Goal: Task Accomplishment & Management: Use online tool/utility

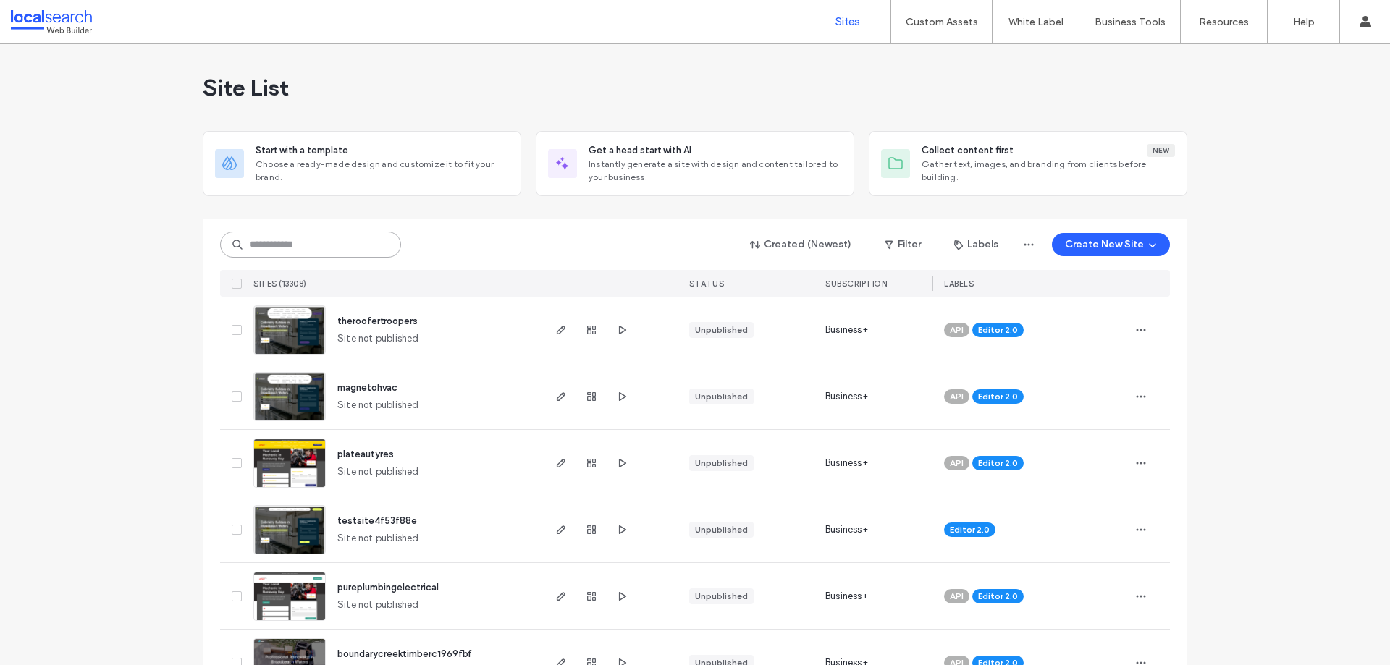
click at [327, 243] on input at bounding box center [310, 245] width 181 height 26
click at [325, 244] on input at bounding box center [310, 245] width 181 height 26
paste input "********"
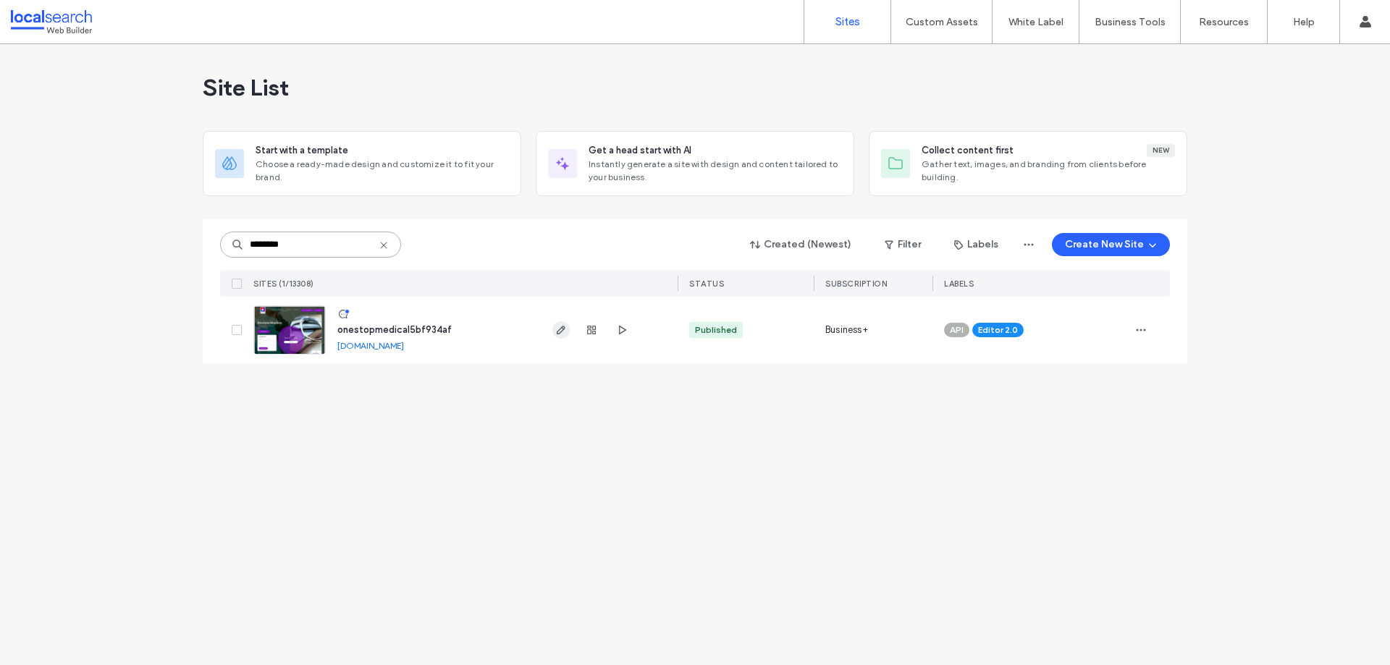
type input "********"
click at [563, 328] on use "button" at bounding box center [561, 330] width 9 height 9
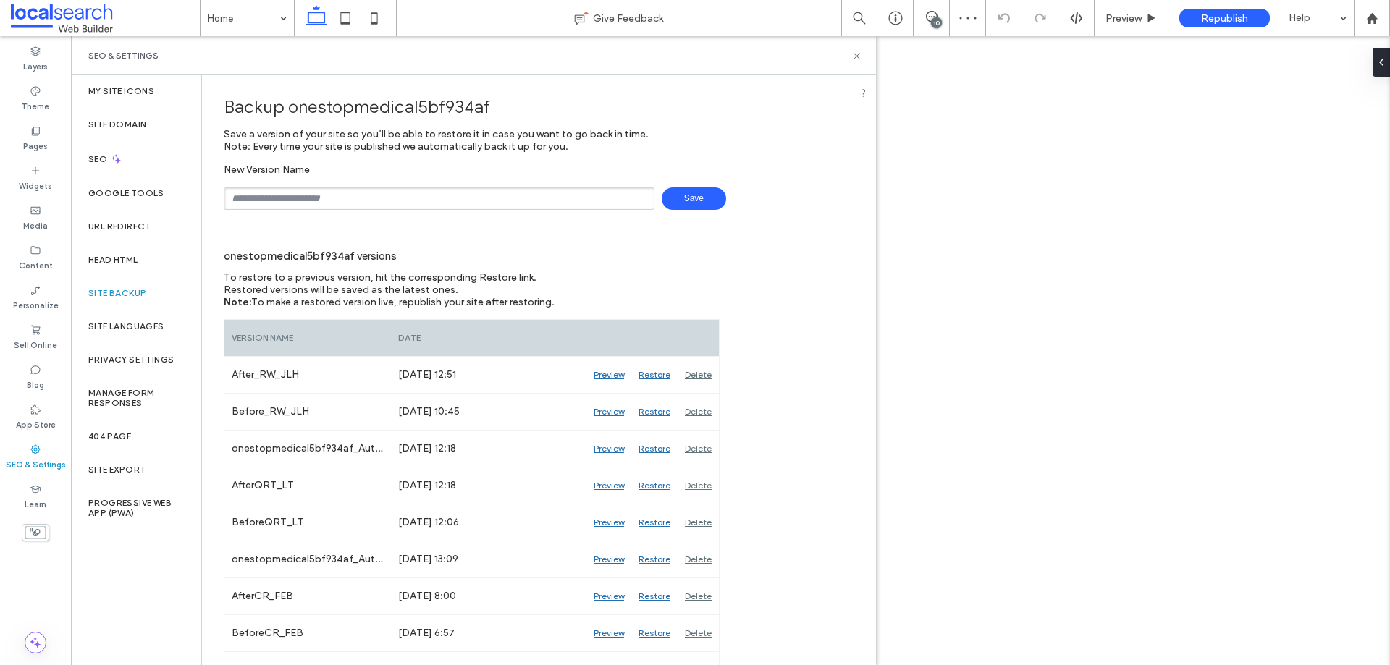
type input "**********"
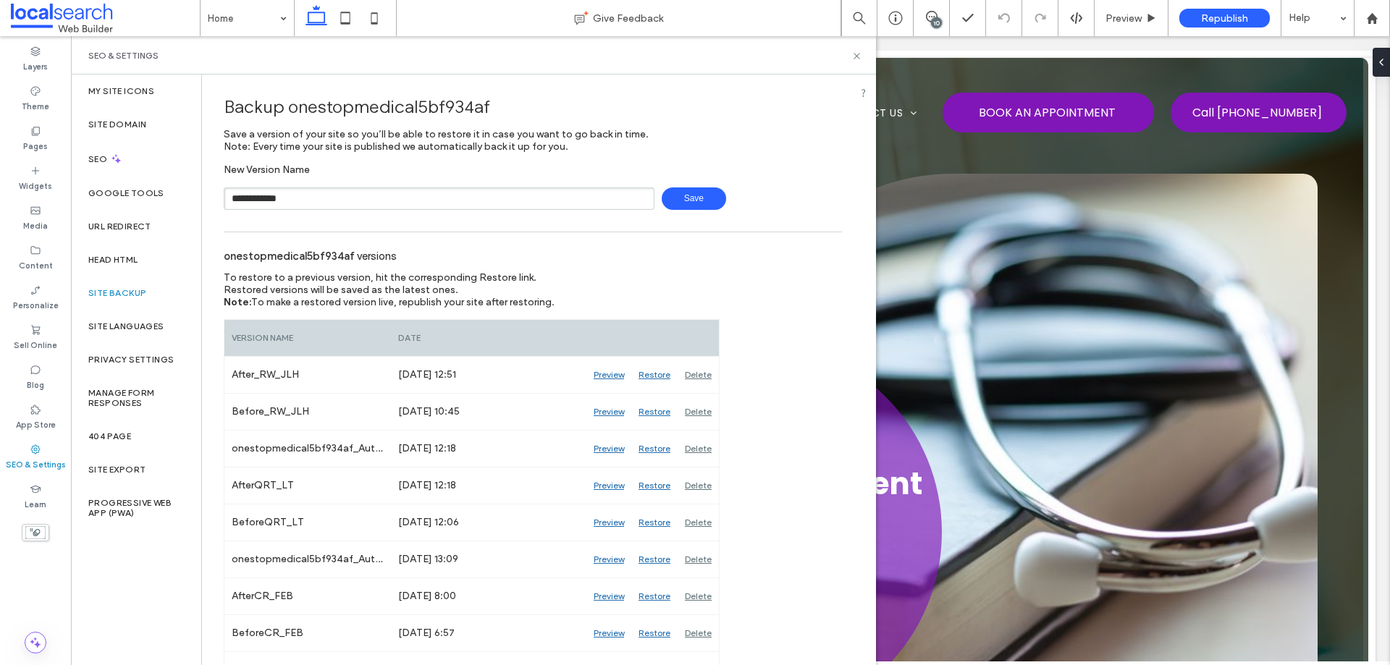
click at [700, 193] on span "Save" at bounding box center [694, 199] width 64 height 22
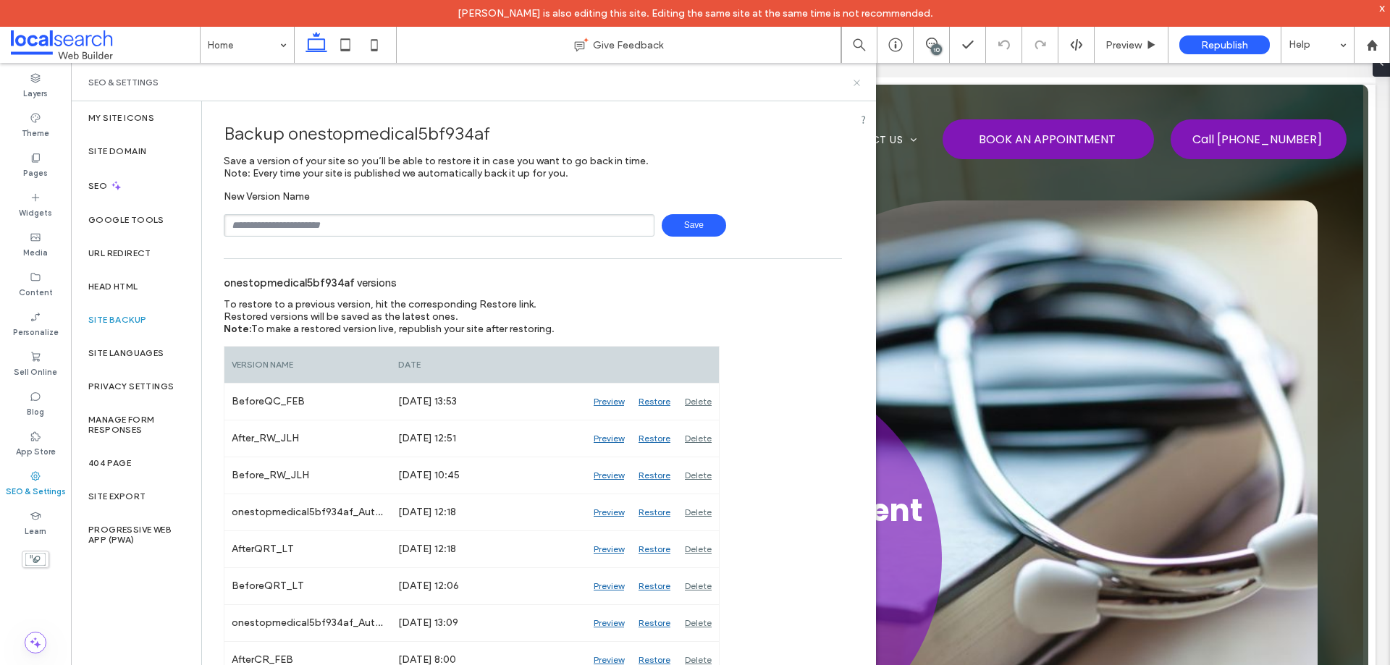
drag, startPoint x: 856, startPoint y: 84, endPoint x: 885, endPoint y: 23, distance: 67.4
click at [856, 84] on icon at bounding box center [856, 82] width 11 height 11
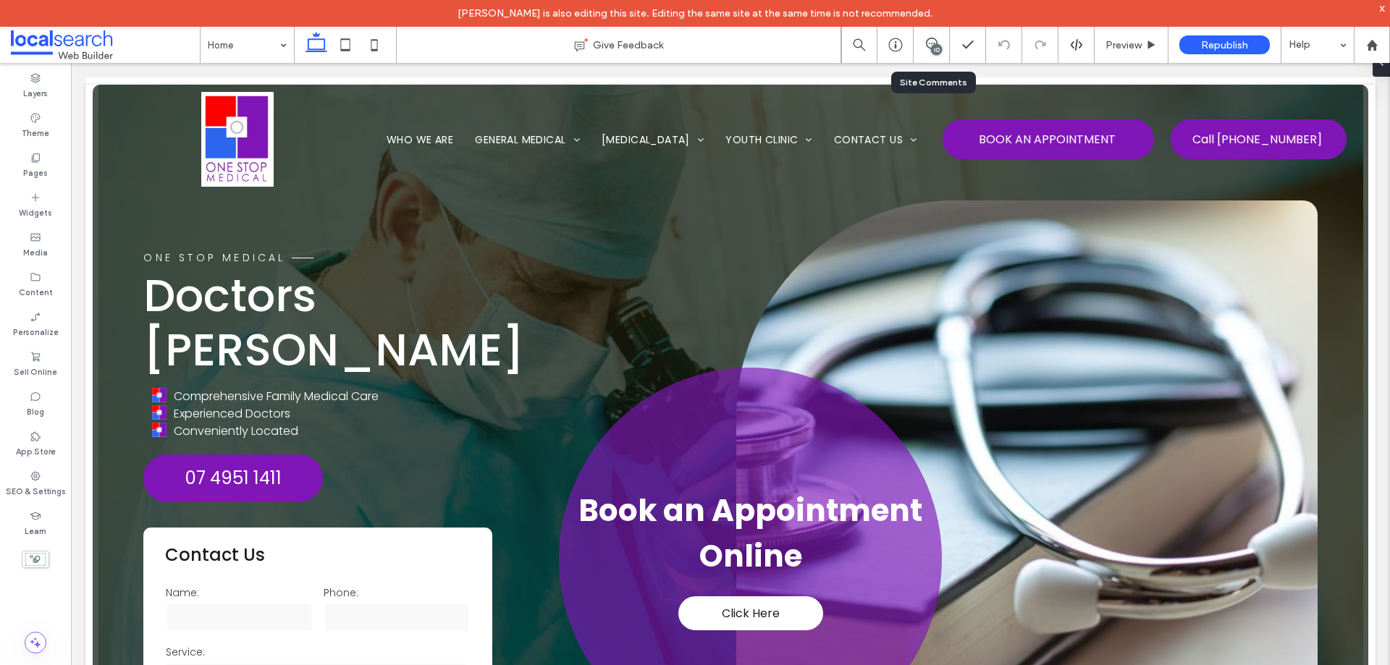
click at [935, 51] on div "10" at bounding box center [936, 49] width 11 height 11
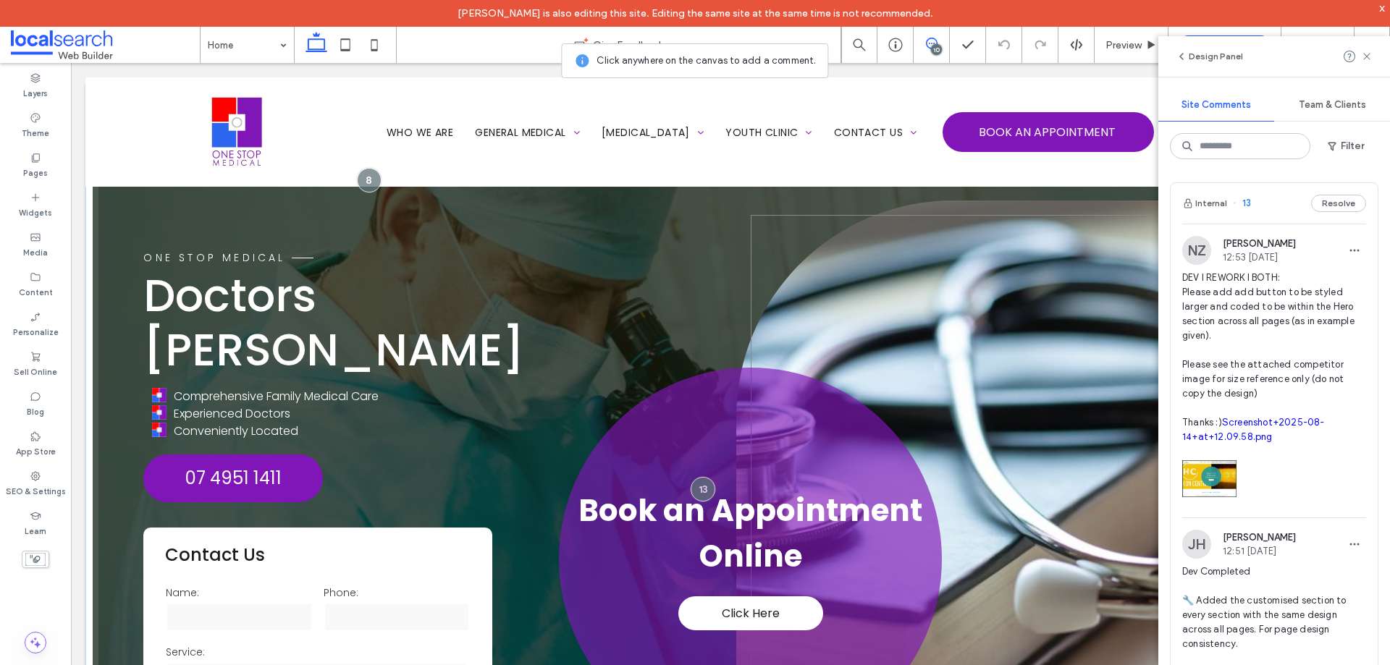
scroll to position [145, 0]
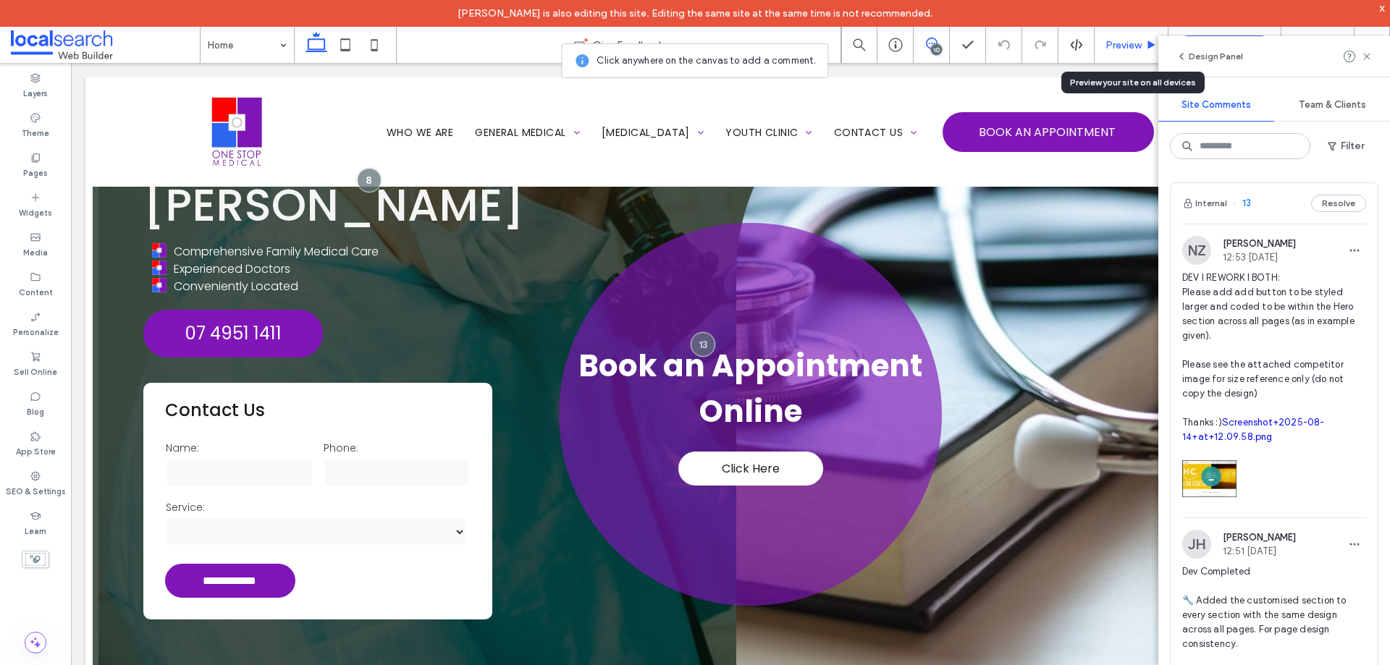
click at [1113, 36] on div "Preview" at bounding box center [1132, 45] width 74 height 36
click at [1116, 45] on span "Preview" at bounding box center [1123, 45] width 36 height 12
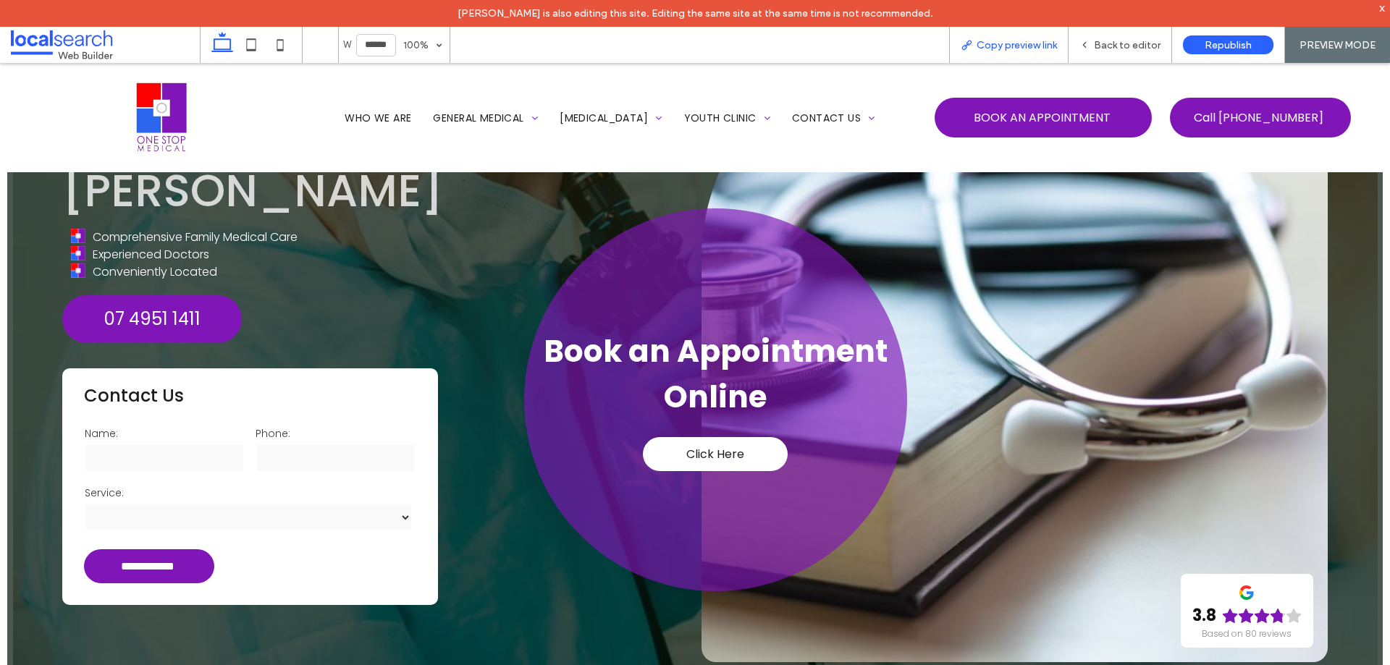
click at [1026, 44] on span "Copy preview link" at bounding box center [1017, 45] width 80 height 12
click at [1100, 41] on span "Back to editor" at bounding box center [1127, 45] width 67 height 12
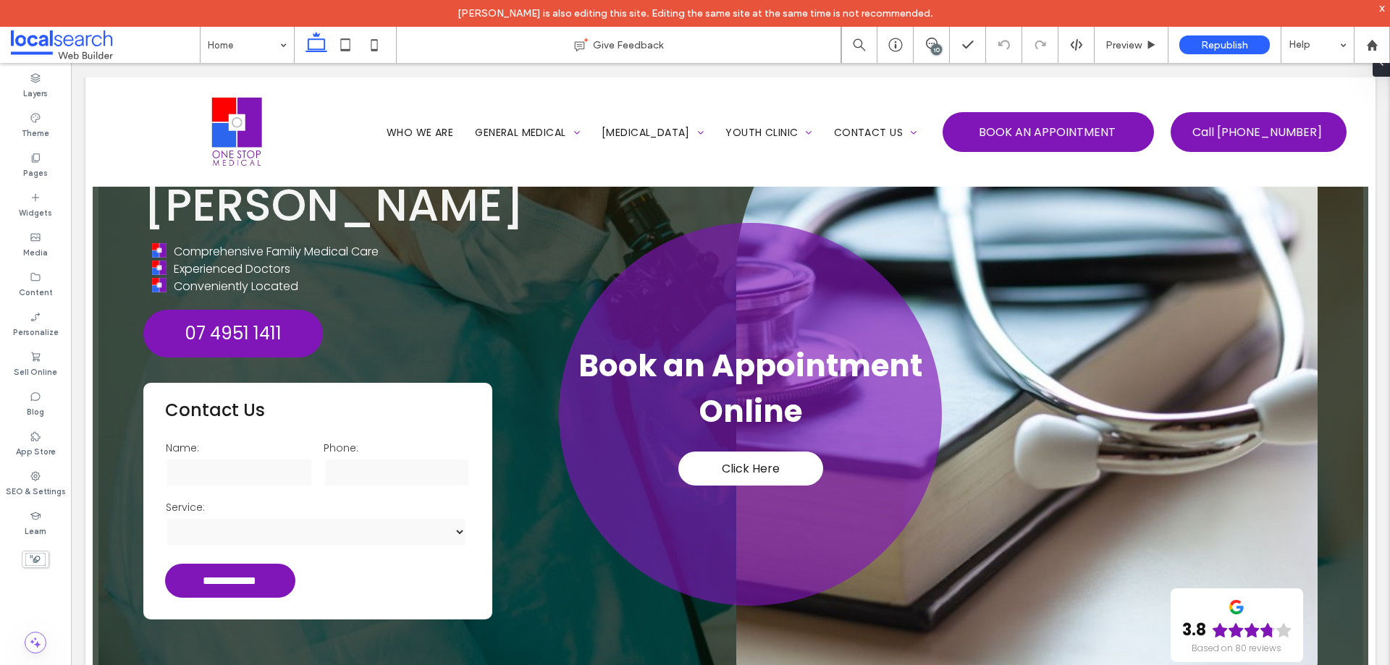
click at [935, 46] on div "10" at bounding box center [936, 49] width 11 height 11
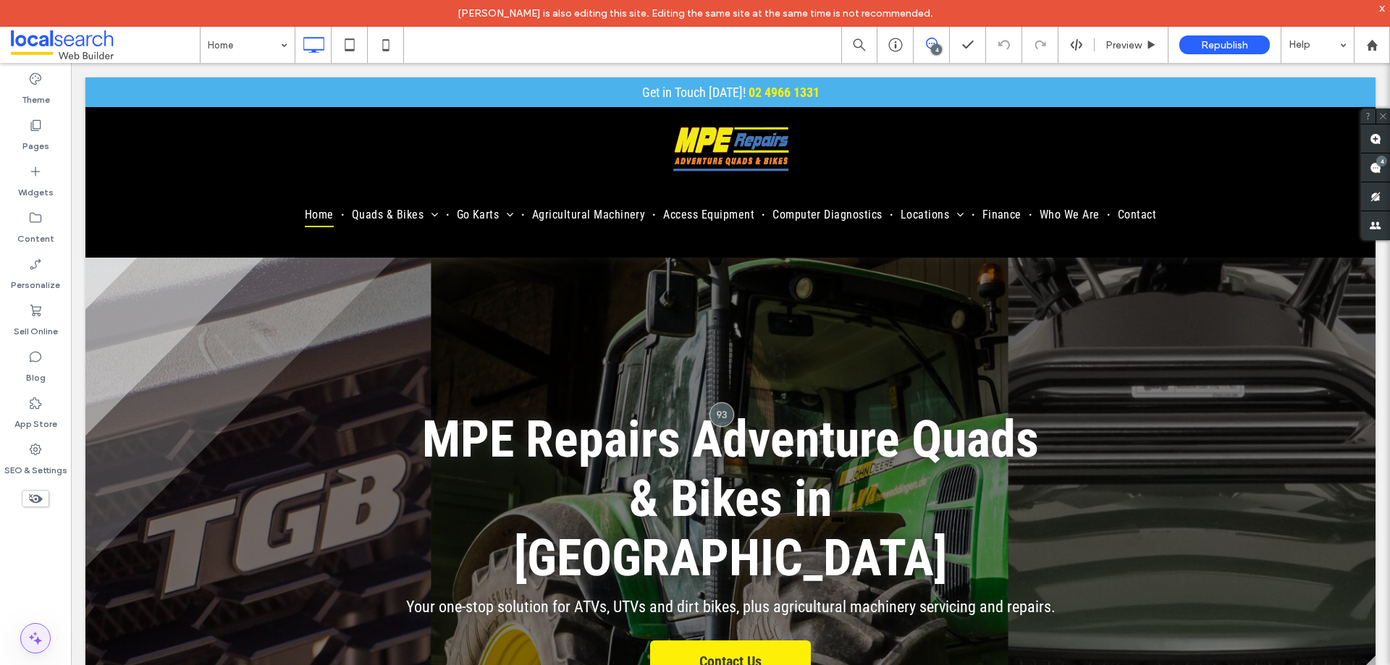
click at [29, 640] on icon at bounding box center [35, 638] width 17 height 17
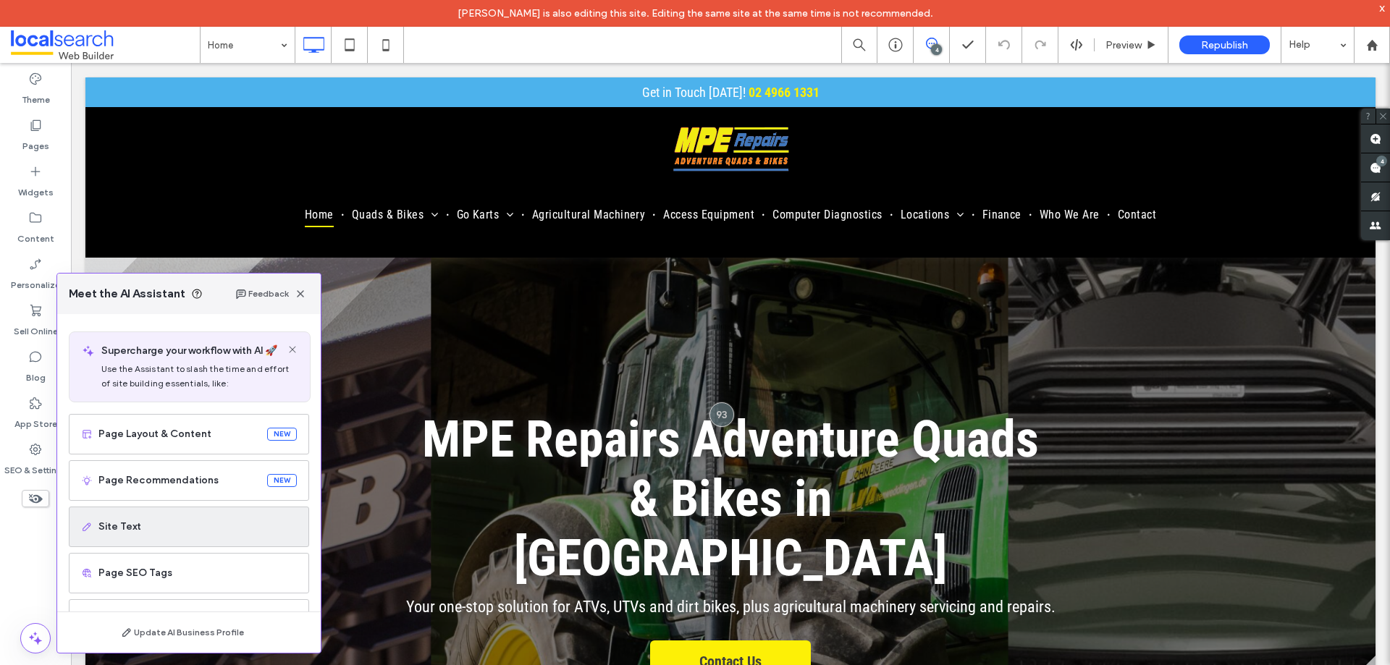
click at [111, 528] on span "Site Text" at bounding box center [197, 527] width 198 height 14
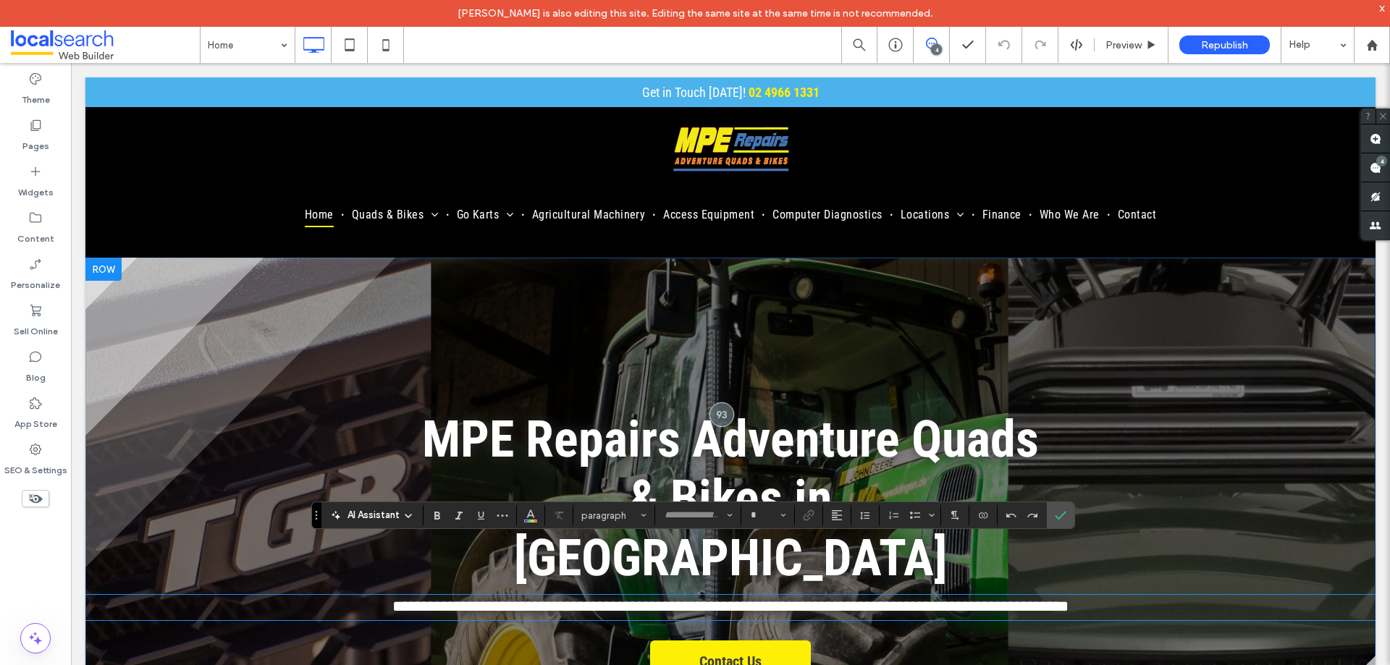
type input "**********"
type input "**"
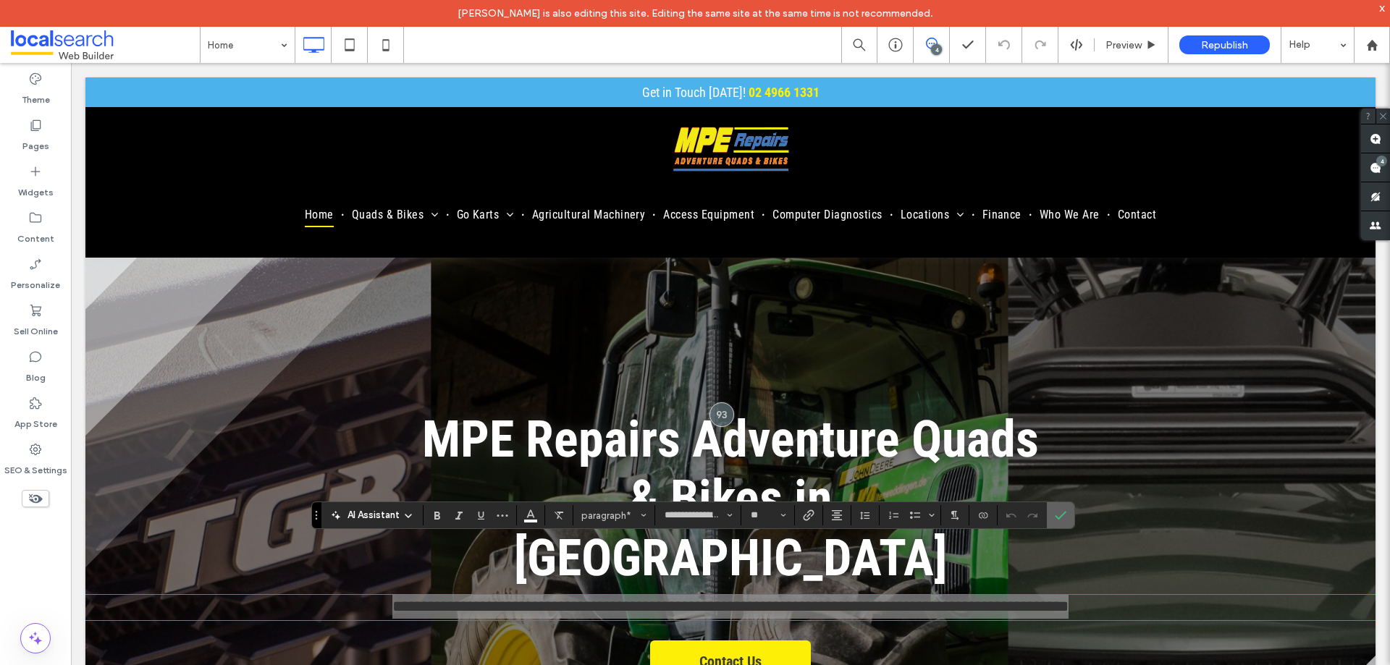
click at [1066, 517] on label "Confirm" at bounding box center [1061, 515] width 22 height 26
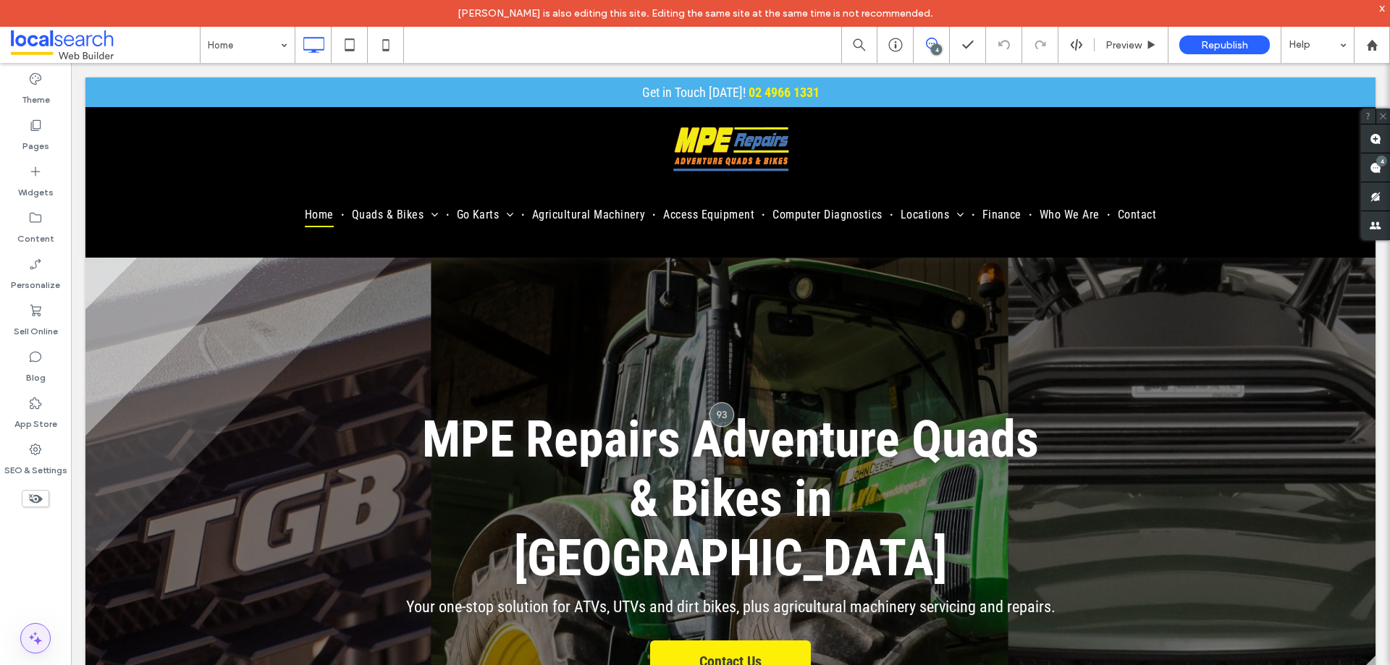
click at [29, 639] on icon at bounding box center [35, 638] width 17 height 17
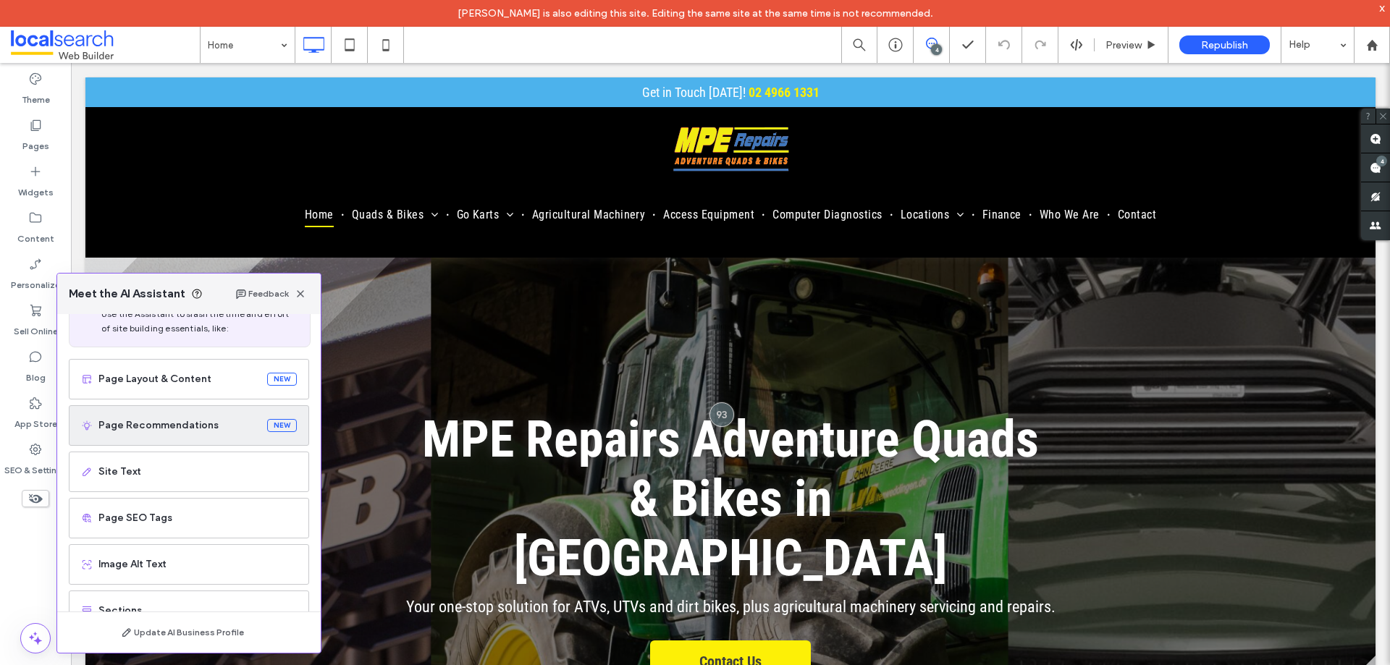
scroll to position [92, 0]
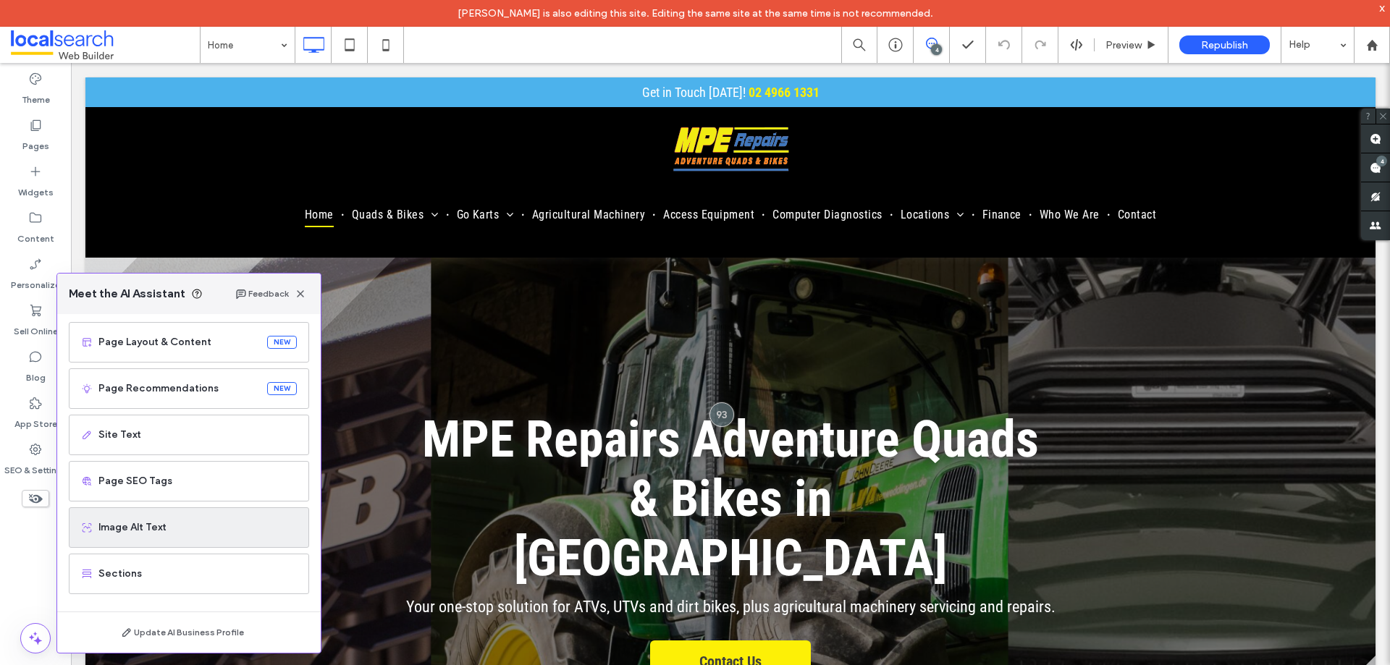
click at [169, 526] on span "Image Alt Text" at bounding box center [197, 528] width 198 height 14
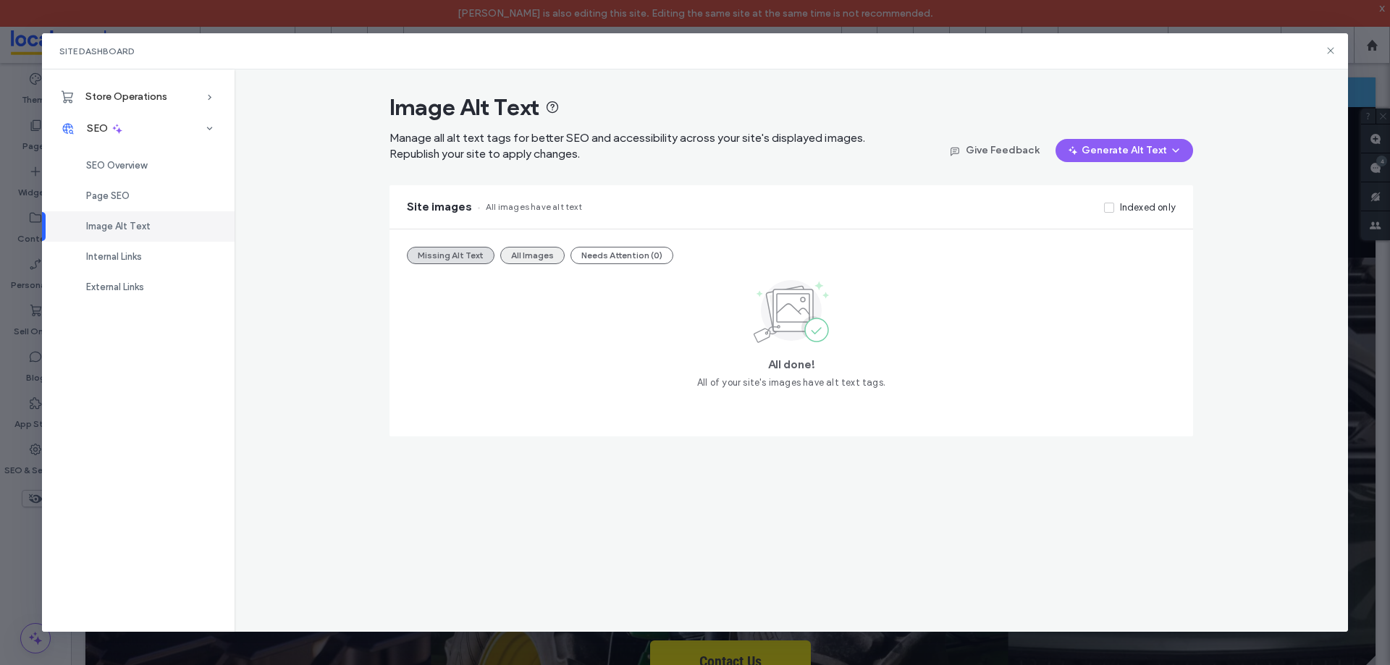
click at [541, 252] on button "All Images" at bounding box center [532, 255] width 64 height 17
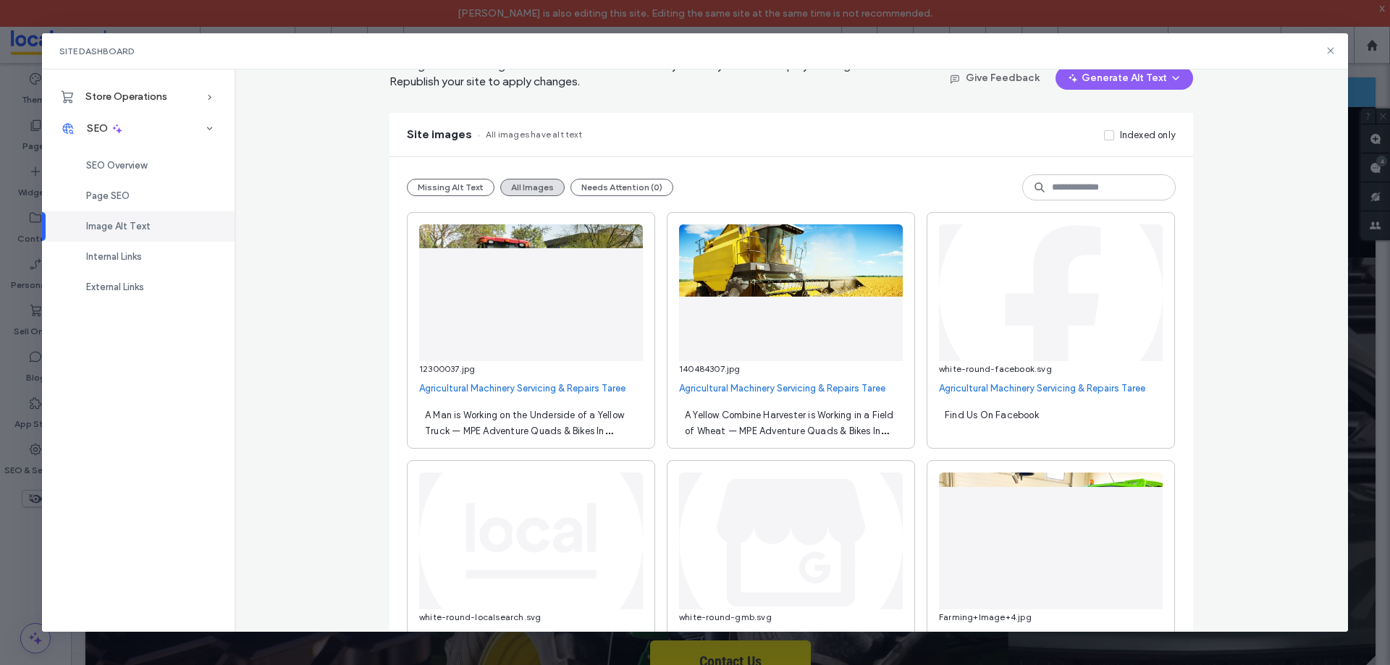
scroll to position [0, 0]
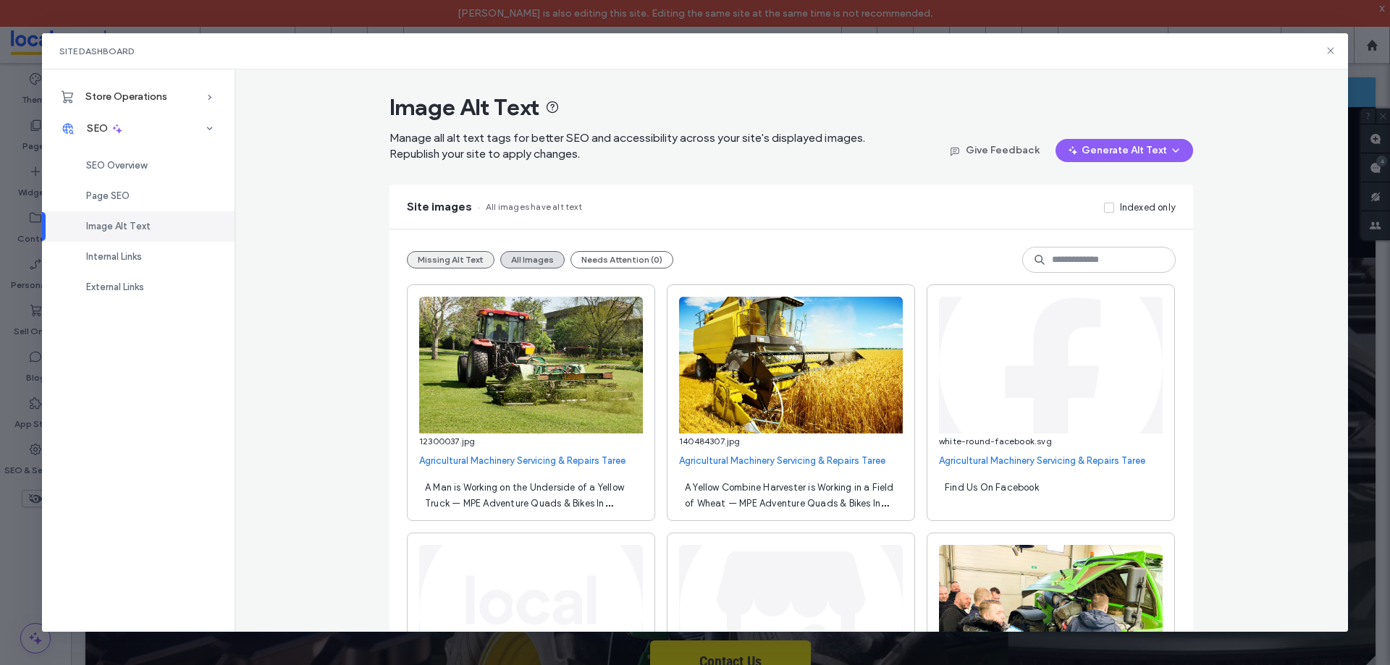
click at [445, 262] on button "Missing Alt Text" at bounding box center [451, 259] width 88 height 17
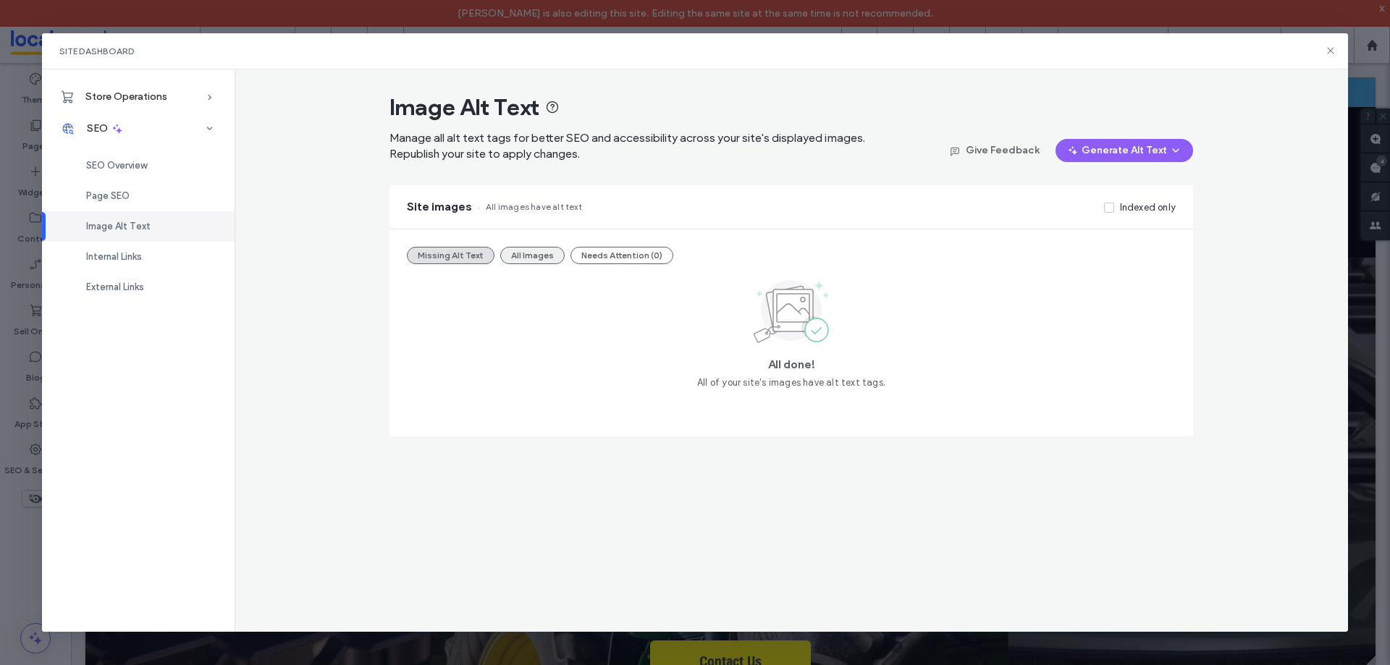
click at [515, 260] on button "All Images" at bounding box center [532, 255] width 64 height 17
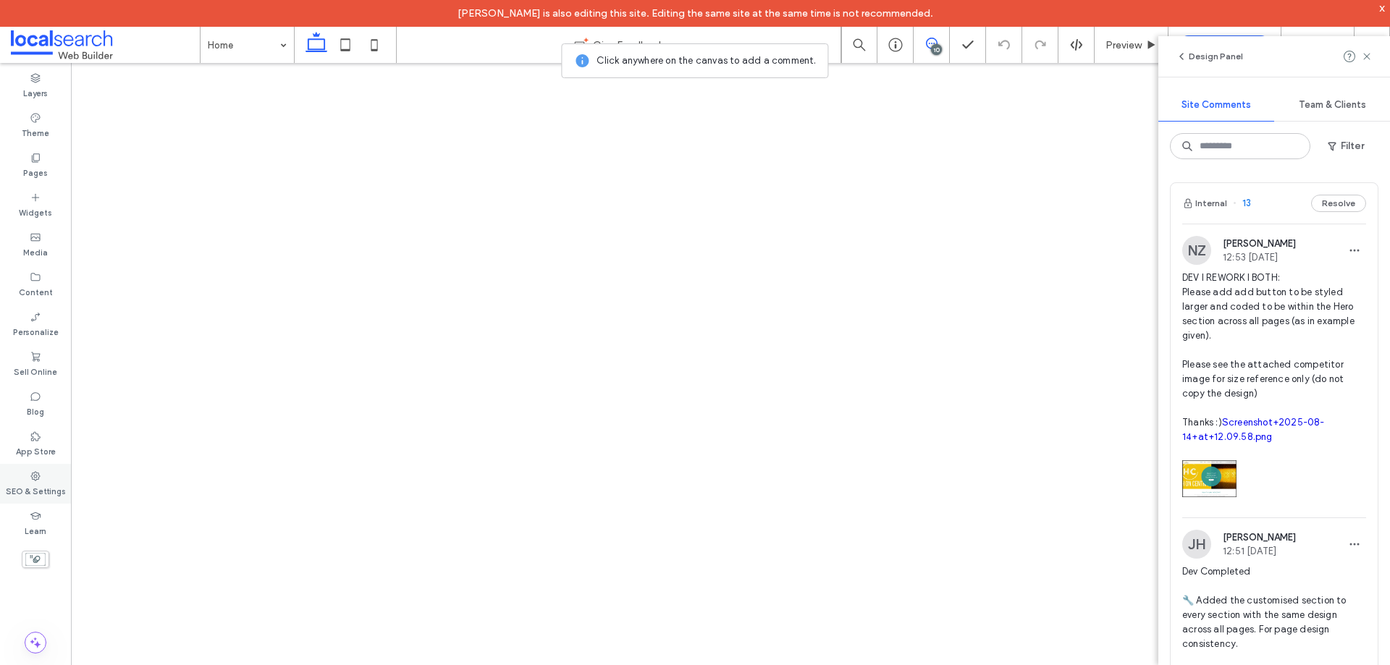
click at [35, 478] on icon at bounding box center [36, 477] width 12 height 12
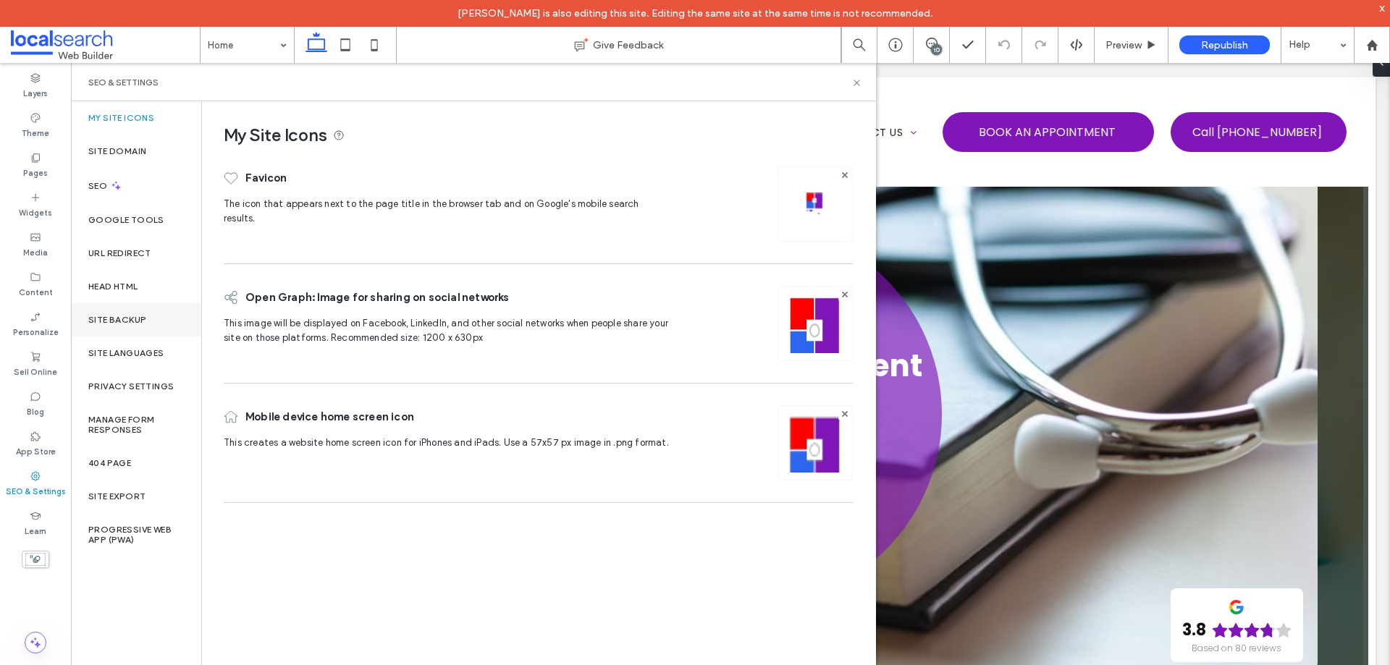
click at [125, 321] on label "Site Backup" at bounding box center [117, 320] width 58 height 10
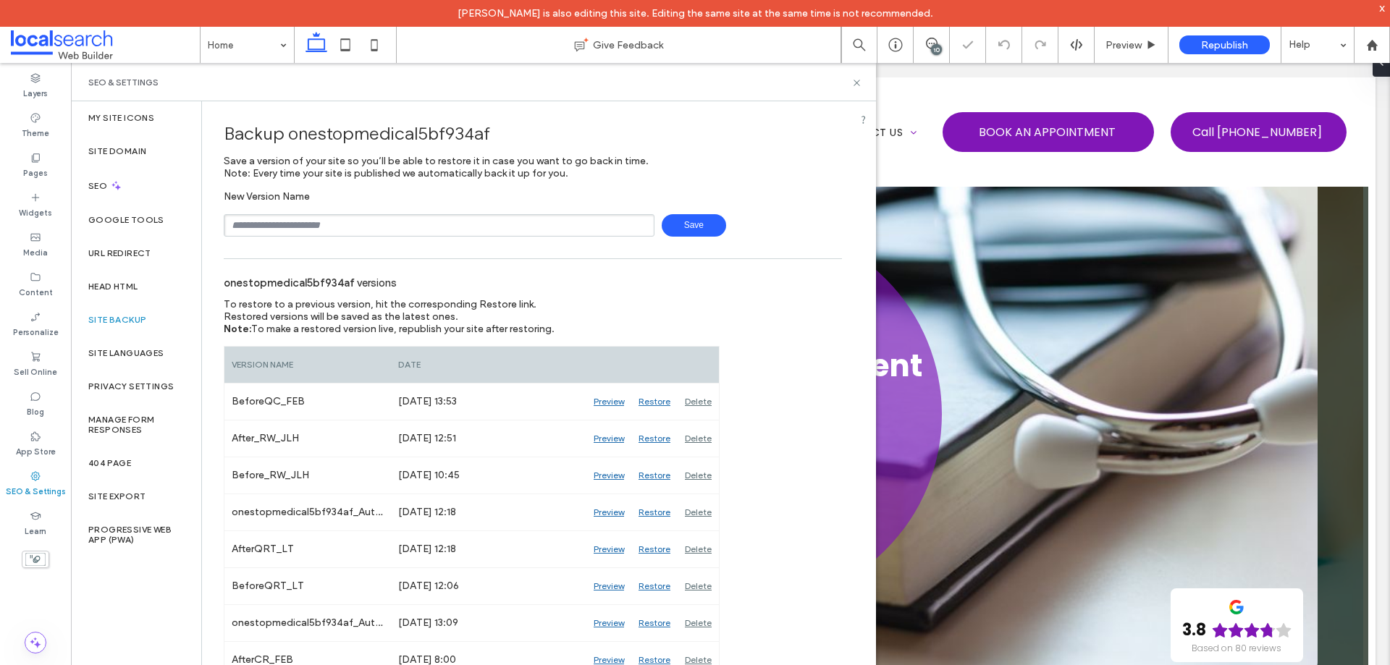
click at [342, 225] on input "text" at bounding box center [439, 225] width 431 height 22
type input "**********"
click at [694, 229] on span "Save" at bounding box center [694, 225] width 64 height 22
drag, startPoint x: 855, startPoint y: 79, endPoint x: 248, endPoint y: 586, distance: 791.0
click at [855, 79] on icon at bounding box center [856, 82] width 11 height 11
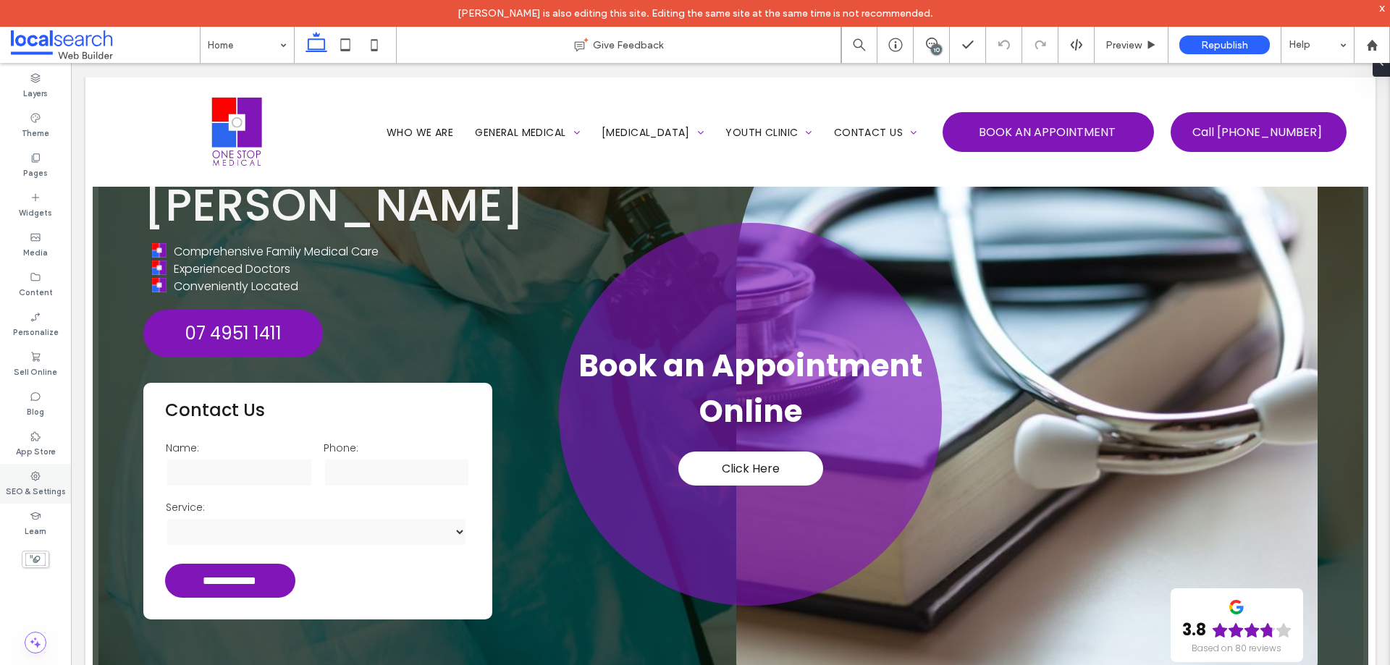
click at [36, 474] on icon at bounding box center [36, 477] width 12 height 12
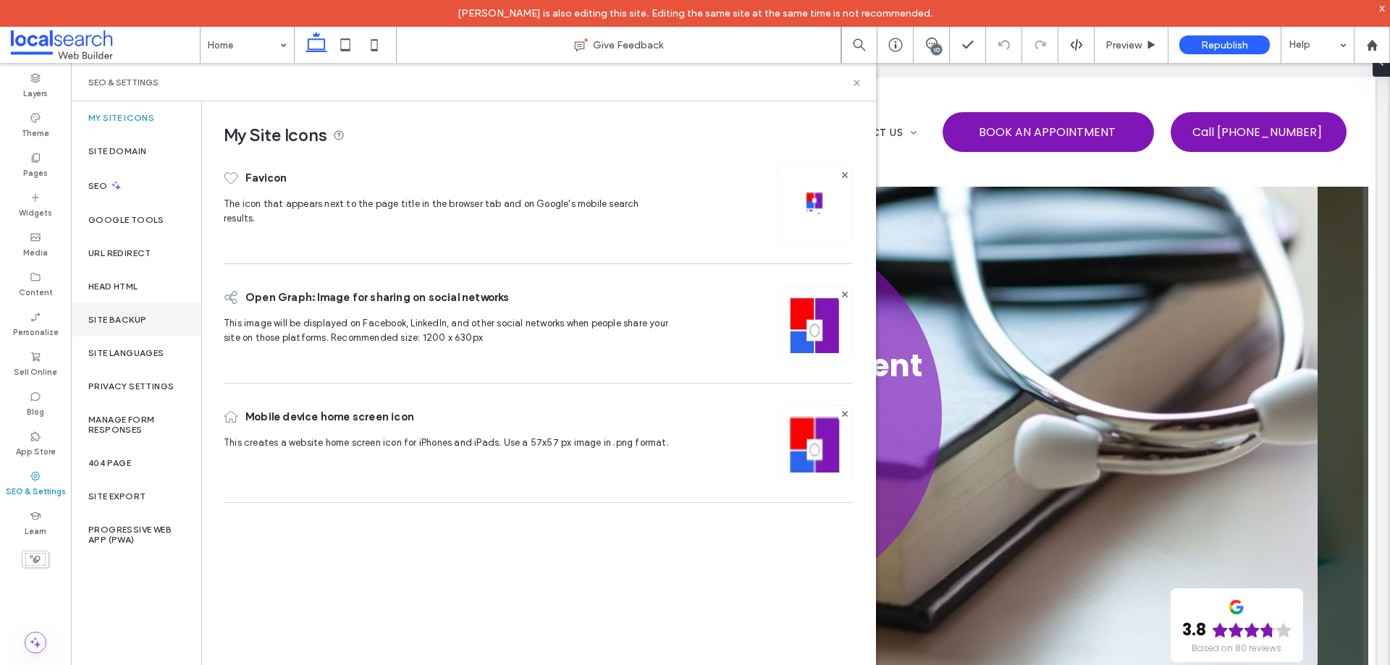
click at [138, 319] on label "Site Backup" at bounding box center [117, 320] width 58 height 10
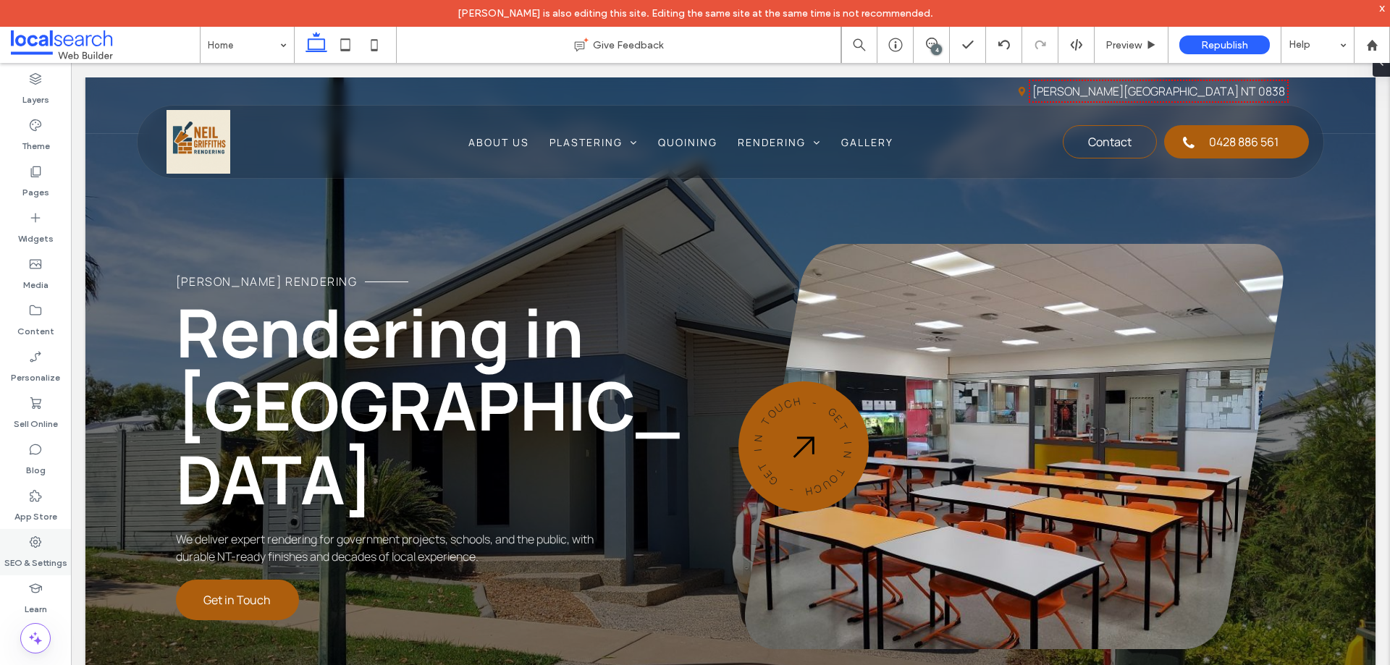
click at [29, 553] on label "SEO & Settings" at bounding box center [35, 559] width 63 height 20
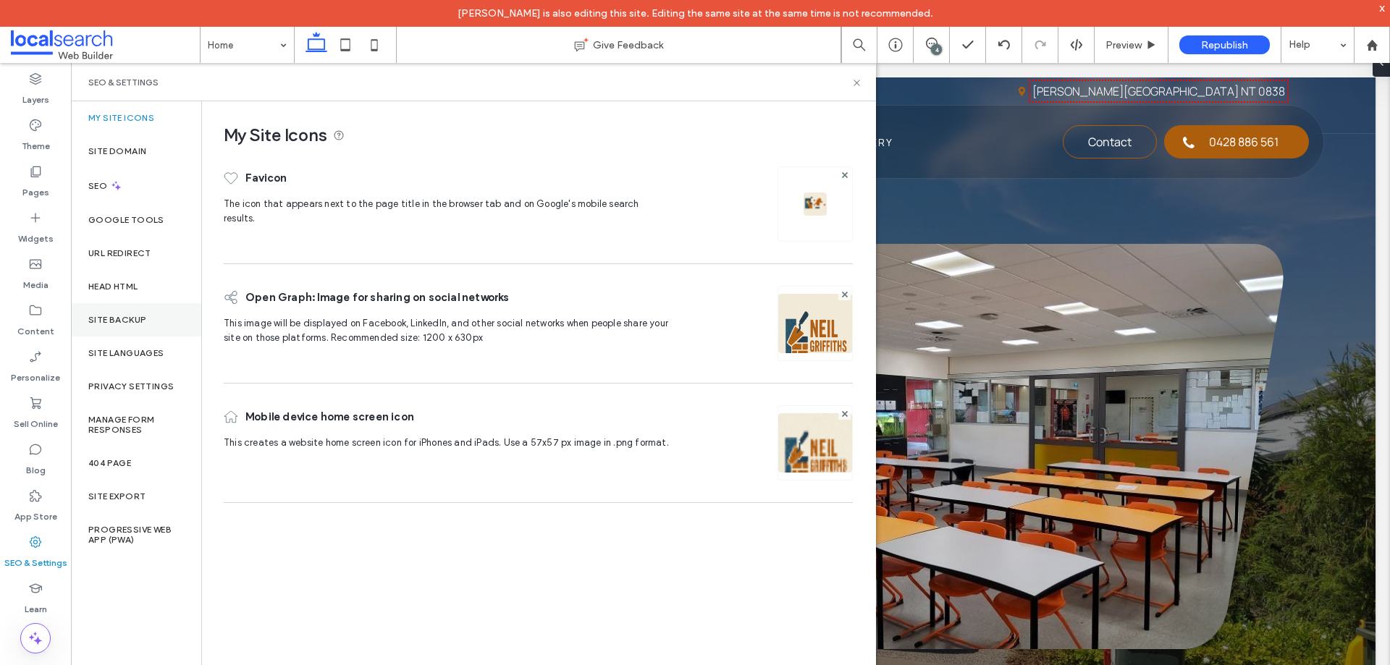
click at [123, 328] on div "Site Backup" at bounding box center [136, 319] width 130 height 33
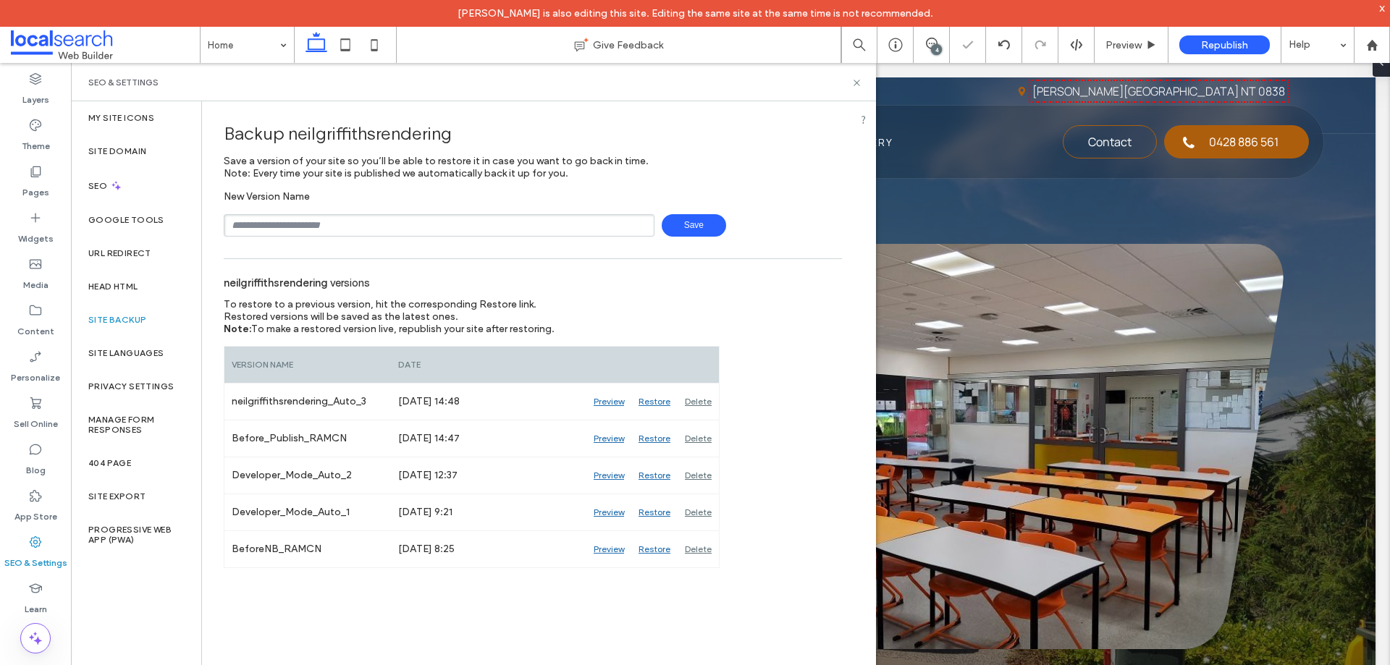
drag, startPoint x: 354, startPoint y: 224, endPoint x: 347, endPoint y: 235, distance: 13.1
click at [354, 224] on input "text" at bounding box center [439, 225] width 431 height 22
type input "**********"
click at [696, 223] on span "Save" at bounding box center [694, 225] width 64 height 22
click at [28, 319] on label "Content" at bounding box center [35, 328] width 37 height 20
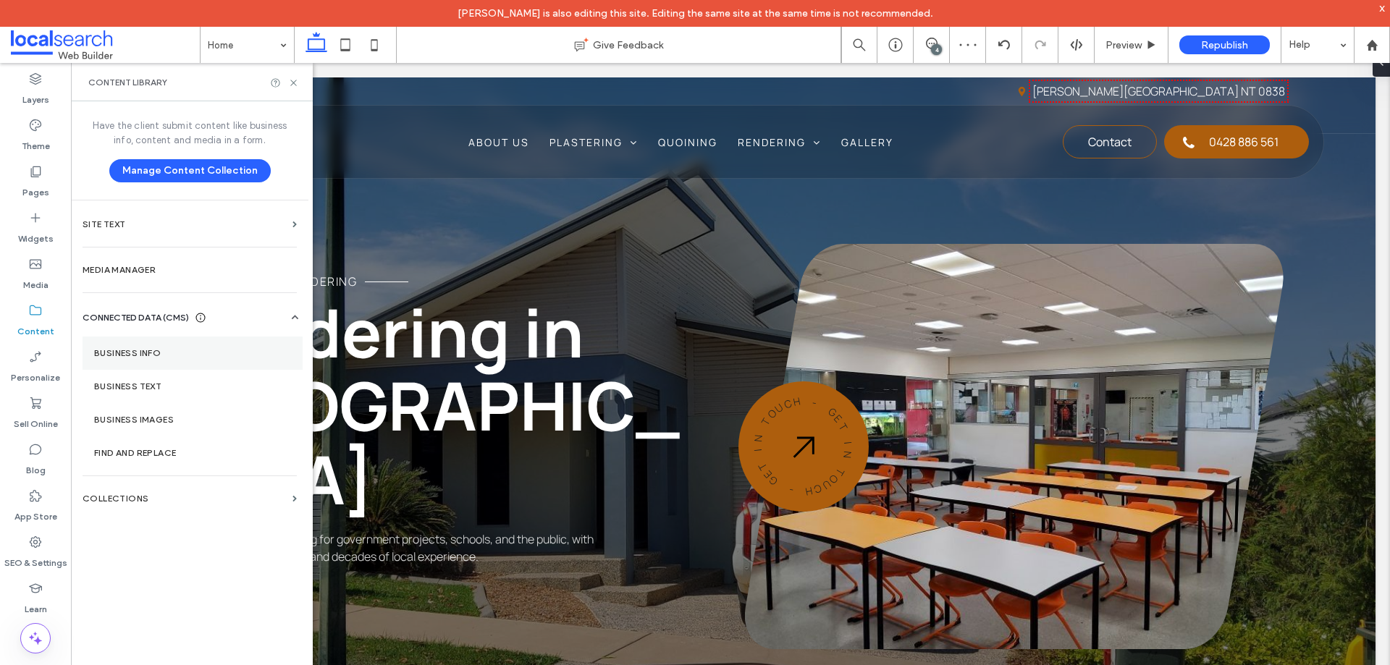
click at [158, 357] on label "Business Info" at bounding box center [192, 353] width 197 height 10
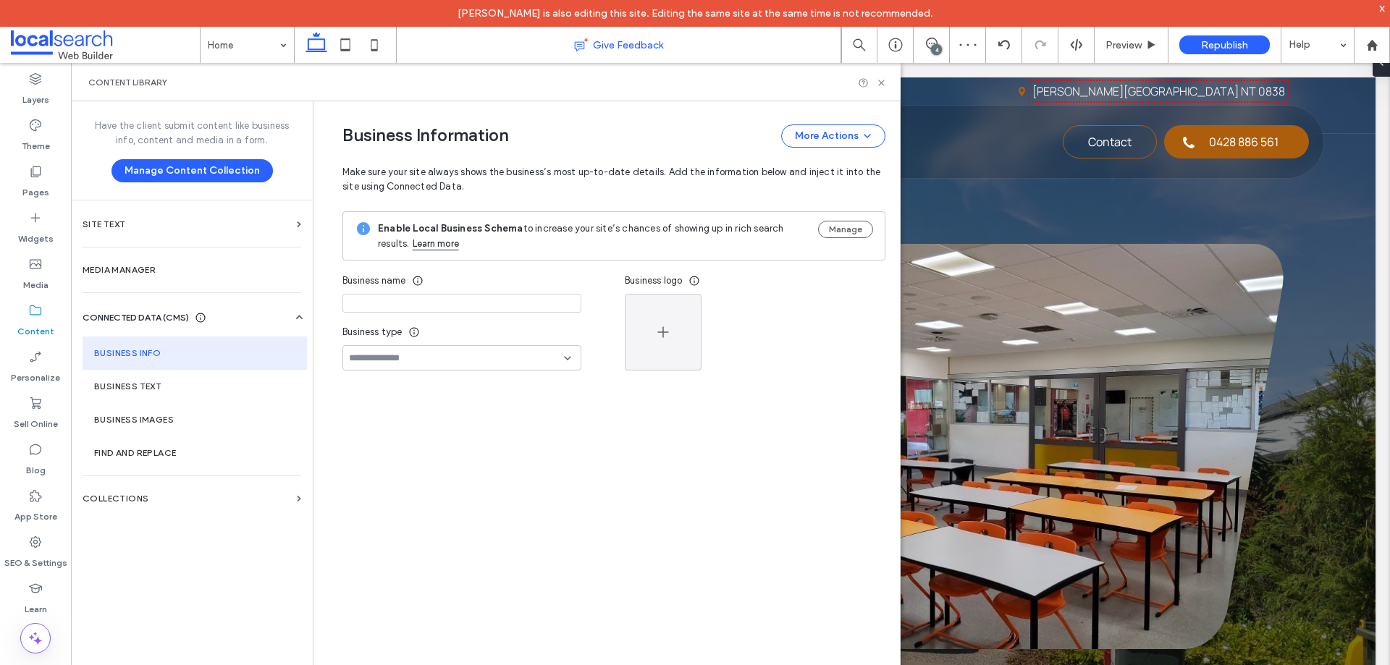
type input "**********"
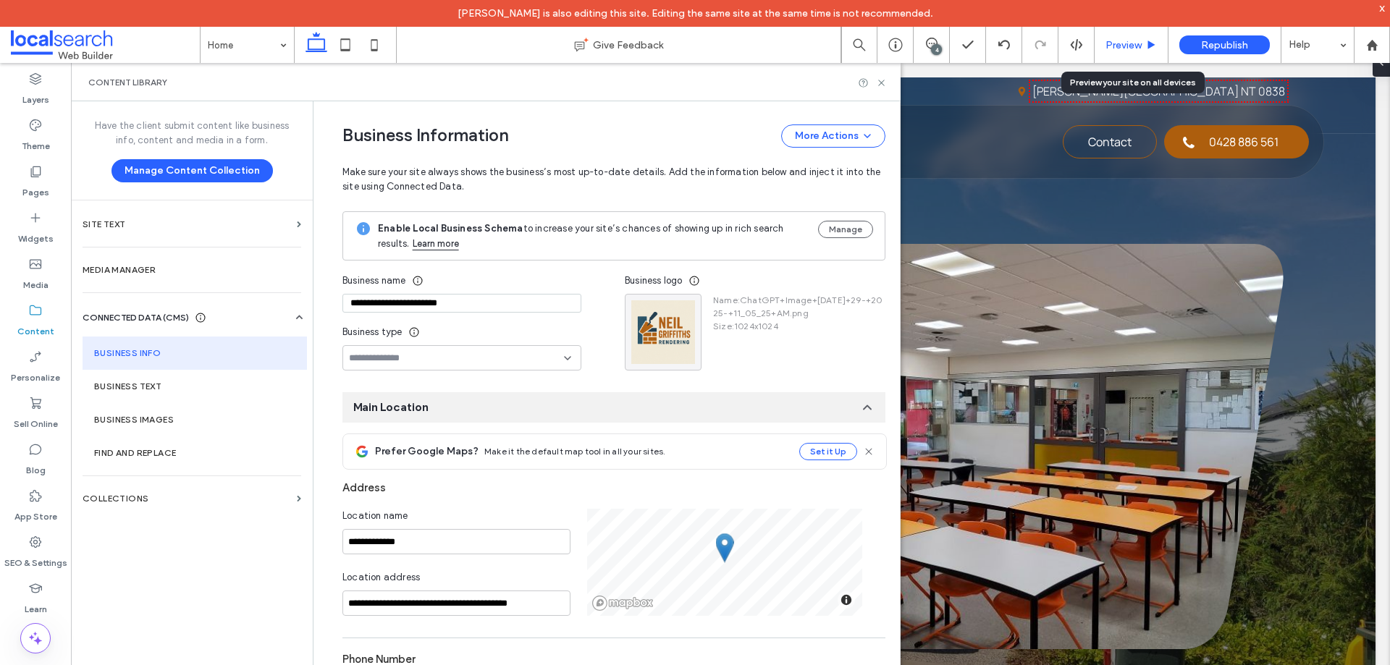
click at [1117, 46] on span "Preview" at bounding box center [1123, 45] width 36 height 12
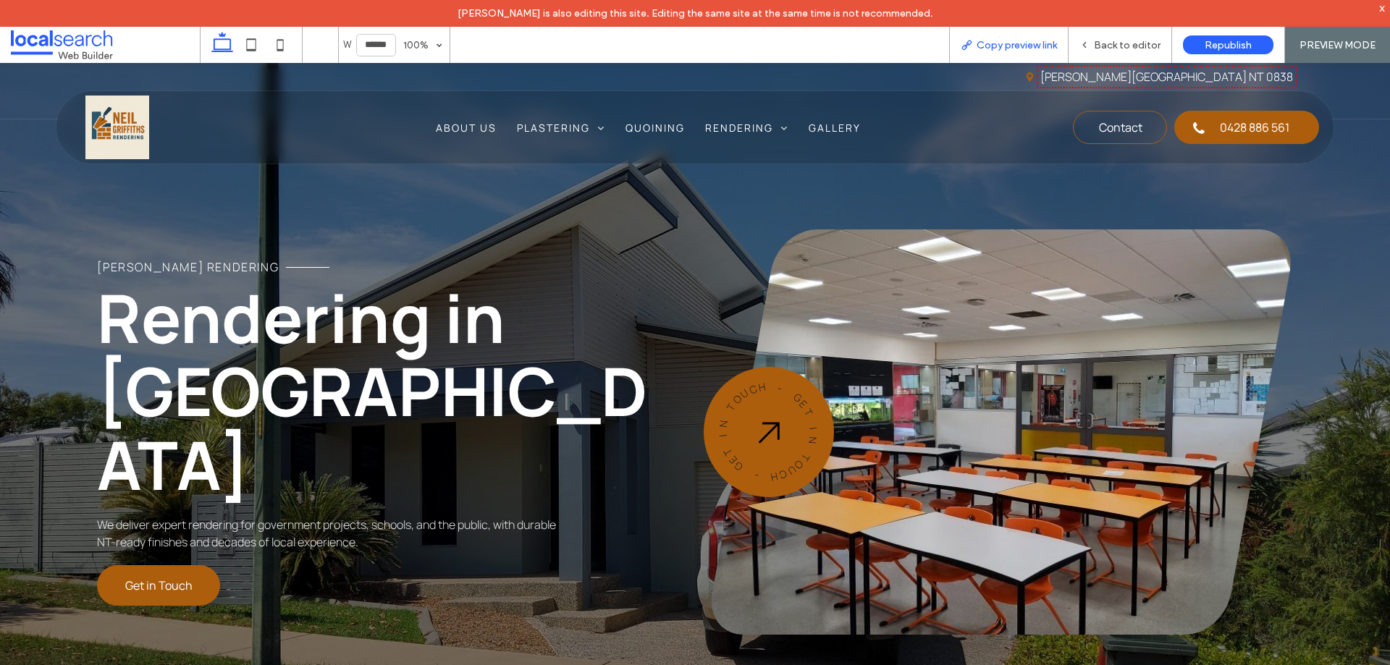
click at [1040, 47] on span "Copy preview link" at bounding box center [1017, 45] width 80 height 12
click at [1135, 41] on span "Back to editor" at bounding box center [1127, 45] width 67 height 12
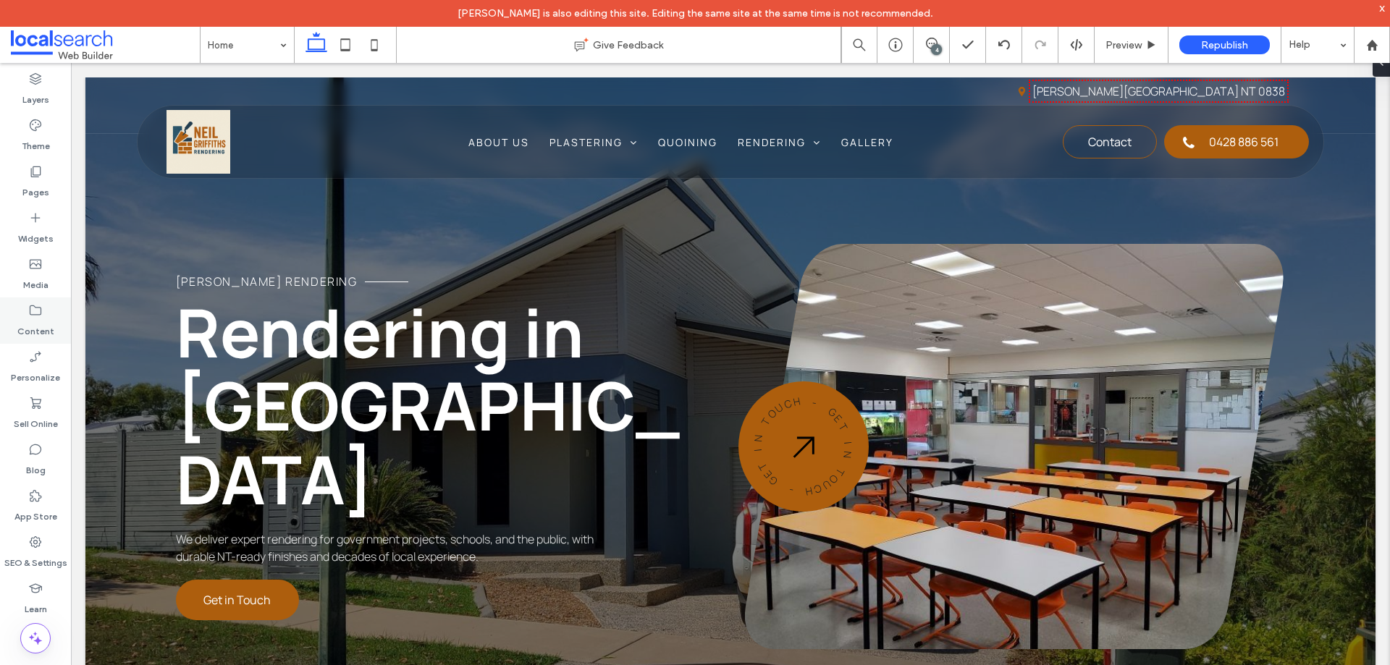
click at [25, 305] on div "Content" at bounding box center [35, 321] width 71 height 46
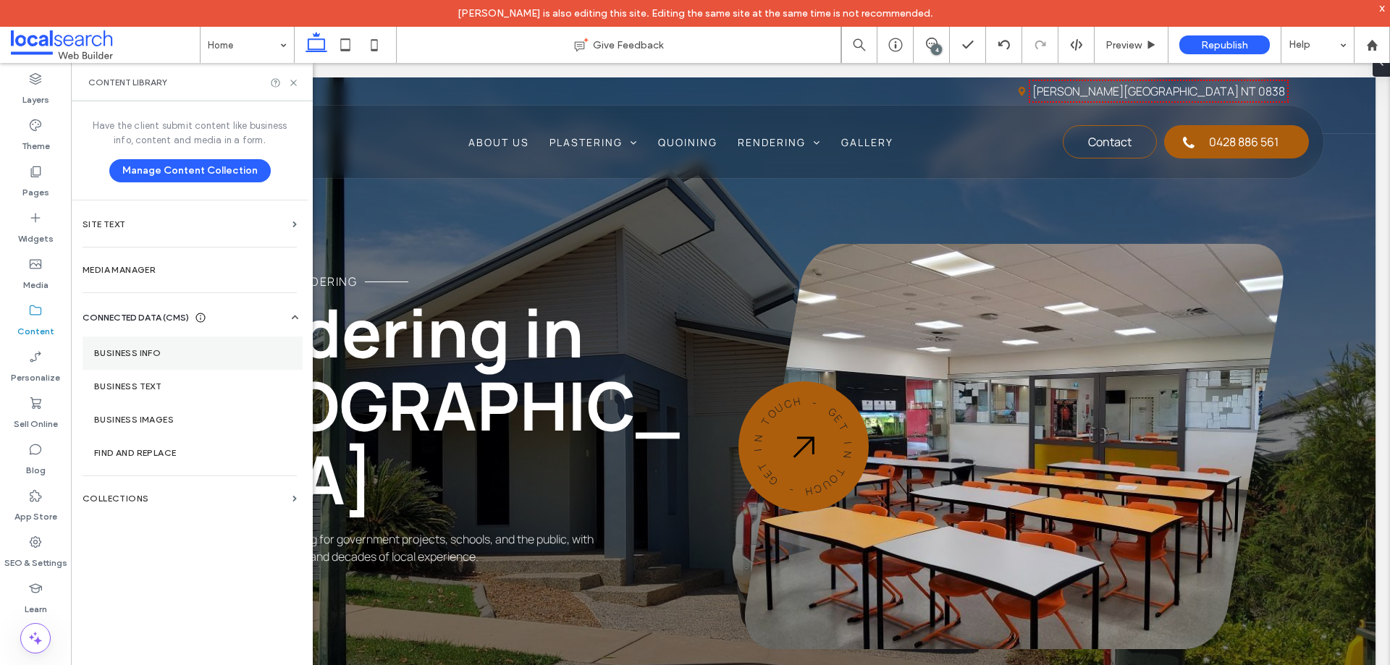
click at [143, 351] on label "Business Info" at bounding box center [192, 353] width 197 height 10
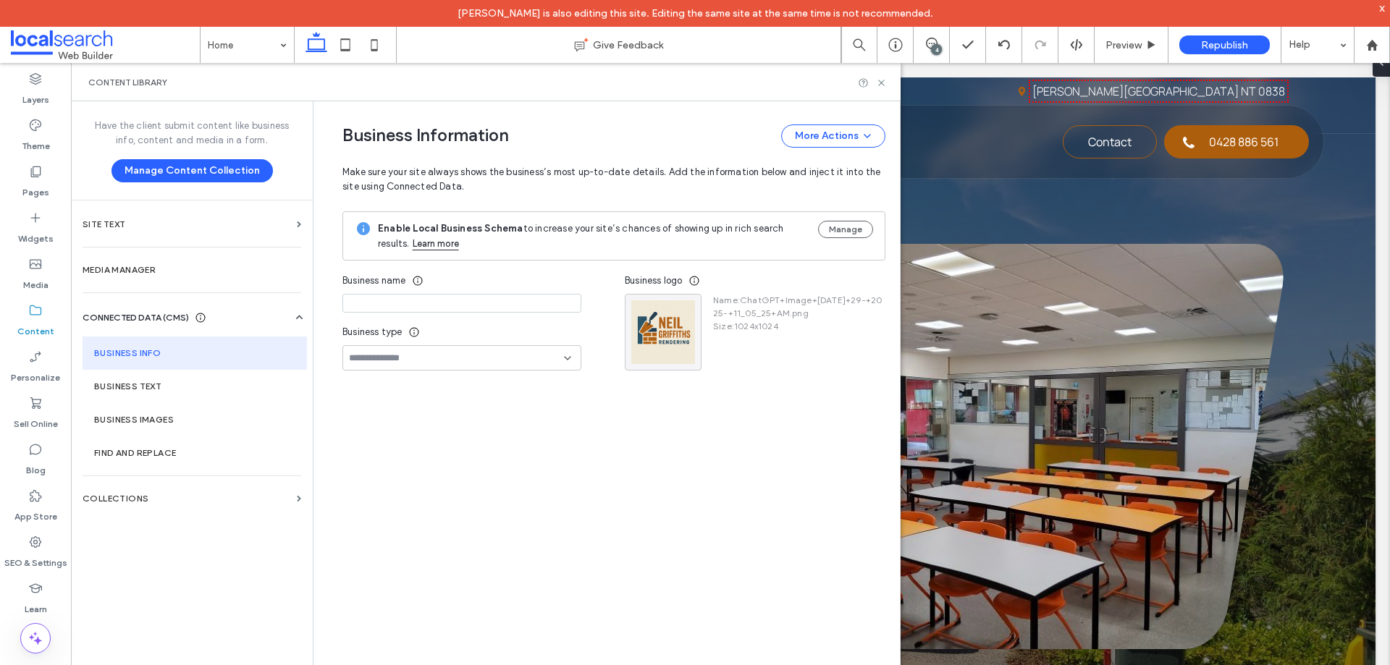
type input "**********"
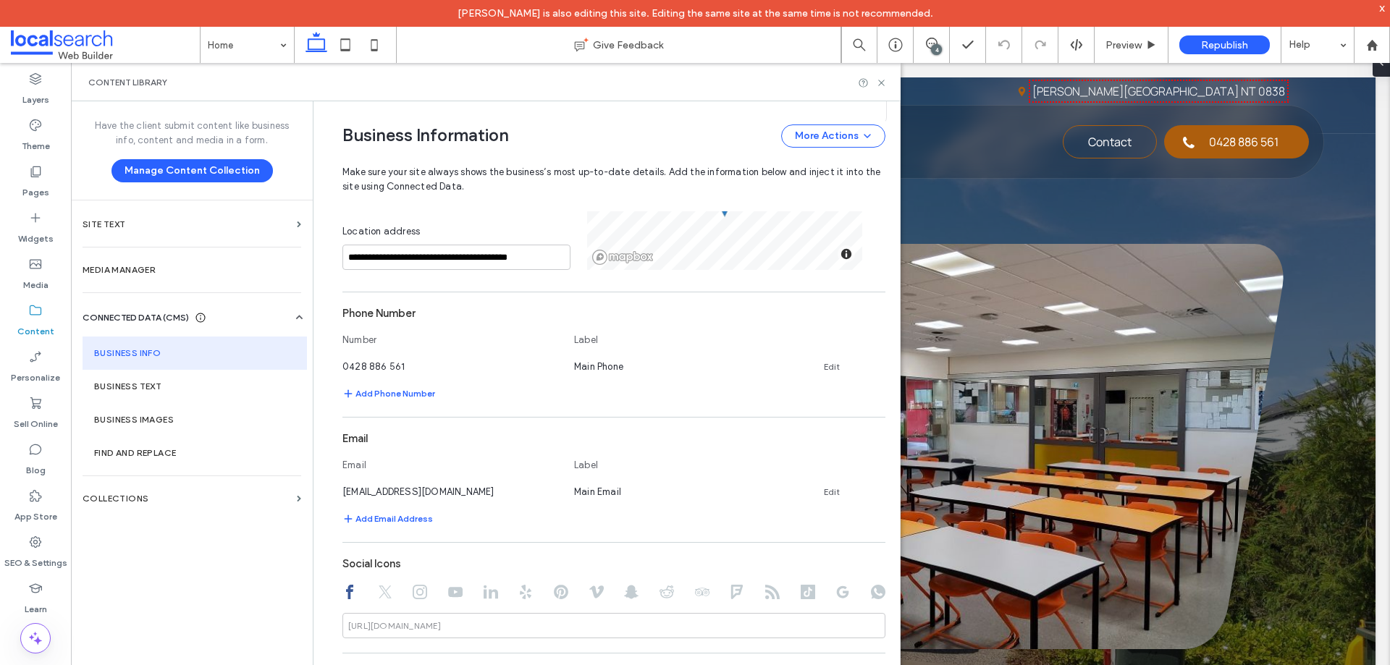
scroll to position [582, 0]
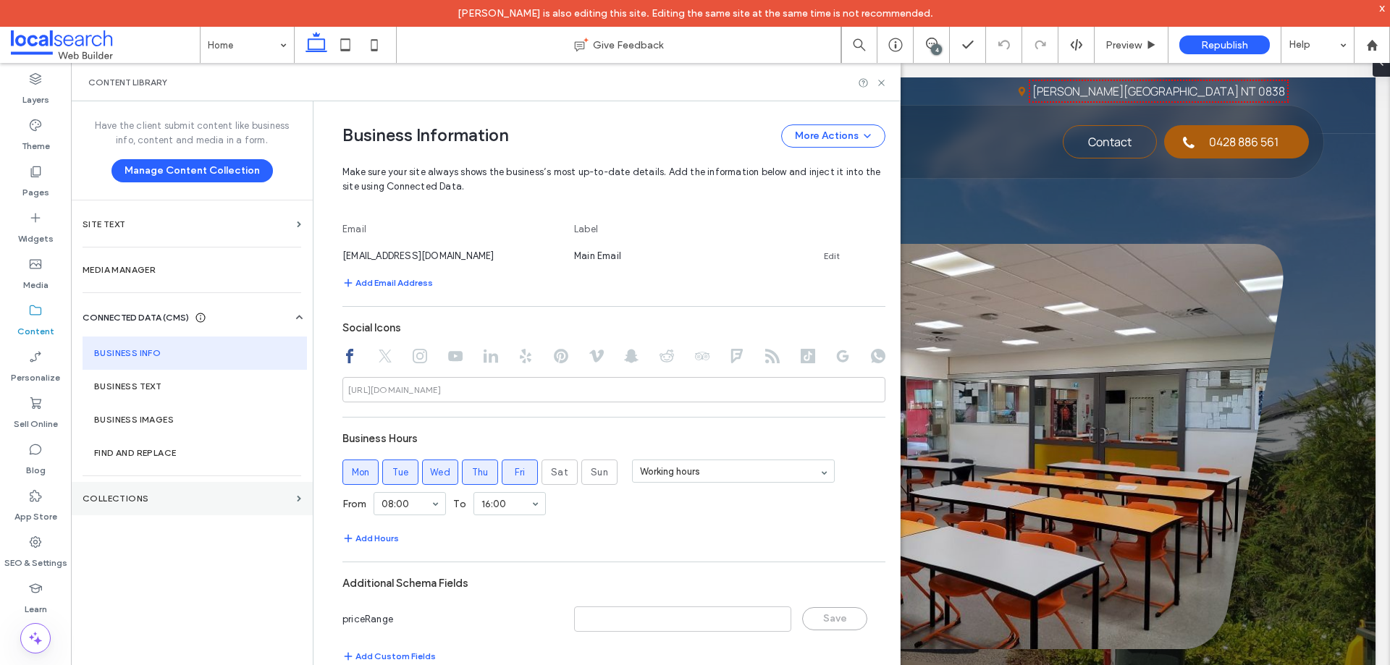
click at [192, 515] on section "Collections" at bounding box center [192, 498] width 242 height 33
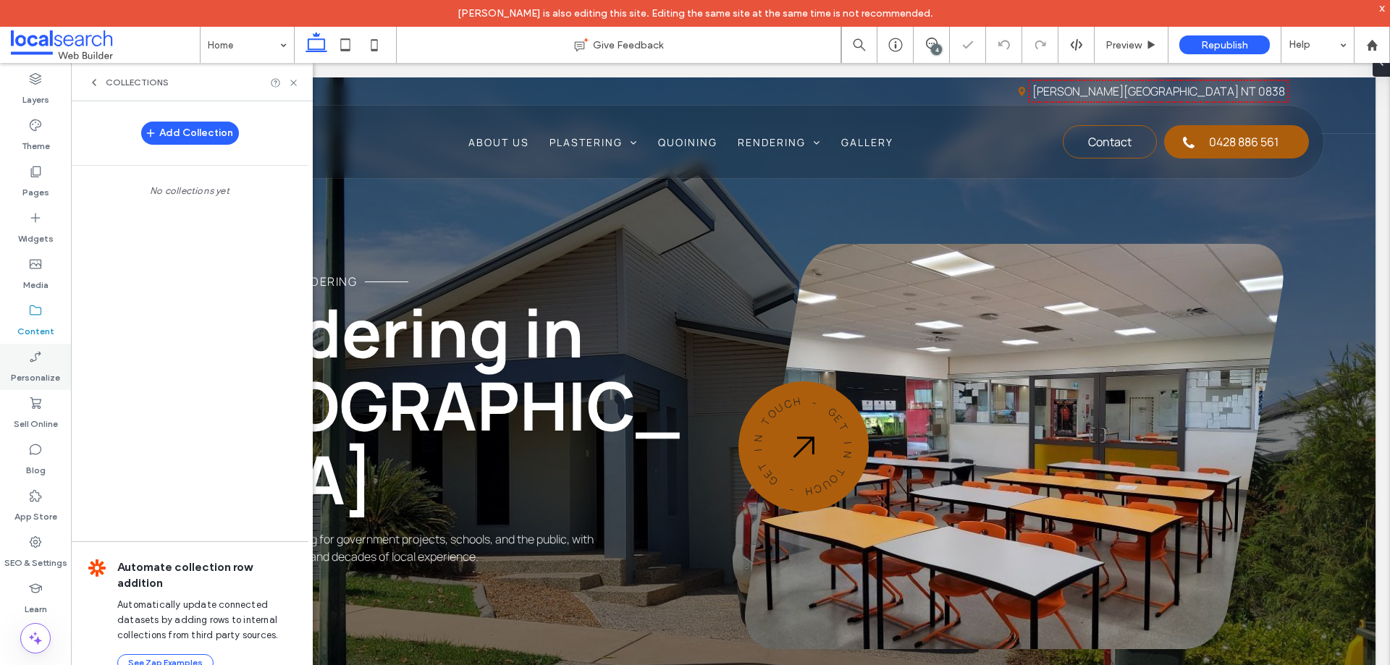
click at [32, 369] on label "Personalize" at bounding box center [35, 374] width 49 height 20
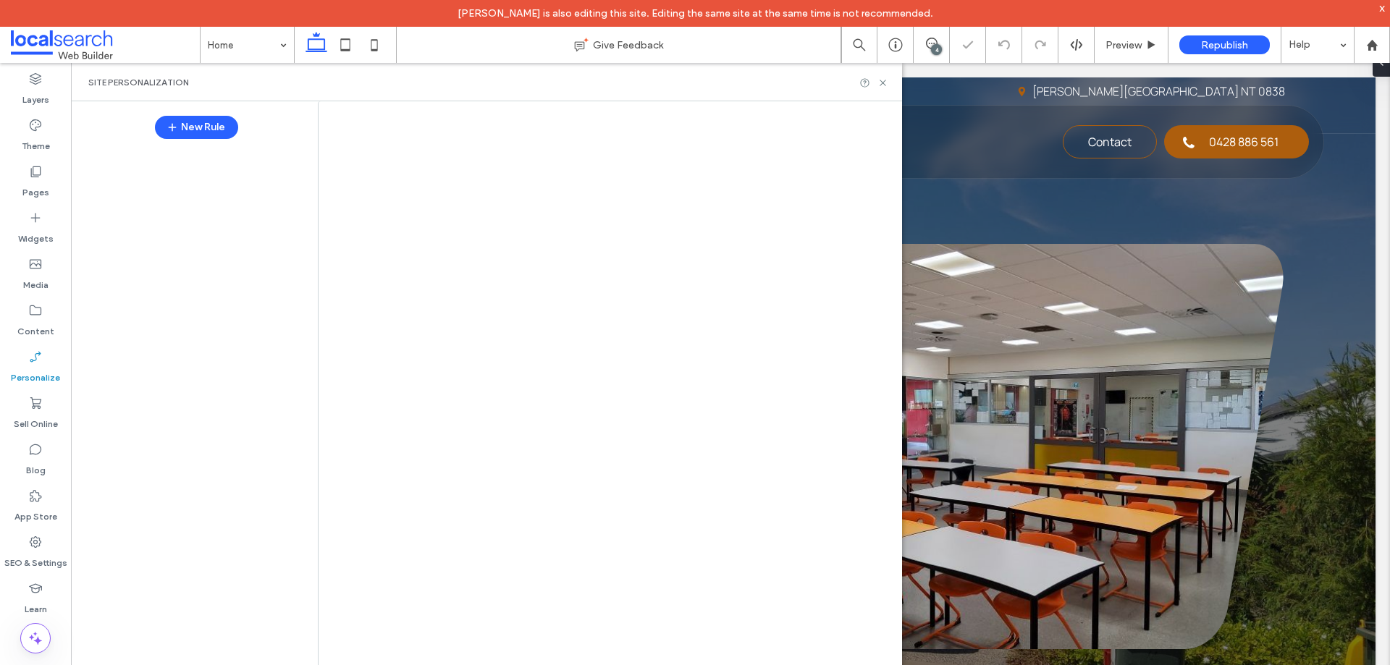
click at [40, 420] on div "Home Give Feedback 4 Preview Republish Help Design Panel Site Comments Team & C…" at bounding box center [695, 332] width 1390 height 665
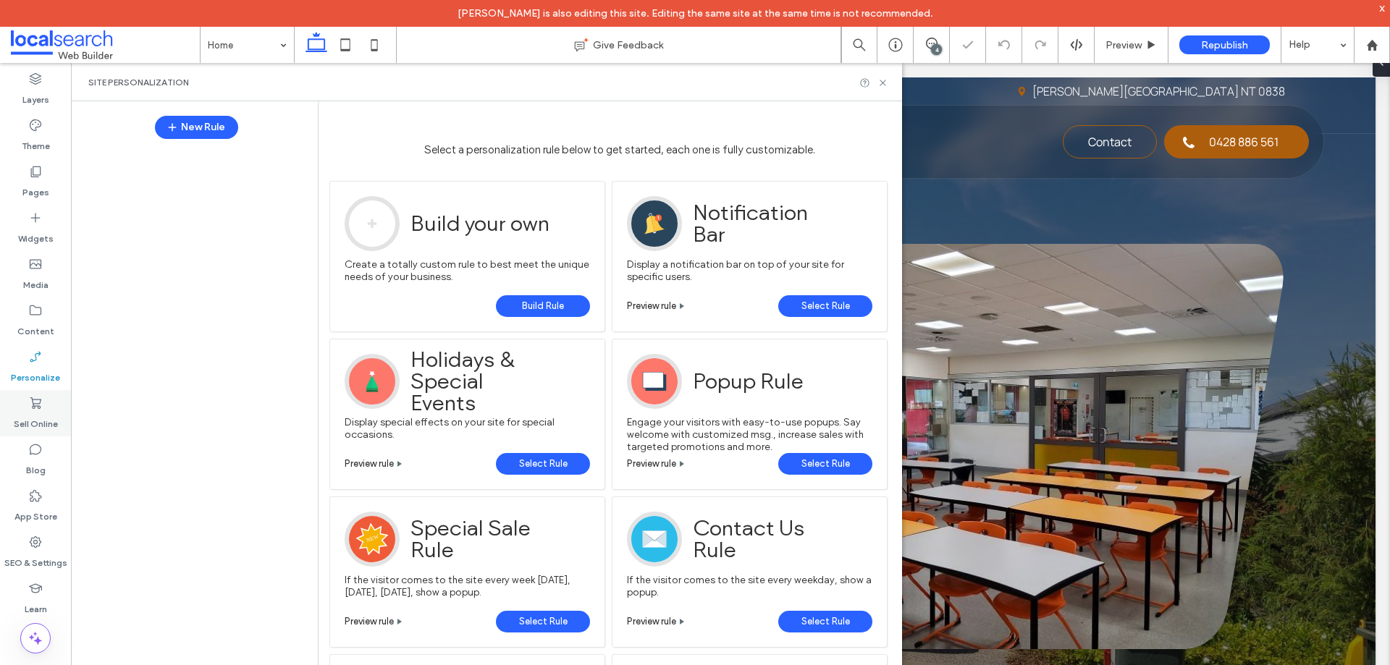
click at [40, 421] on label "Sell Online" at bounding box center [36, 420] width 44 height 20
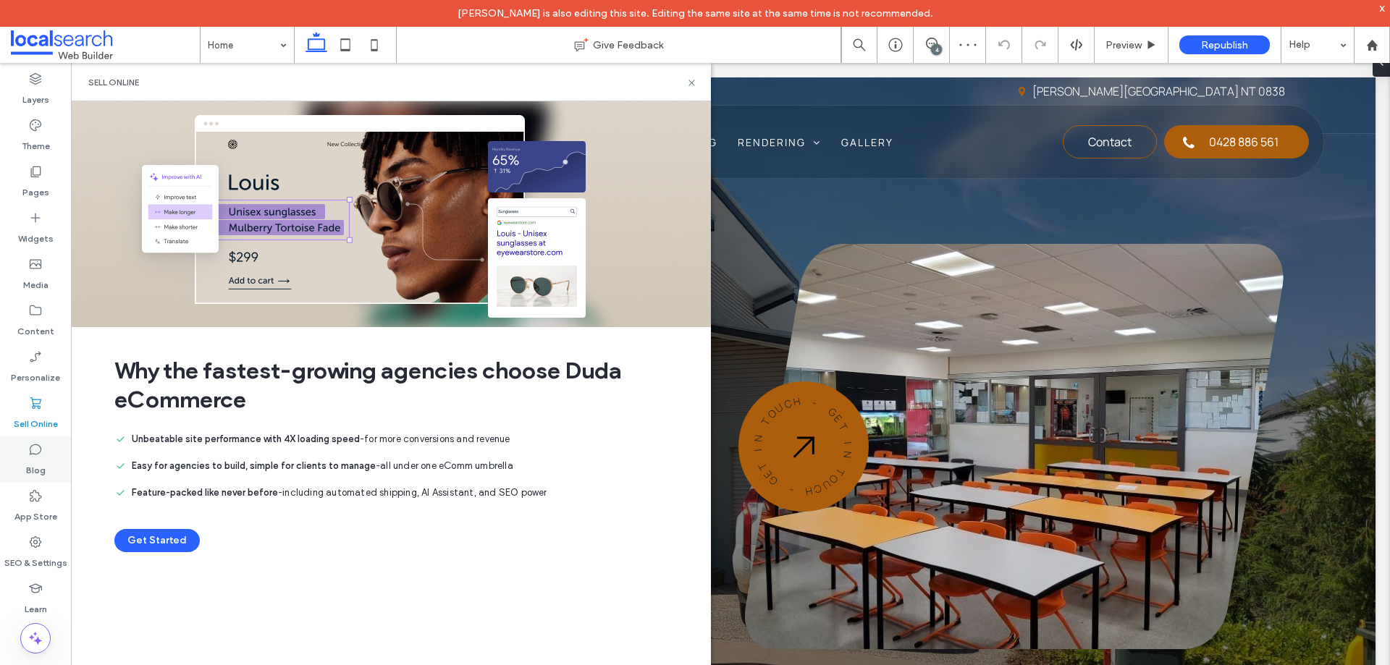
click at [38, 451] on icon at bounding box center [35, 449] width 14 height 14
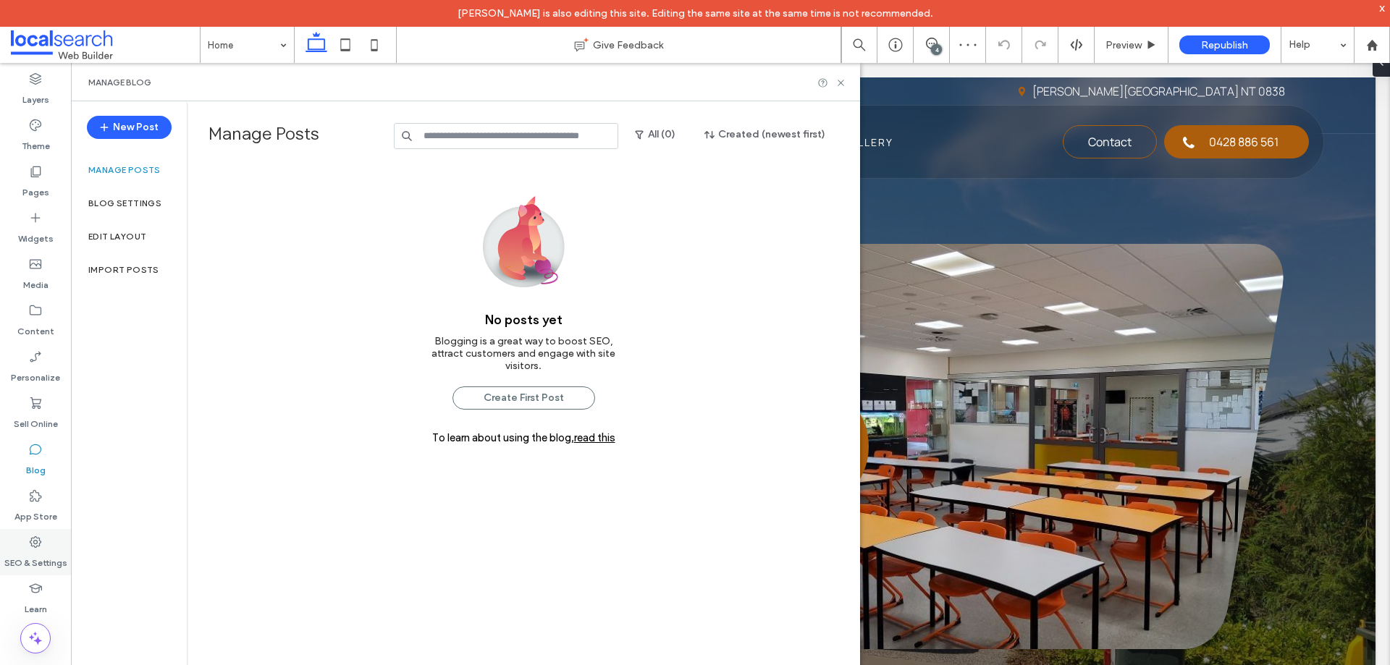
click at [28, 555] on label "SEO & Settings" at bounding box center [35, 559] width 63 height 20
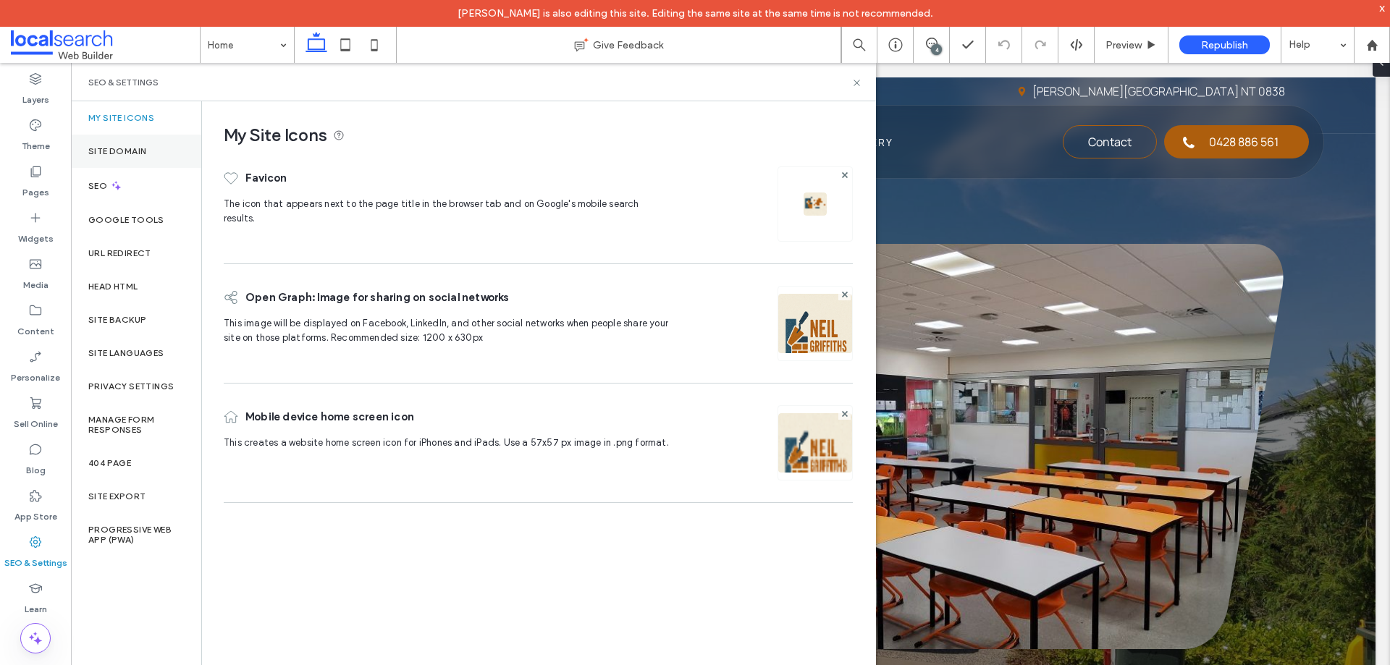
click at [140, 152] on label "Site Domain" at bounding box center [117, 151] width 58 height 10
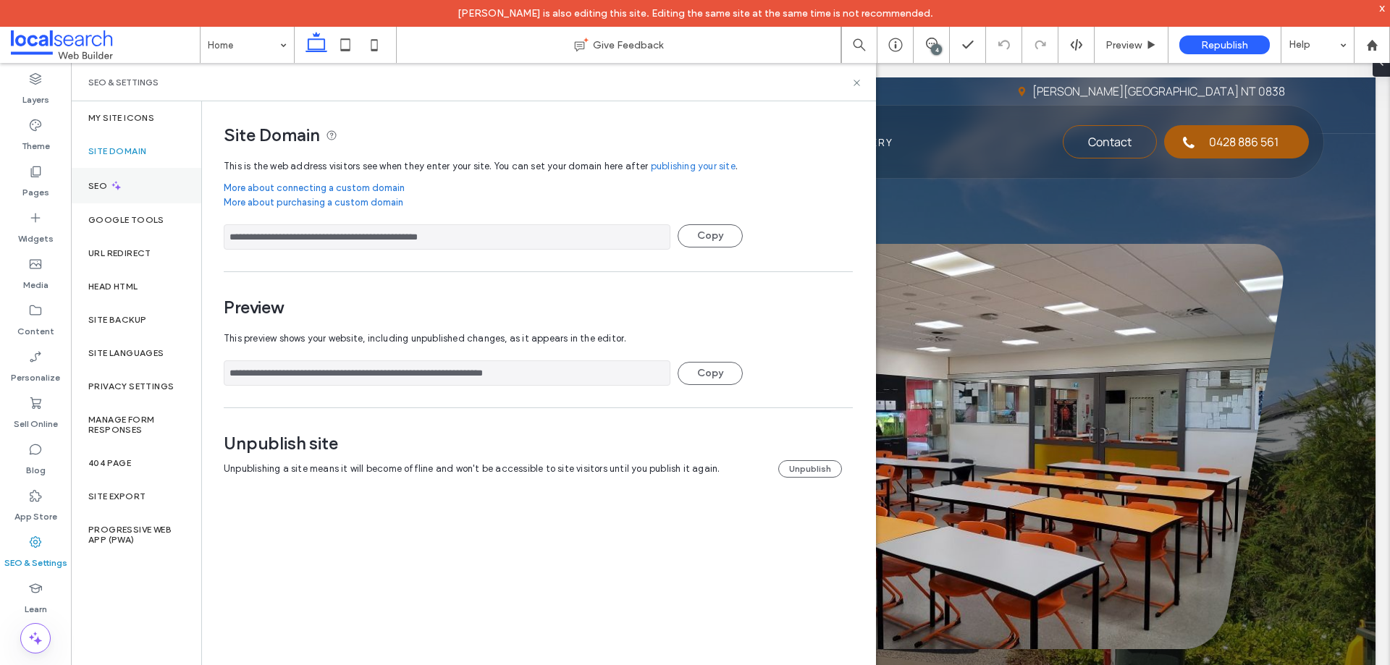
click at [130, 188] on div "SEO" at bounding box center [136, 185] width 130 height 35
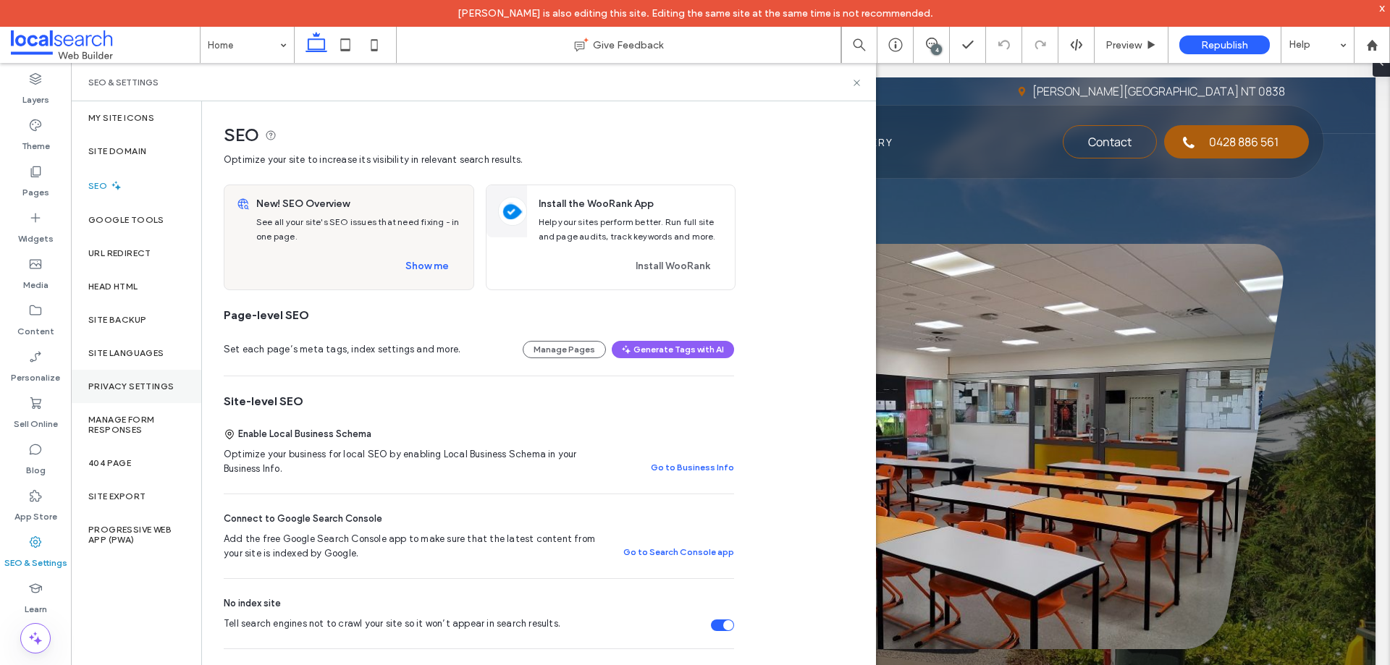
click at [125, 390] on label "Privacy Settings" at bounding box center [130, 387] width 85 height 10
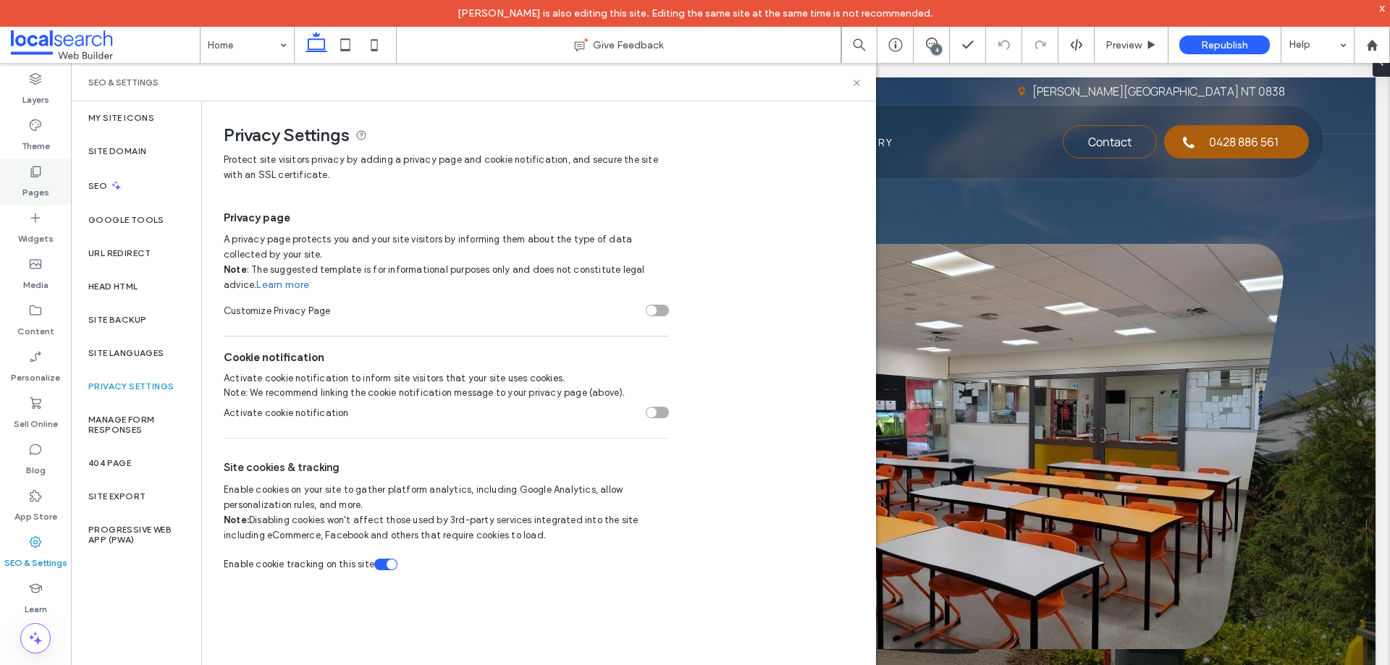
click at [40, 187] on label "Pages" at bounding box center [35, 189] width 27 height 20
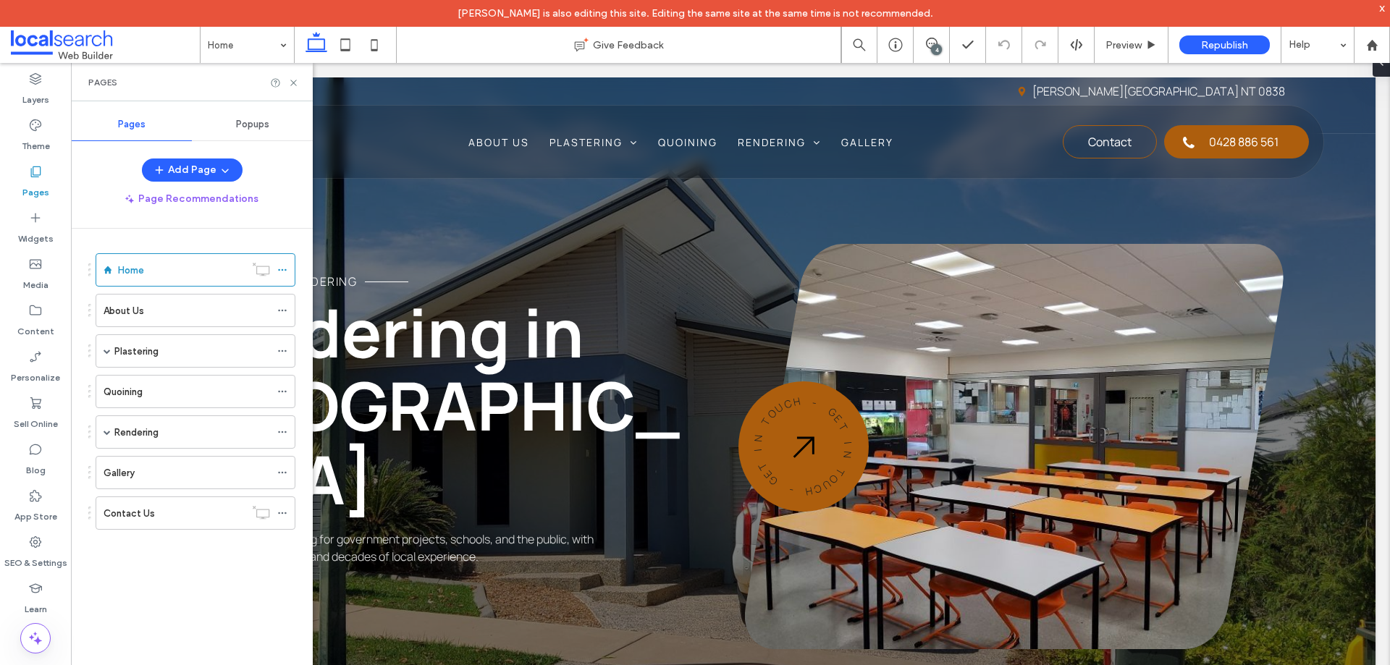
click at [257, 122] on span "Popups" at bounding box center [252, 125] width 33 height 12
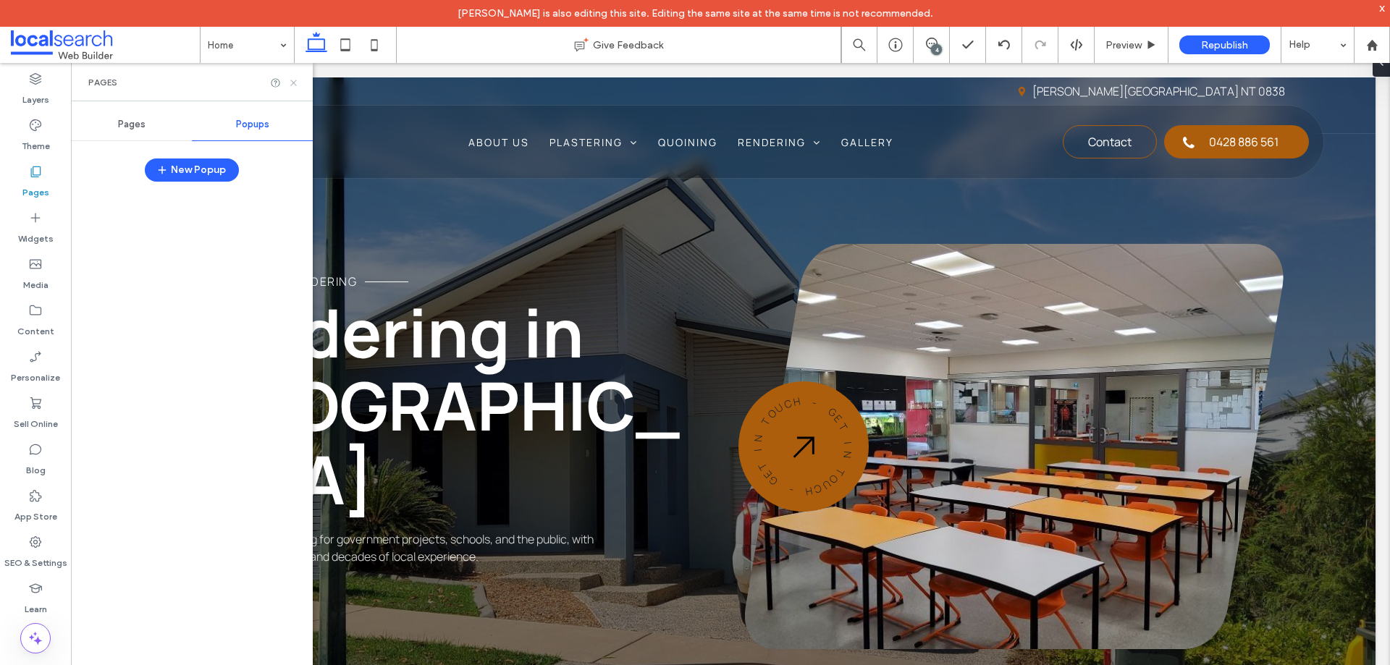
drag, startPoint x: 297, startPoint y: 84, endPoint x: 182, endPoint y: 1, distance: 141.1
click at [297, 84] on icon at bounding box center [293, 82] width 11 height 11
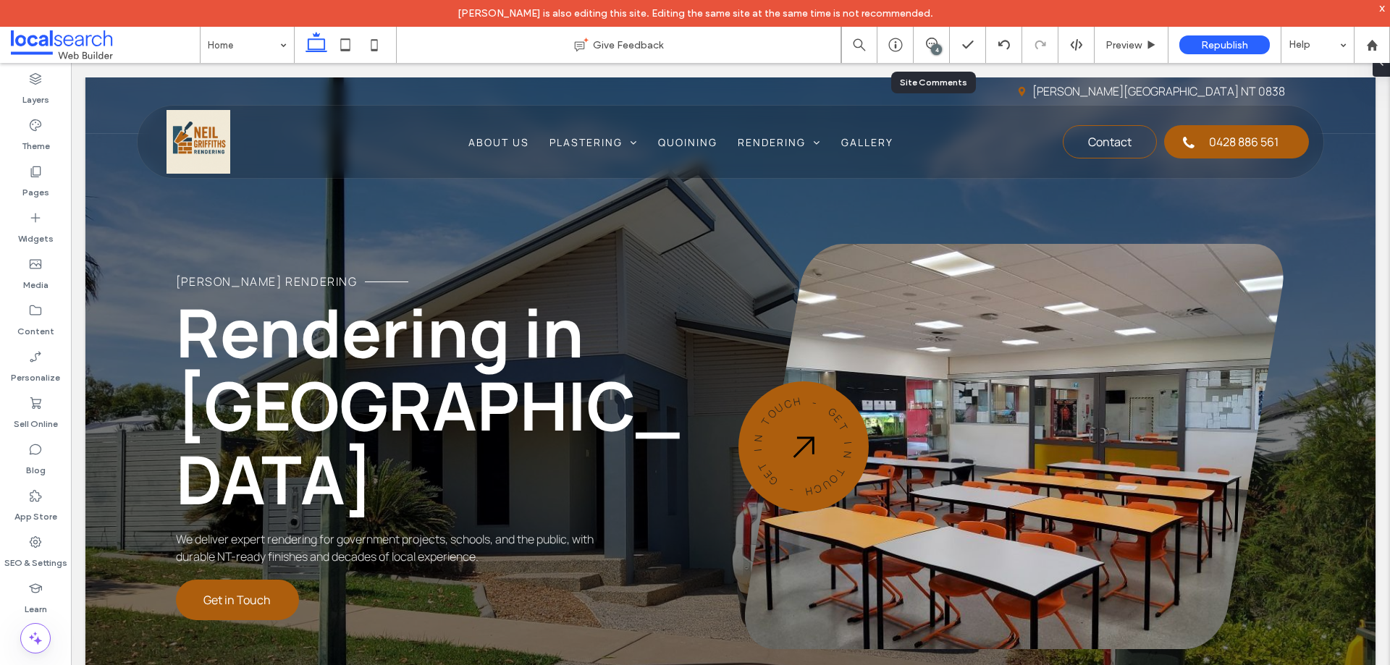
click at [936, 47] on div "4" at bounding box center [936, 49] width 11 height 11
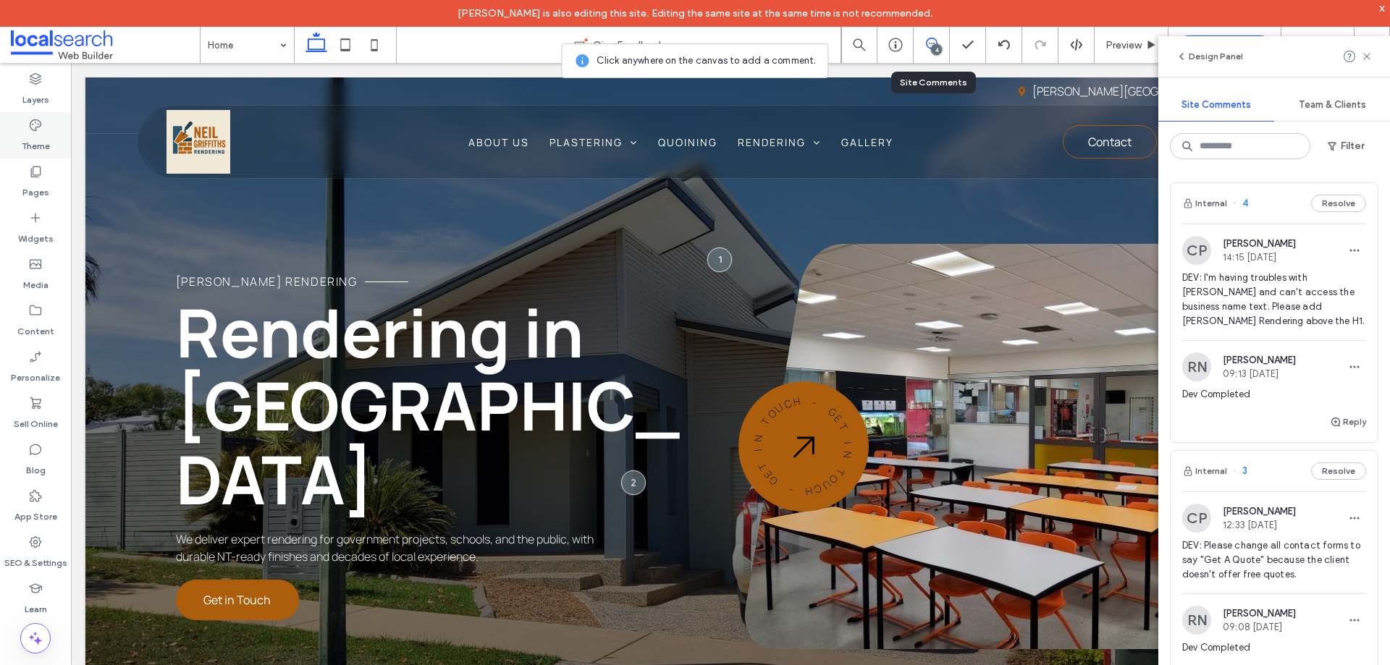
click at [42, 137] on label "Theme" at bounding box center [36, 142] width 28 height 20
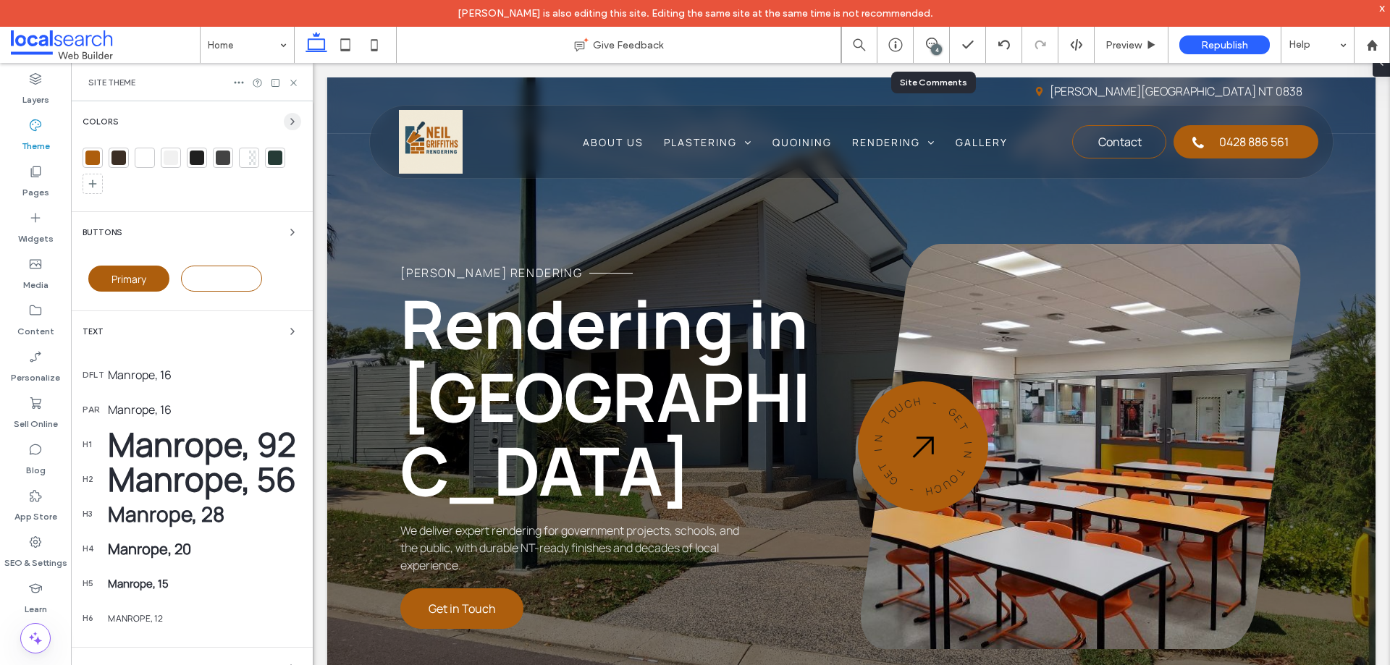
click at [287, 122] on icon "button" at bounding box center [293, 122] width 12 height 12
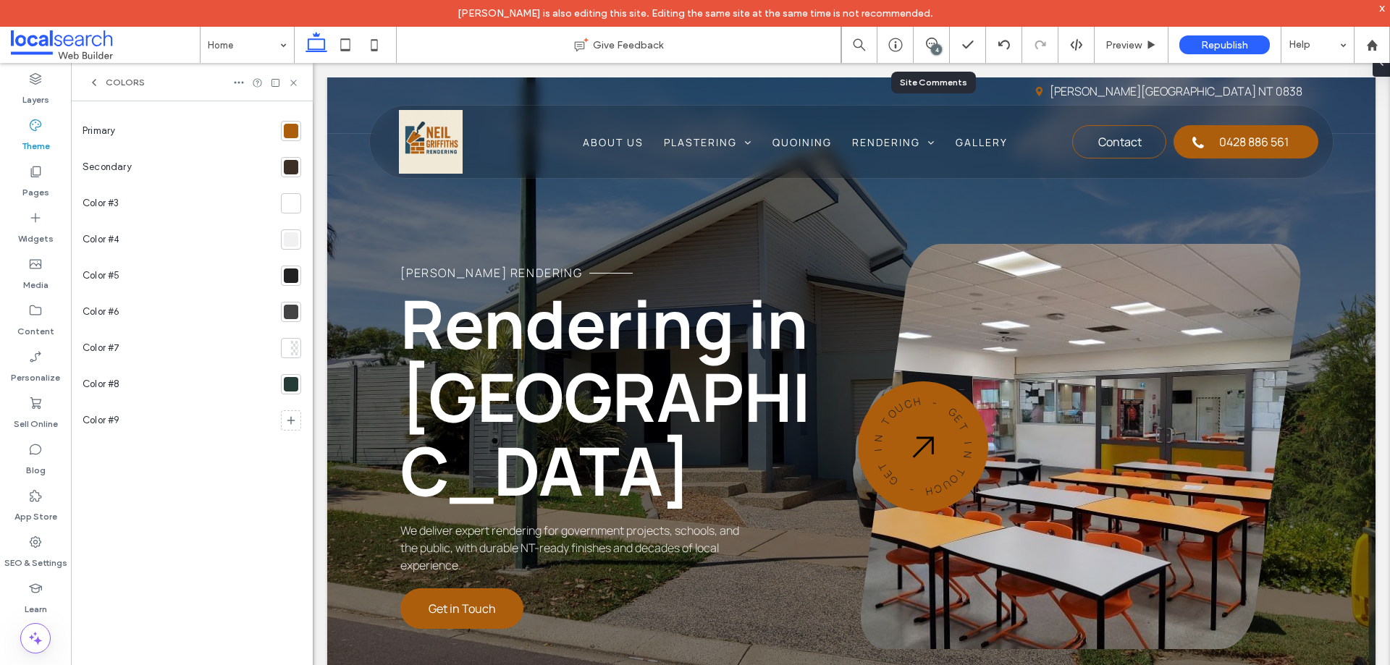
click at [288, 131] on div at bounding box center [291, 131] width 14 height 14
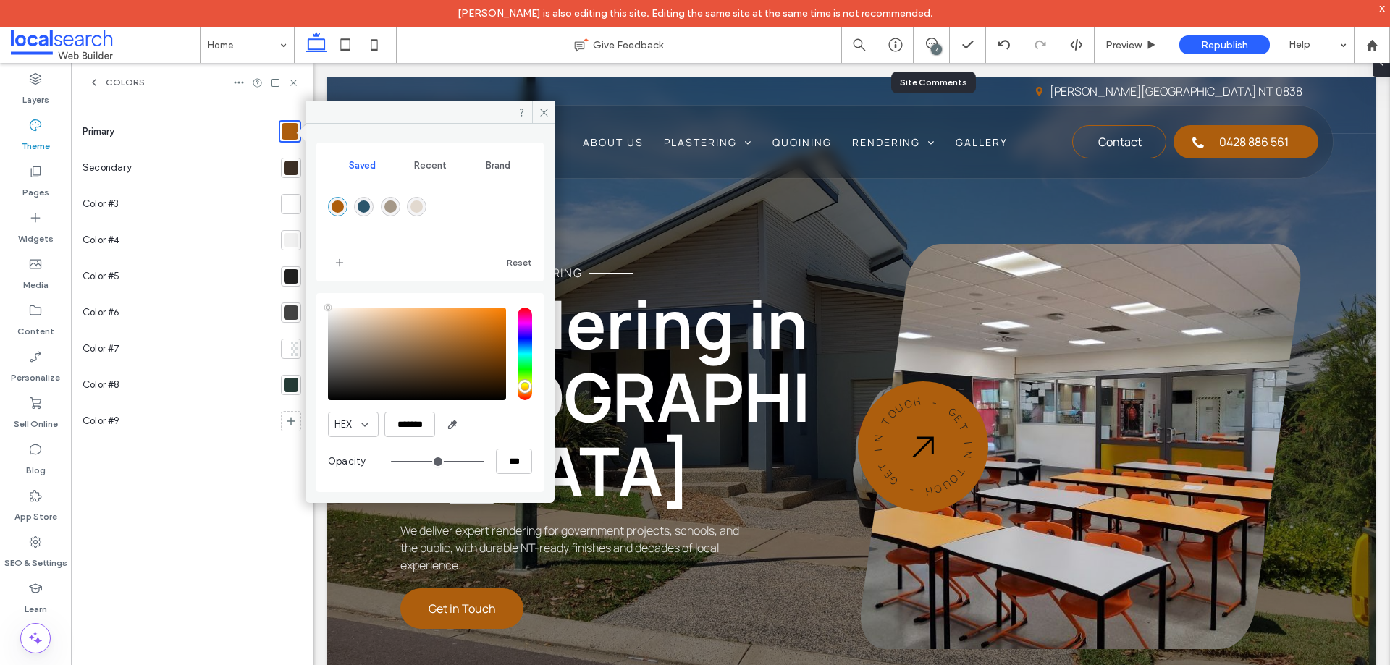
type input "****"
click at [284, 166] on div at bounding box center [291, 168] width 14 height 14
click at [290, 83] on icon at bounding box center [293, 82] width 11 height 11
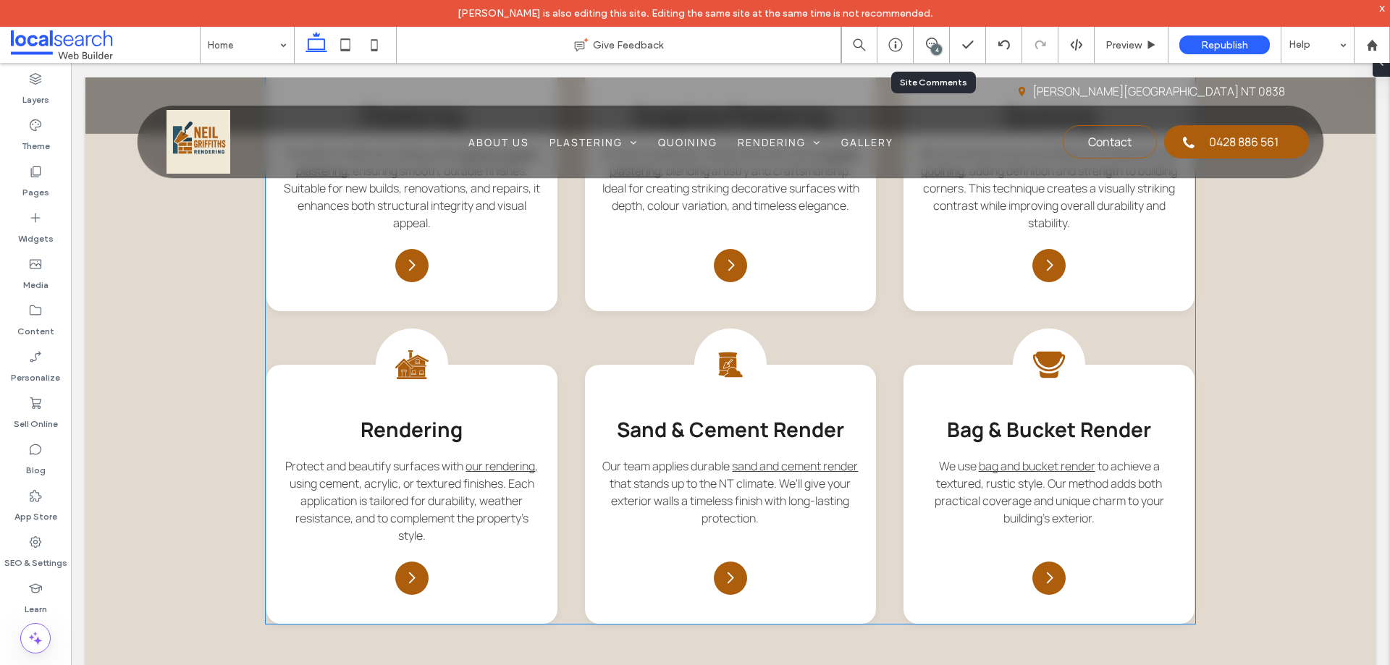
scroll to position [1745, 0]
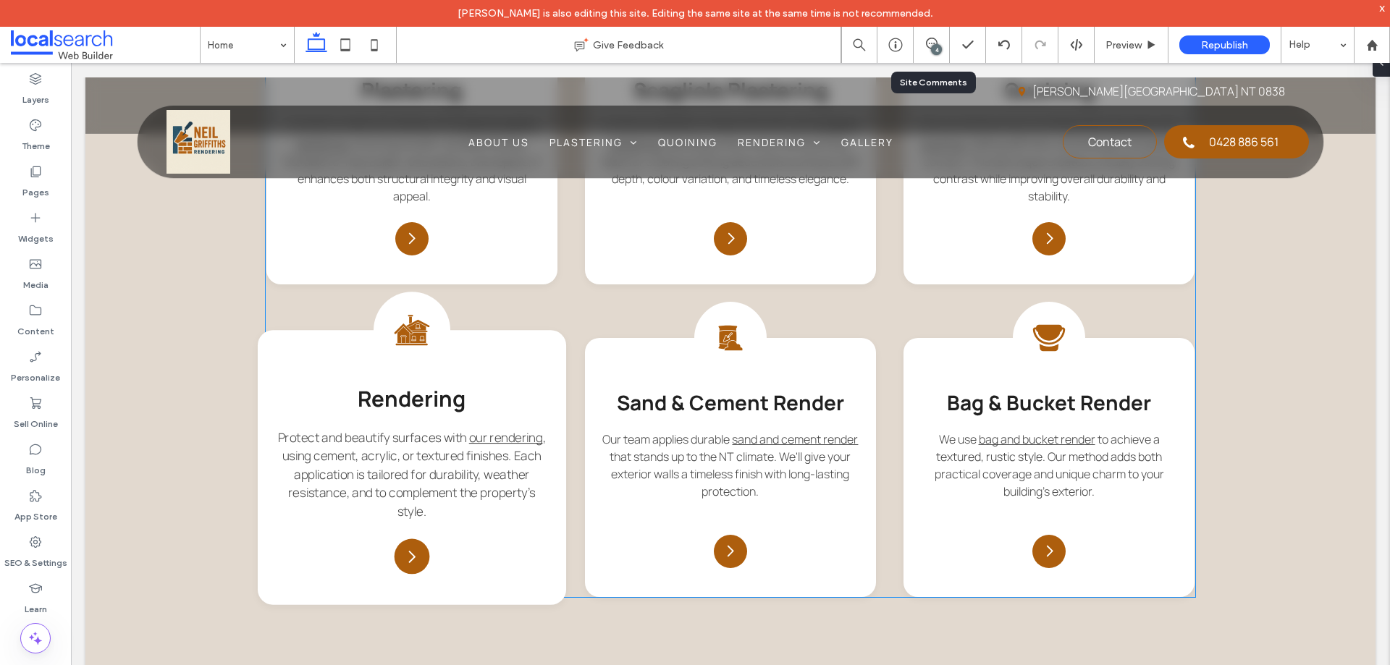
click at [413, 337] on icon at bounding box center [412, 330] width 35 height 30
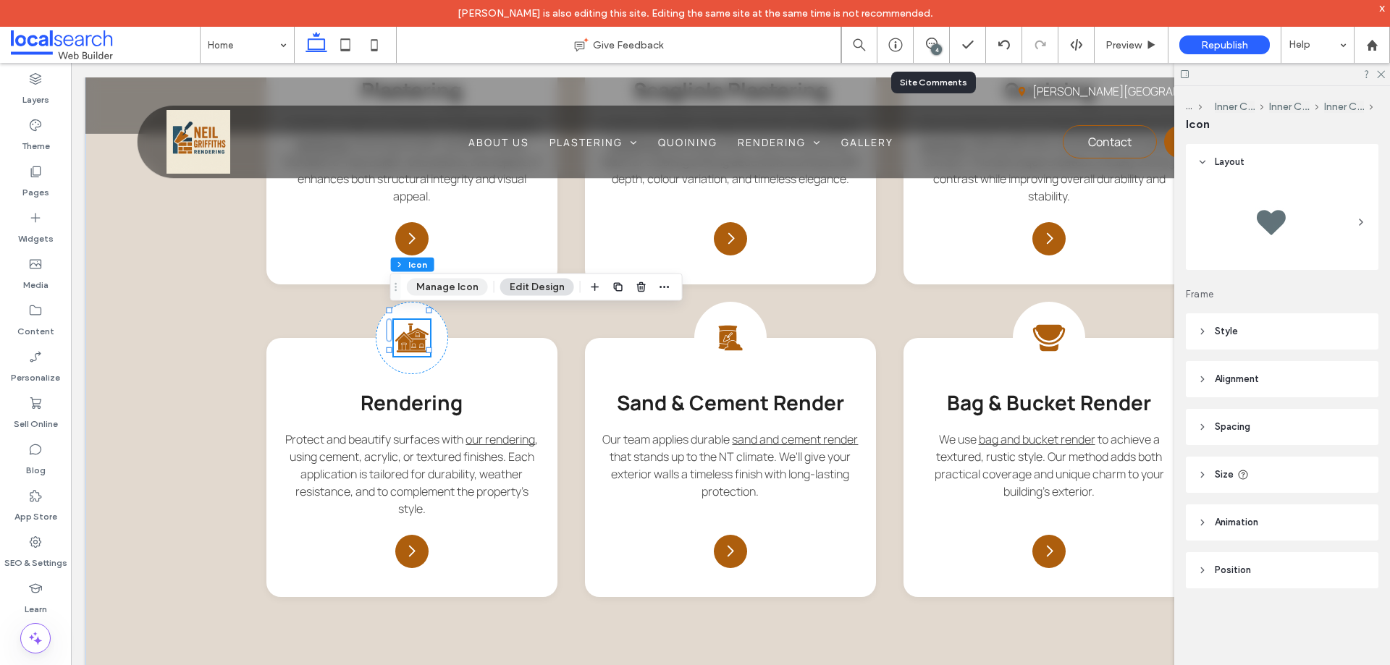
click at [463, 287] on button "Manage Icon" at bounding box center [447, 287] width 81 height 17
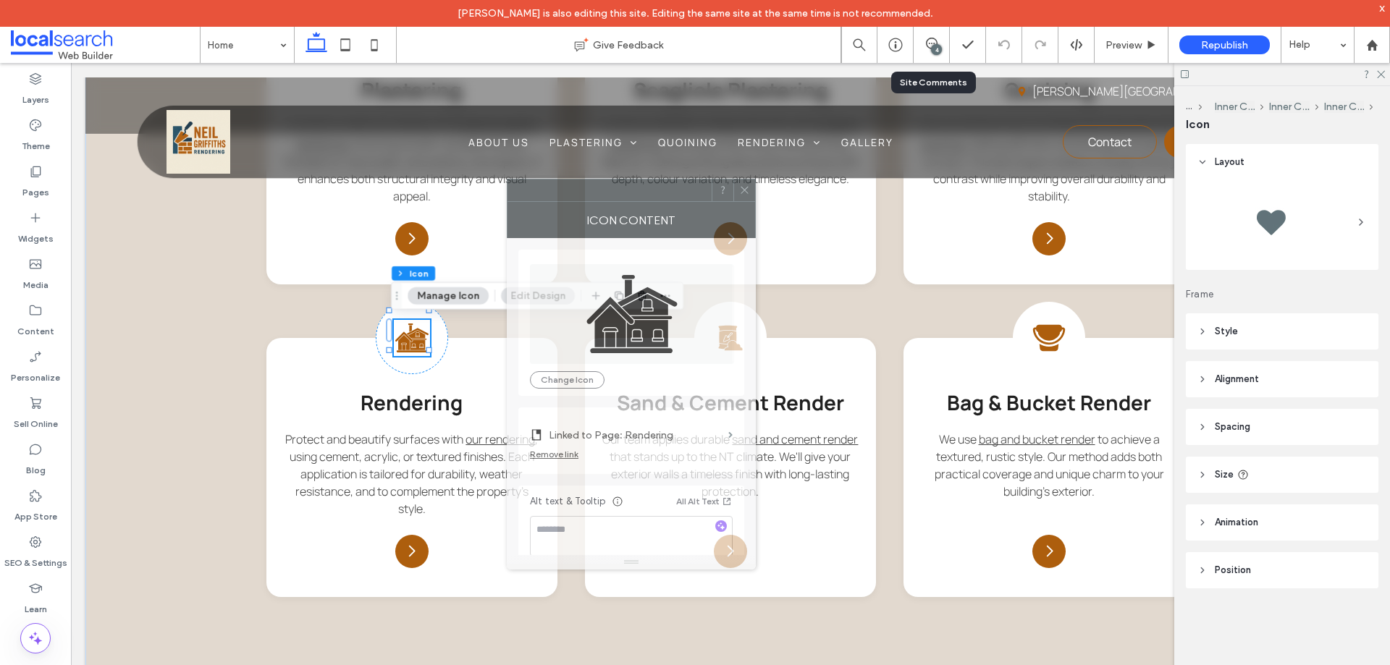
drag, startPoint x: 1247, startPoint y: 156, endPoint x: 647, endPoint y: 194, distance: 600.7
click at [647, 194] on div at bounding box center [609, 191] width 204 height 22
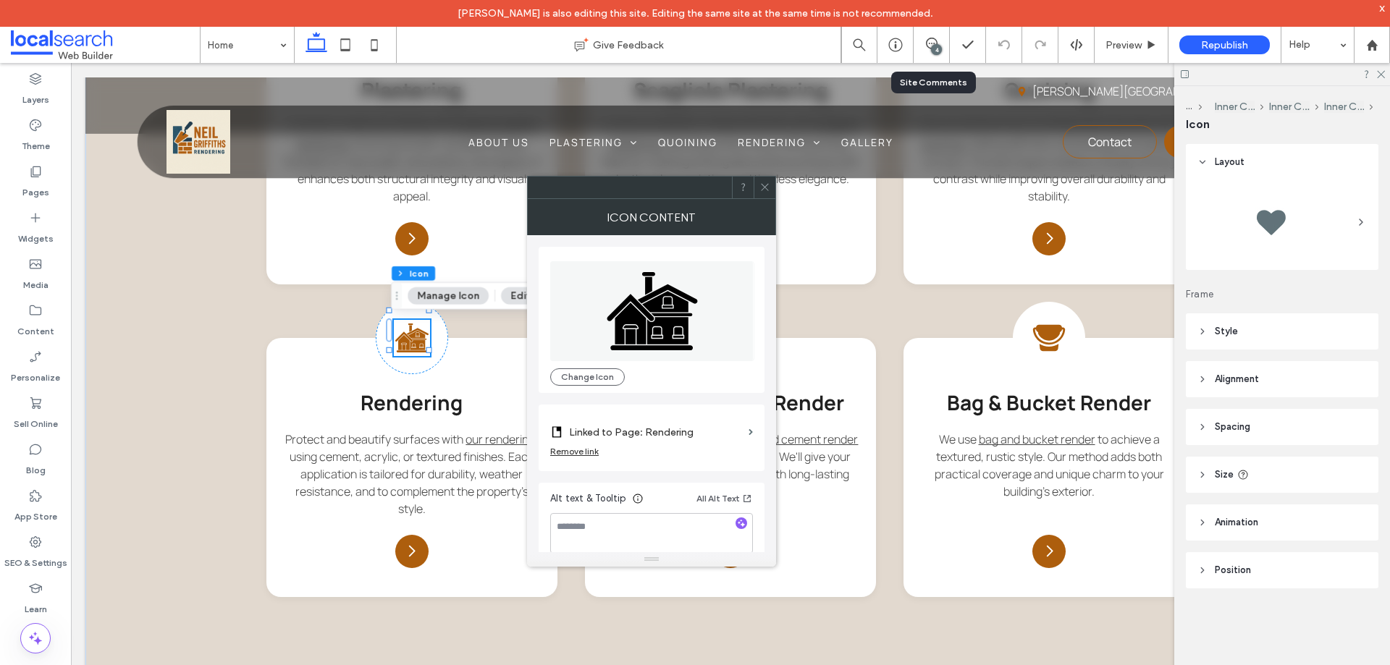
click at [768, 188] on icon at bounding box center [764, 187] width 11 height 11
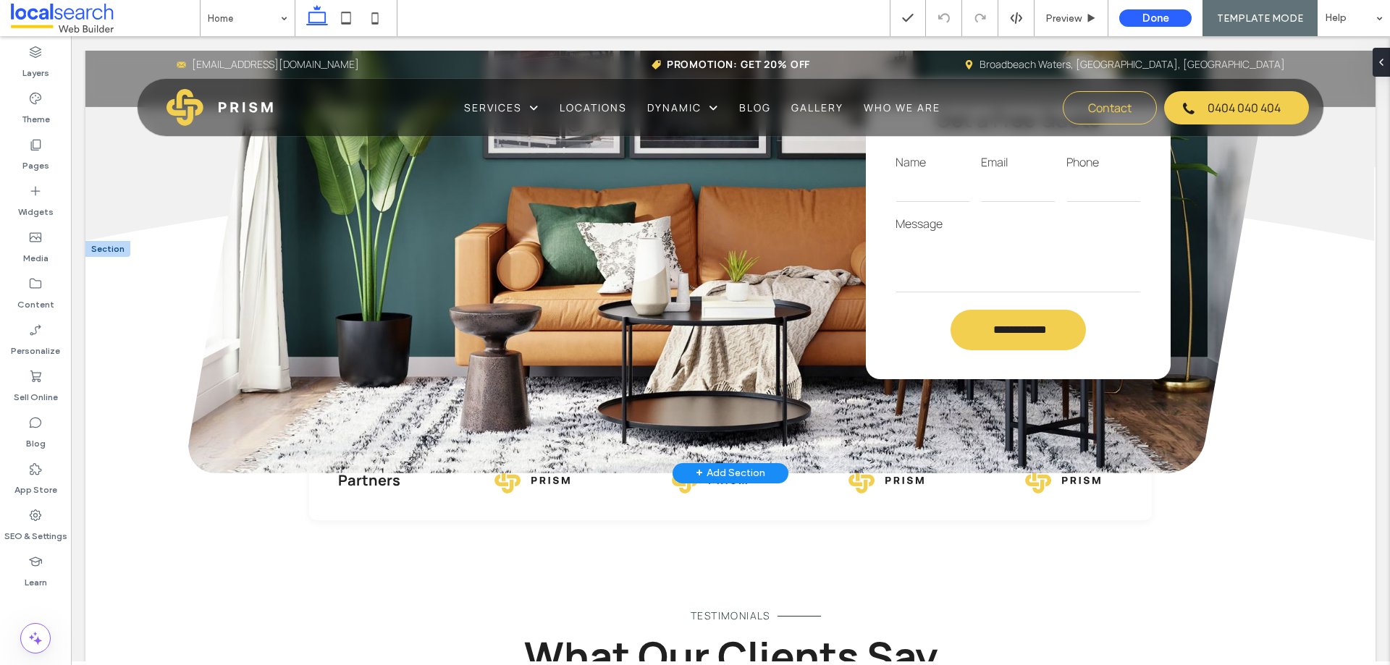
scroll to position [2043, 0]
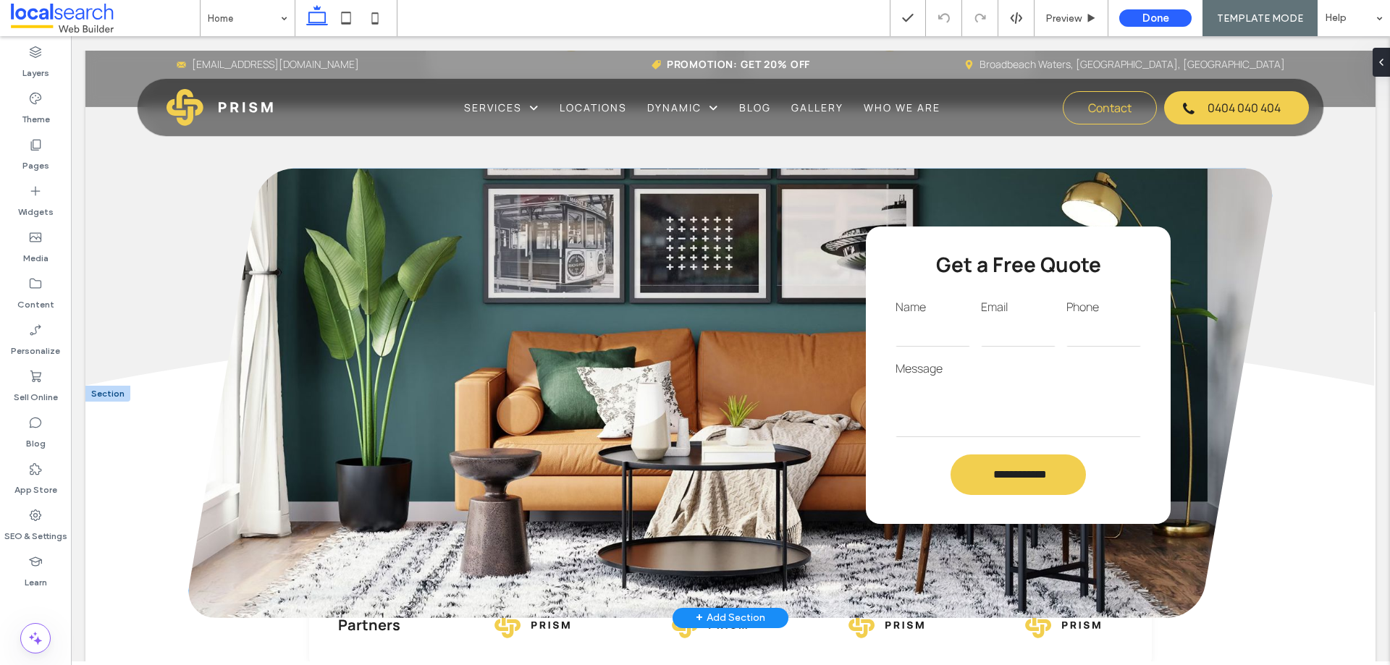
click at [1022, 347] on input "email" at bounding box center [1018, 332] width 75 height 29
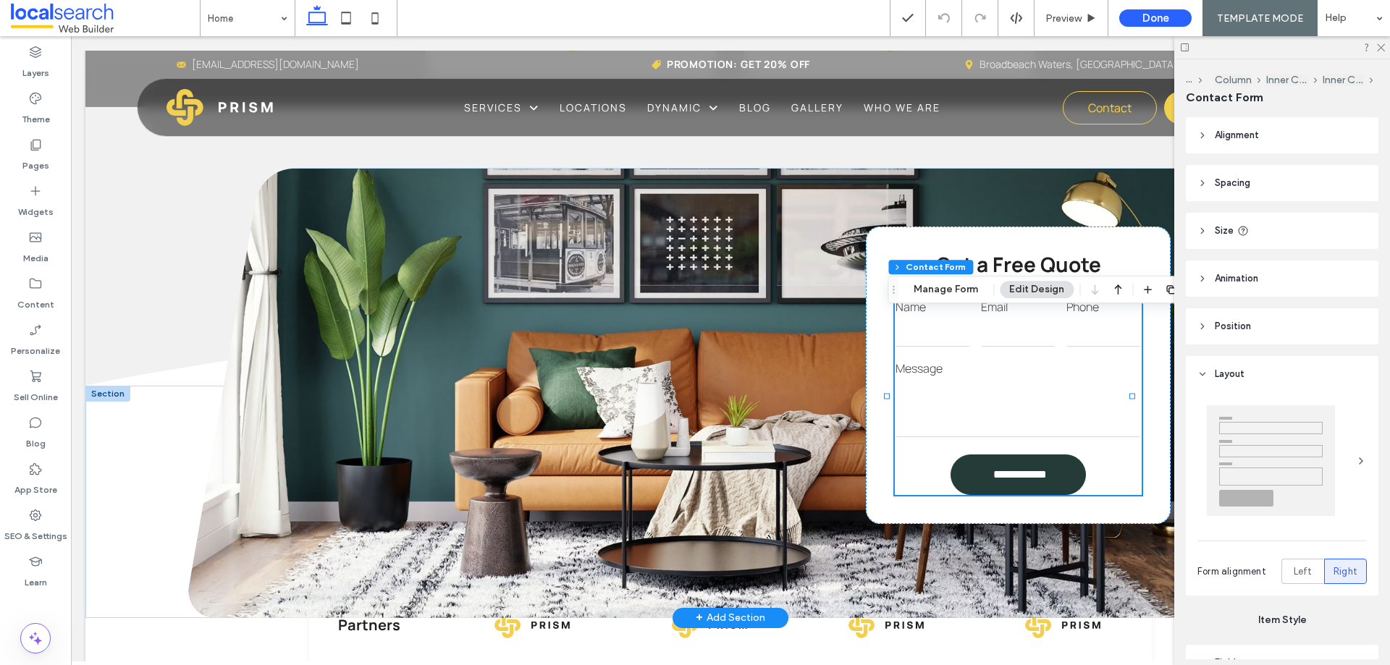
type input "*"
type input "***"
type input "*"
type input "***"
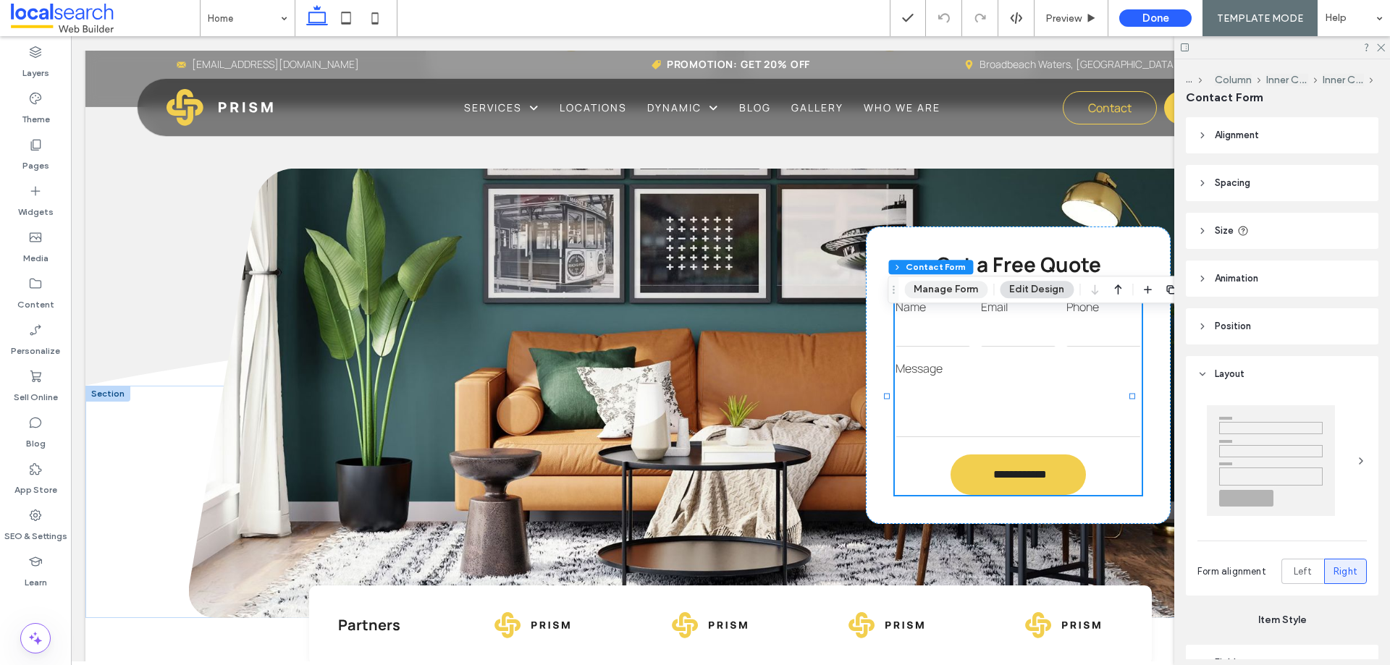
click at [959, 293] on button "Manage Form" at bounding box center [945, 289] width 83 height 17
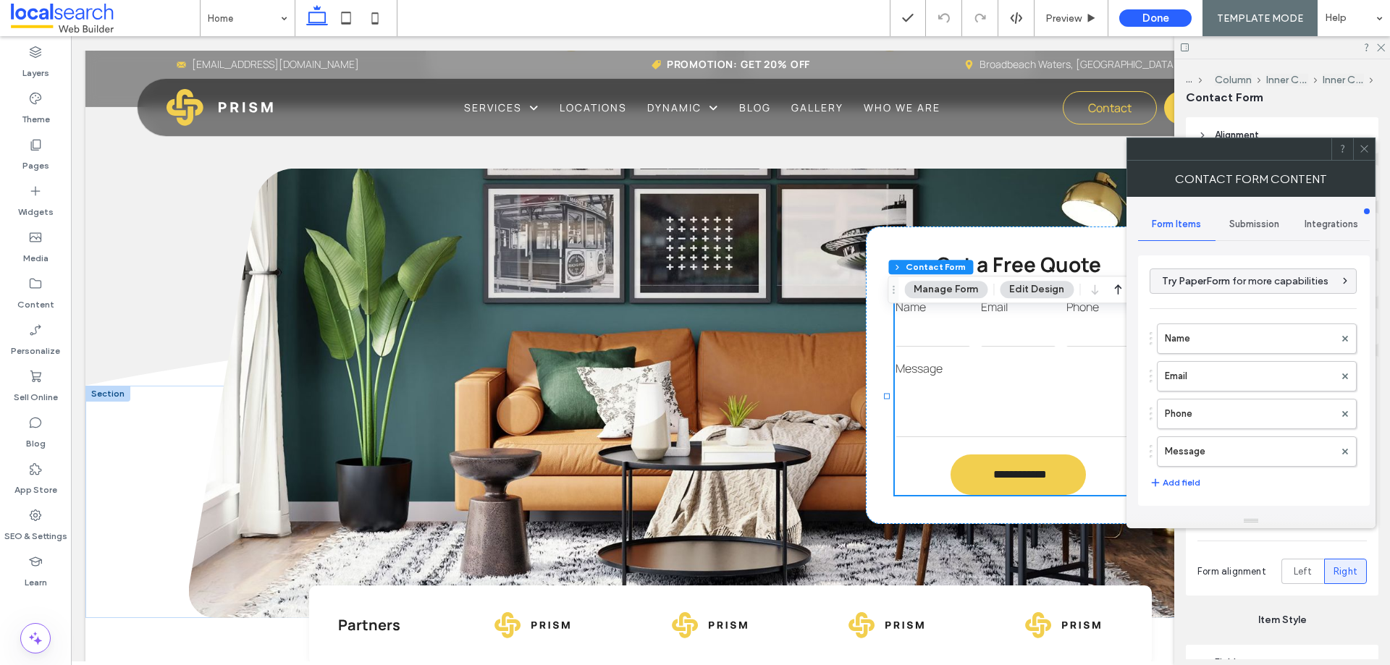
scroll to position [293, 0]
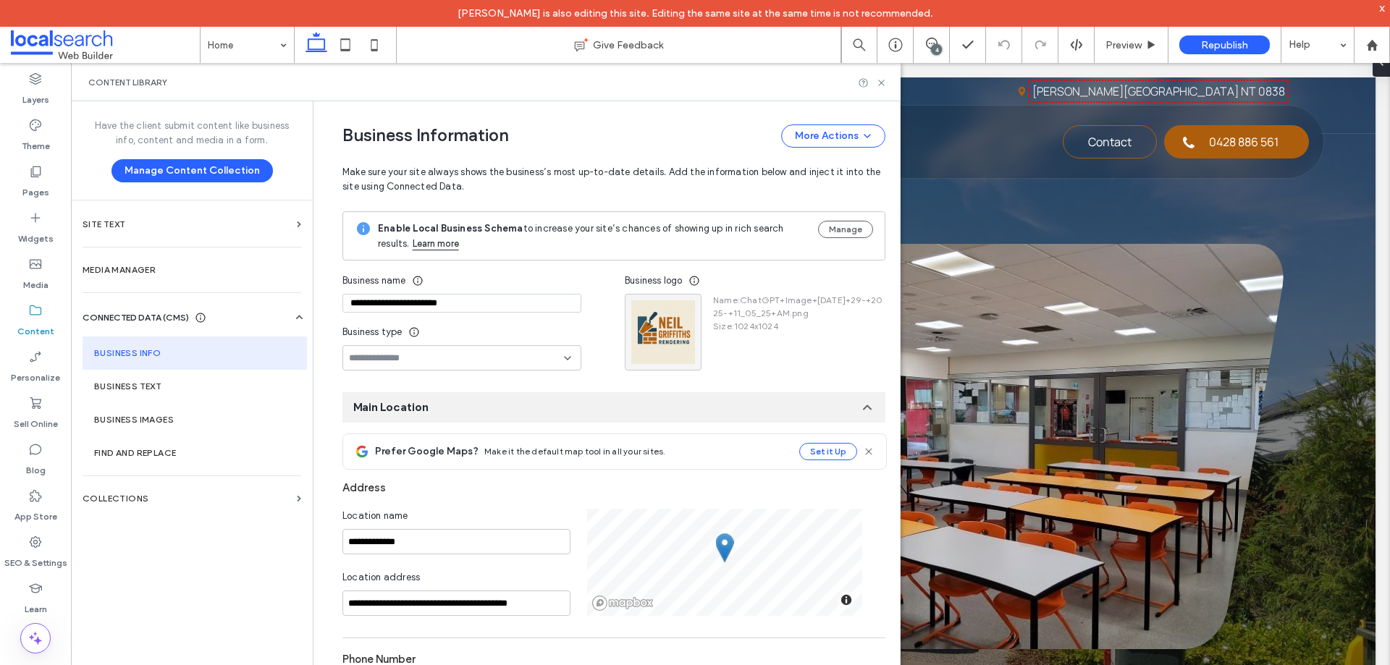
scroll to position [418, 0]
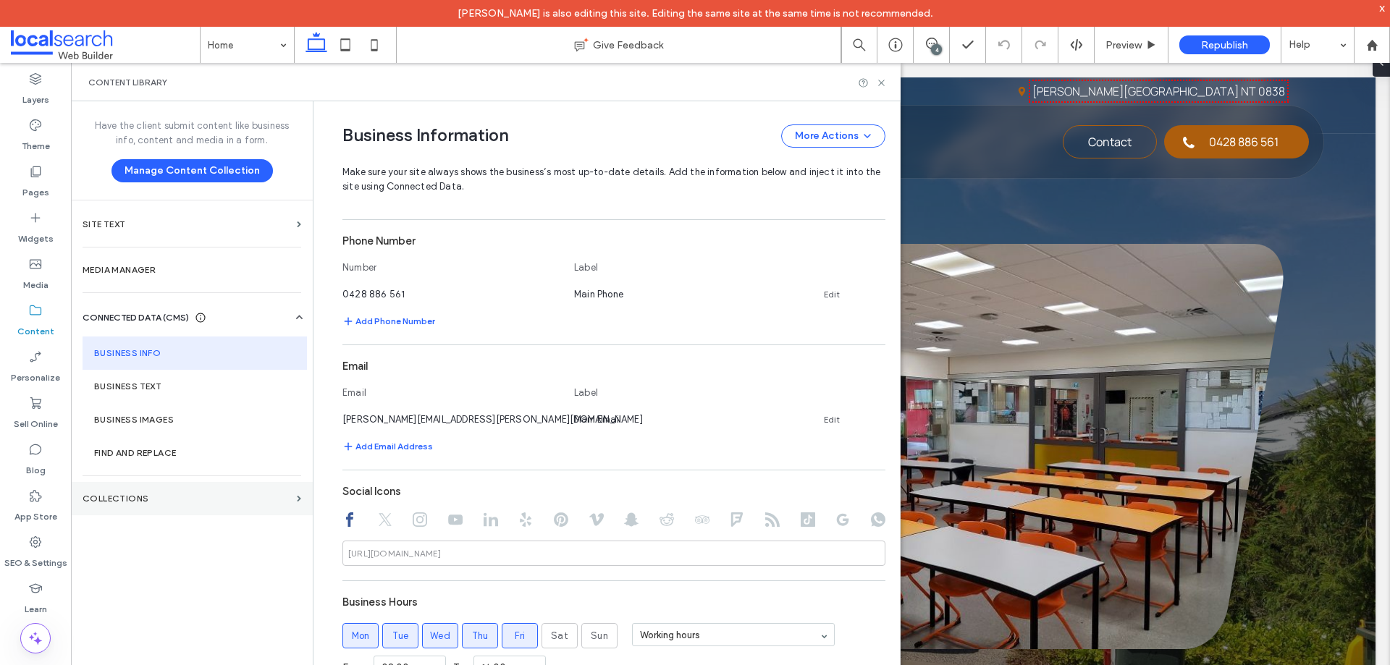
click at [167, 489] on section "Collections" at bounding box center [192, 498] width 242 height 33
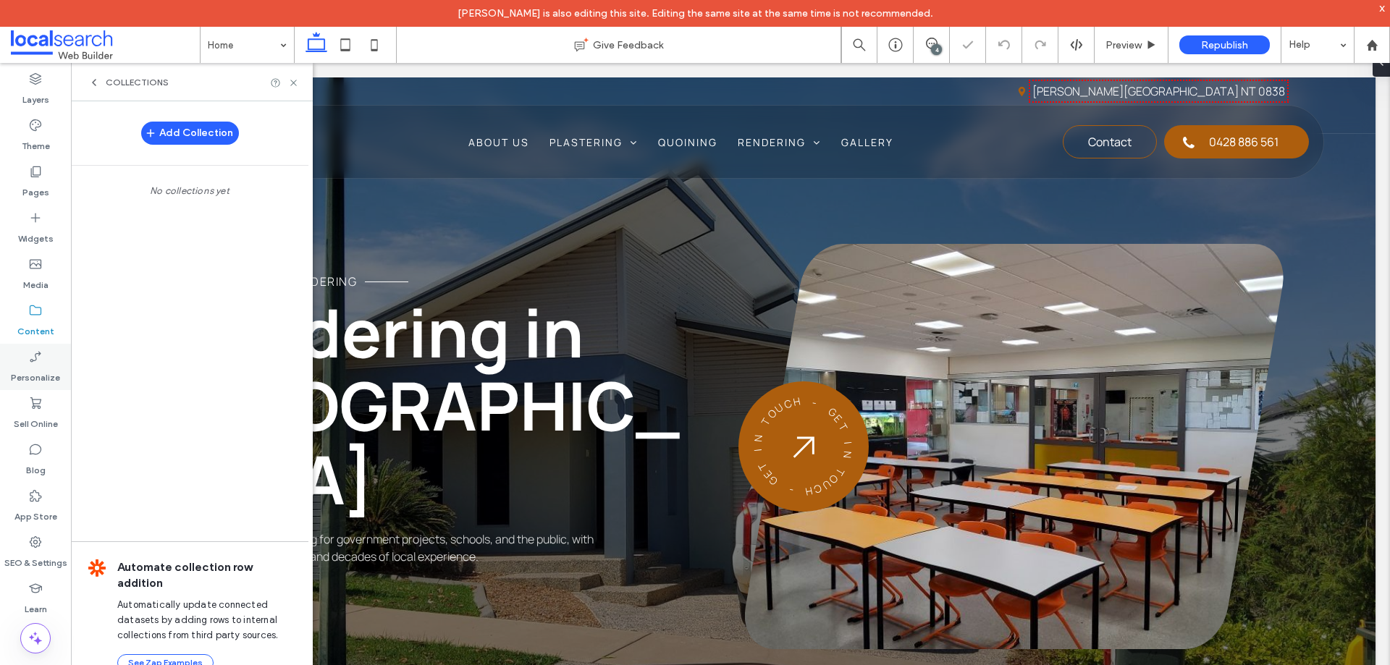
click at [32, 379] on label "Personalize" at bounding box center [35, 374] width 49 height 20
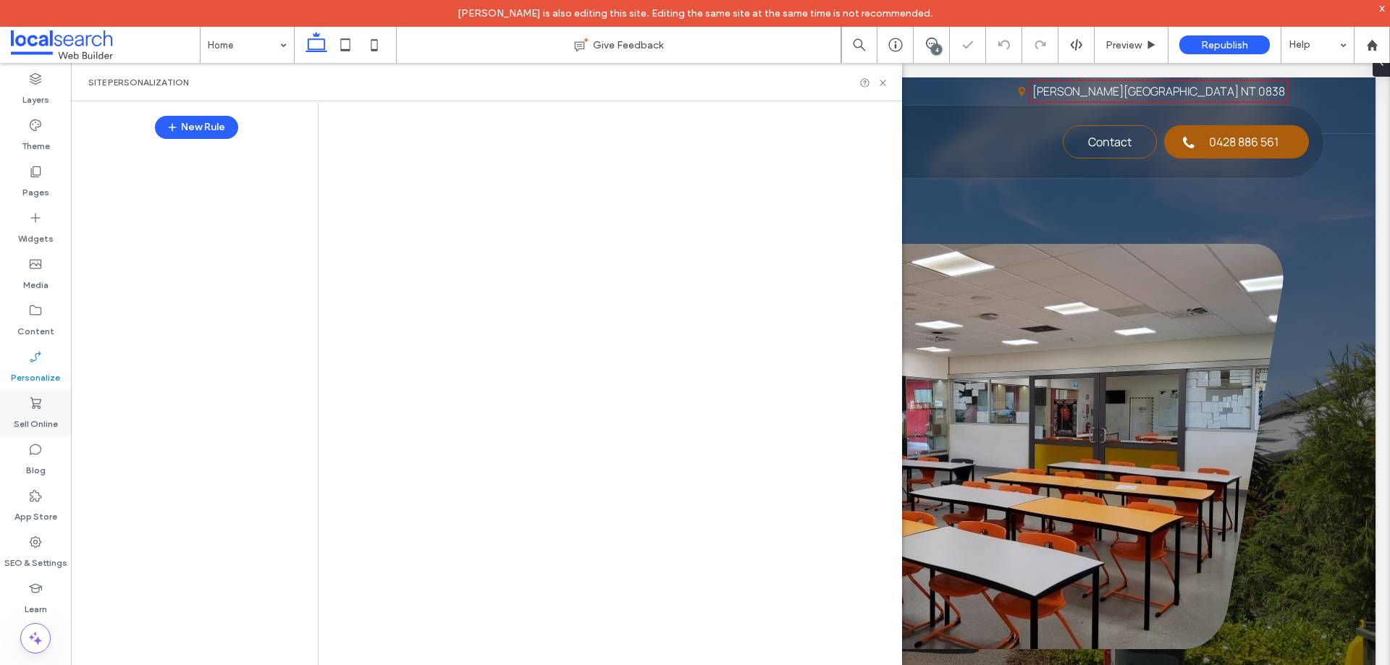
click at [43, 419] on label "Sell Online" at bounding box center [36, 420] width 44 height 20
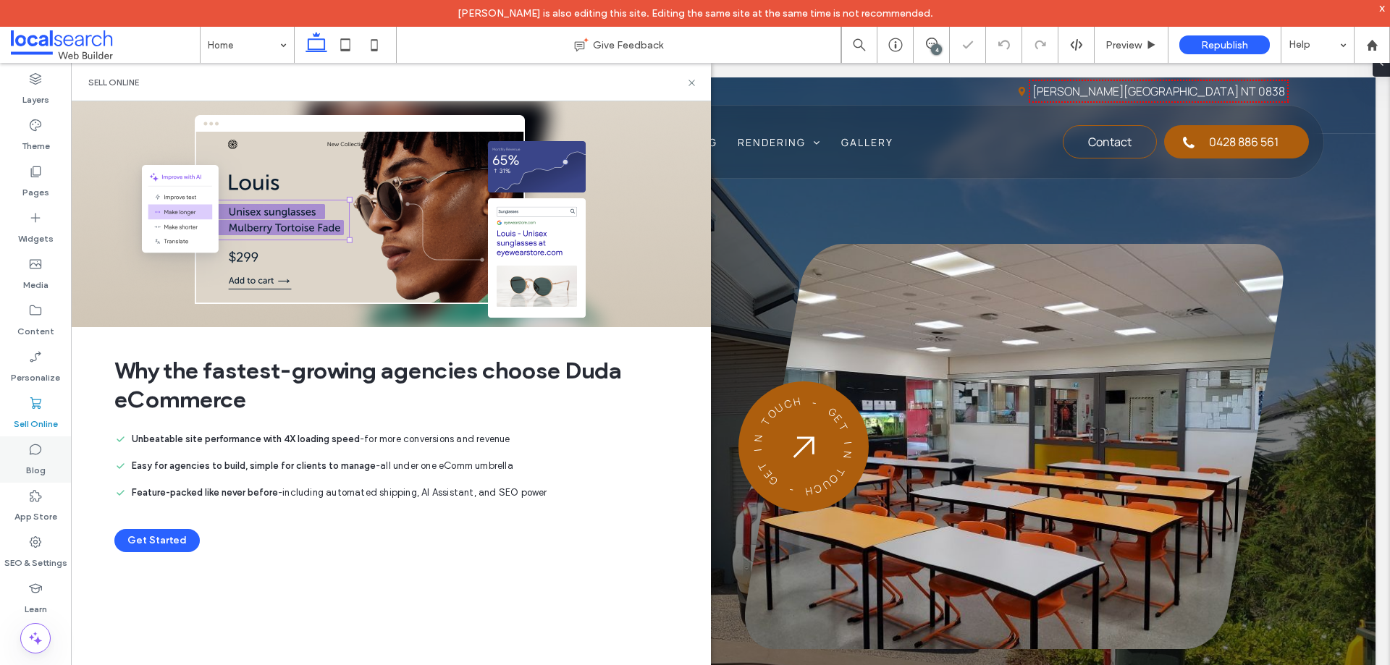
click at [39, 459] on label "Blog" at bounding box center [36, 467] width 20 height 20
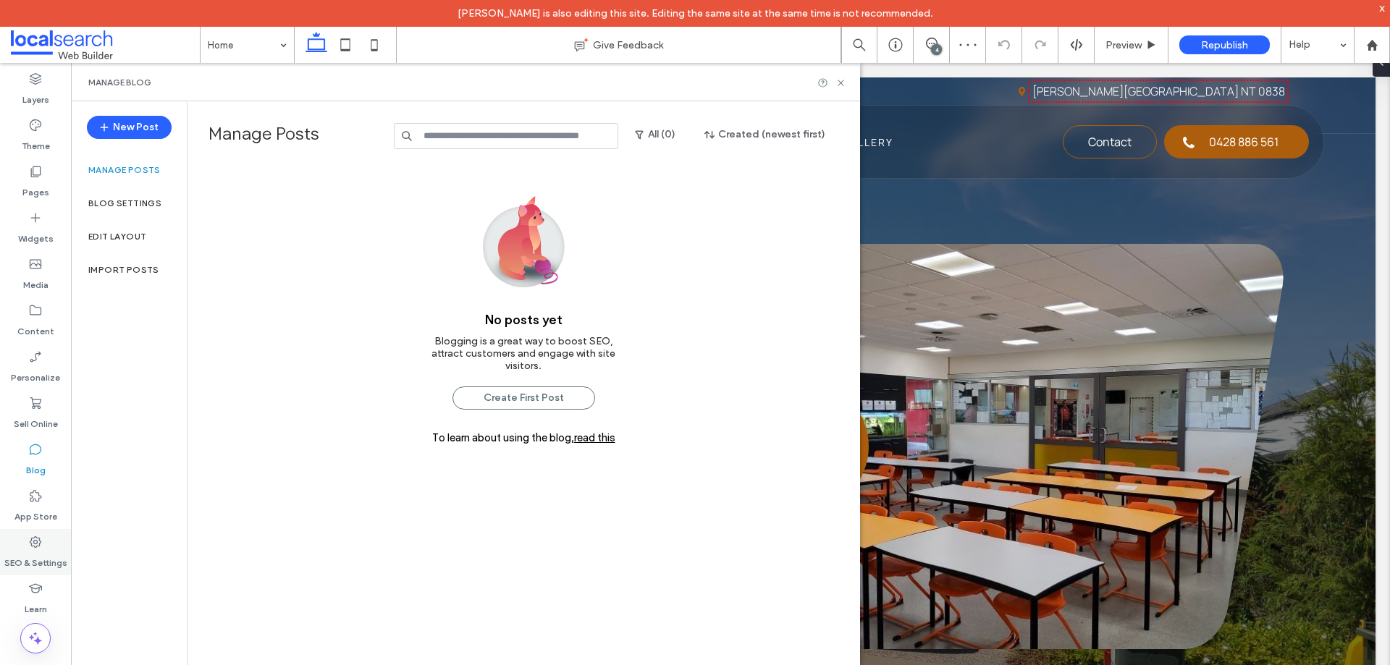
click at [38, 545] on icon at bounding box center [35, 542] width 14 height 14
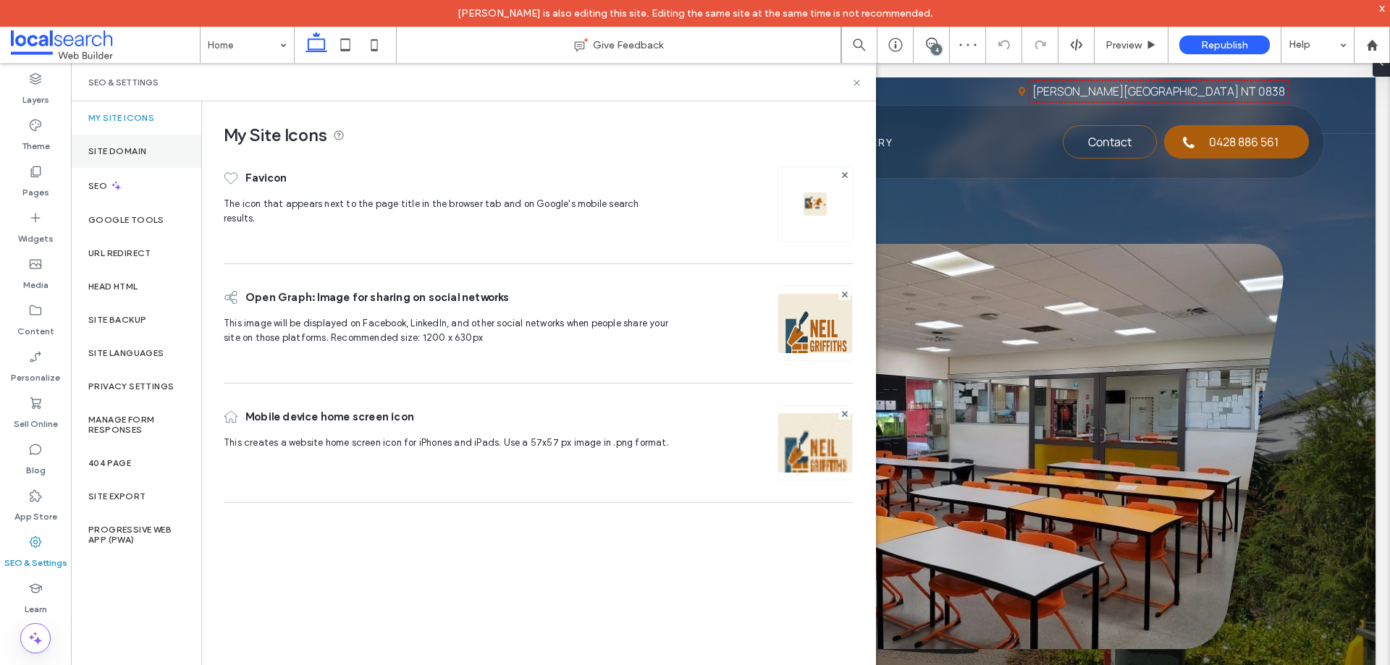
click at [130, 149] on label "Site Domain" at bounding box center [117, 151] width 58 height 10
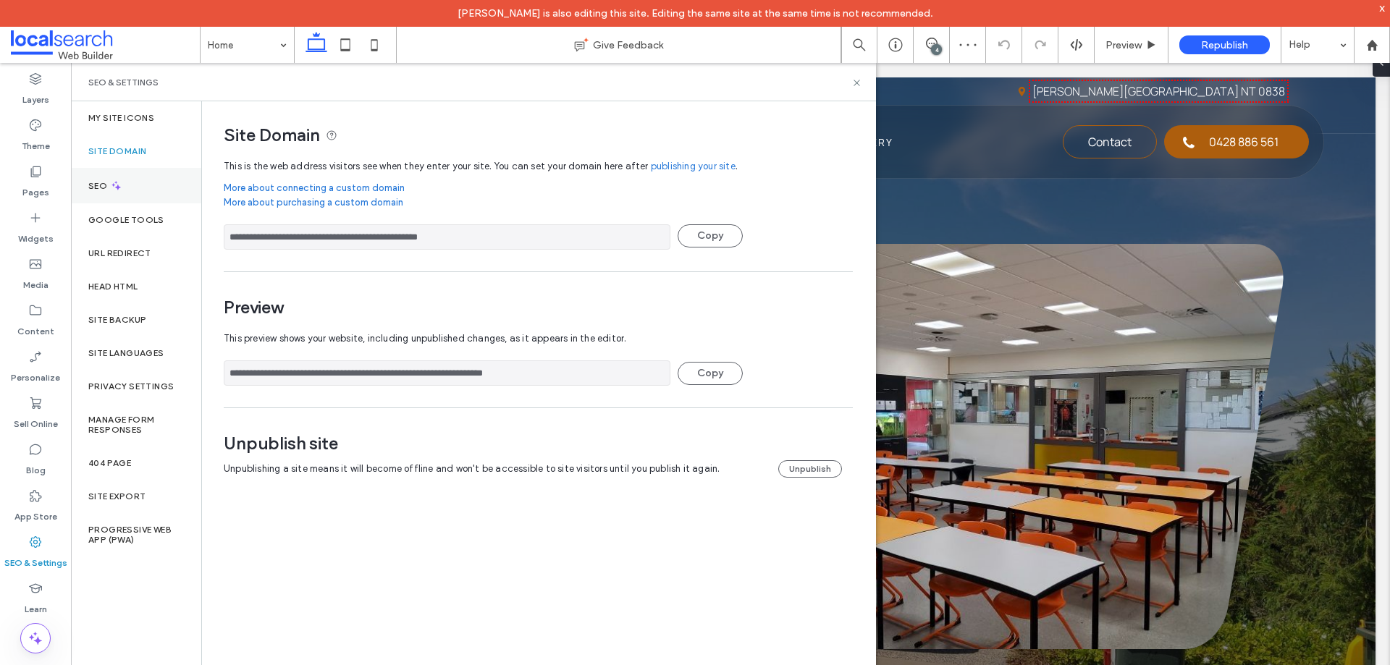
click at [121, 190] on icon at bounding box center [116, 186] width 12 height 12
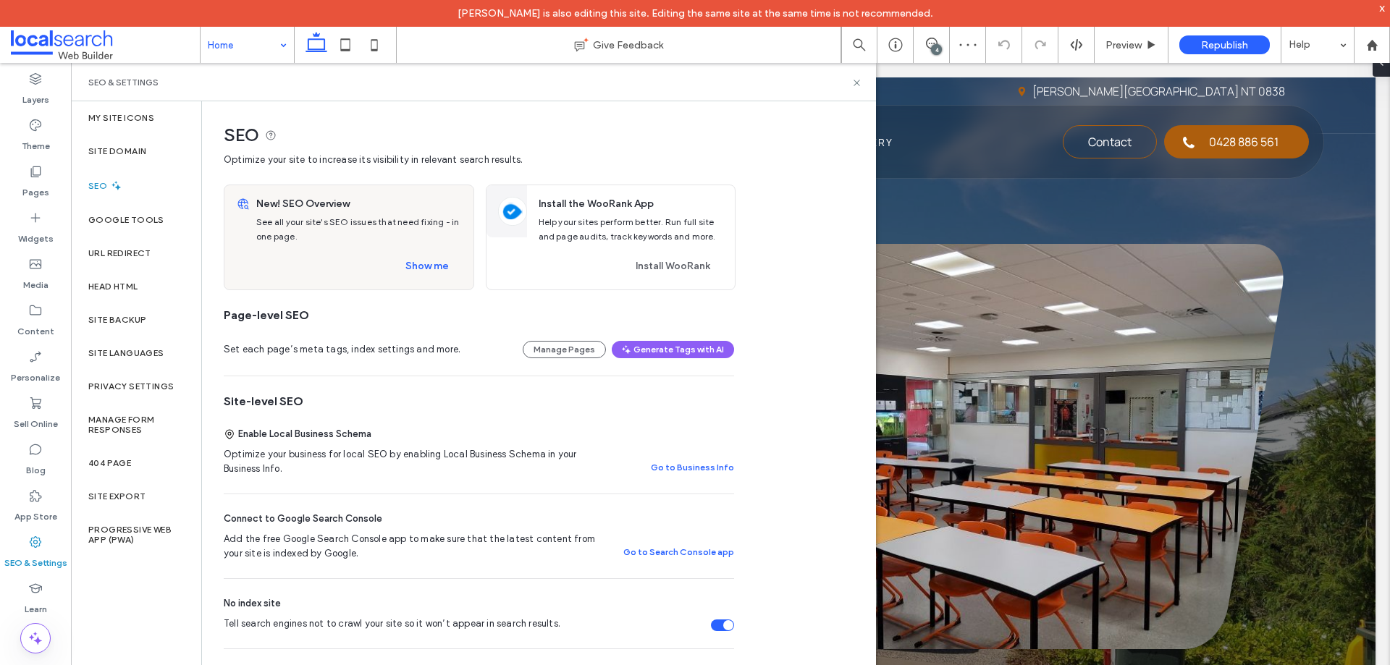
scroll to position [0, 0]
click at [856, 85] on icon at bounding box center [856, 82] width 11 height 11
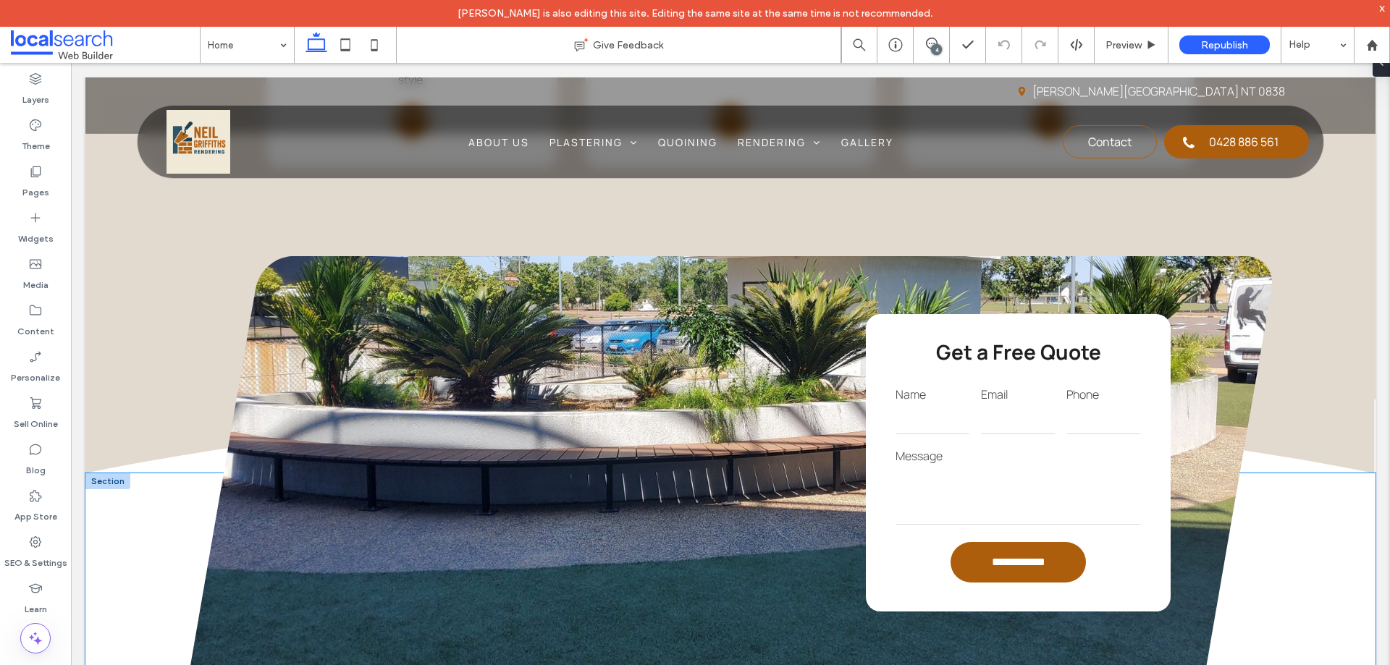
scroll to position [2172, 0]
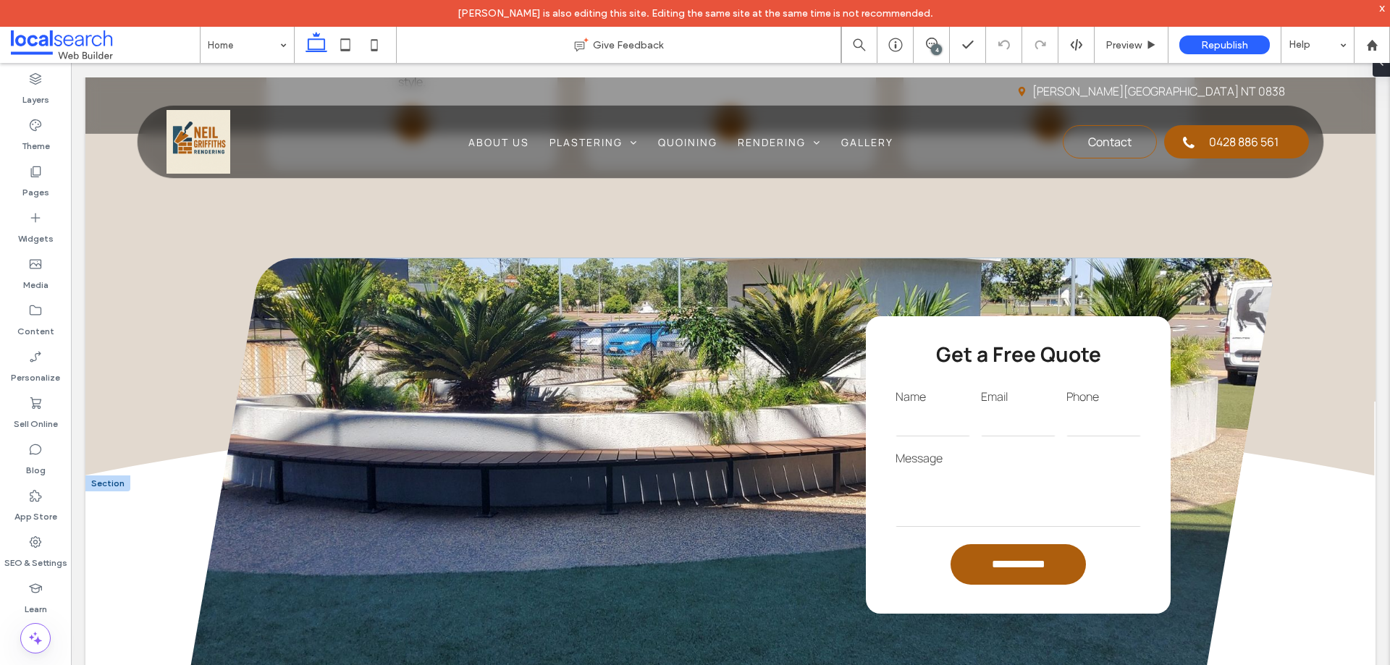
click at [1001, 432] on input "email" at bounding box center [1018, 422] width 75 height 29
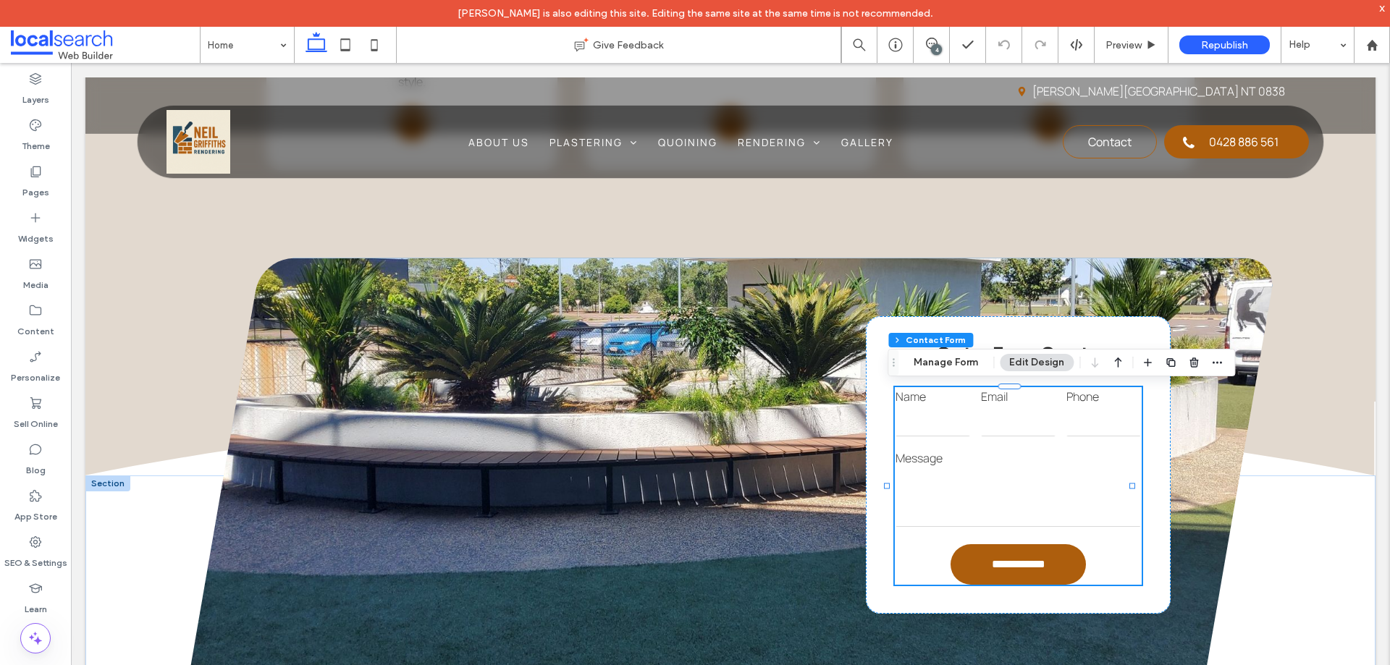
type input "*"
type input "***"
type input "*"
type input "***"
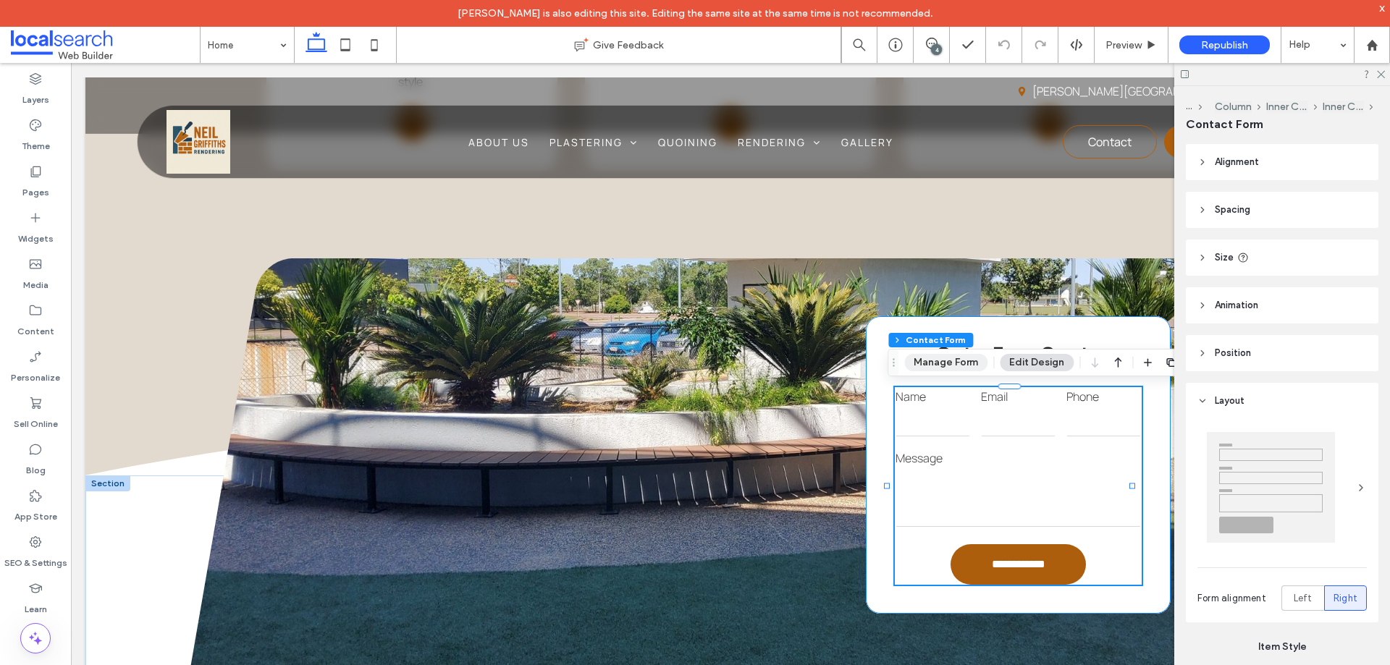
click at [957, 370] on button "Manage Form" at bounding box center [945, 362] width 83 height 17
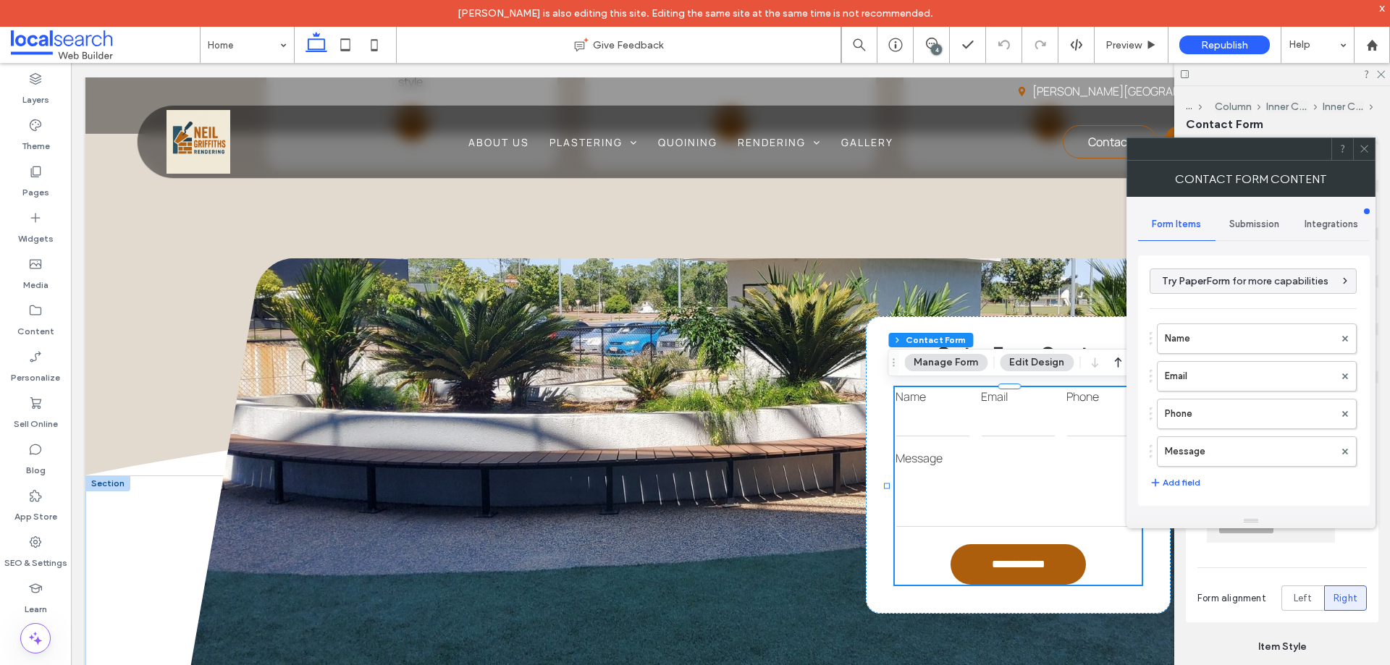
scroll to position [293, 0]
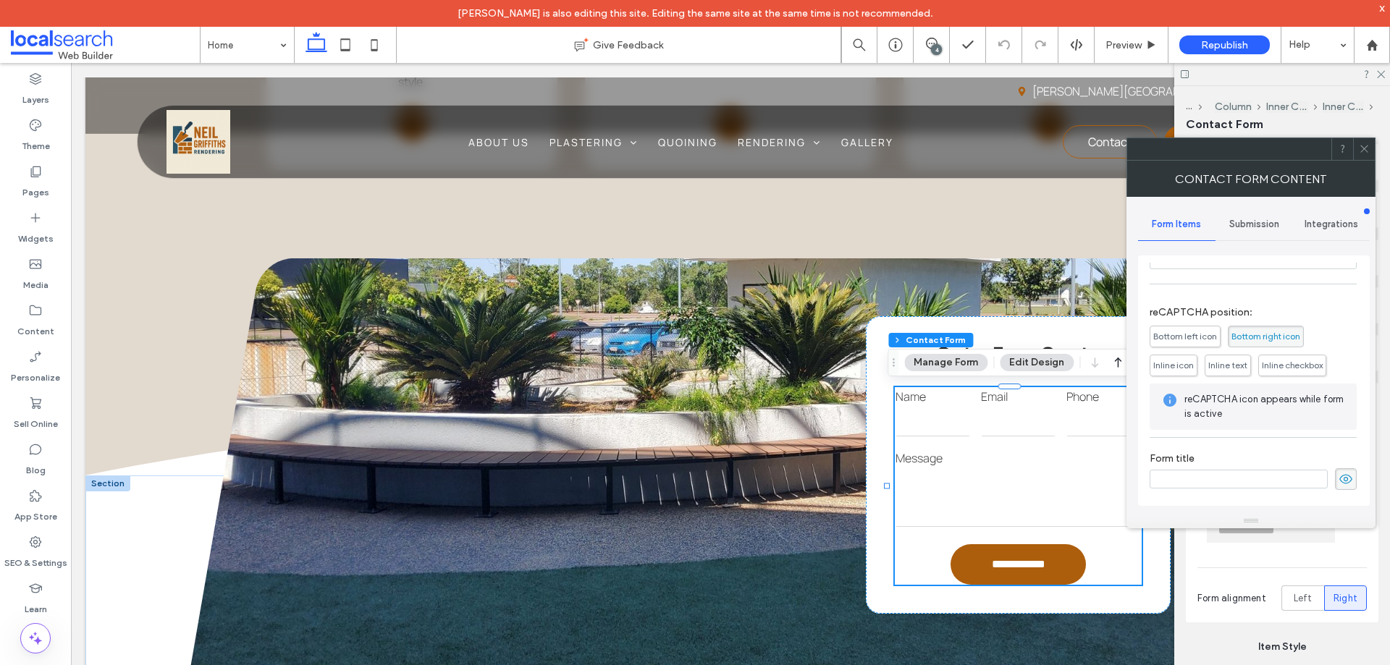
click at [1247, 229] on span "Submission" at bounding box center [1254, 225] width 50 height 12
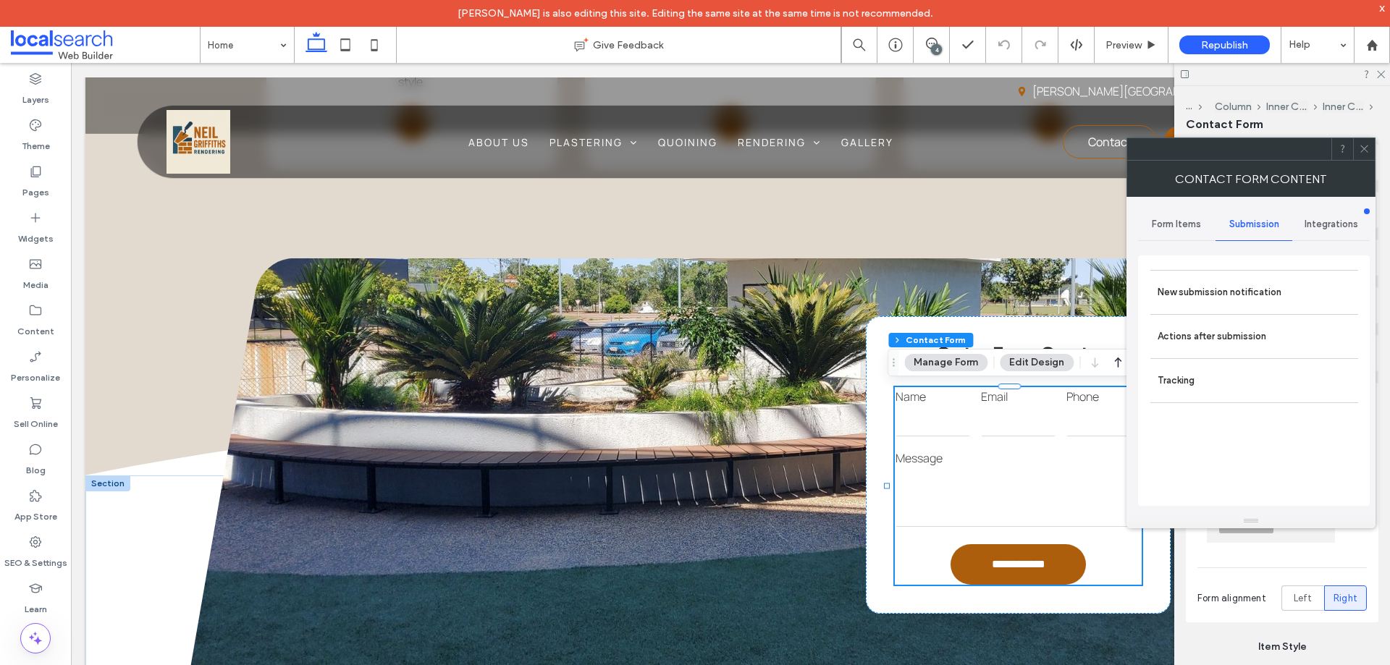
click at [1188, 224] on span "Form Items" at bounding box center [1176, 225] width 49 height 12
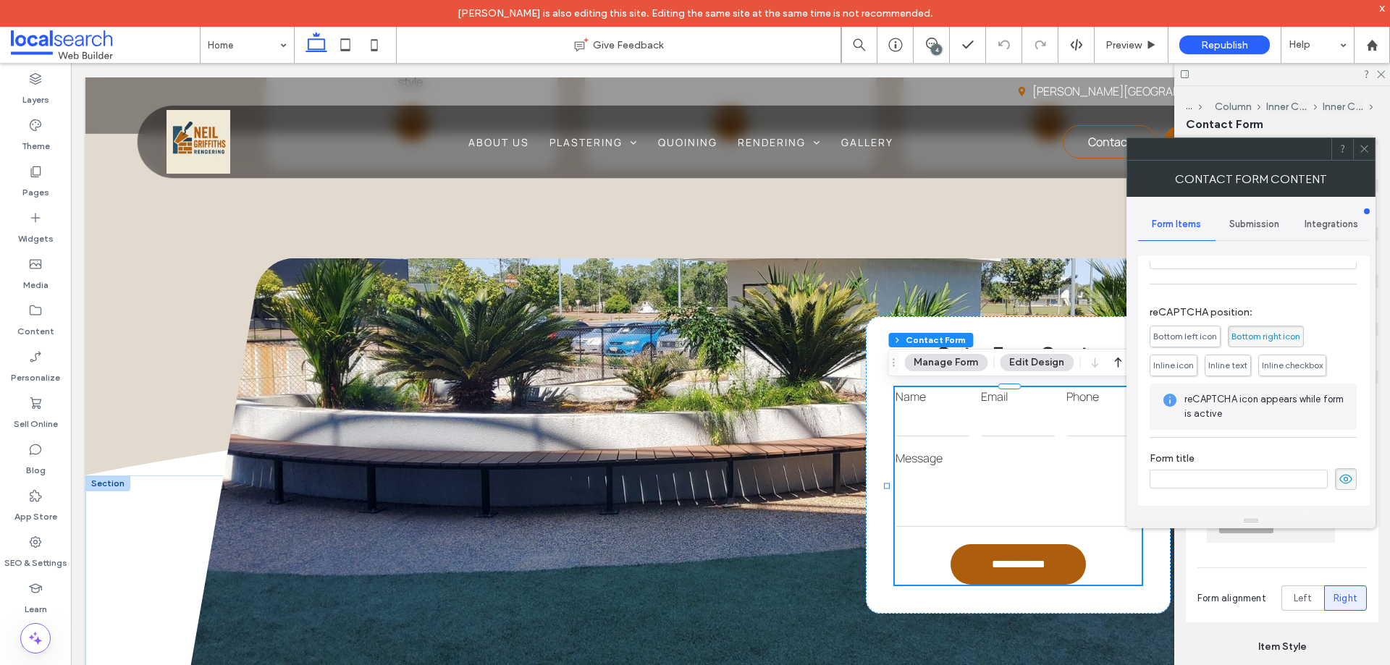
click at [1182, 339] on span "Bottom left icon" at bounding box center [1185, 336] width 64 height 11
click at [1258, 226] on span "Submission" at bounding box center [1254, 225] width 50 height 12
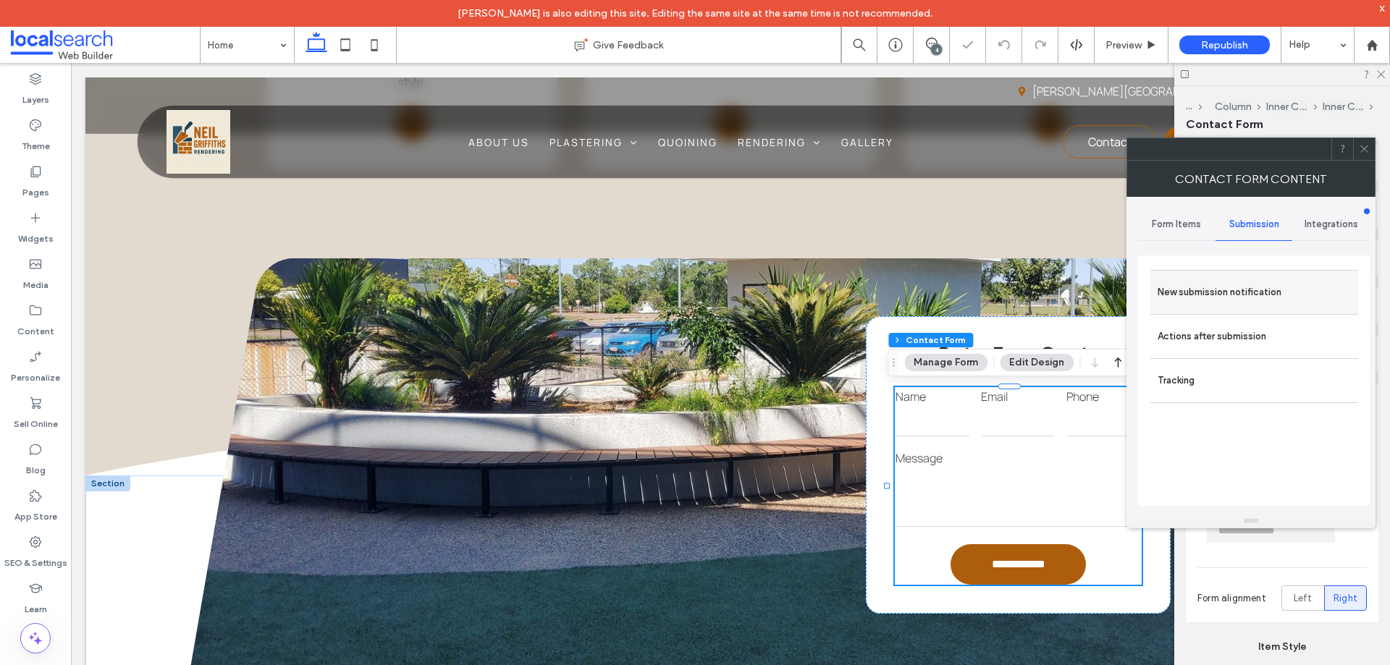
click at [1246, 296] on label "New submission notification" at bounding box center [1254, 292] width 193 height 29
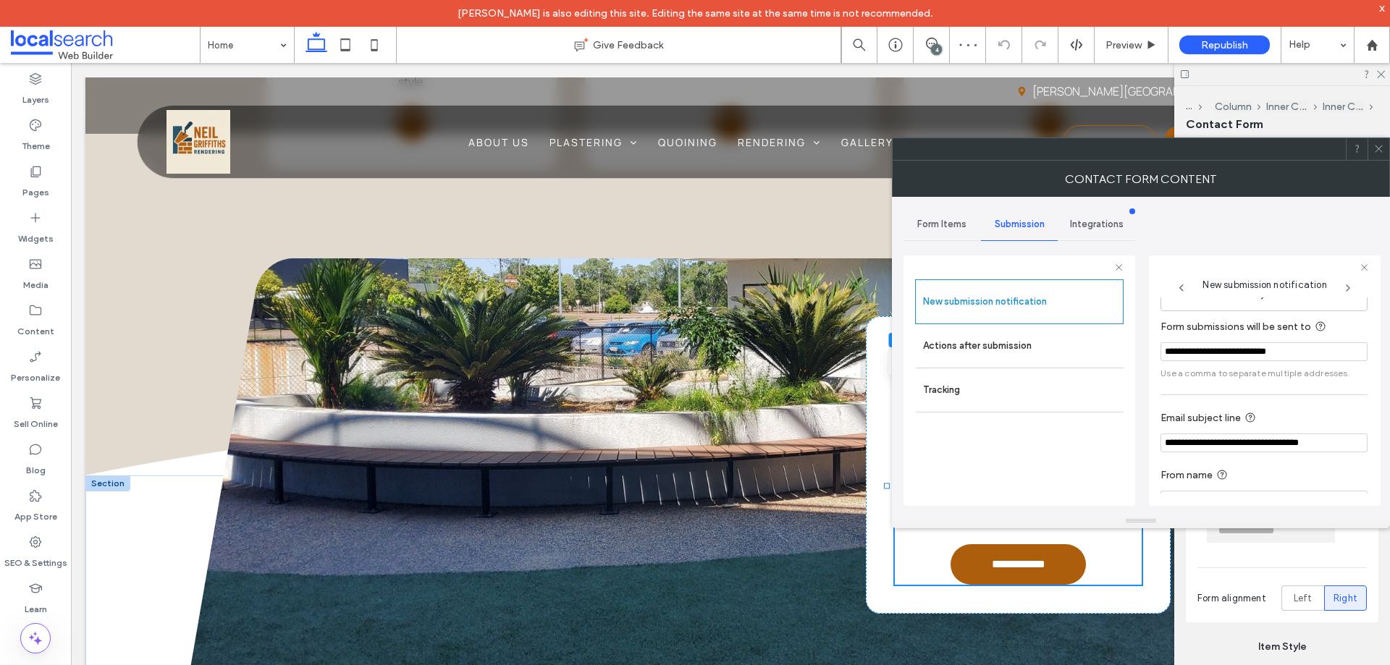
scroll to position [75, 0]
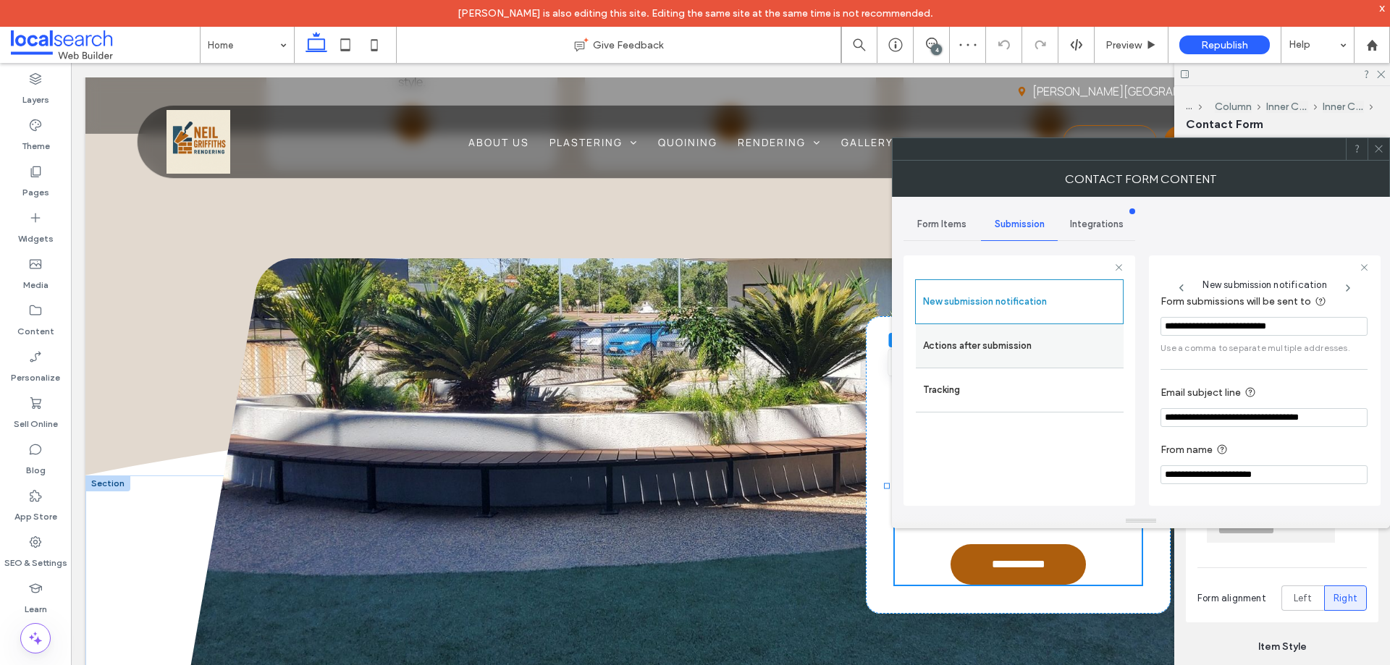
click at [938, 333] on label "Actions after submission" at bounding box center [1019, 346] width 193 height 29
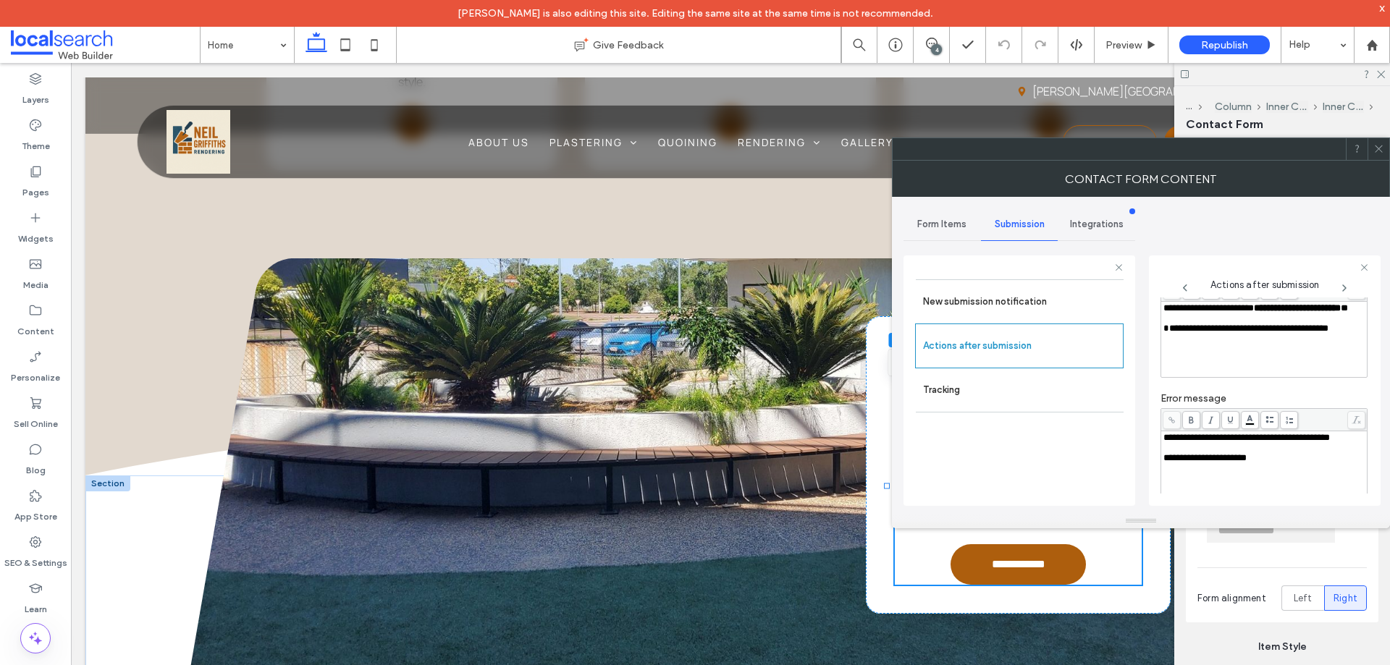
click at [1226, 313] on div "**********" at bounding box center [1264, 308] width 202 height 10
click at [1275, 390] on div "**********" at bounding box center [1264, 450] width 207 height 130
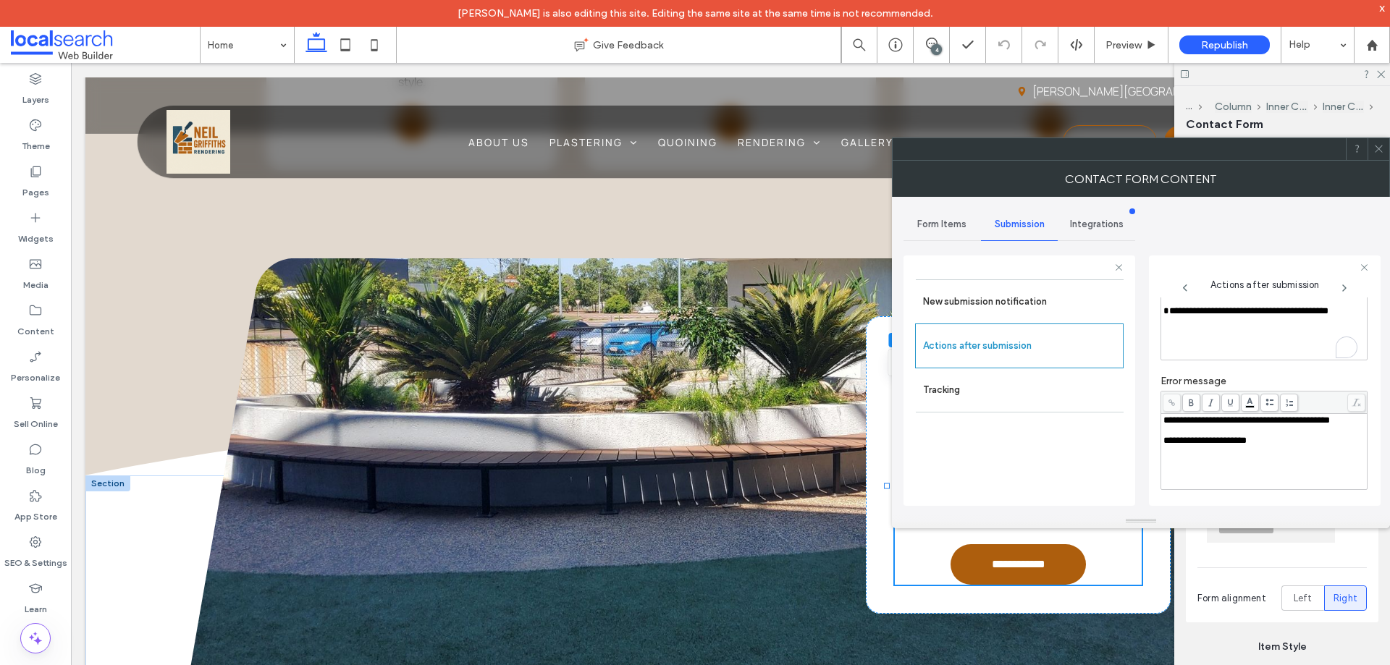
scroll to position [0, 0]
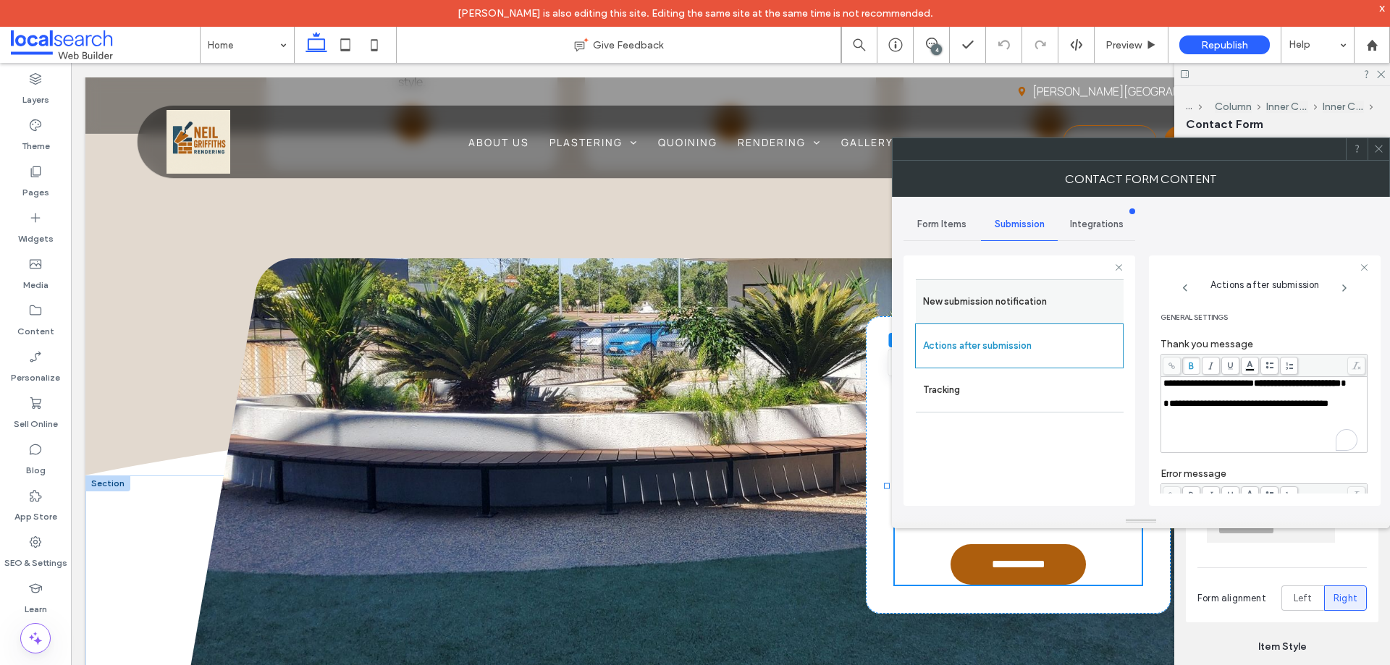
click at [995, 302] on label "New submission notification" at bounding box center [1019, 301] width 193 height 29
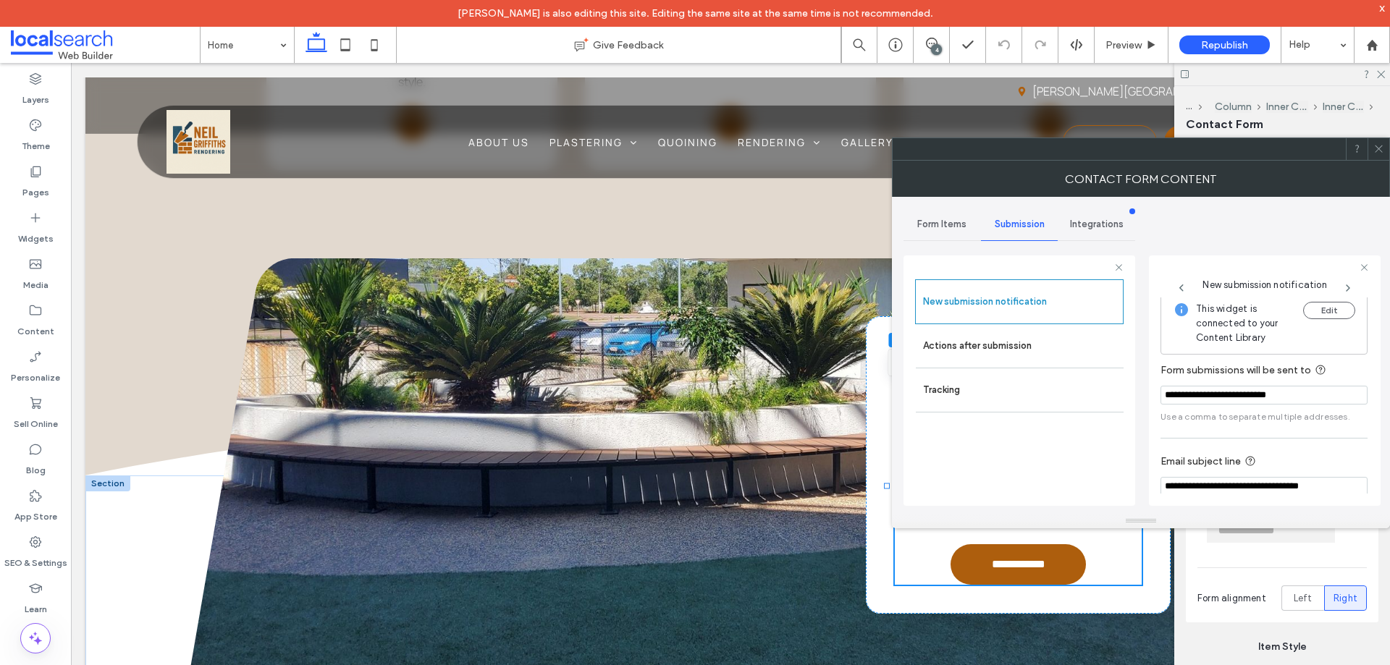
scroll to position [3, 0]
click at [945, 224] on span "Form Items" at bounding box center [941, 225] width 49 height 12
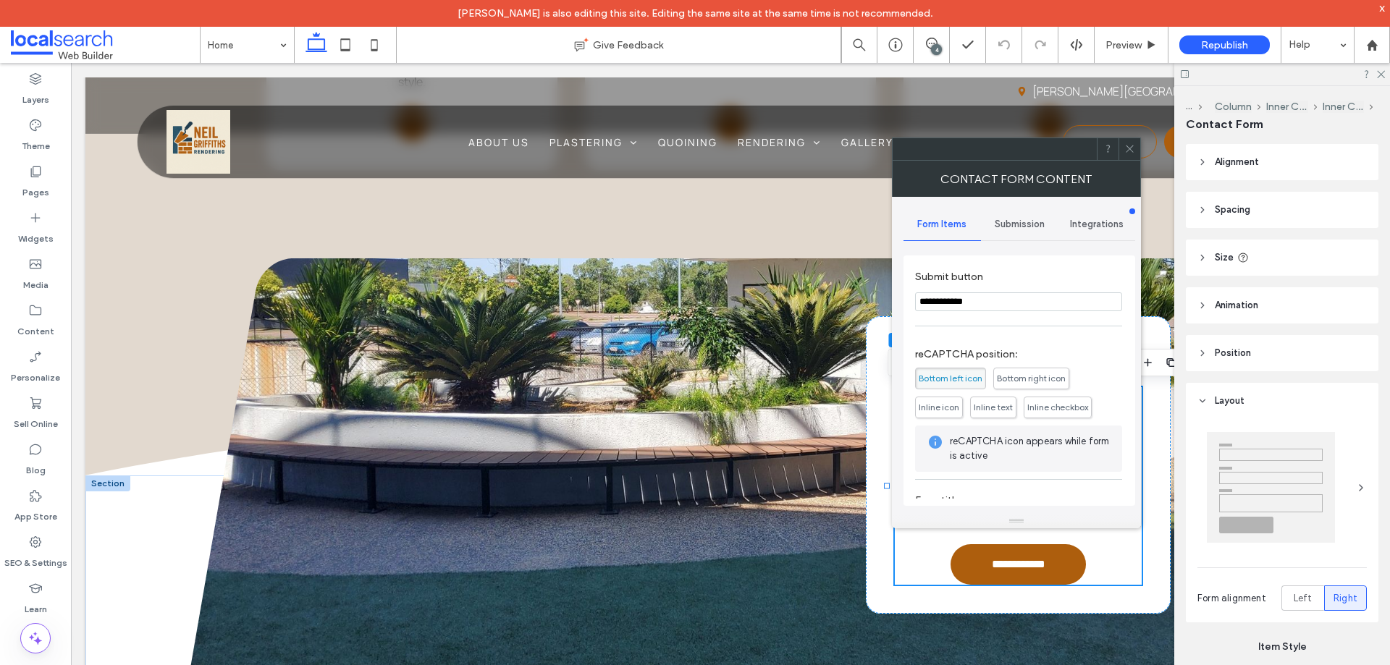
scroll to position [293, 0]
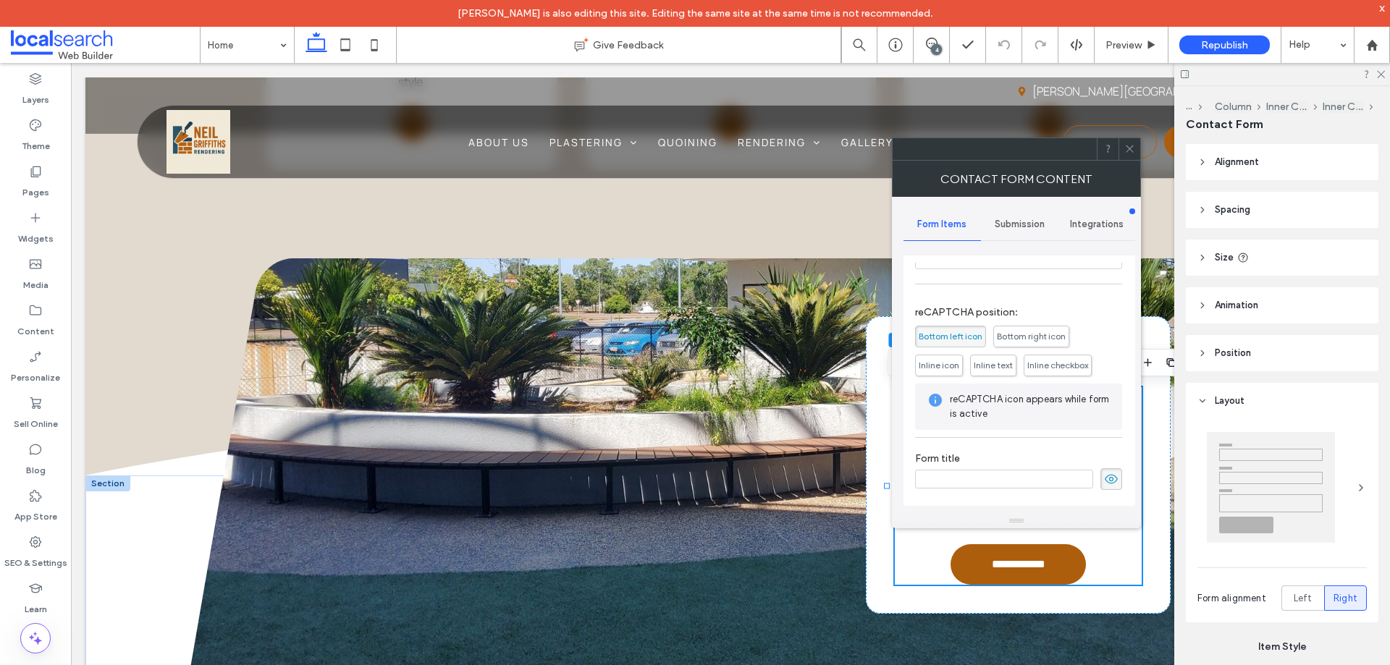
click at [1127, 148] on icon at bounding box center [1129, 148] width 11 height 11
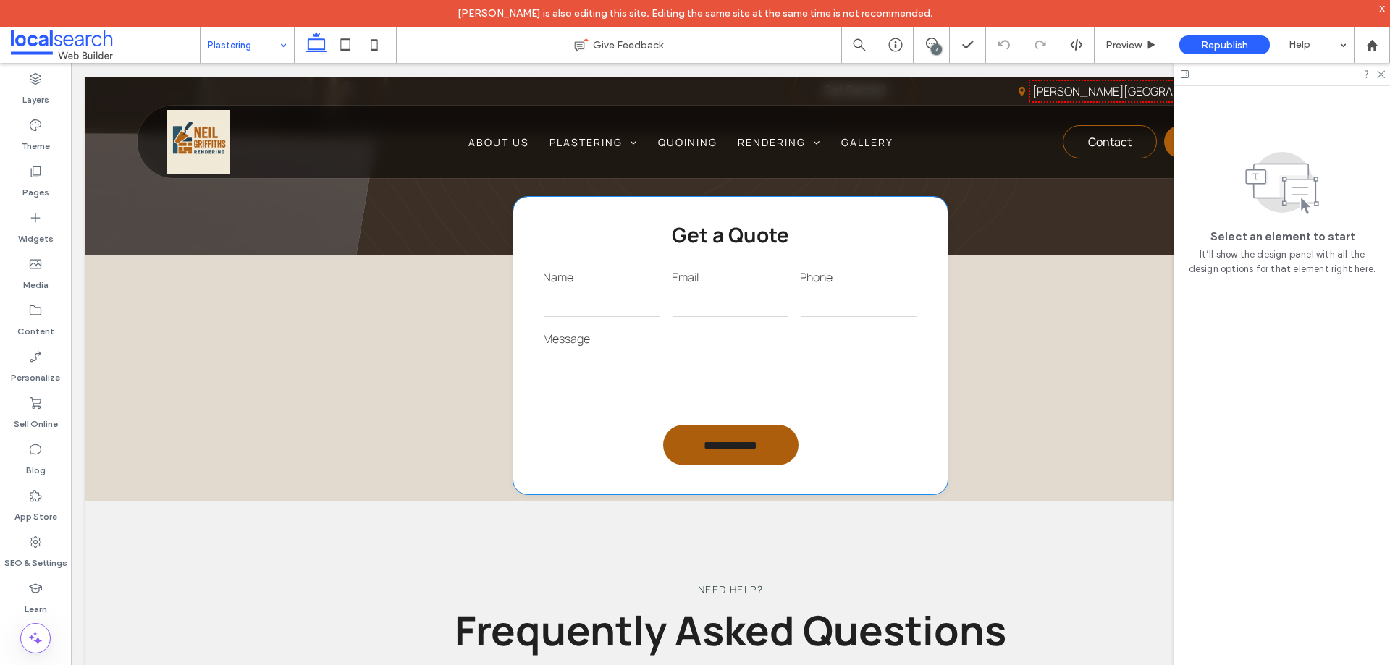
scroll to position [1158, 0]
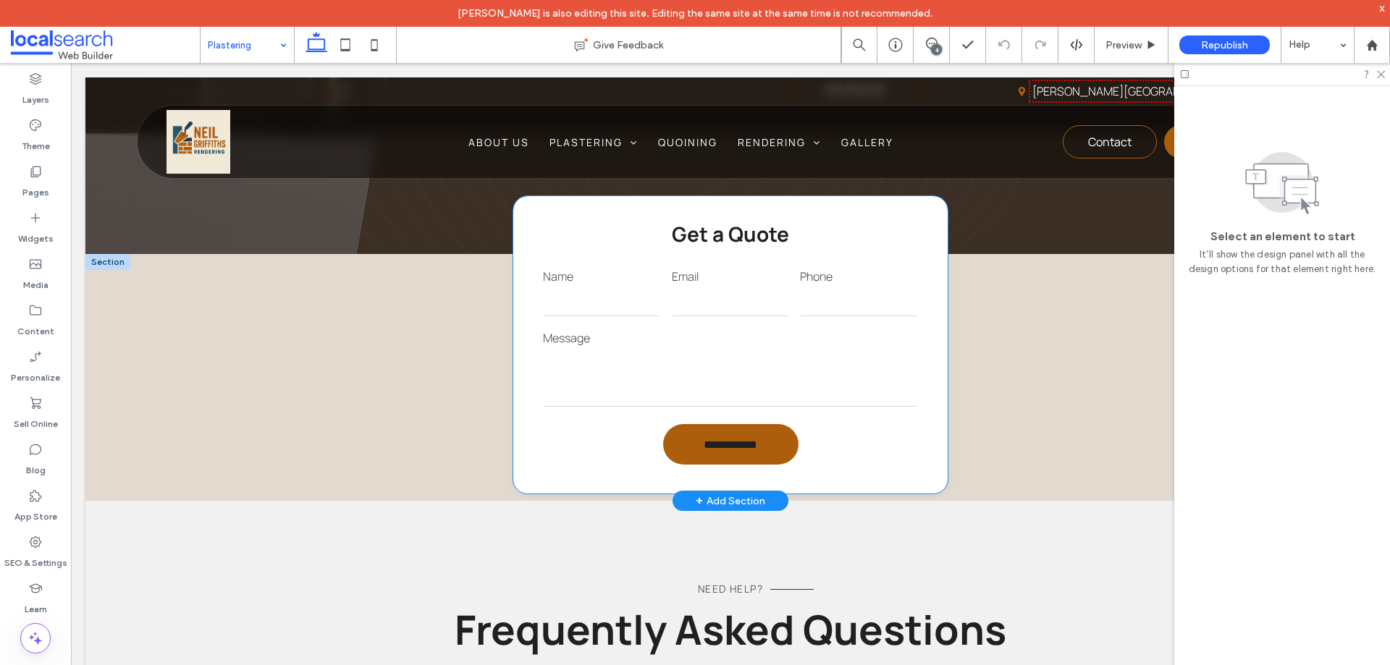
click at [714, 287] on input "email" at bounding box center [731, 301] width 118 height 29
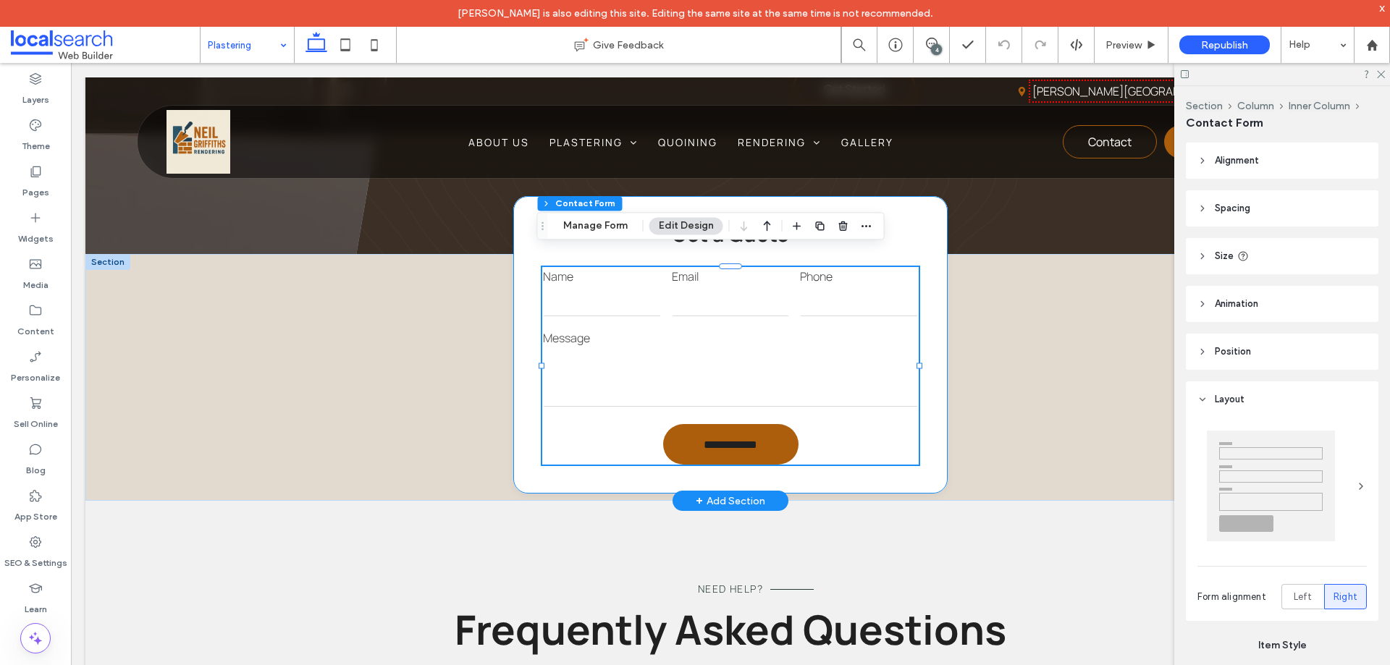
type input "*"
type input "***"
type input "*"
type input "***"
click at [615, 229] on button "Manage Form" at bounding box center [595, 225] width 83 height 17
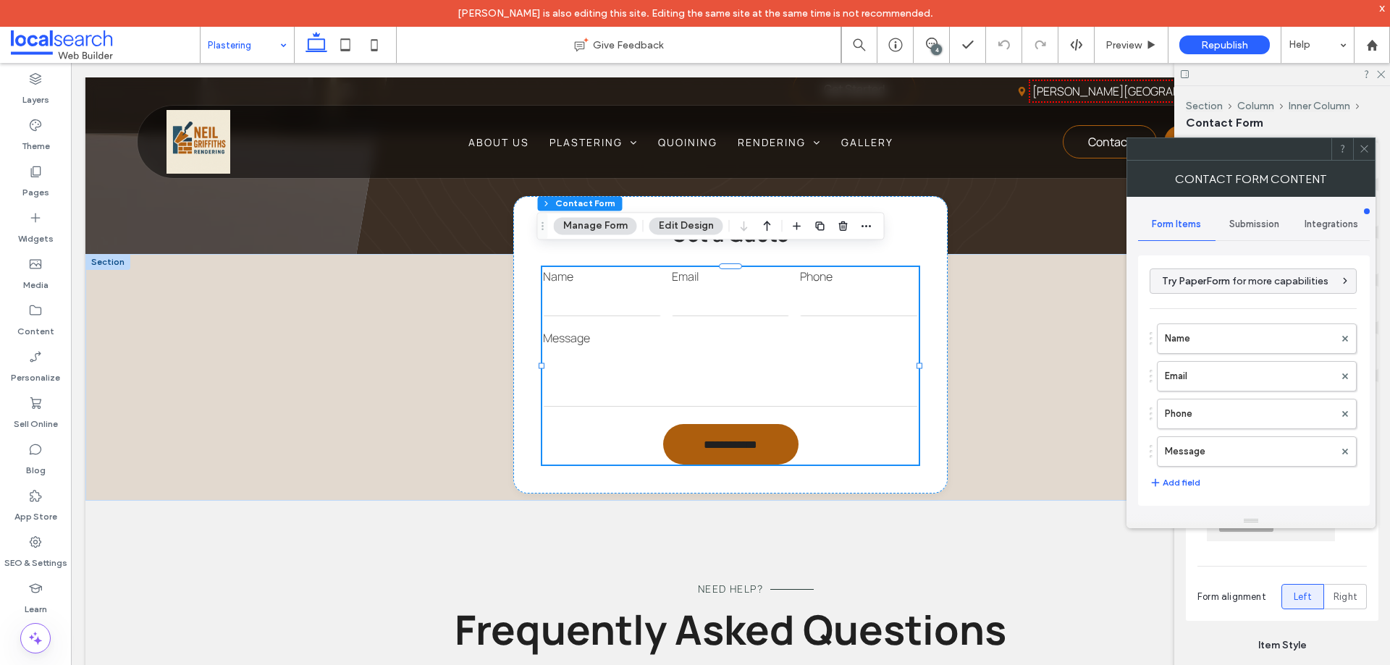
scroll to position [293, 0]
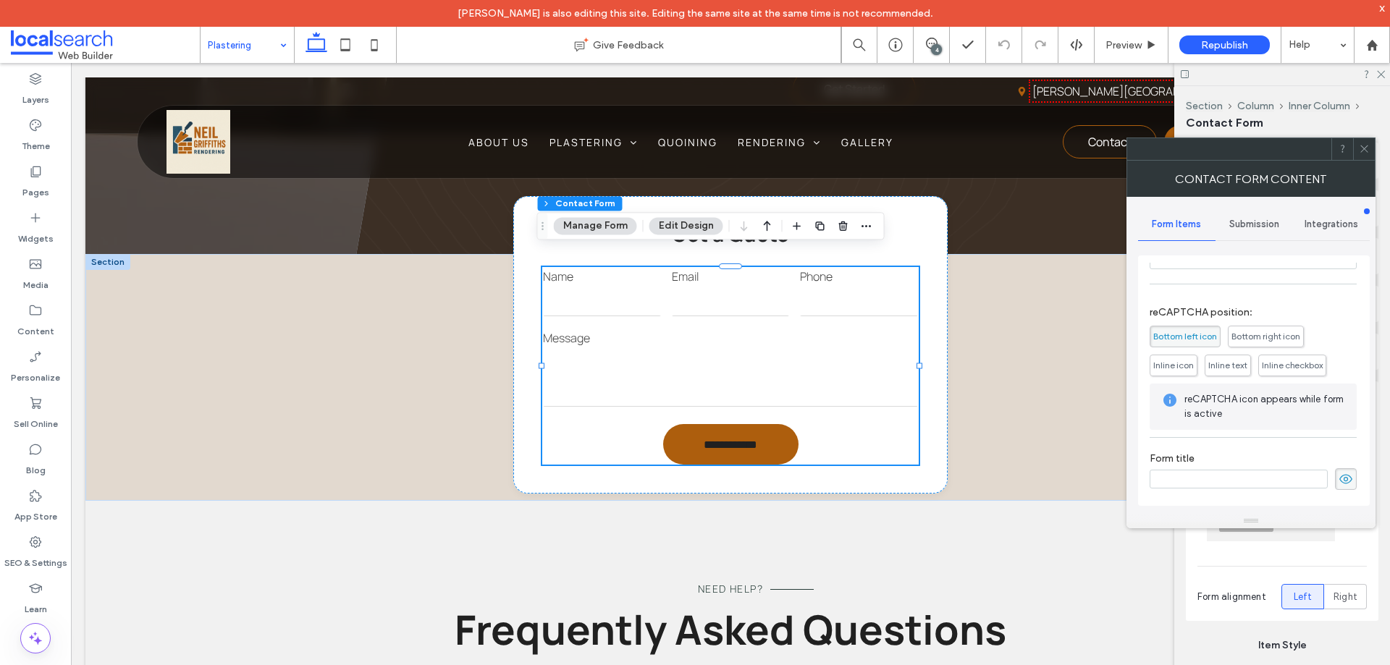
click at [1247, 236] on div "Submission" at bounding box center [1254, 225] width 77 height 32
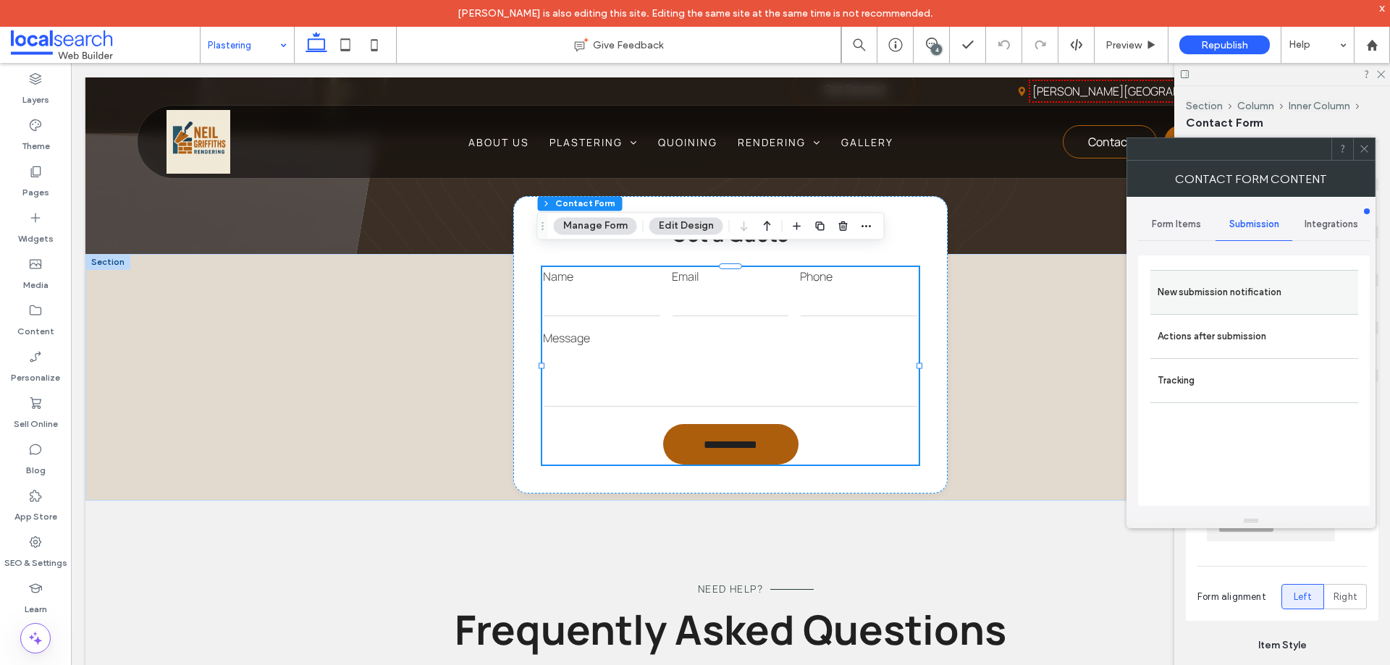
click at [1243, 295] on label "New submission notification" at bounding box center [1254, 292] width 193 height 29
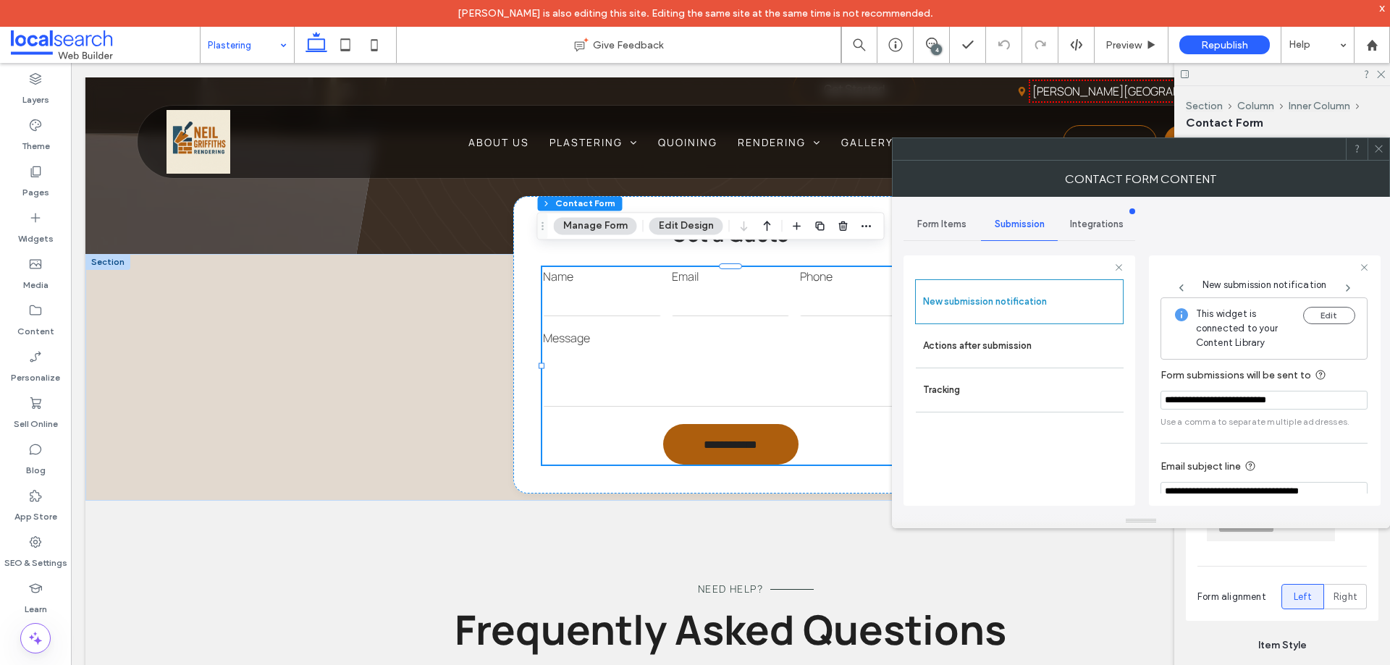
scroll to position [75, 0]
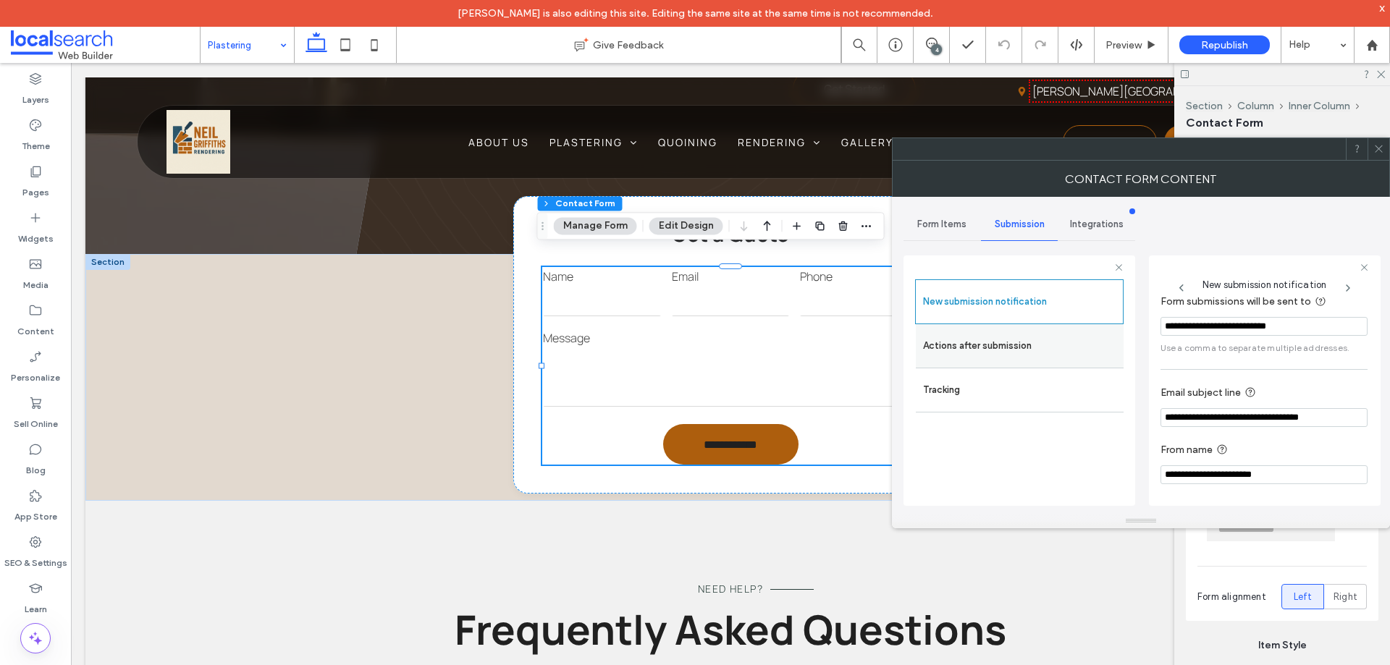
click at [1016, 350] on label "Actions after submission" at bounding box center [1019, 346] width 193 height 29
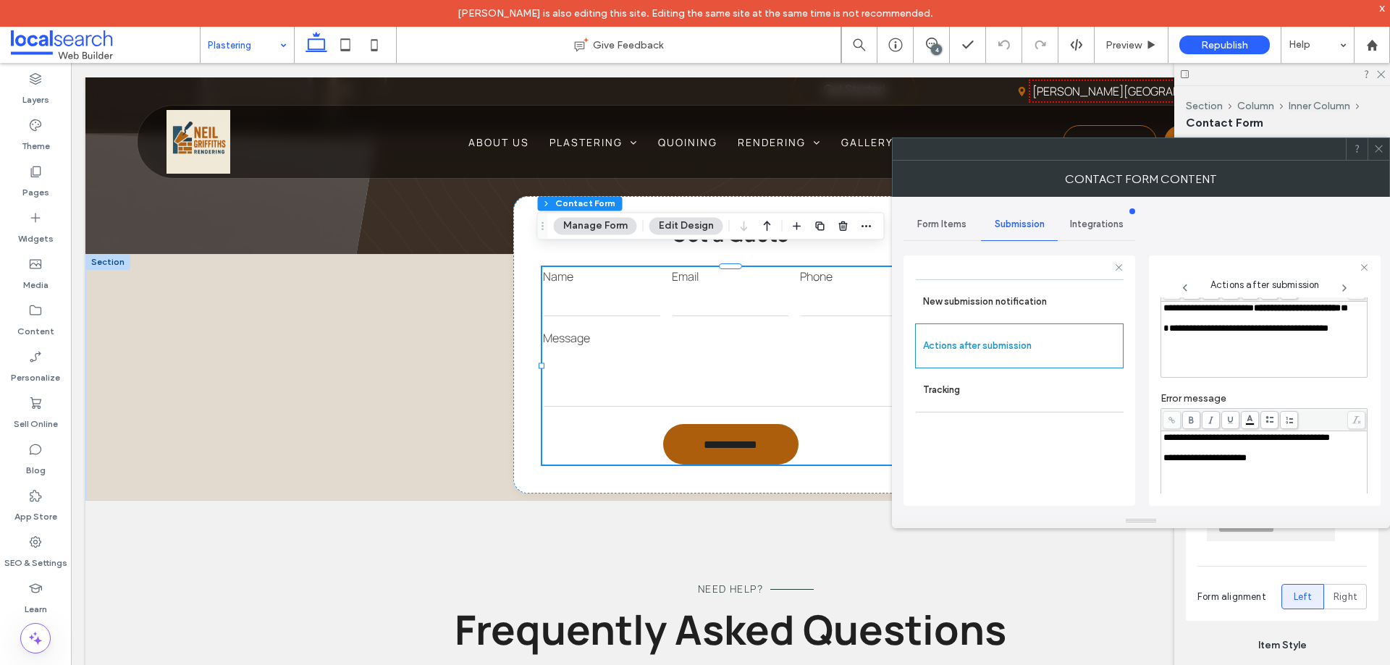
click at [1229, 313] on div "**********" at bounding box center [1264, 308] width 202 height 10
click at [1263, 389] on div "**********" at bounding box center [1264, 450] width 207 height 130
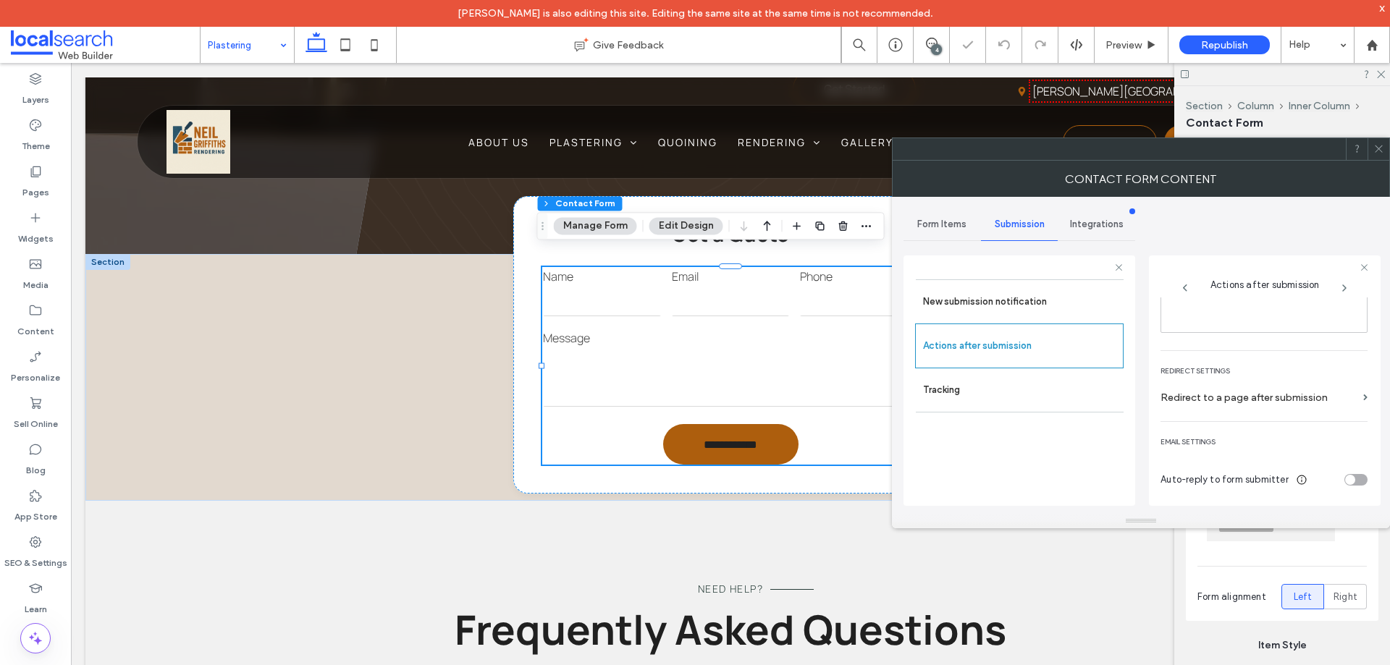
click at [1380, 146] on icon at bounding box center [1378, 148] width 11 height 11
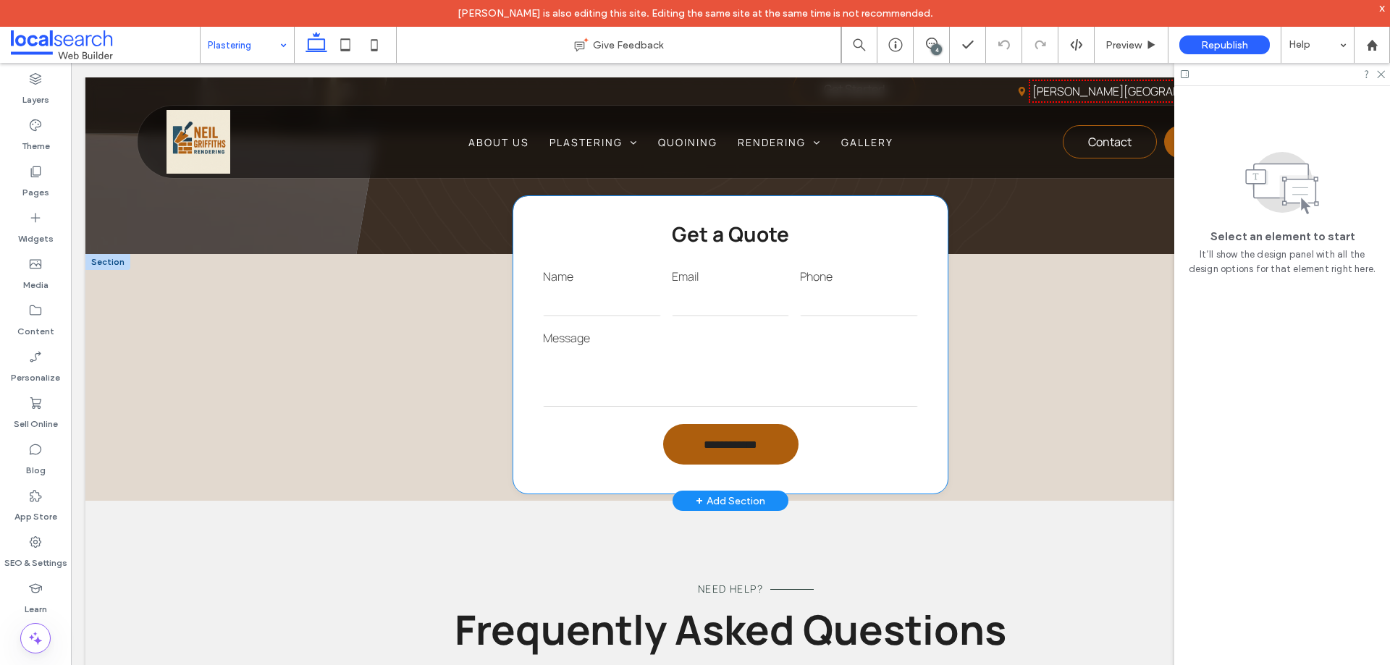
click at [734, 290] on input "email" at bounding box center [731, 301] width 118 height 29
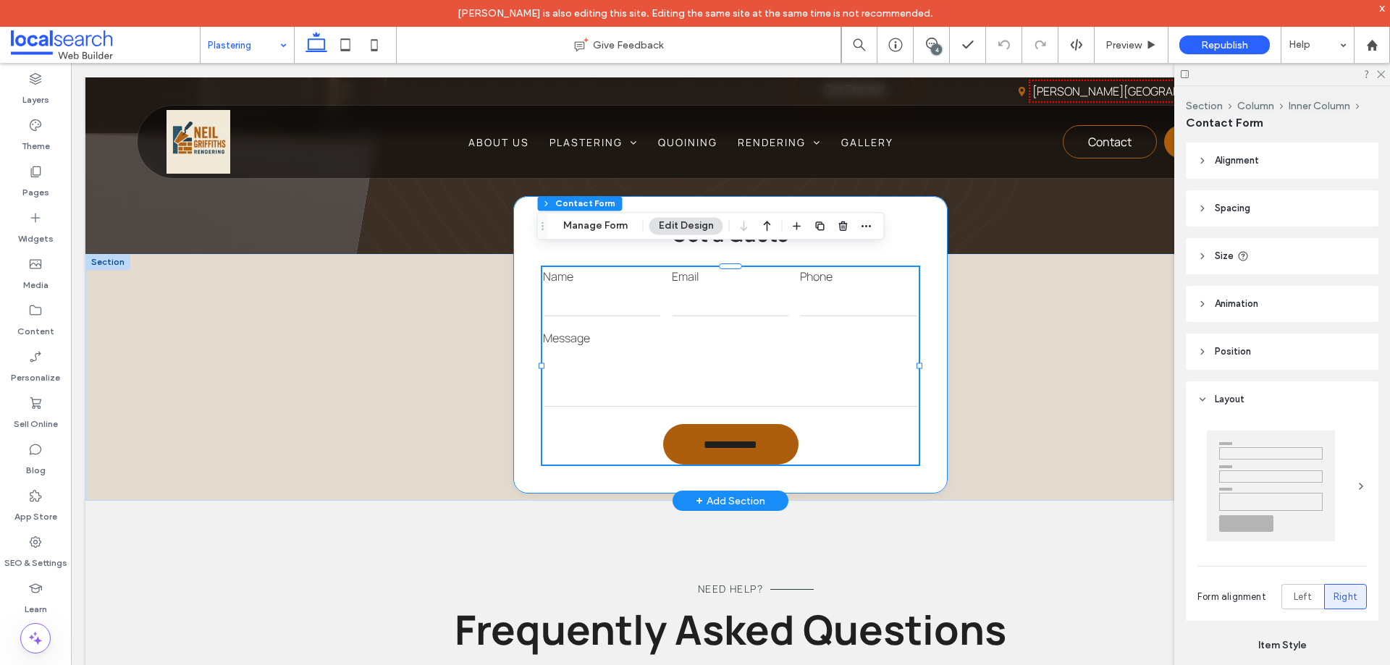
type input "*"
type input "***"
type input "*"
type input "***"
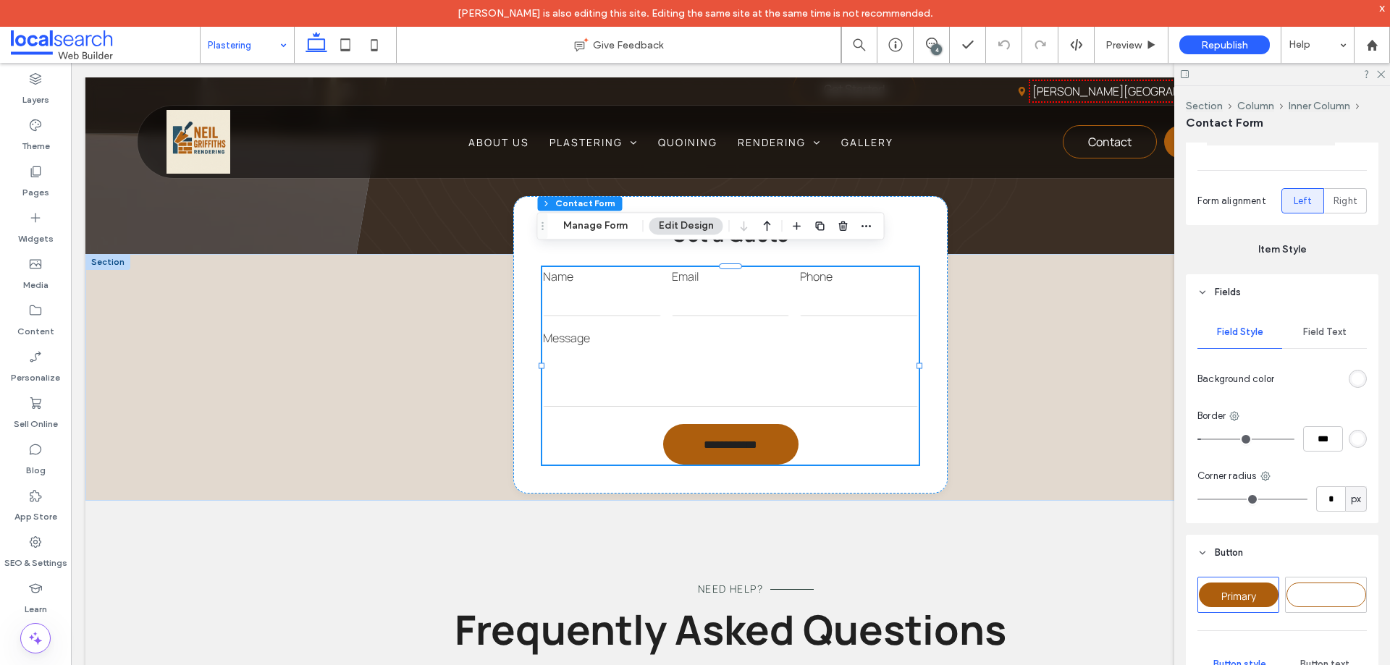
scroll to position [507, 0]
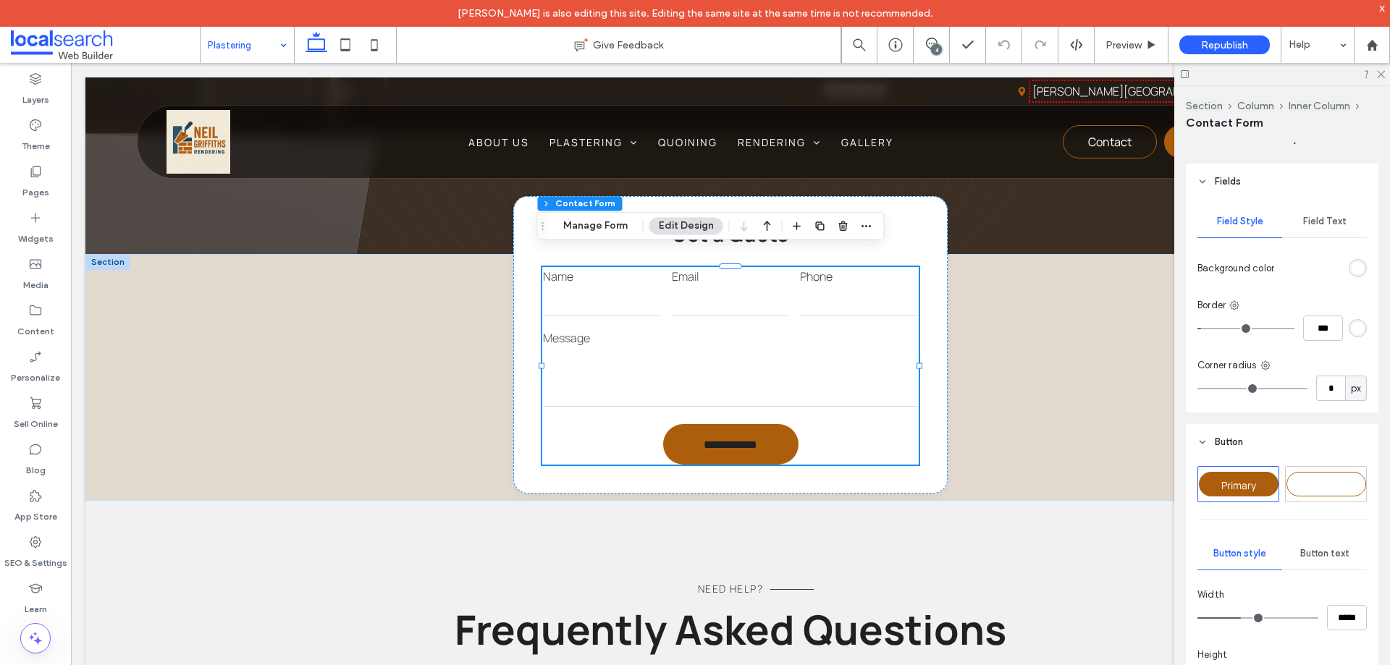
click at [1323, 219] on span "Field Text" at bounding box center [1324, 222] width 43 height 12
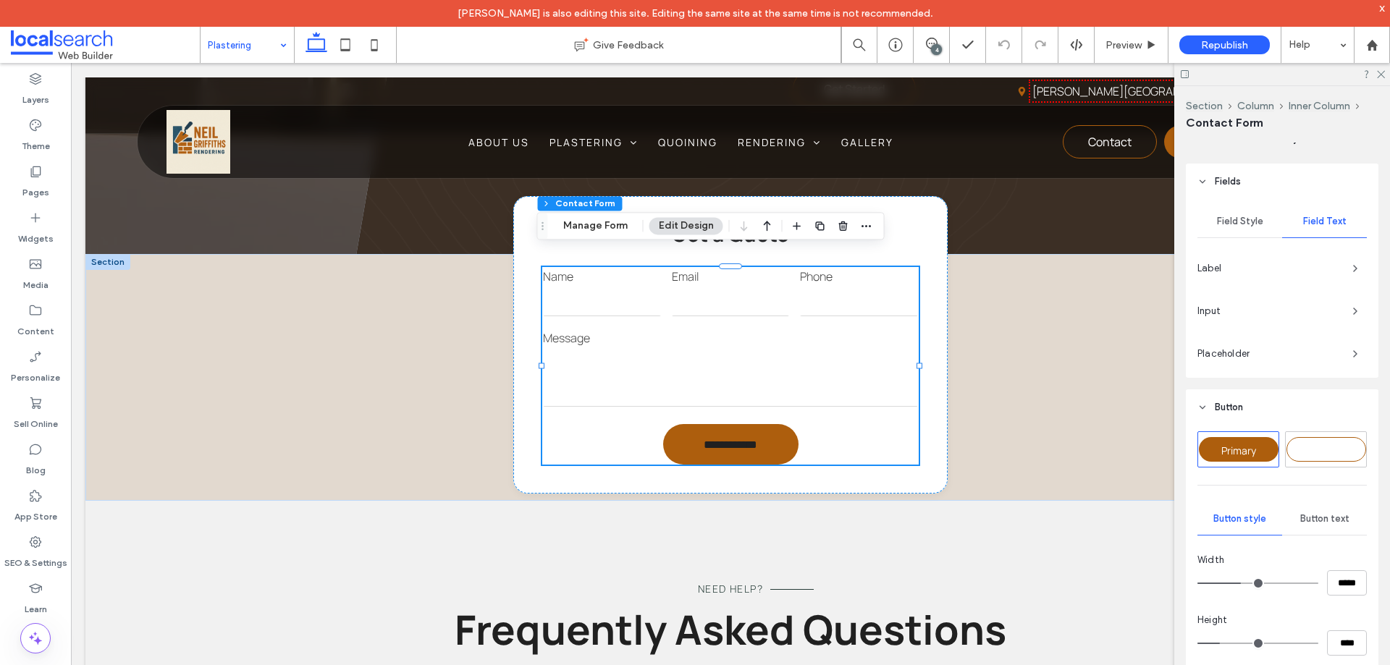
click at [1247, 219] on span "Field Style" at bounding box center [1240, 222] width 46 height 12
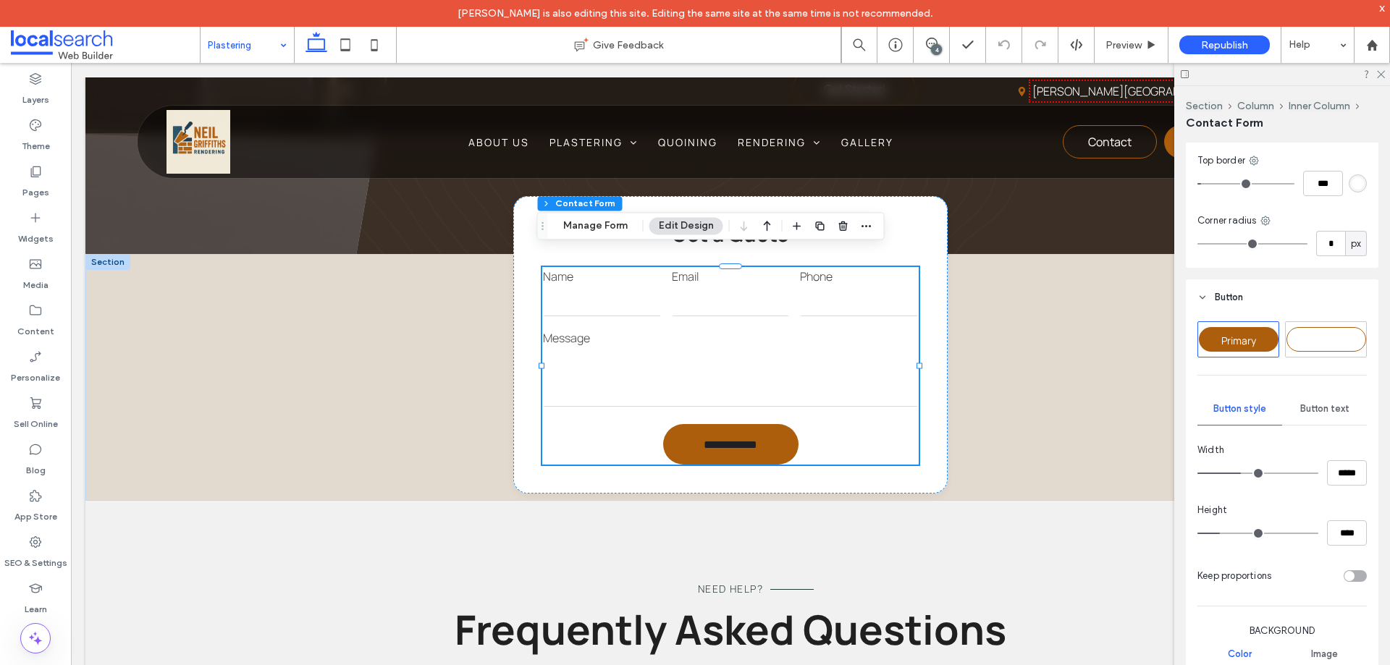
click at [1310, 407] on span "Button text" at bounding box center [1324, 409] width 49 height 12
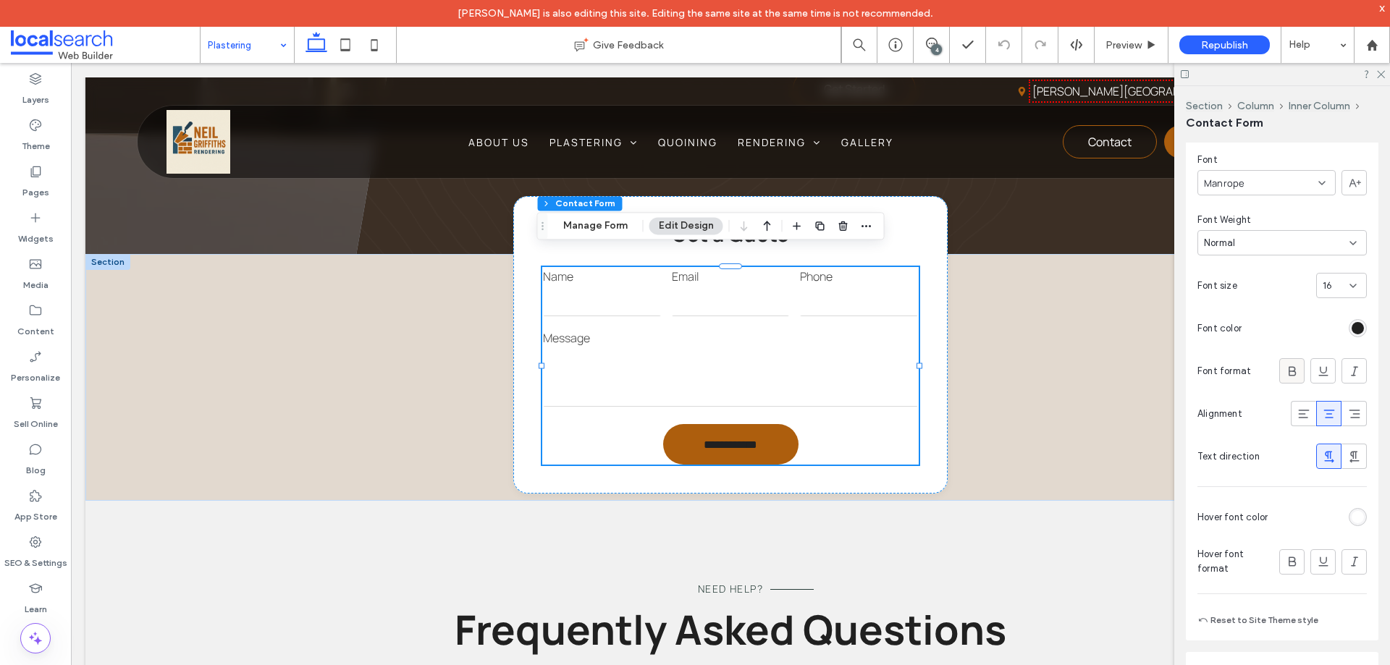
scroll to position [941, 0]
click at [1352, 328] on div "rgb(32, 32, 32)" at bounding box center [1358, 329] width 12 height 12
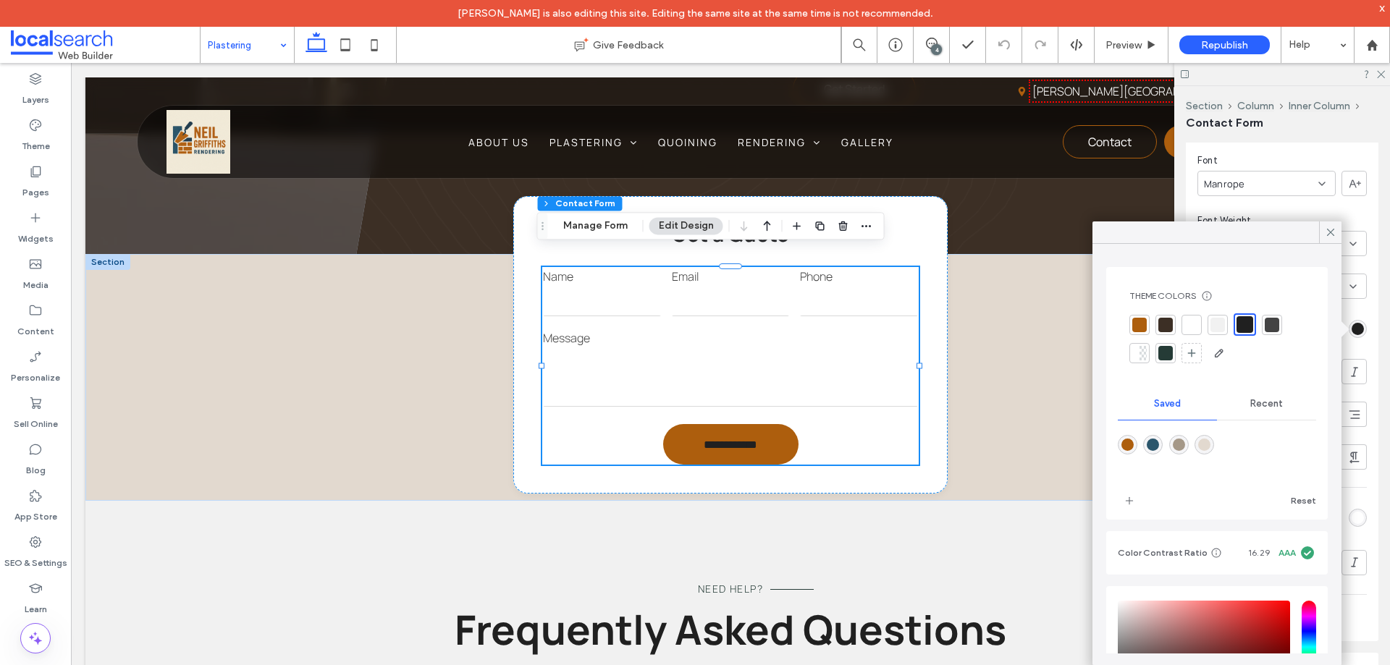
click at [1194, 330] on div at bounding box center [1191, 325] width 14 height 14
click at [1328, 234] on icon at bounding box center [1330, 232] width 13 height 13
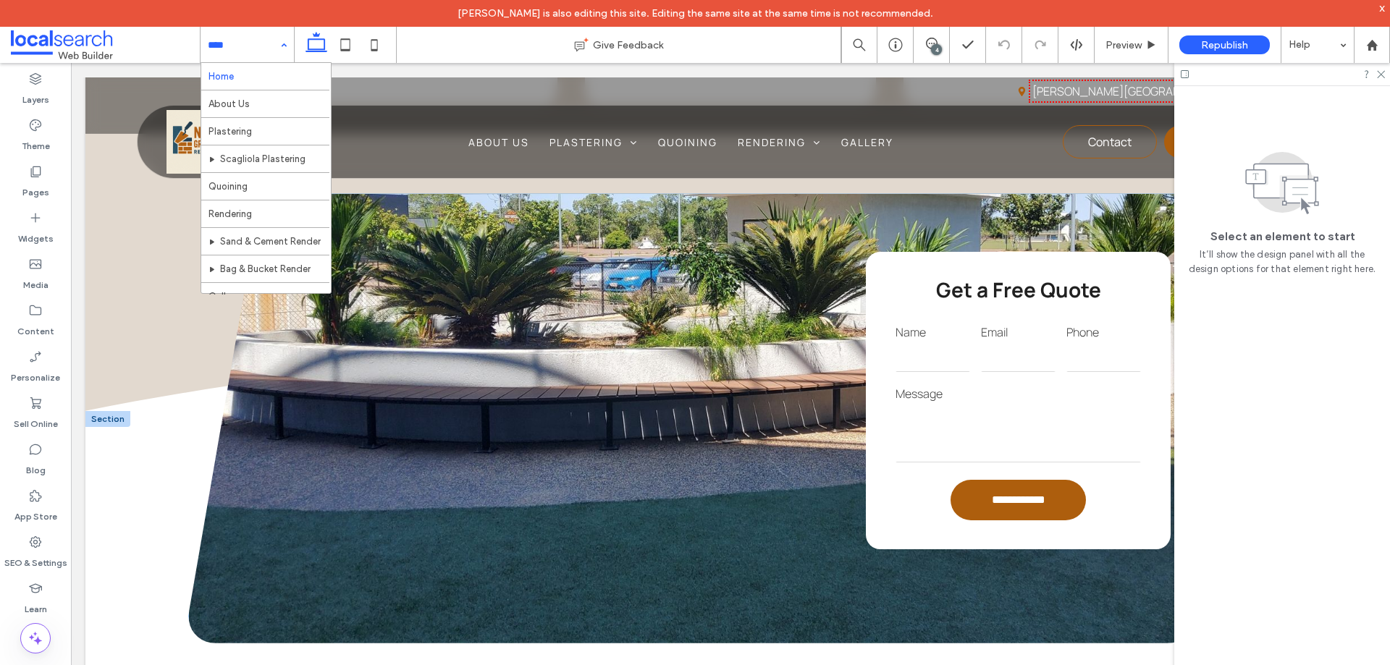
scroll to position [2172, 0]
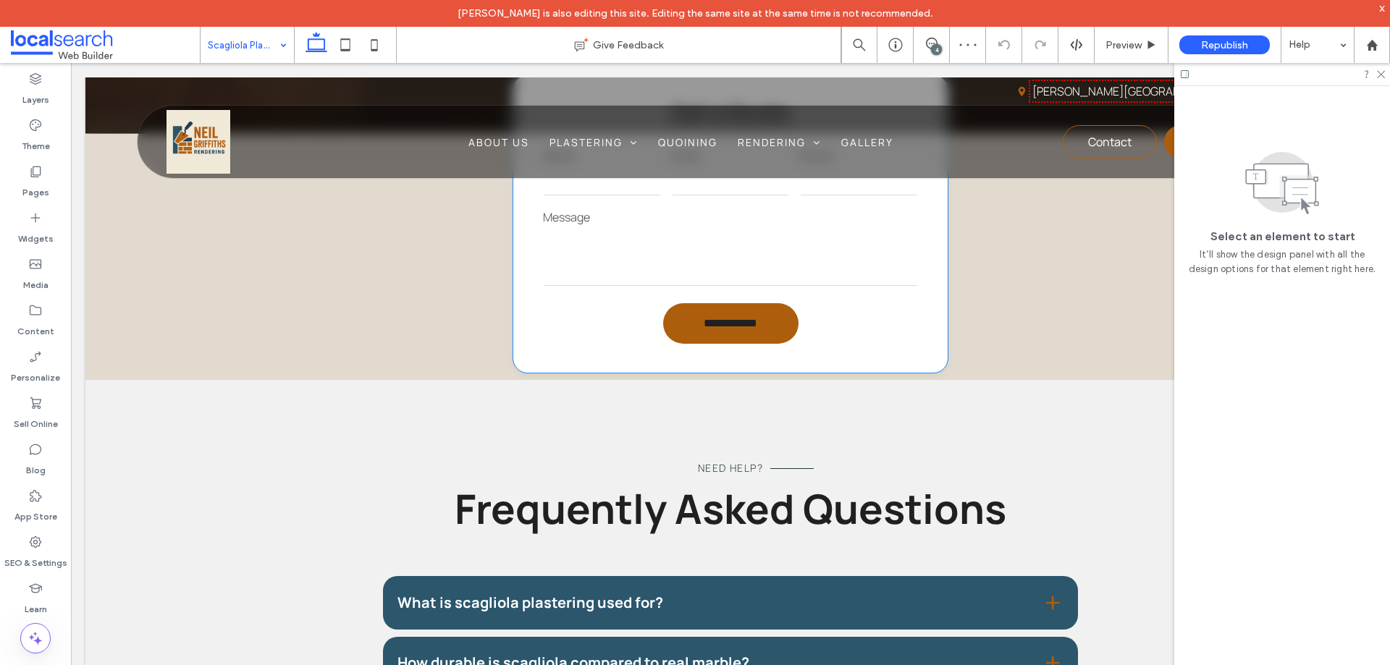
scroll to position [1231, 0]
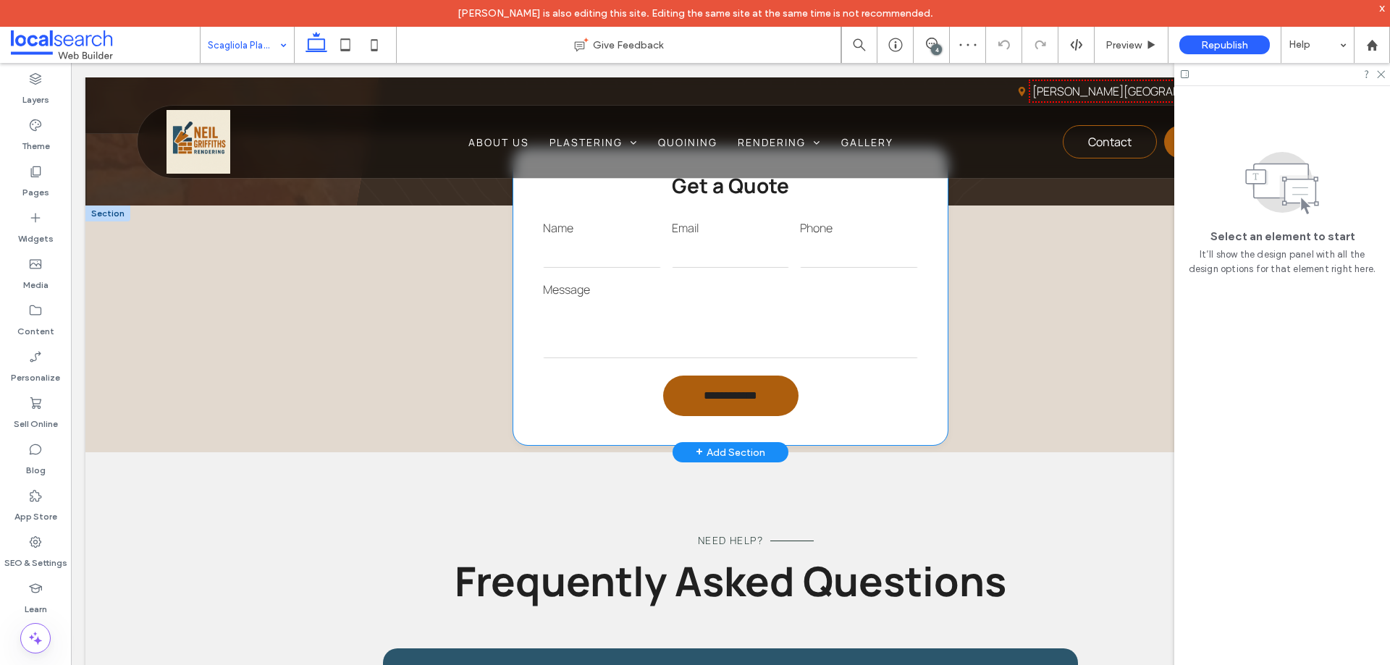
click at [717, 268] on input "email" at bounding box center [731, 253] width 118 height 29
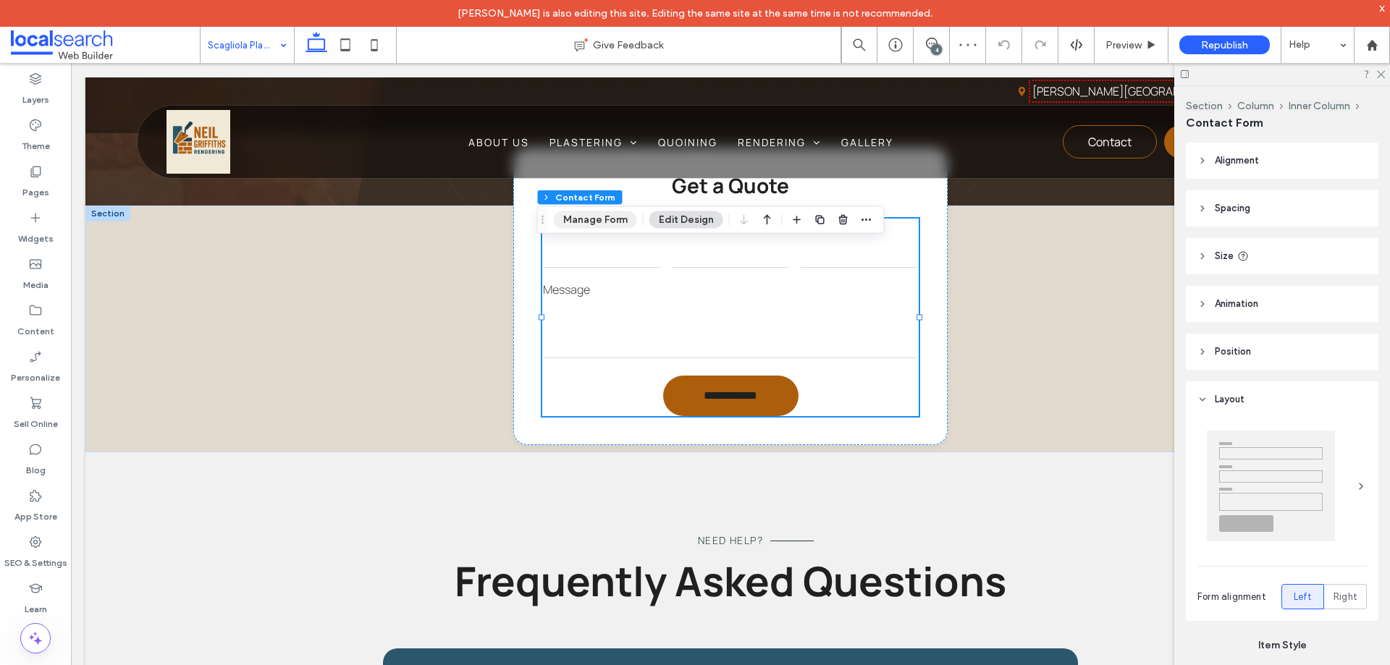
drag, startPoint x: 581, startPoint y: 217, endPoint x: 592, endPoint y: 172, distance: 46.2
click at [581, 217] on button "Manage Form" at bounding box center [595, 219] width 83 height 17
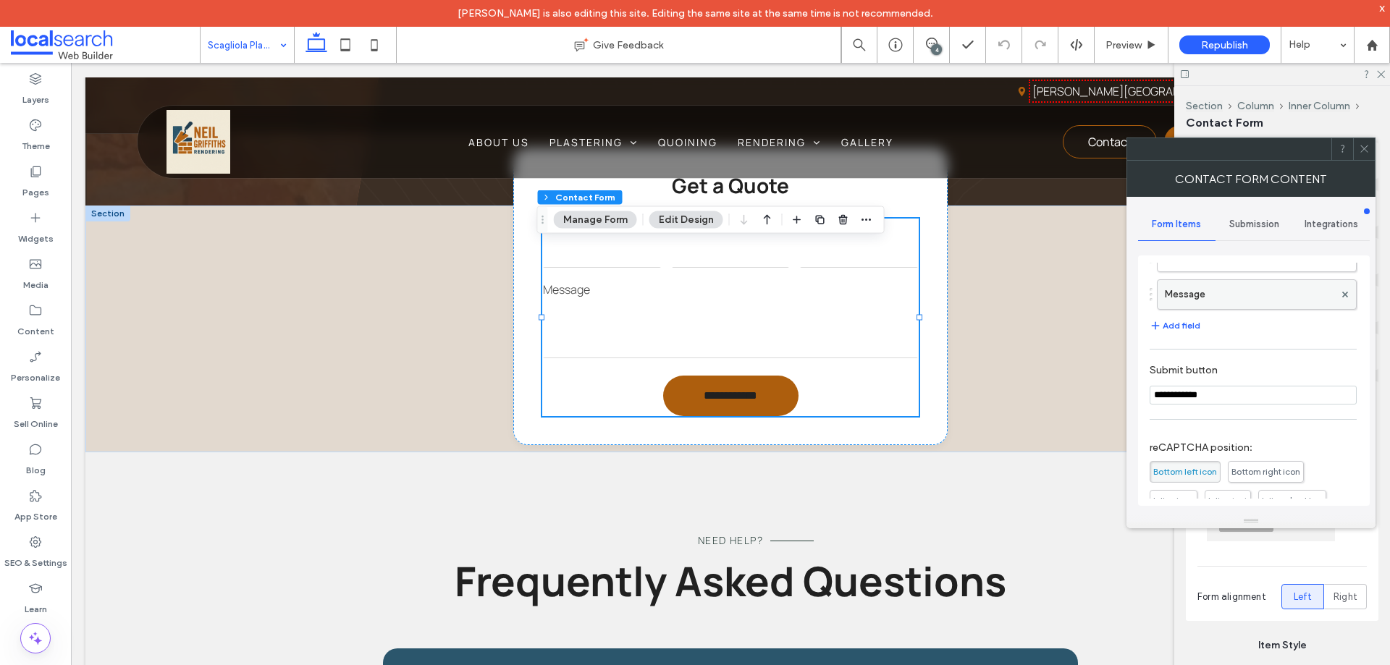
scroll to position [293, 0]
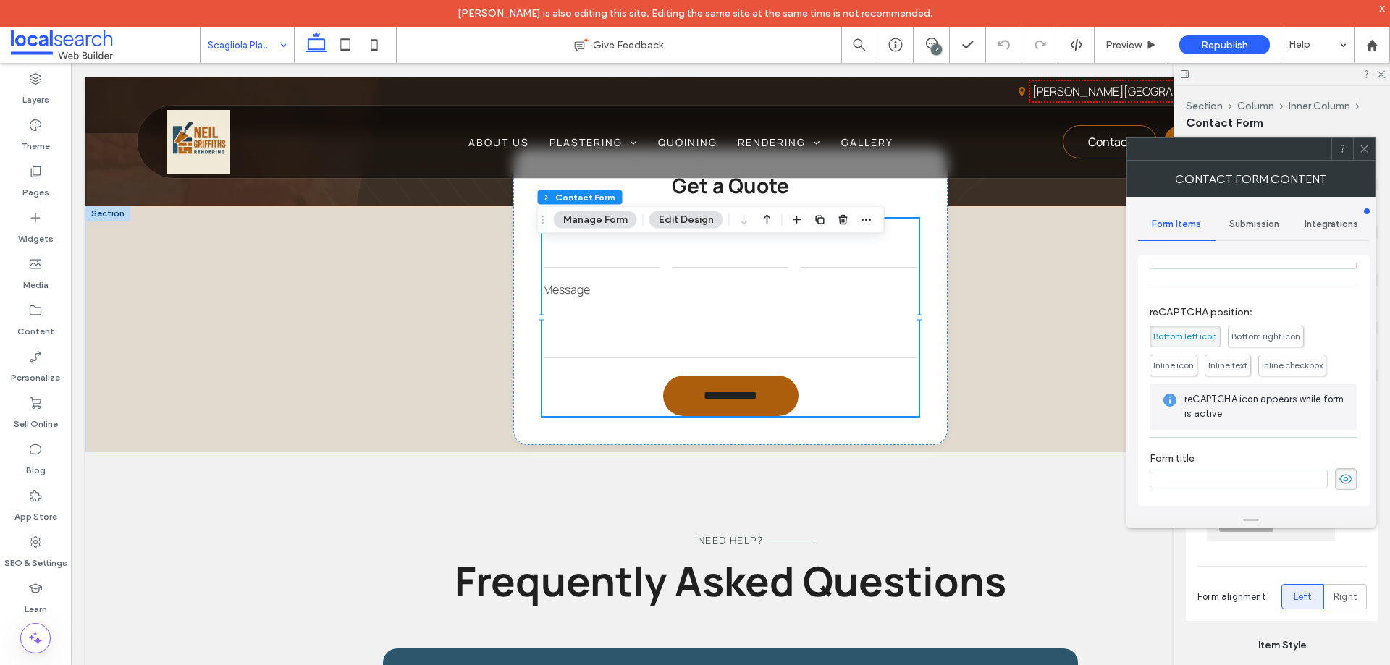
click at [1255, 226] on span "Submission" at bounding box center [1254, 225] width 50 height 12
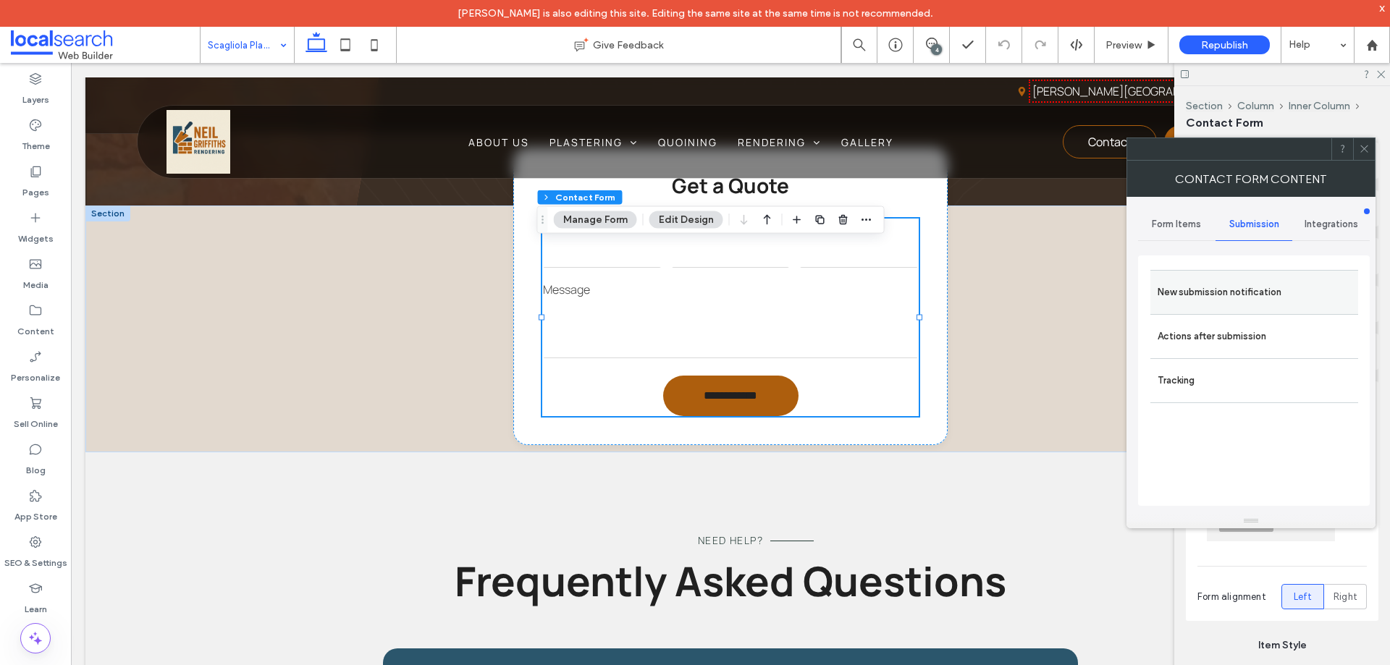
click at [1229, 298] on label "New submission notification" at bounding box center [1254, 292] width 193 height 29
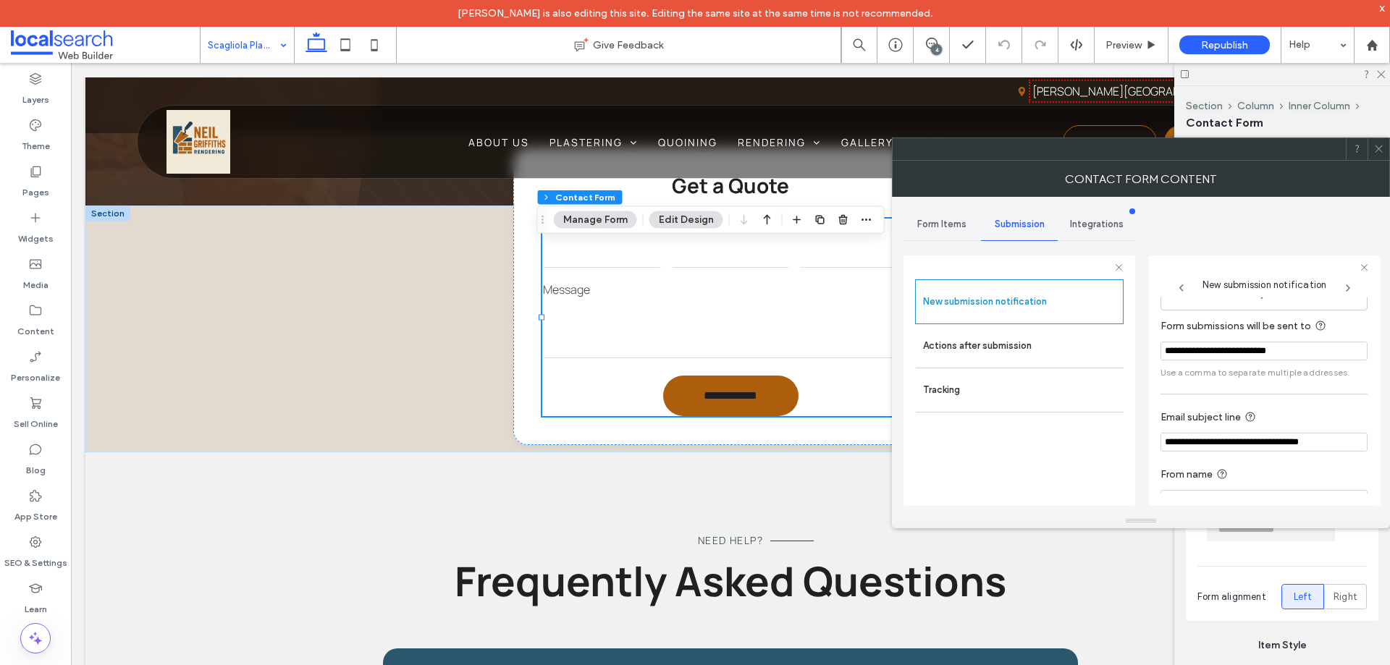
scroll to position [75, 0]
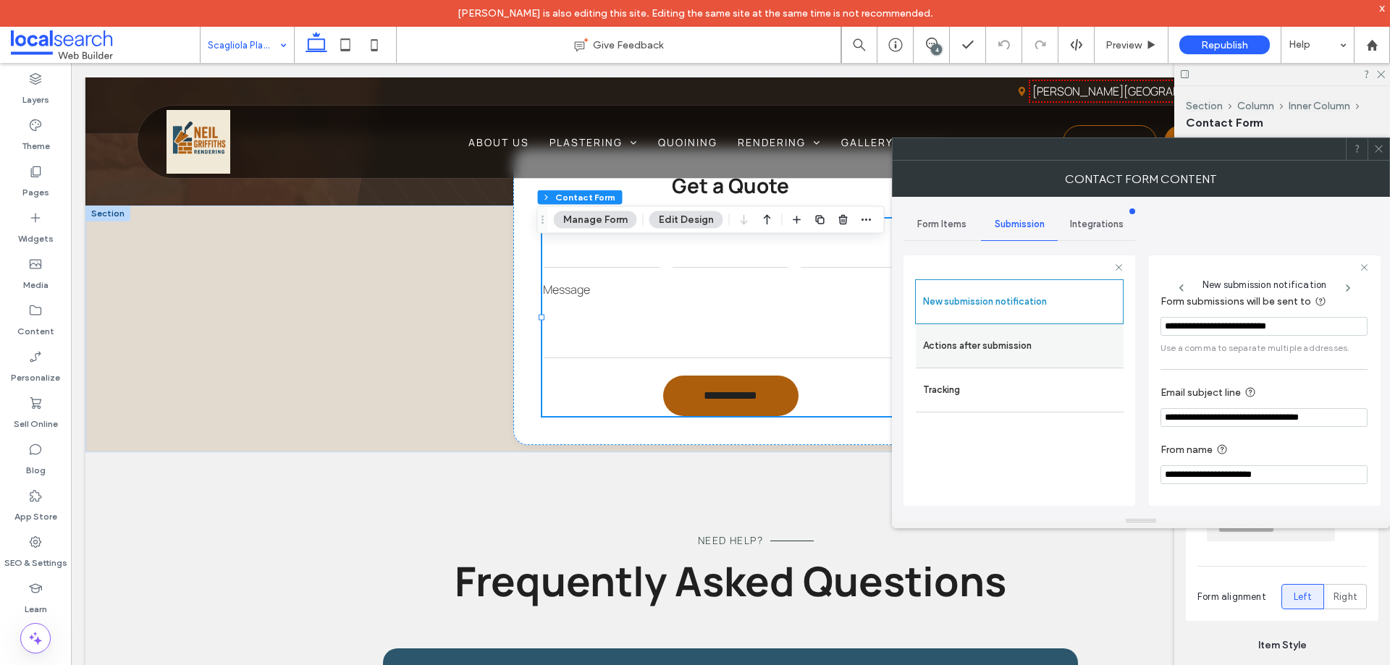
click at [1008, 361] on div "Actions after submission" at bounding box center [1020, 345] width 208 height 43
click at [1007, 345] on label "Actions after submission" at bounding box center [1019, 346] width 193 height 29
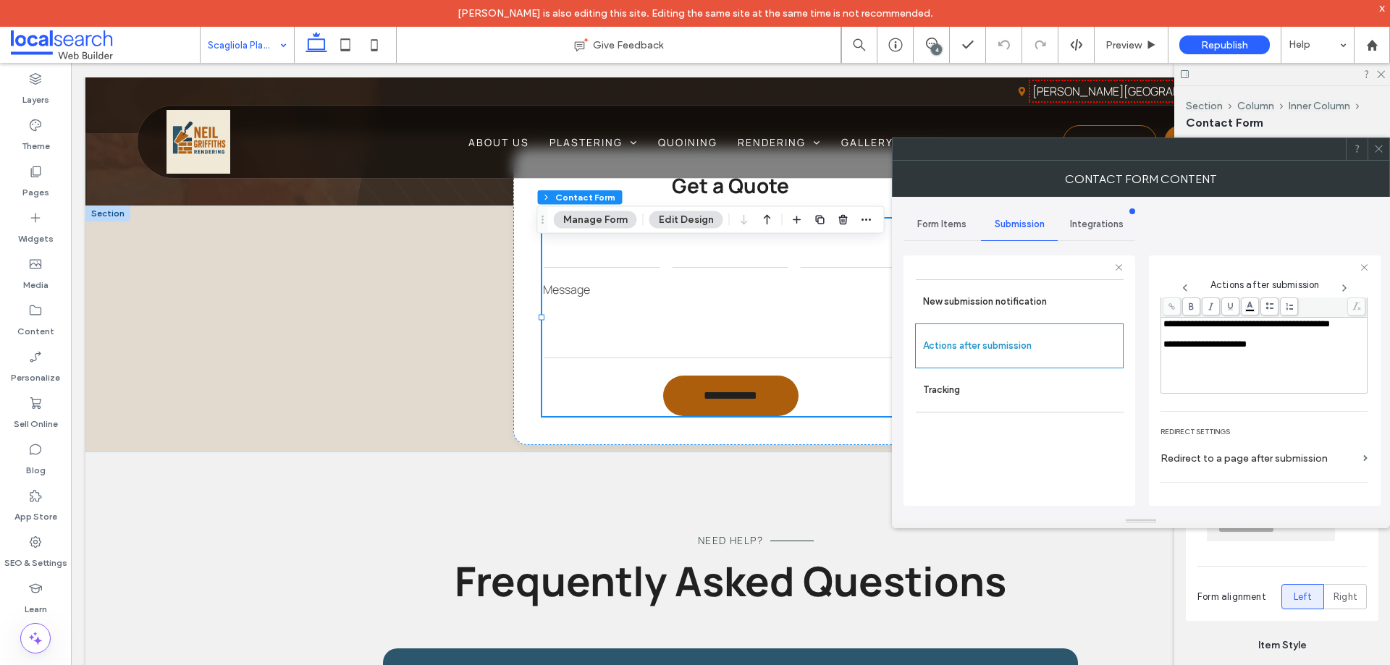
scroll to position [250, 0]
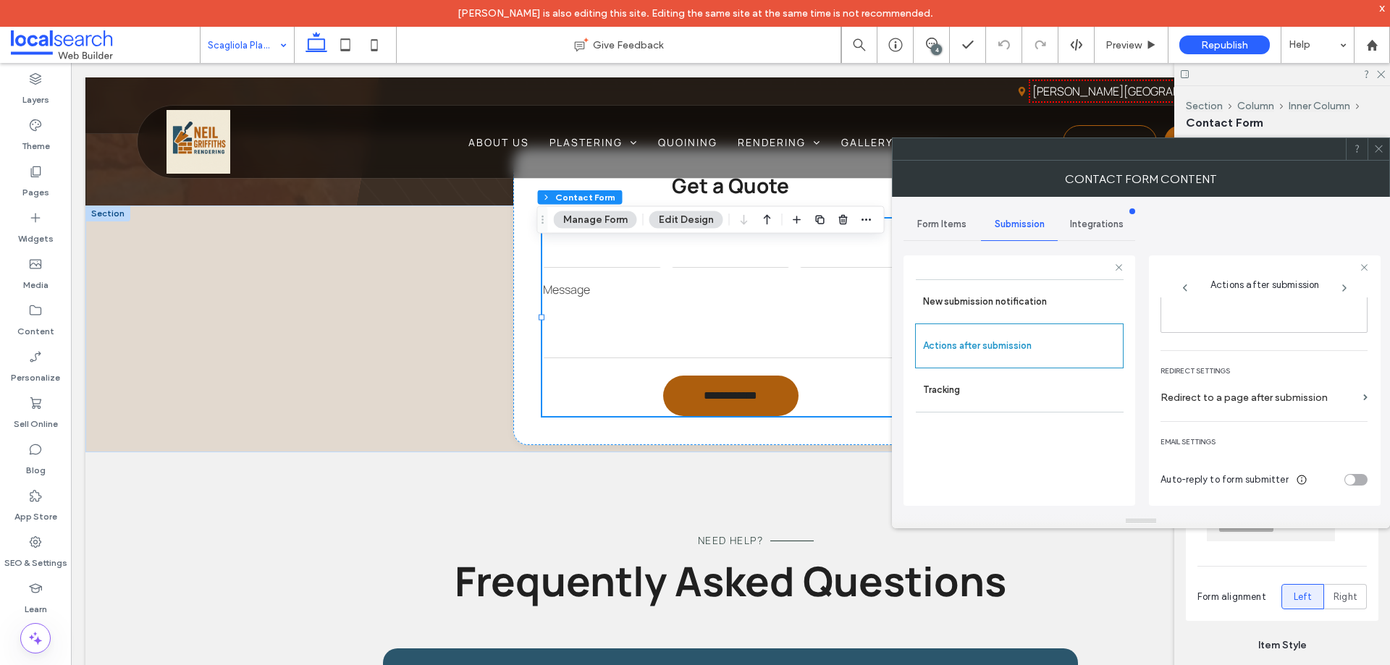
drag, startPoint x: 1379, startPoint y: 146, endPoint x: 735, endPoint y: 491, distance: 731.0
click at [1379, 146] on icon at bounding box center [1378, 148] width 11 height 11
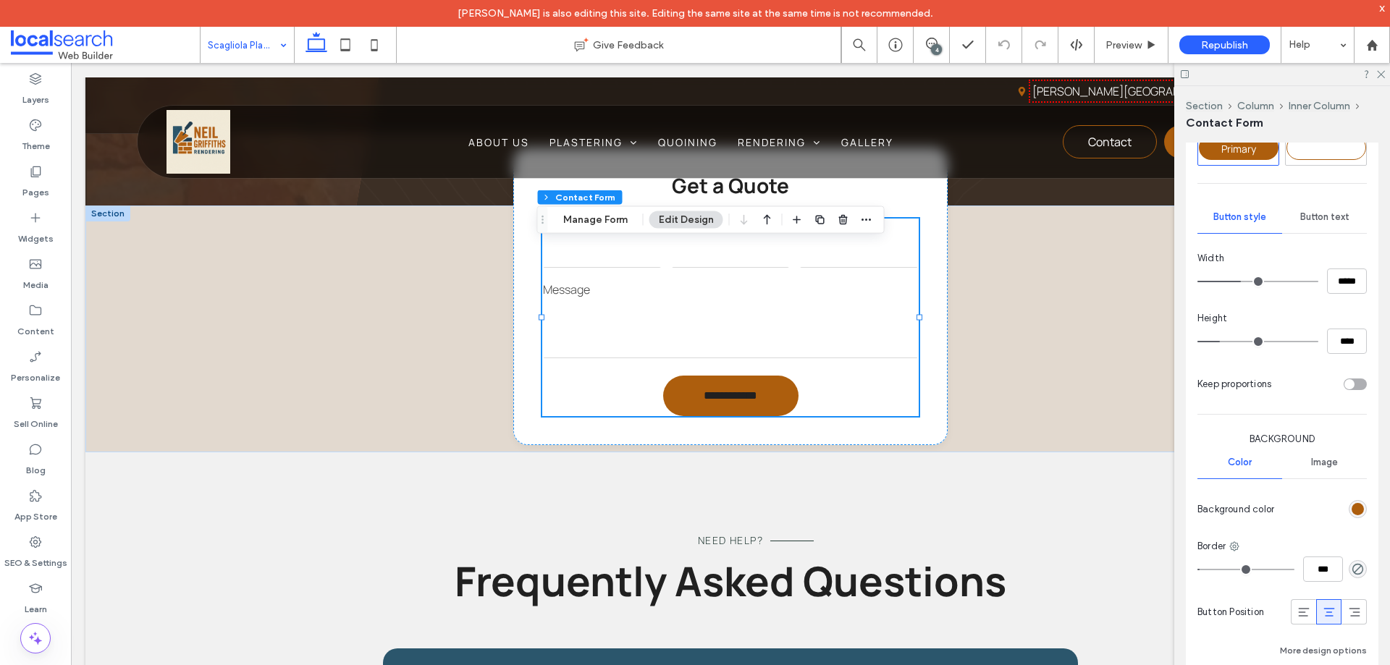
scroll to position [869, 0]
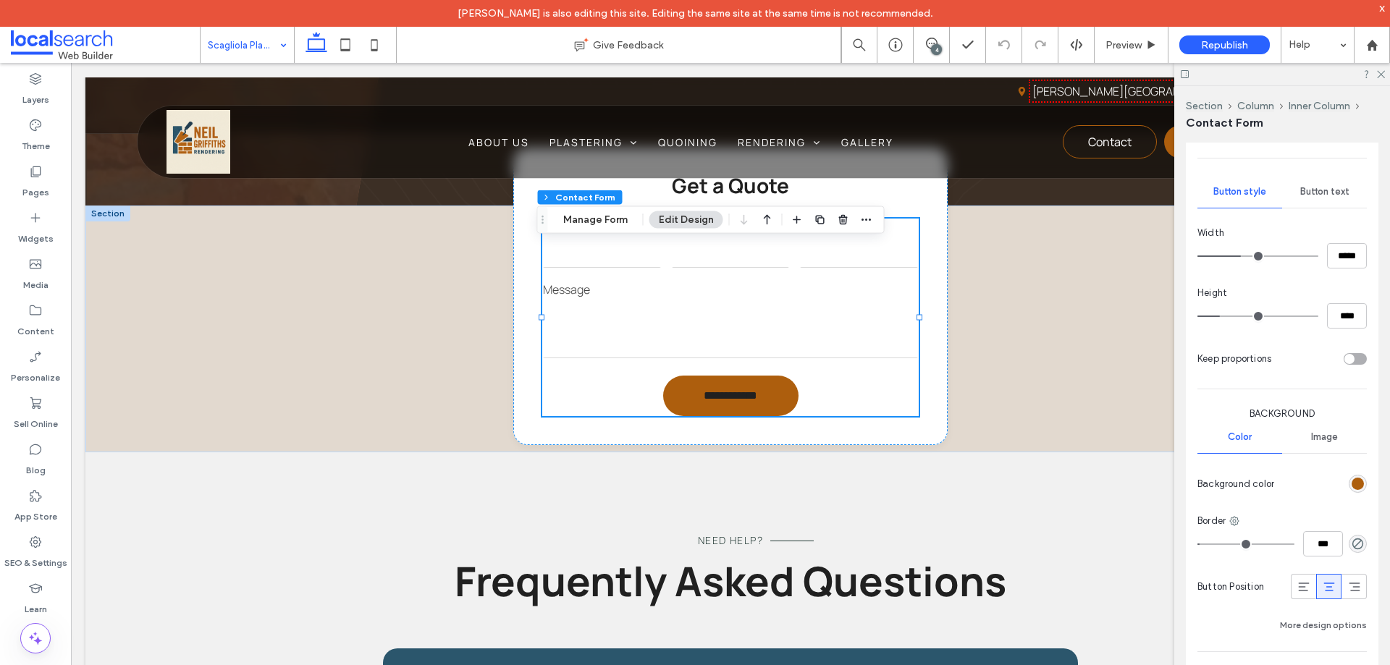
click at [1317, 190] on span "Button text" at bounding box center [1324, 192] width 49 height 12
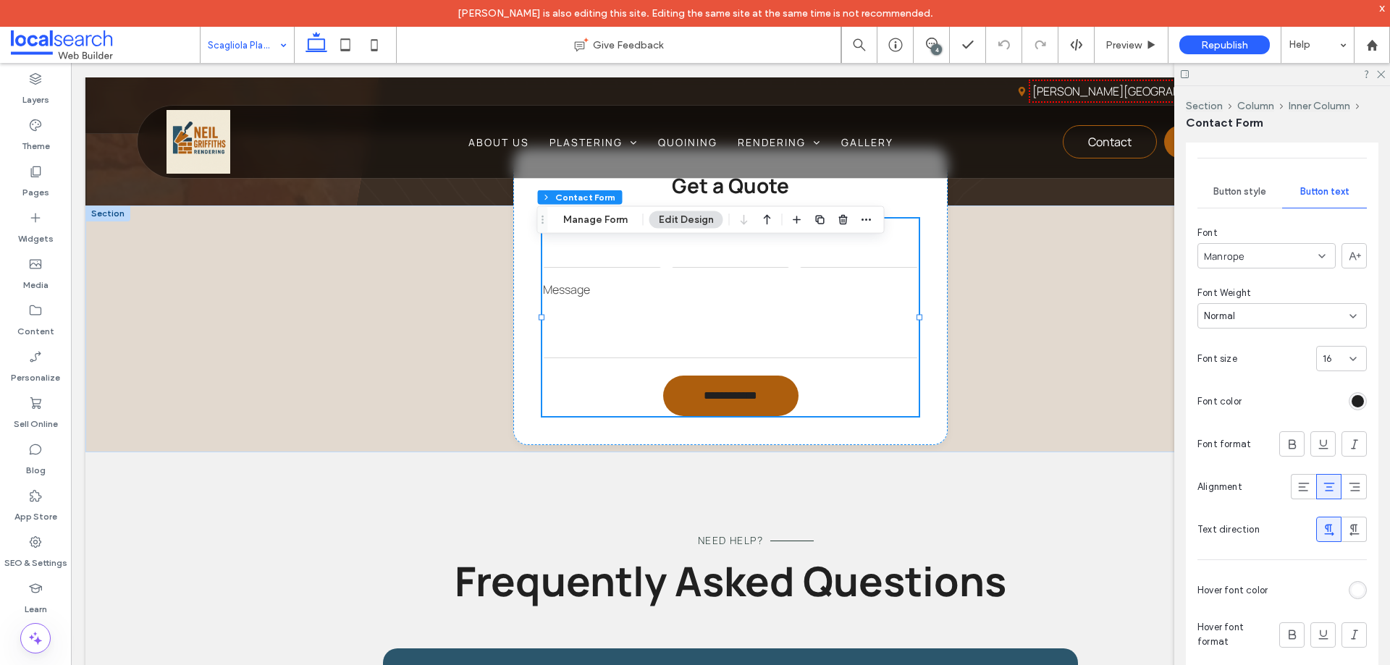
click at [1353, 404] on div "rgb(32, 32, 32)" at bounding box center [1358, 401] width 12 height 12
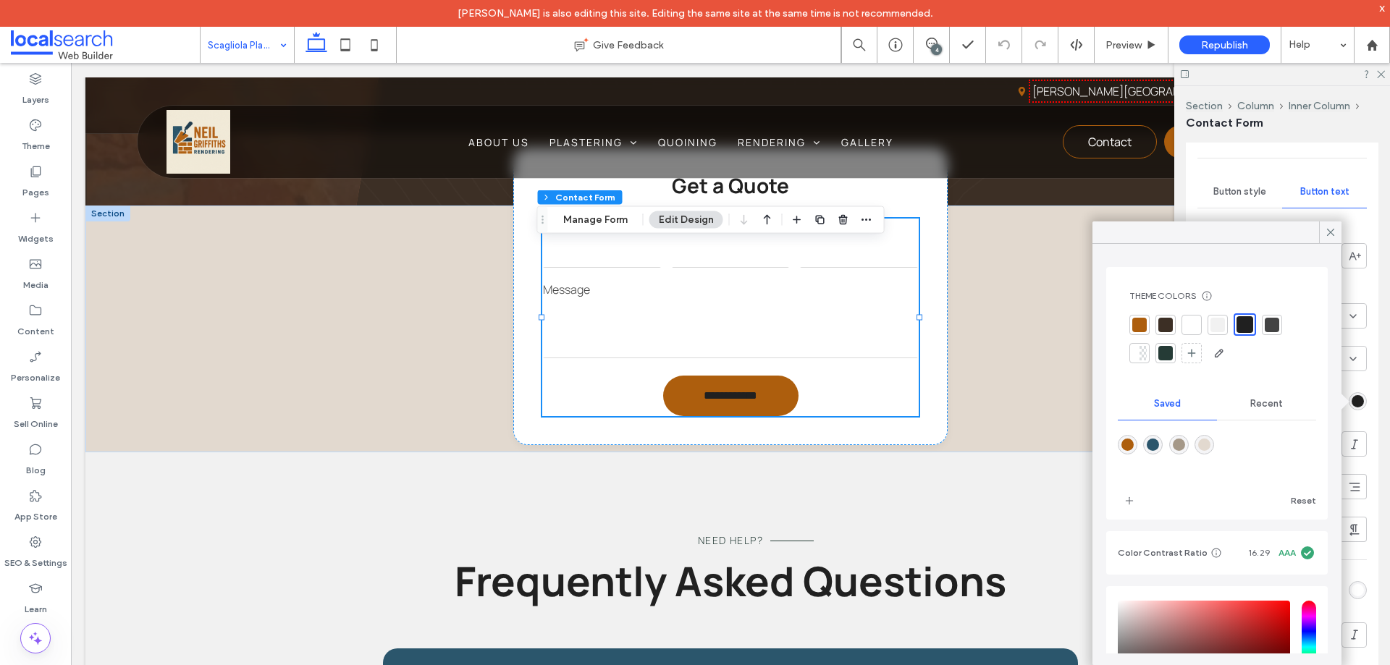
click at [1187, 323] on div at bounding box center [1191, 325] width 14 height 14
click at [1329, 234] on icon at bounding box center [1330, 232] width 13 height 13
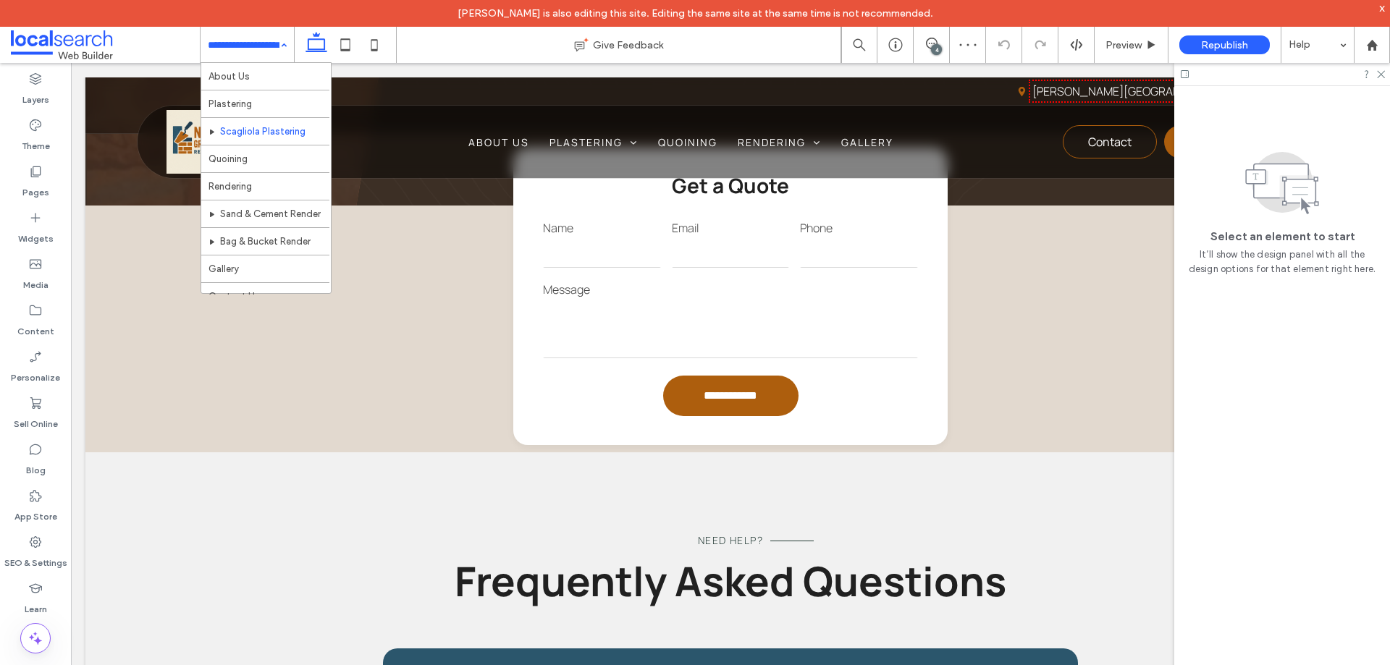
scroll to position [43, 0]
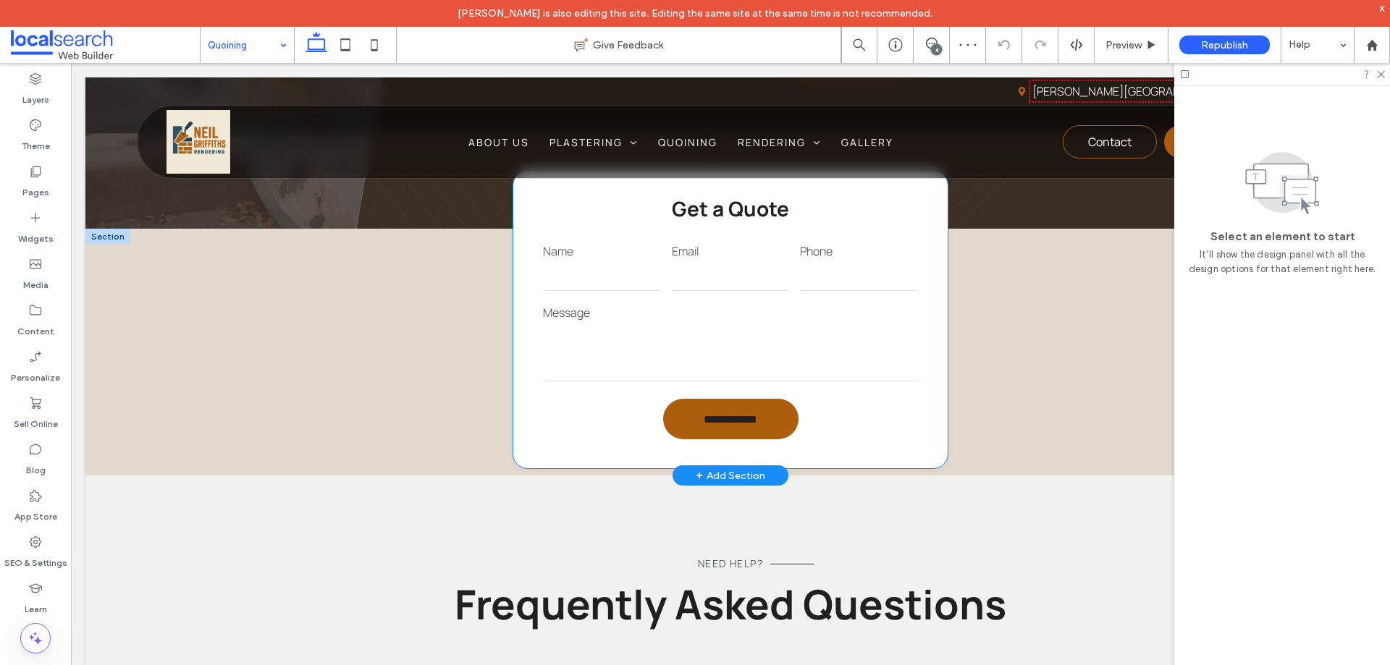
scroll to position [1158, 0]
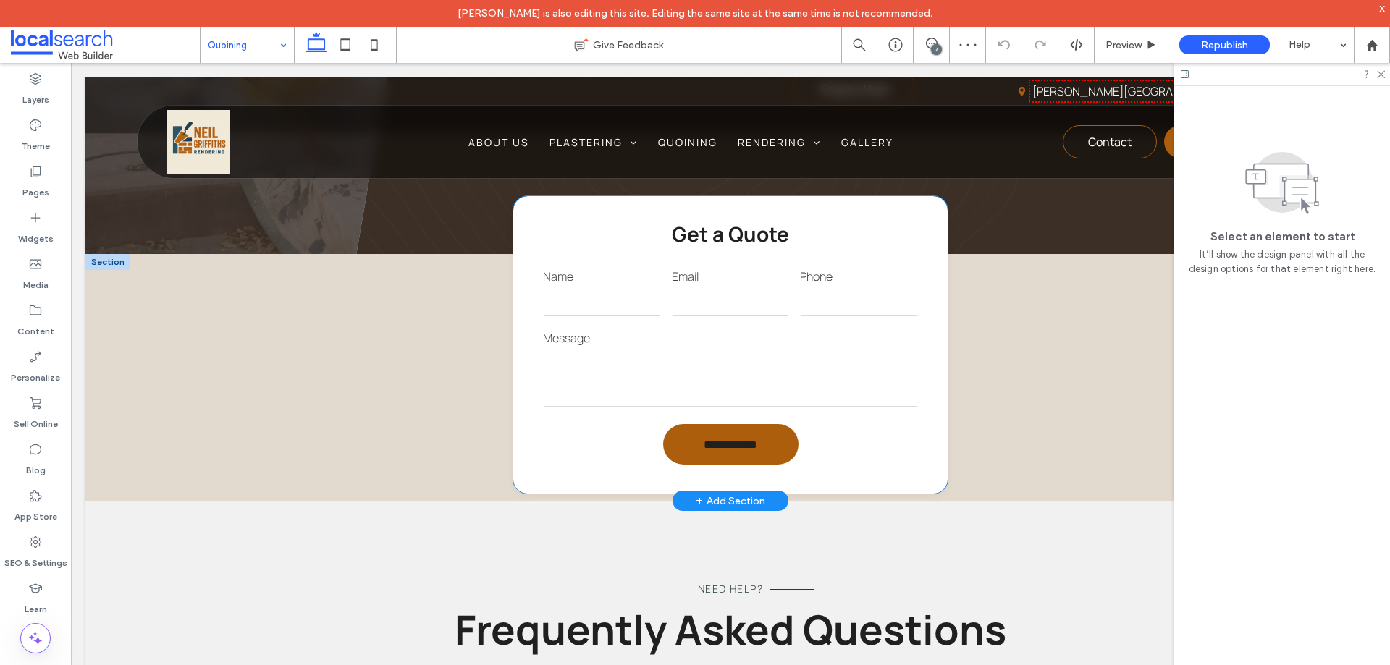
click at [715, 303] on input "email" at bounding box center [731, 301] width 118 height 29
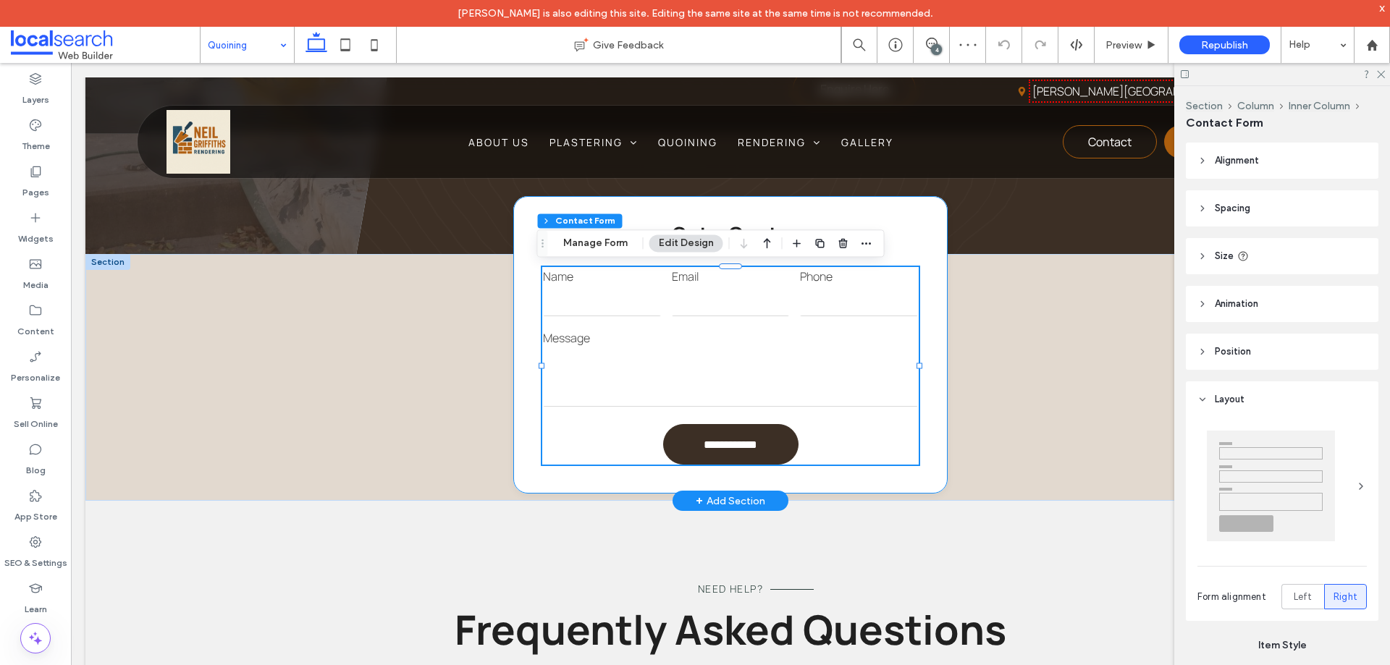
type input "*"
type input "***"
type input "*"
type input "***"
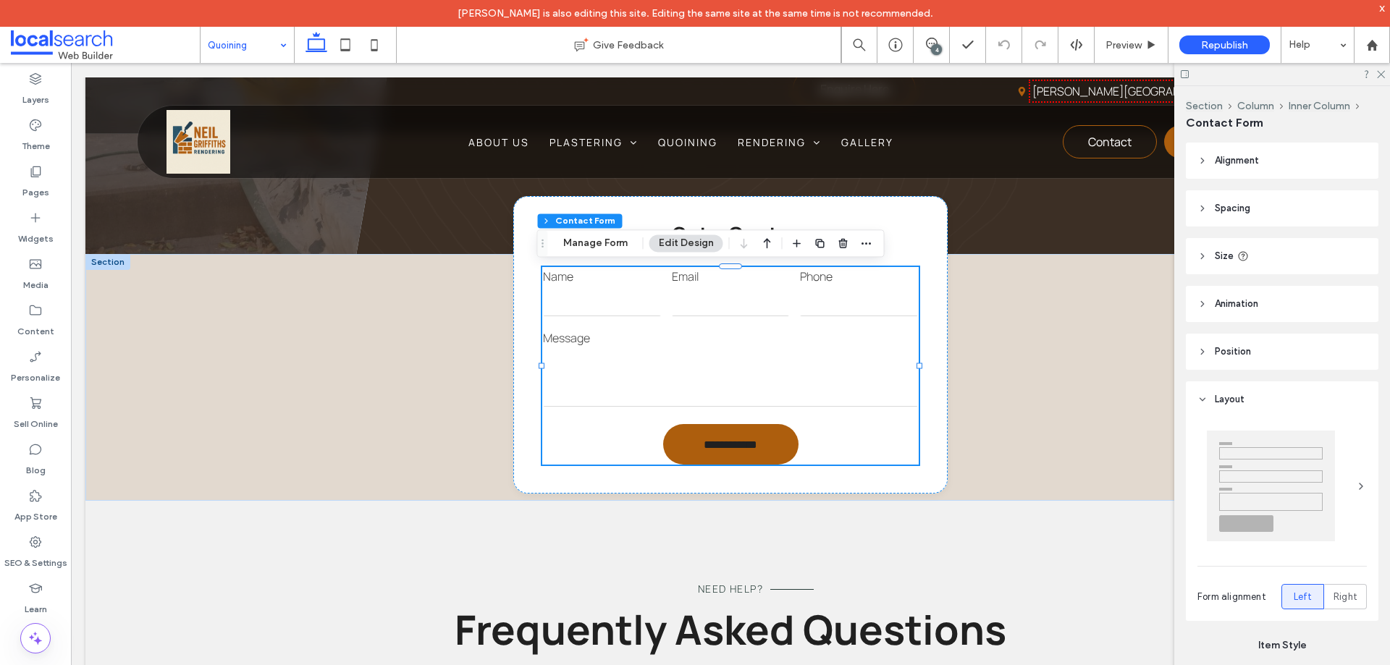
click at [611, 240] on button "Manage Form" at bounding box center [595, 243] width 83 height 17
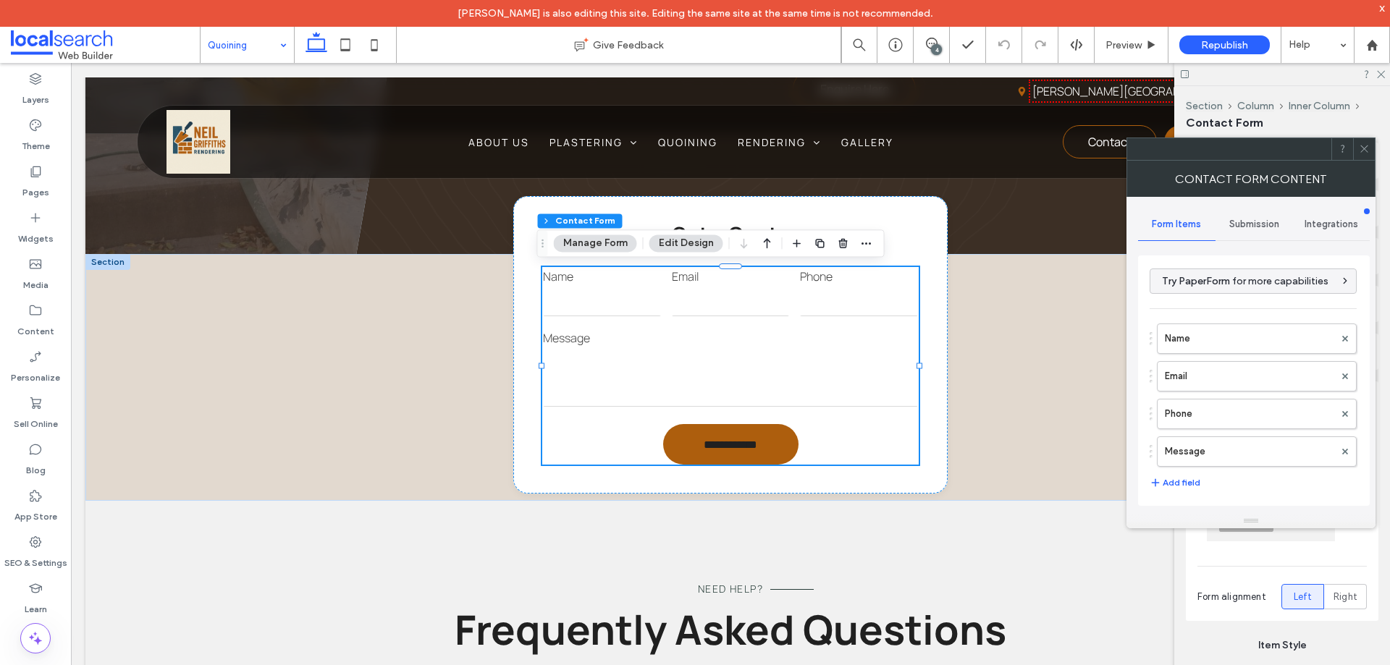
scroll to position [293, 0]
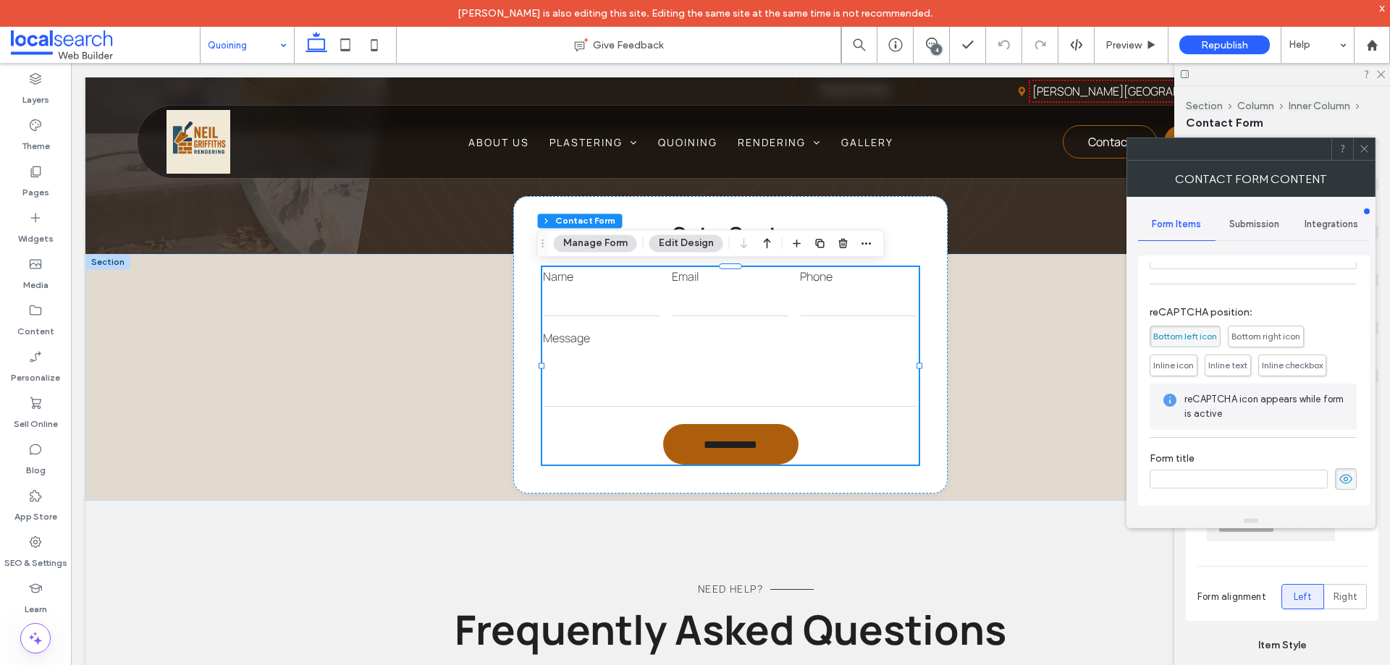
click at [1256, 226] on span "Submission" at bounding box center [1254, 225] width 50 height 12
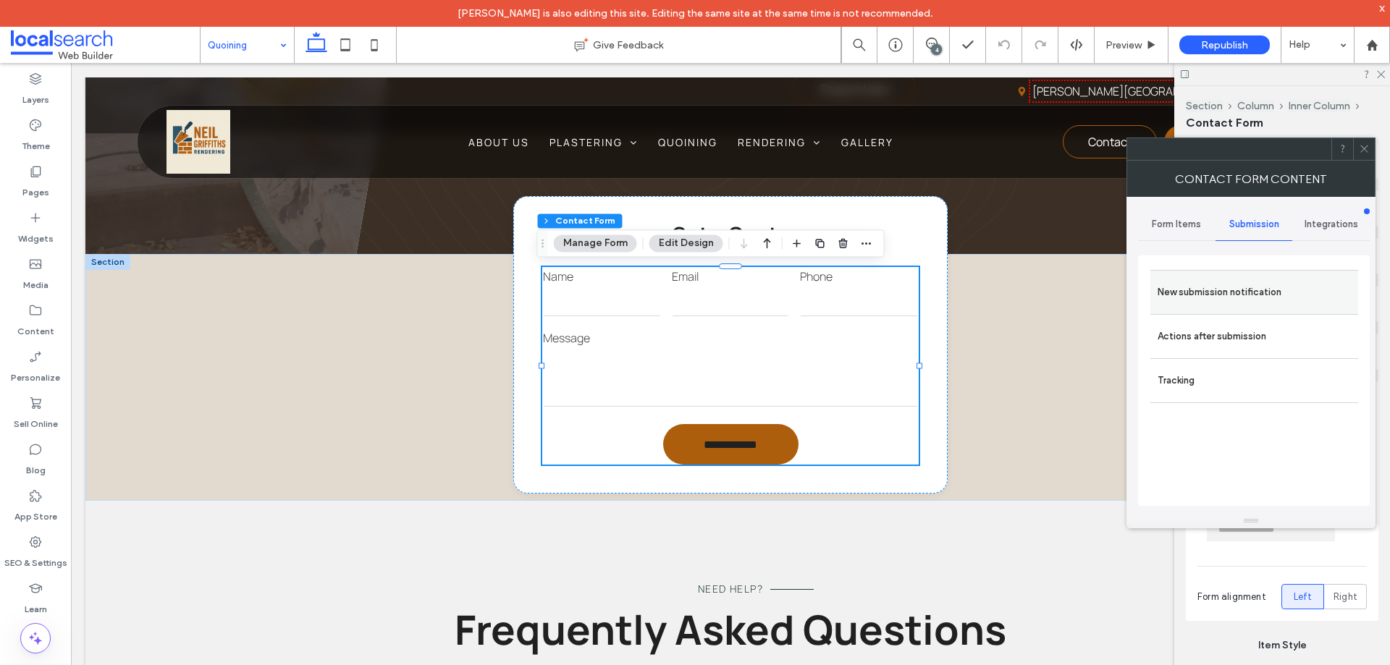
click at [1235, 284] on label "New submission notification" at bounding box center [1254, 292] width 193 height 29
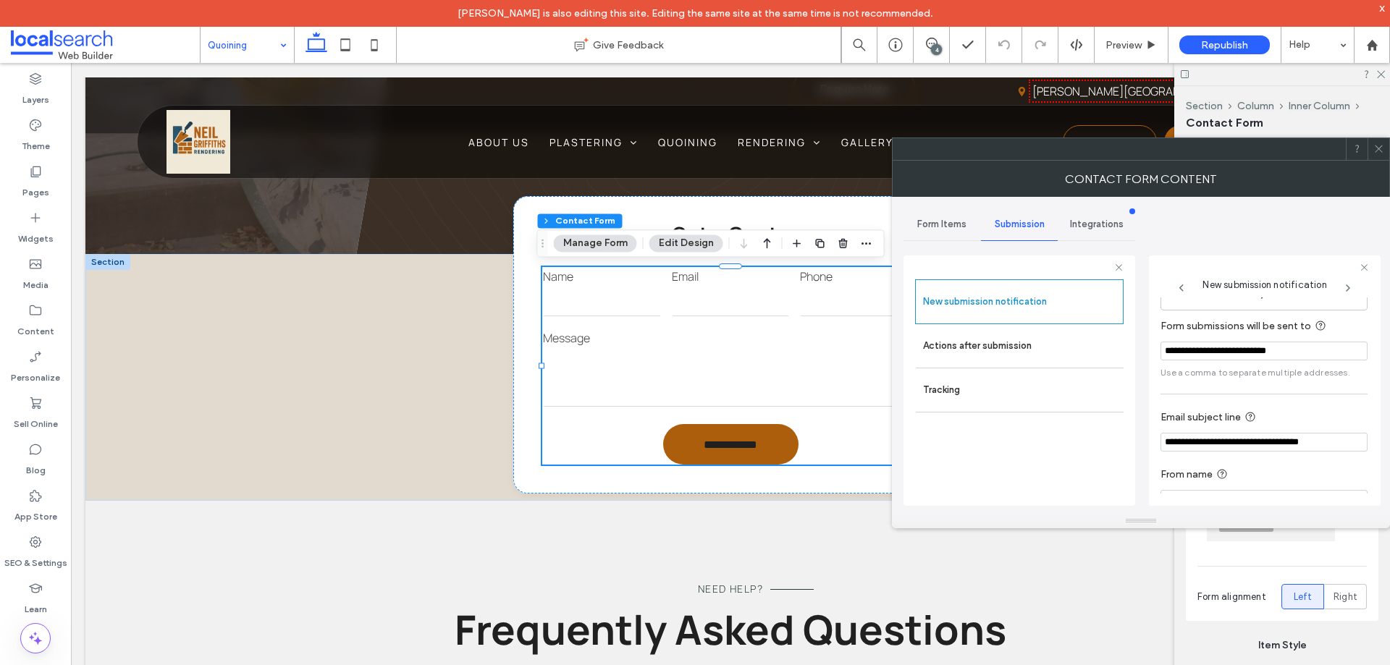
scroll to position [75, 0]
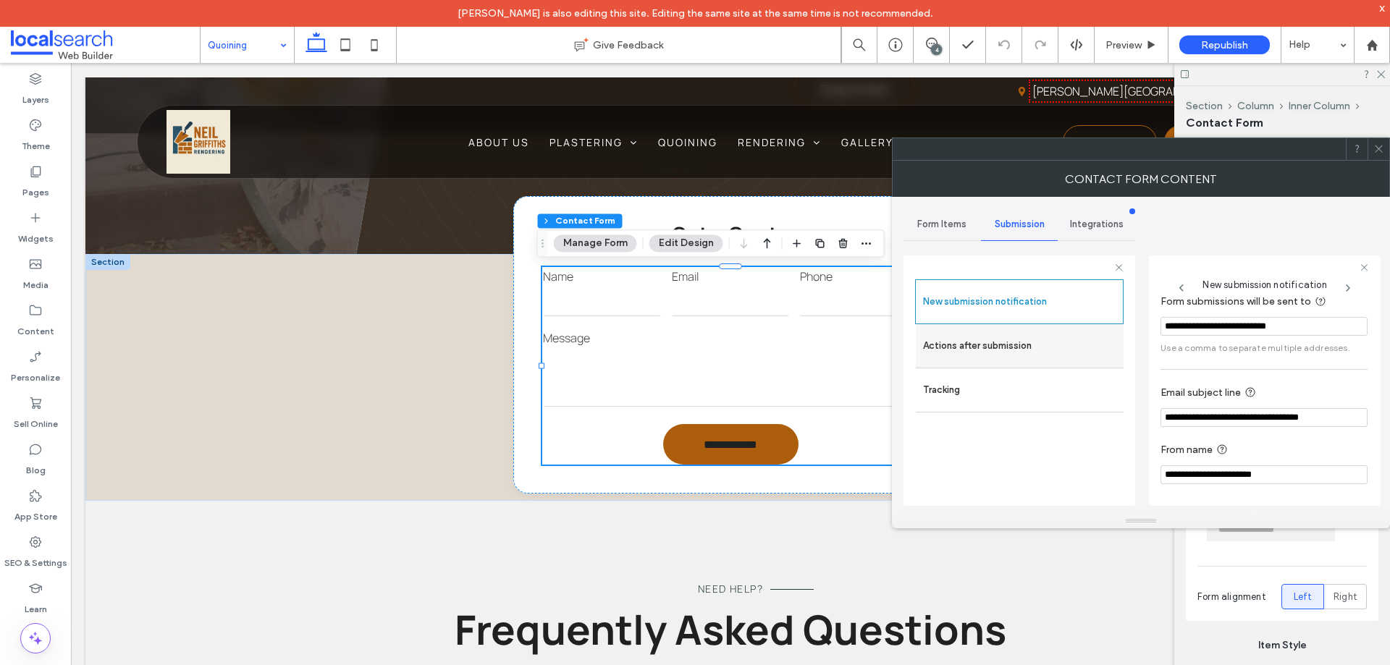
click at [1050, 333] on label "Actions after submission" at bounding box center [1019, 346] width 193 height 29
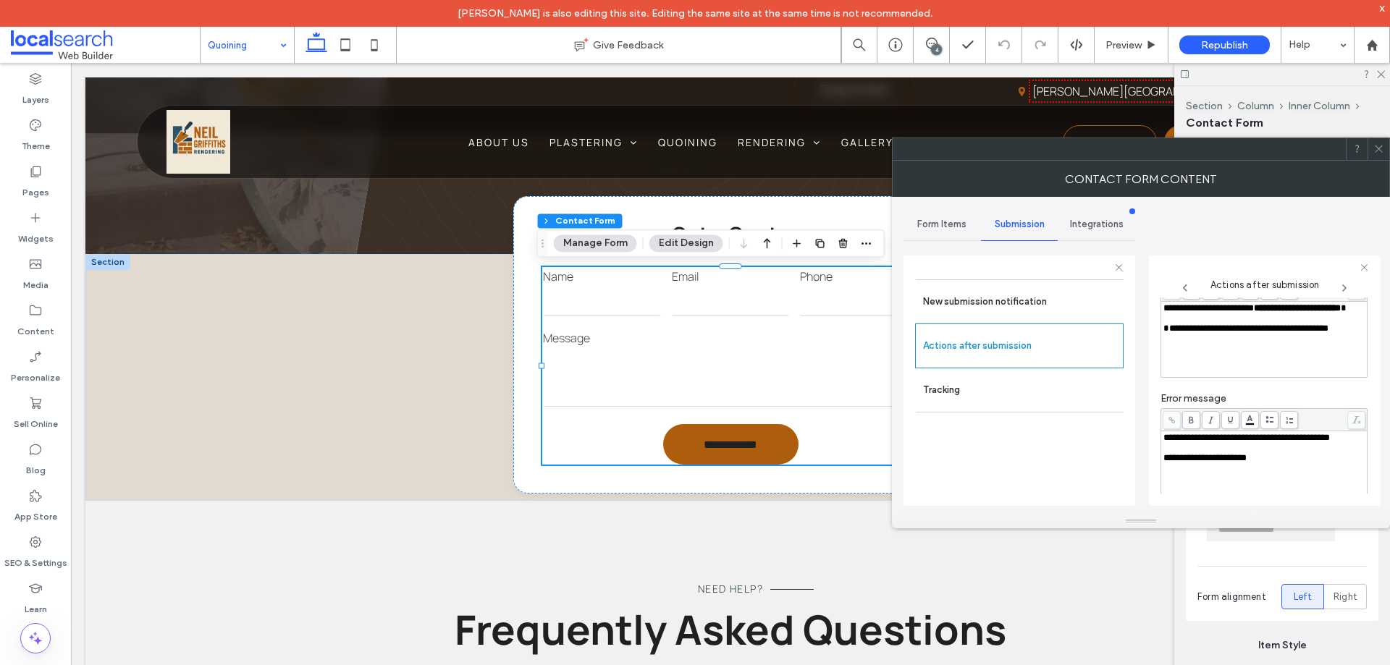
scroll to position [250, 0]
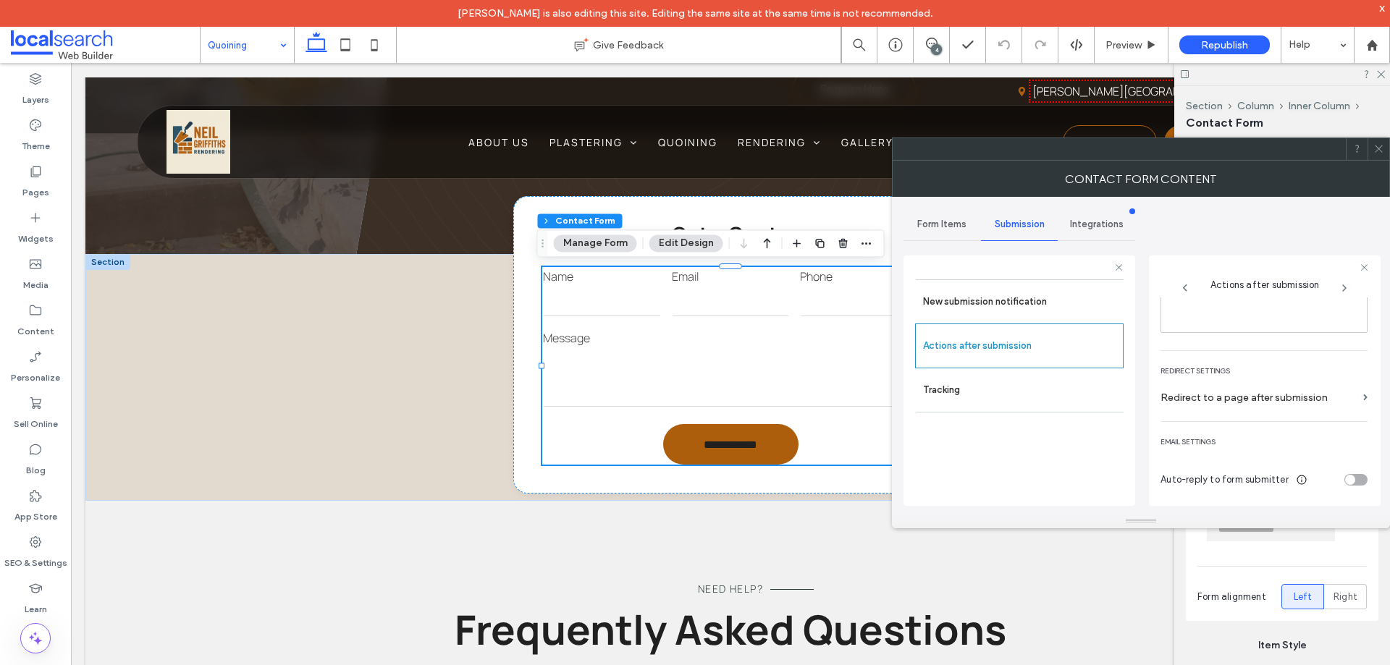
click at [1382, 150] on icon at bounding box center [1378, 148] width 11 height 11
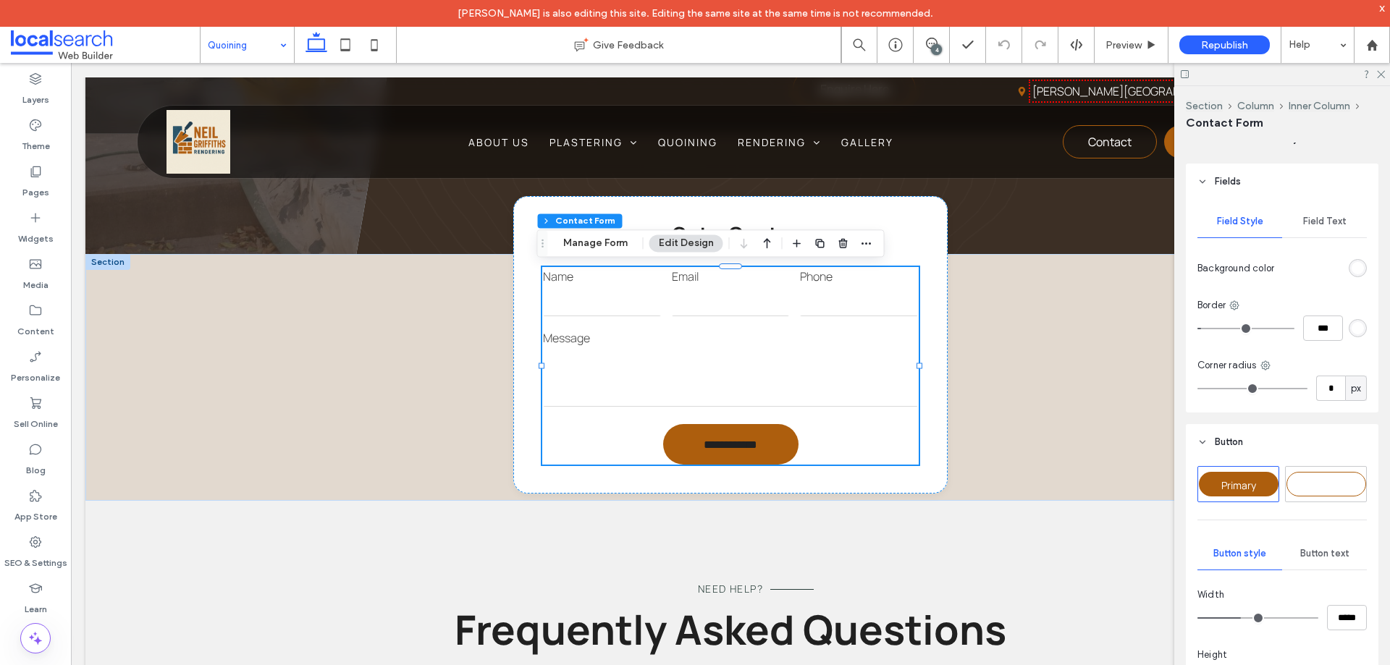
scroll to position [724, 0]
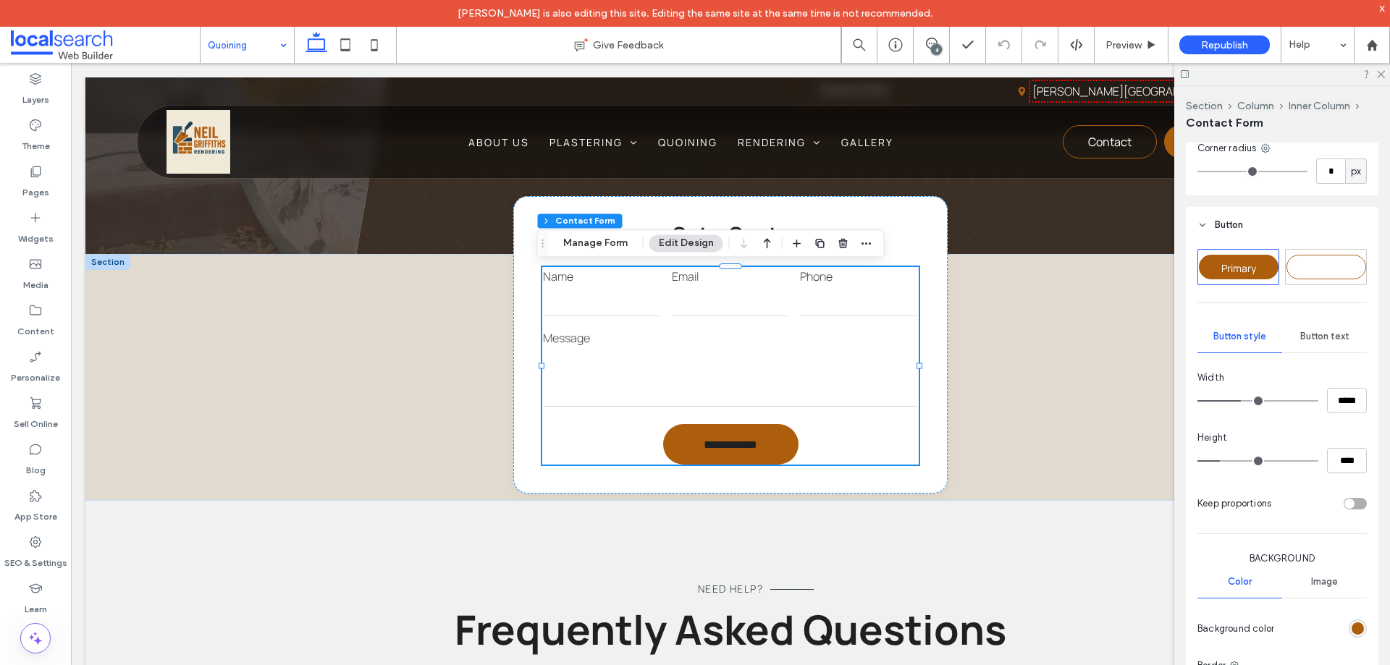
click at [1306, 336] on span "Button text" at bounding box center [1324, 337] width 49 height 12
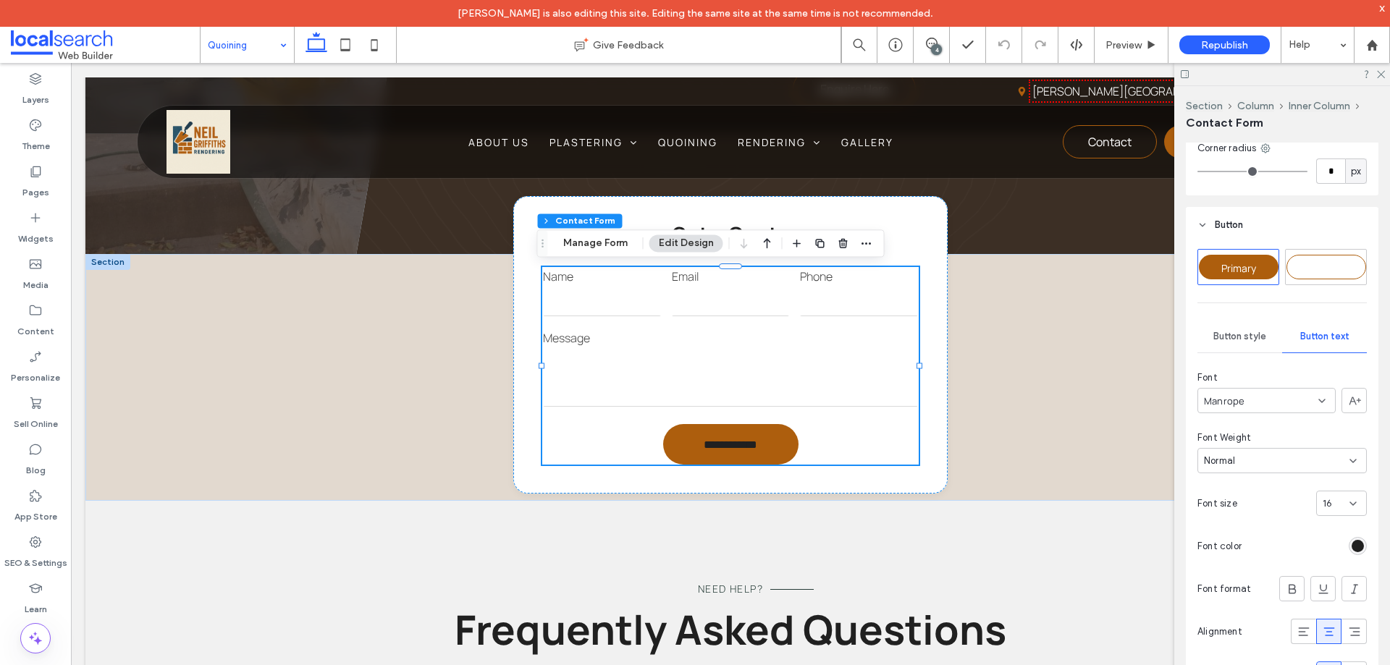
click at [1352, 547] on div "rgb(32, 32, 32)" at bounding box center [1358, 546] width 12 height 12
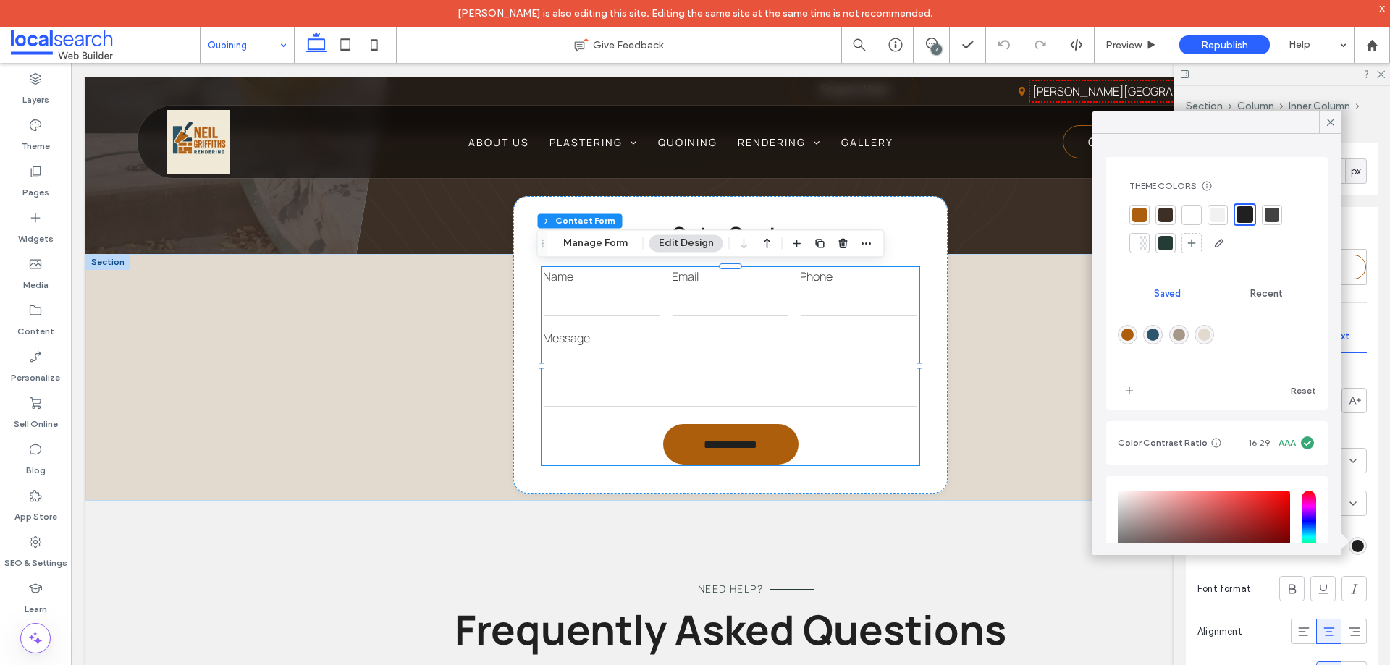
click at [1195, 217] on div at bounding box center [1191, 215] width 14 height 14
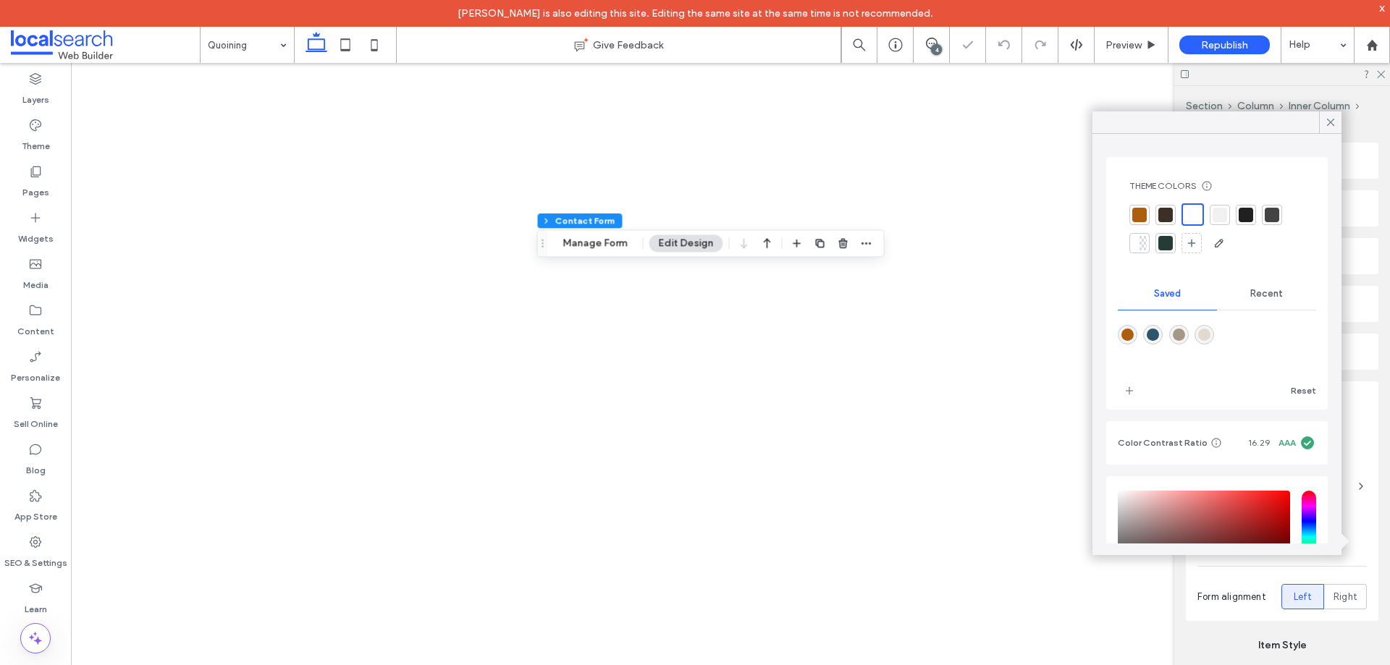
click at [1329, 123] on icon at bounding box center [1330, 122] width 13 height 13
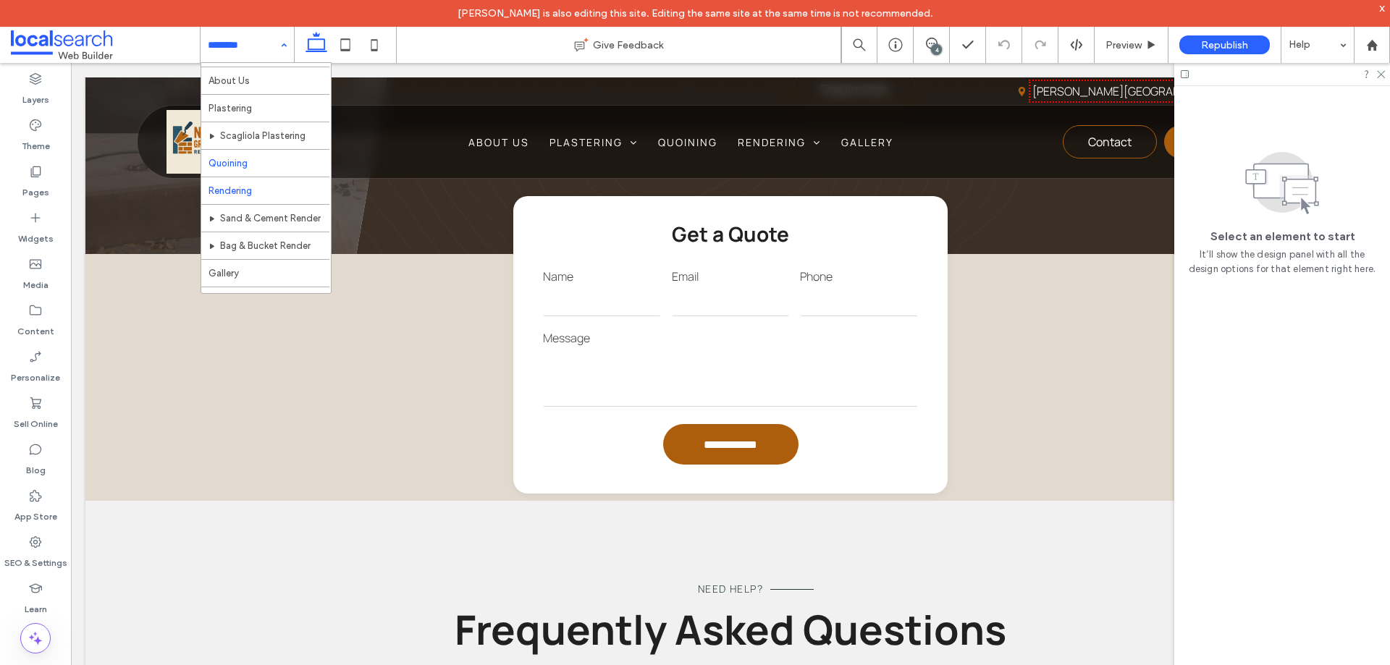
scroll to position [43, 0]
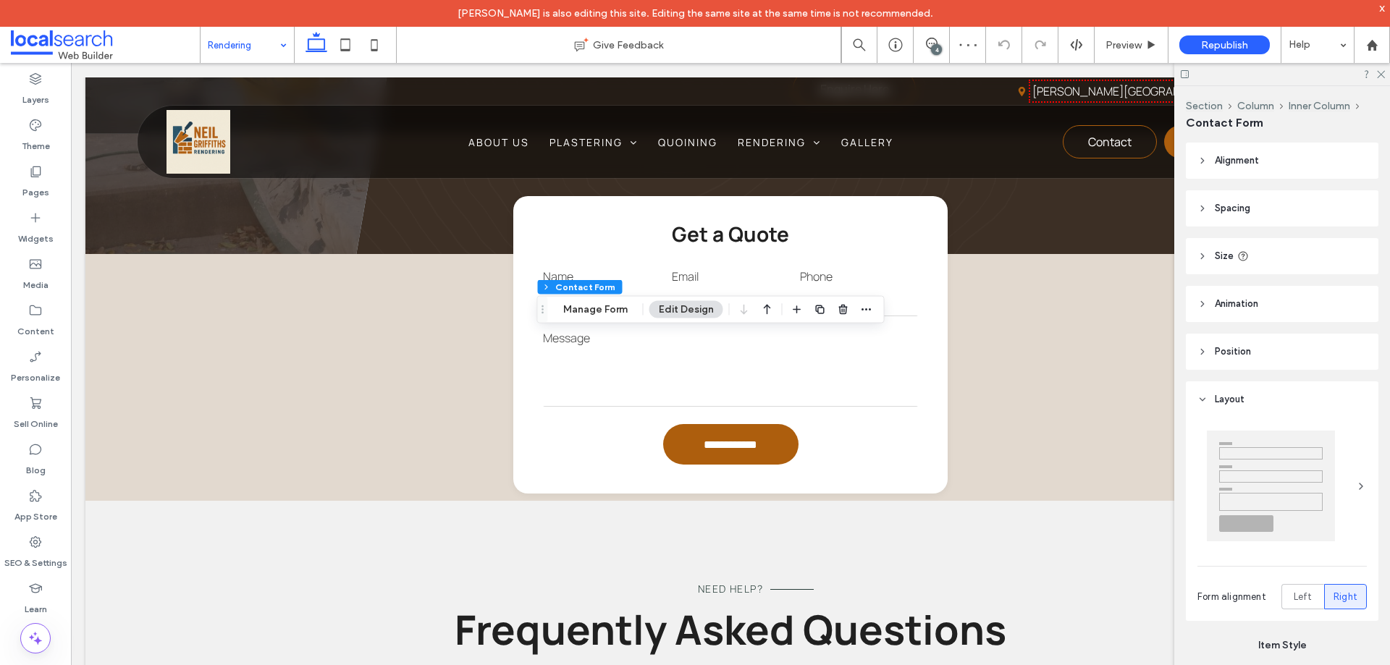
type input "*"
type input "***"
click at [594, 318] on button "Manage Form" at bounding box center [595, 309] width 83 height 17
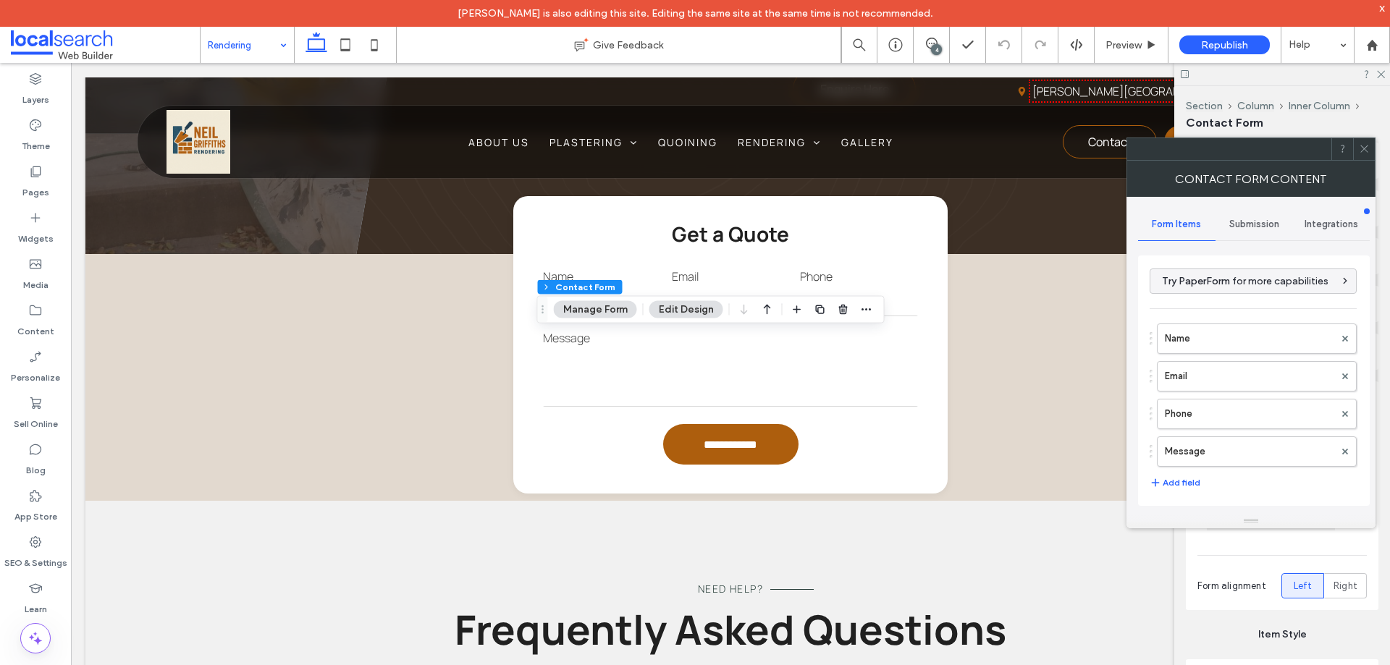
scroll to position [293, 0]
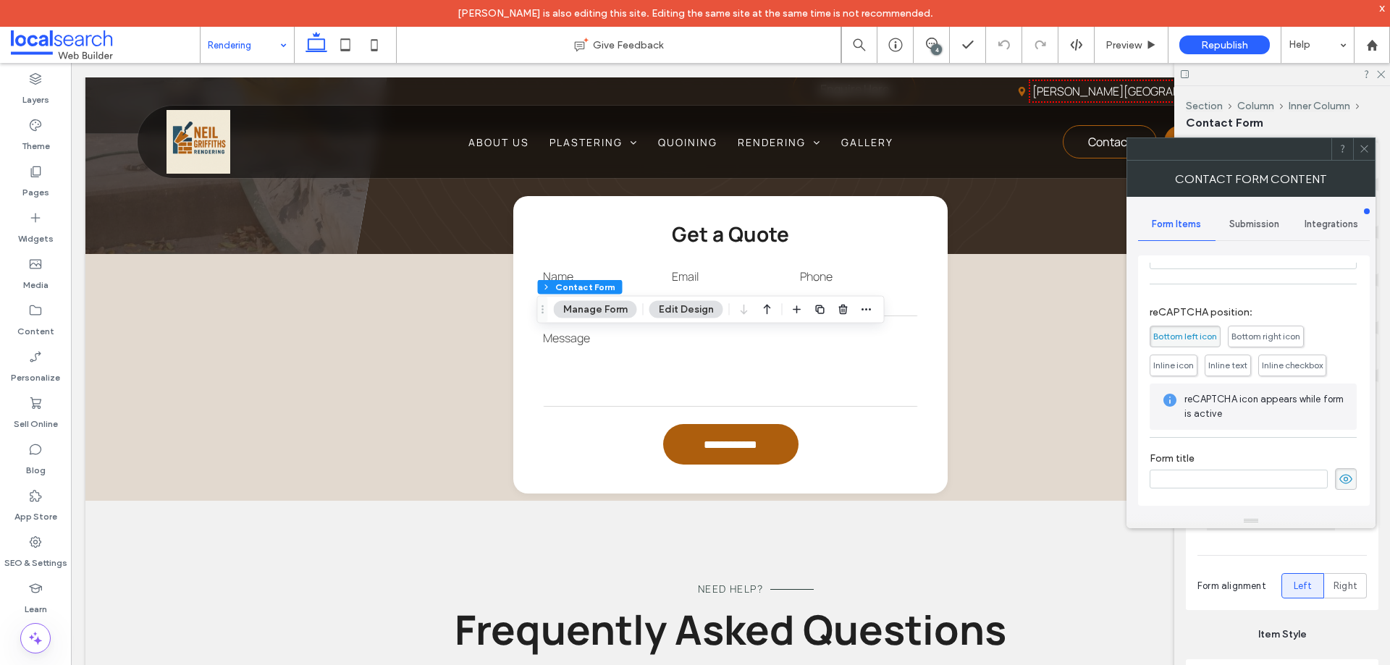
click at [1258, 229] on span "Submission" at bounding box center [1254, 225] width 50 height 12
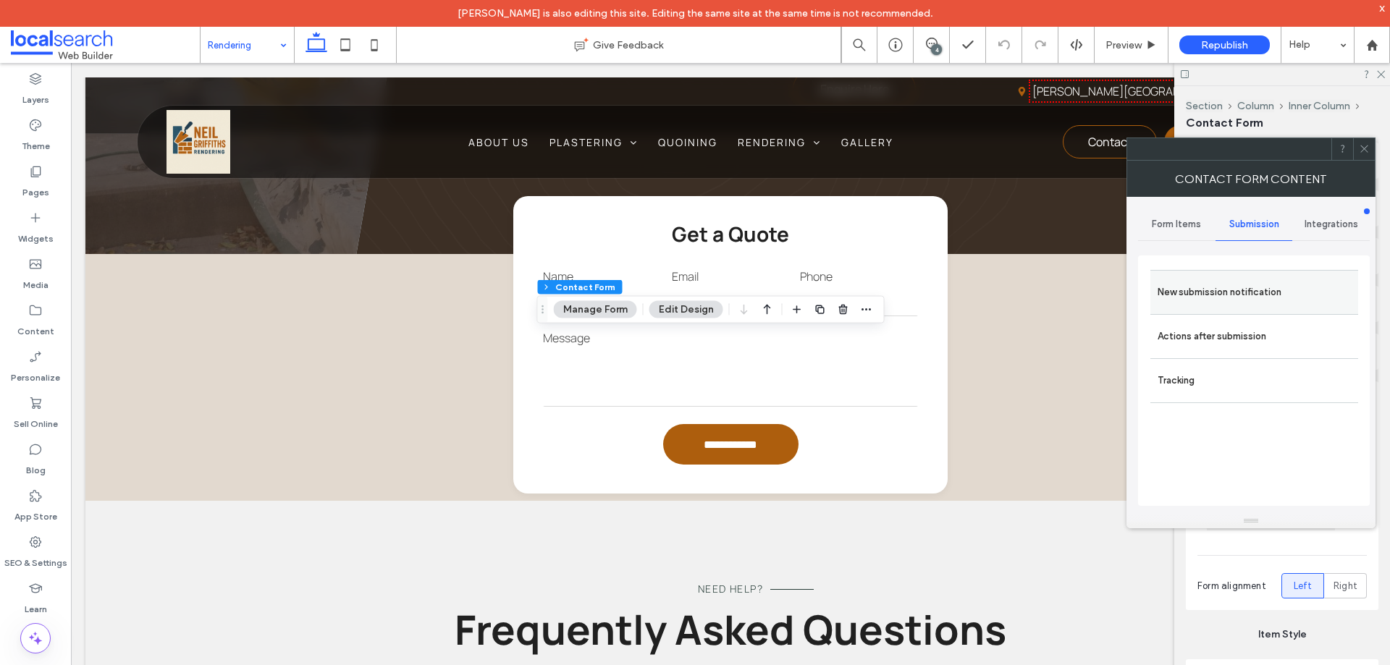
click at [1248, 298] on label "New submission notification" at bounding box center [1254, 292] width 193 height 29
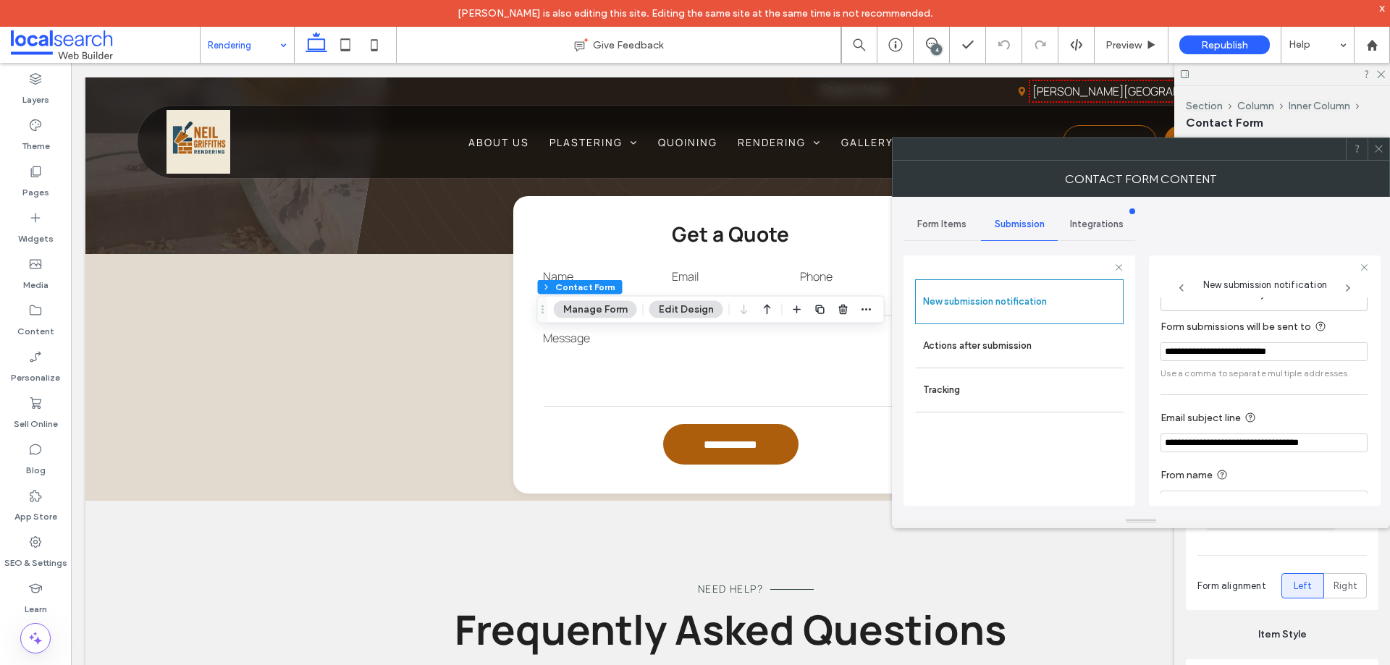
scroll to position [75, 0]
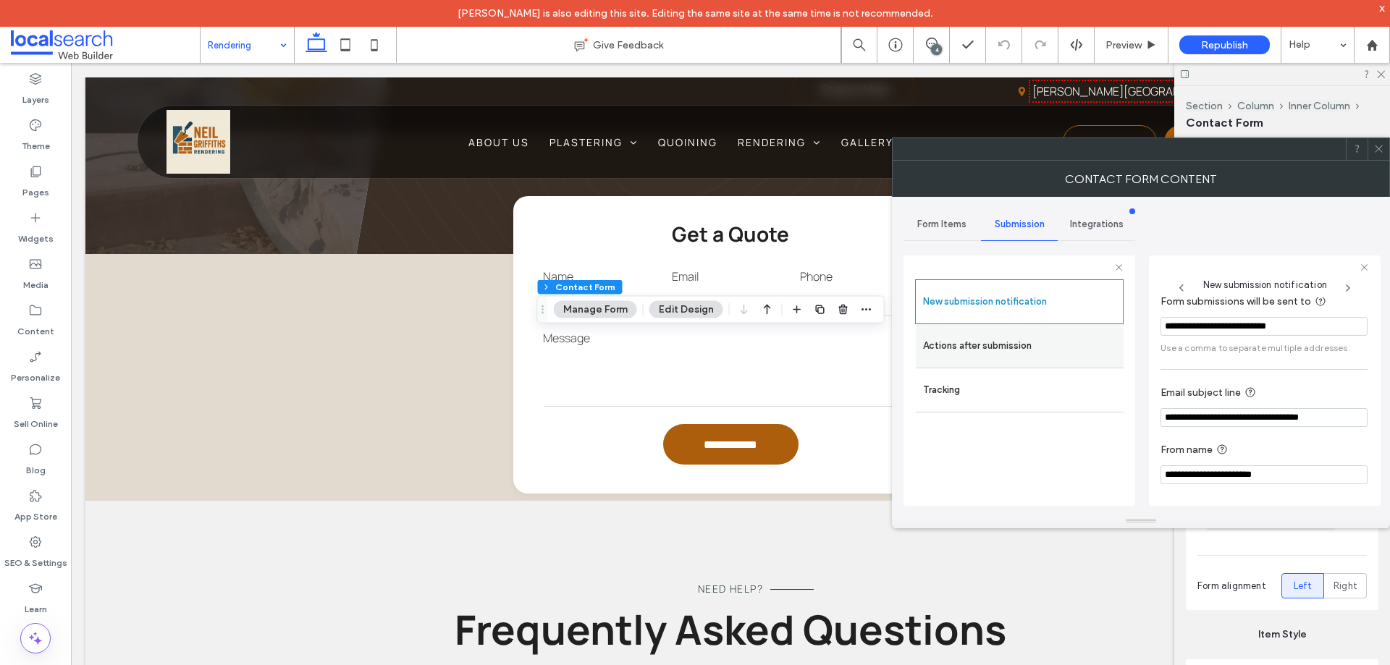
click at [1010, 348] on label "Actions after submission" at bounding box center [1019, 346] width 193 height 29
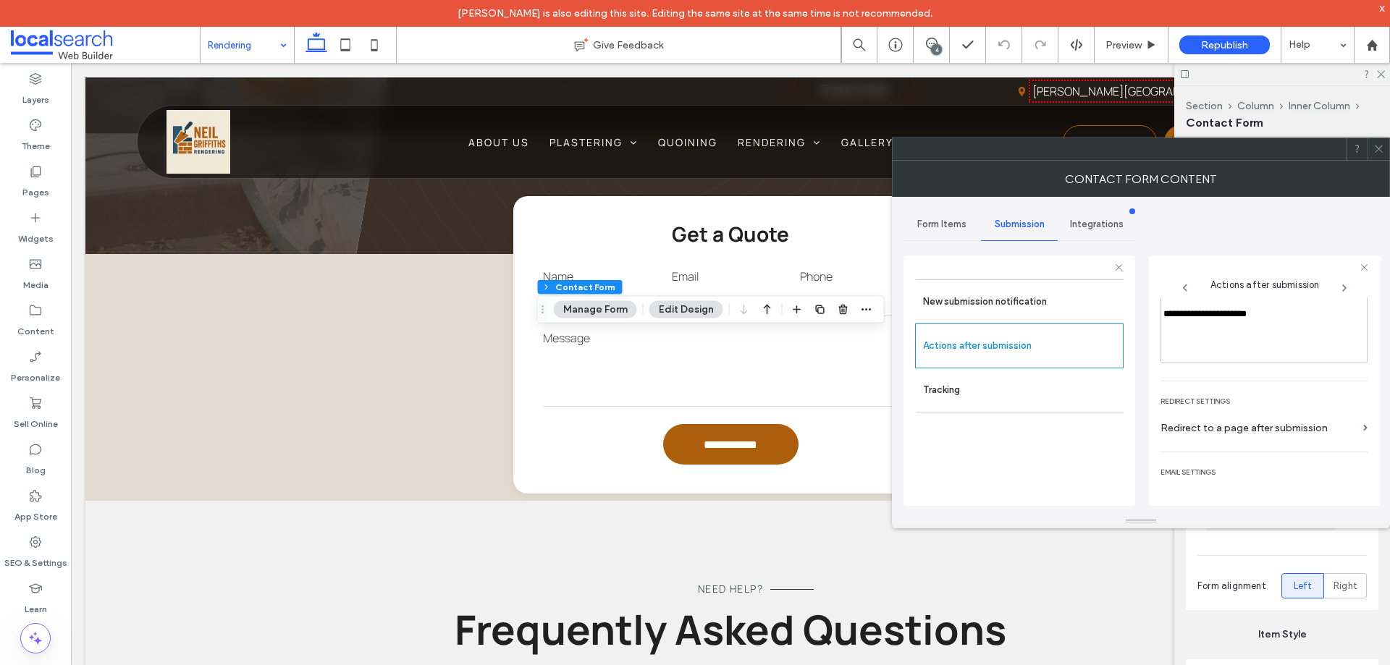
scroll to position [250, 0]
click at [1384, 146] on div at bounding box center [1379, 149] width 22 height 22
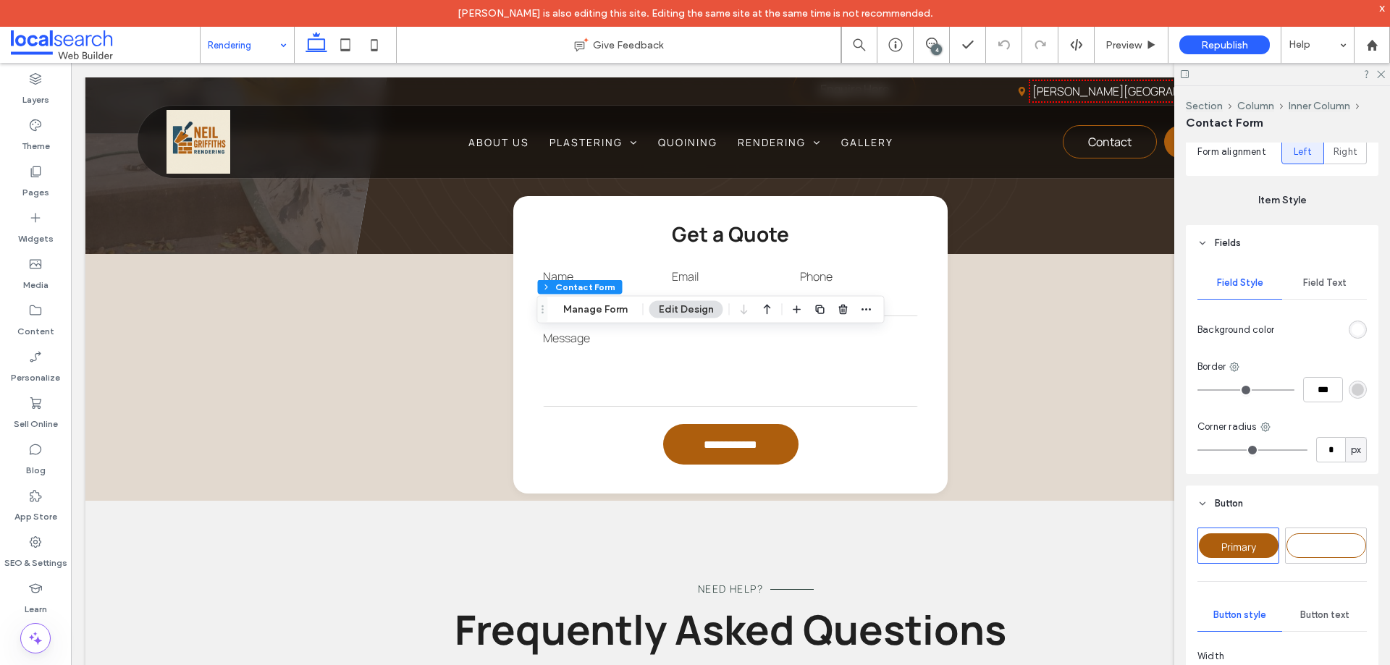
scroll to position [652, 0]
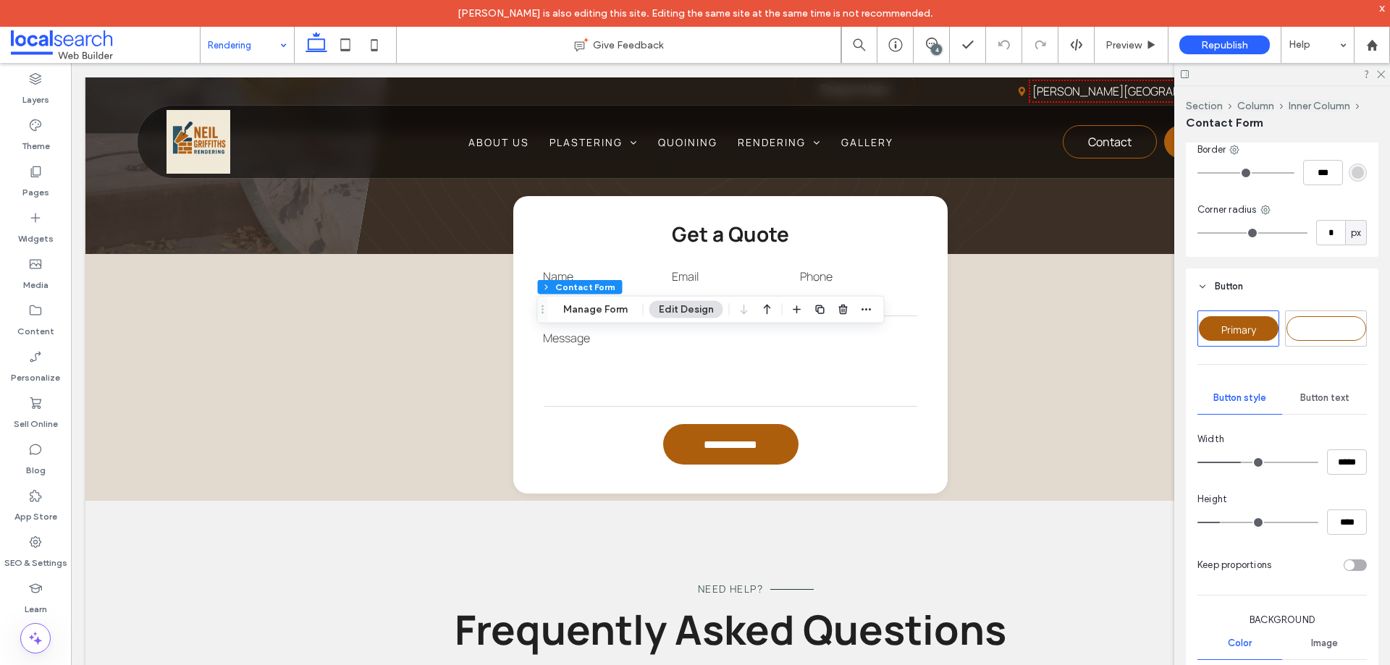
click at [1314, 399] on span "Button text" at bounding box center [1324, 398] width 49 height 12
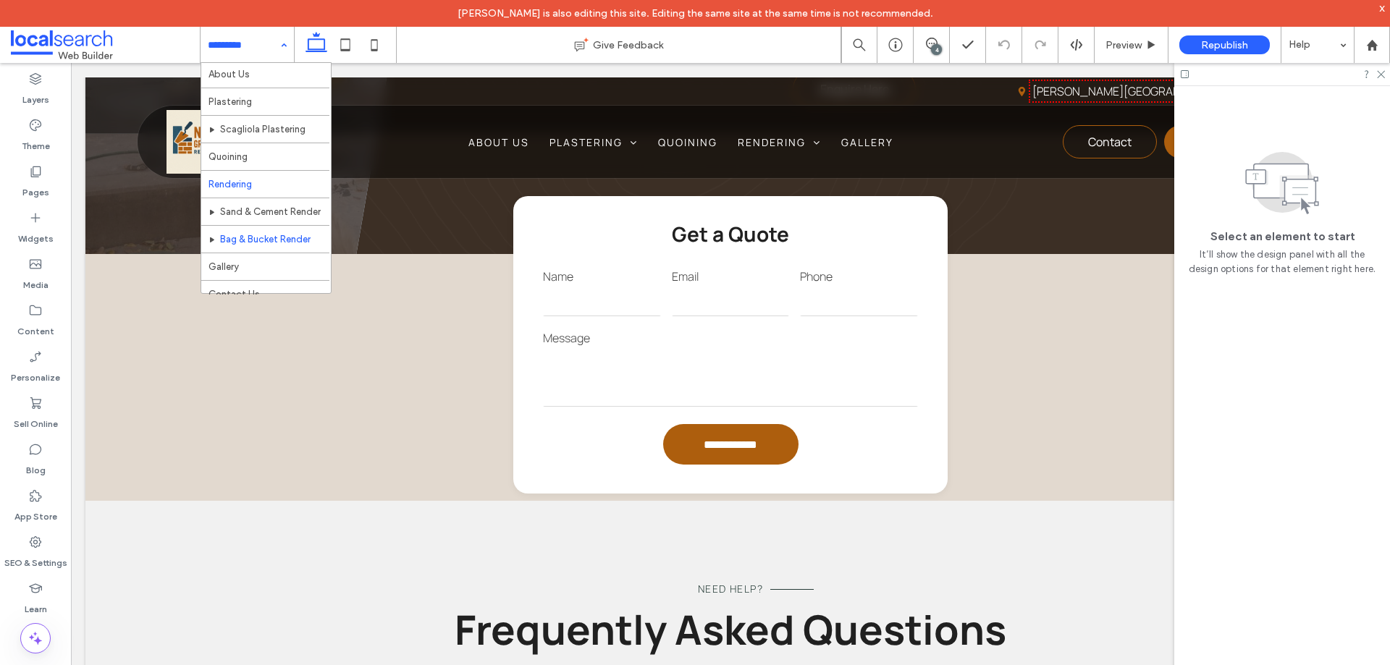
scroll to position [43, 0]
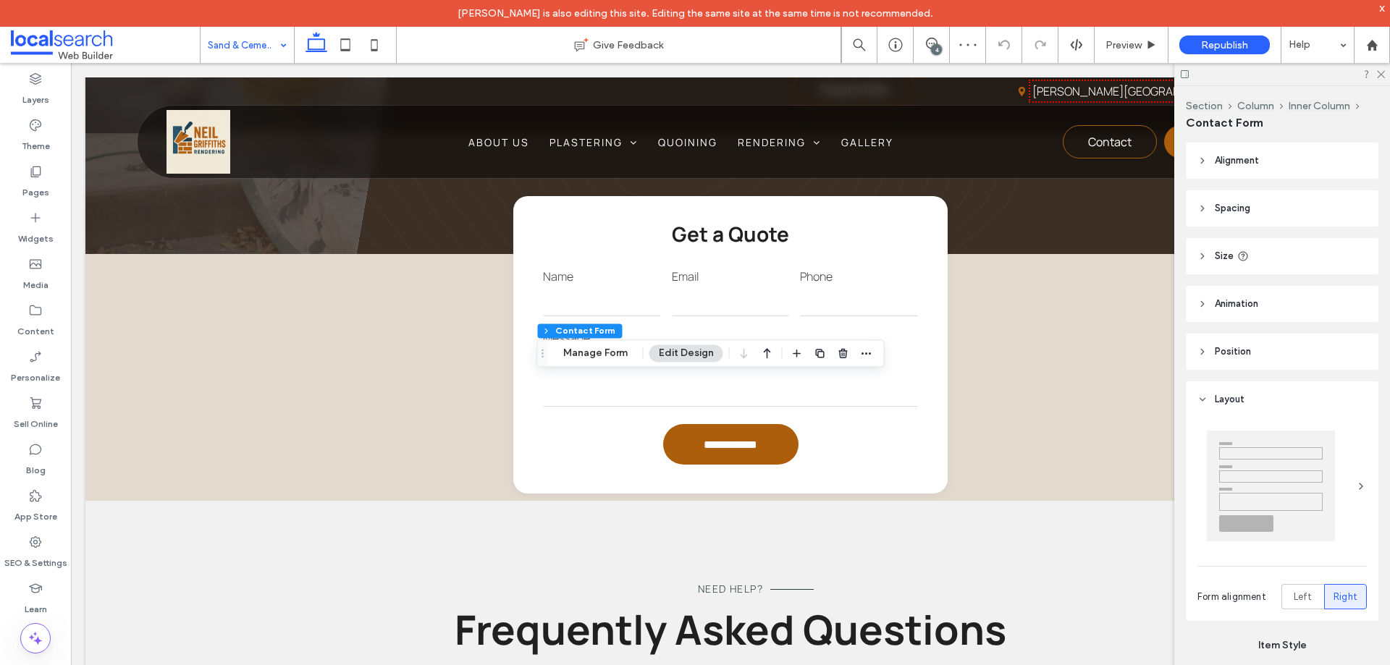
type input "*"
type input "***"
click at [602, 352] on button "Manage Form" at bounding box center [595, 353] width 83 height 17
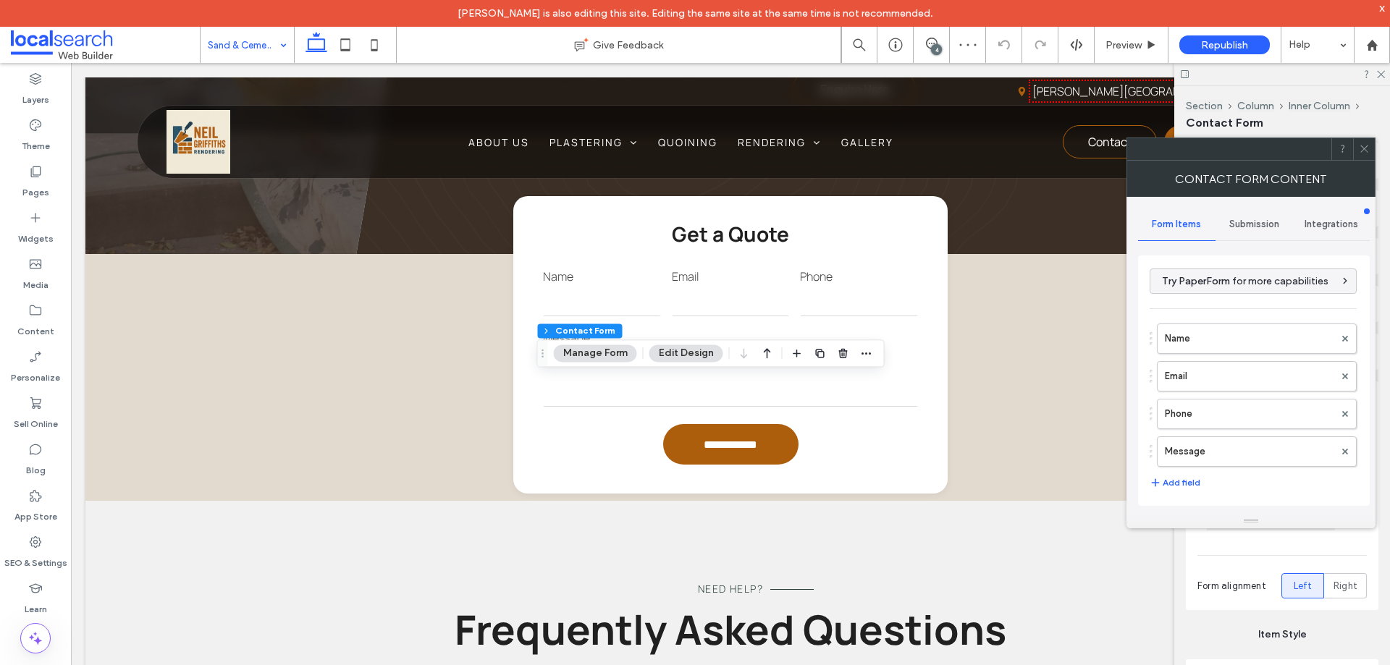
scroll to position [293, 0]
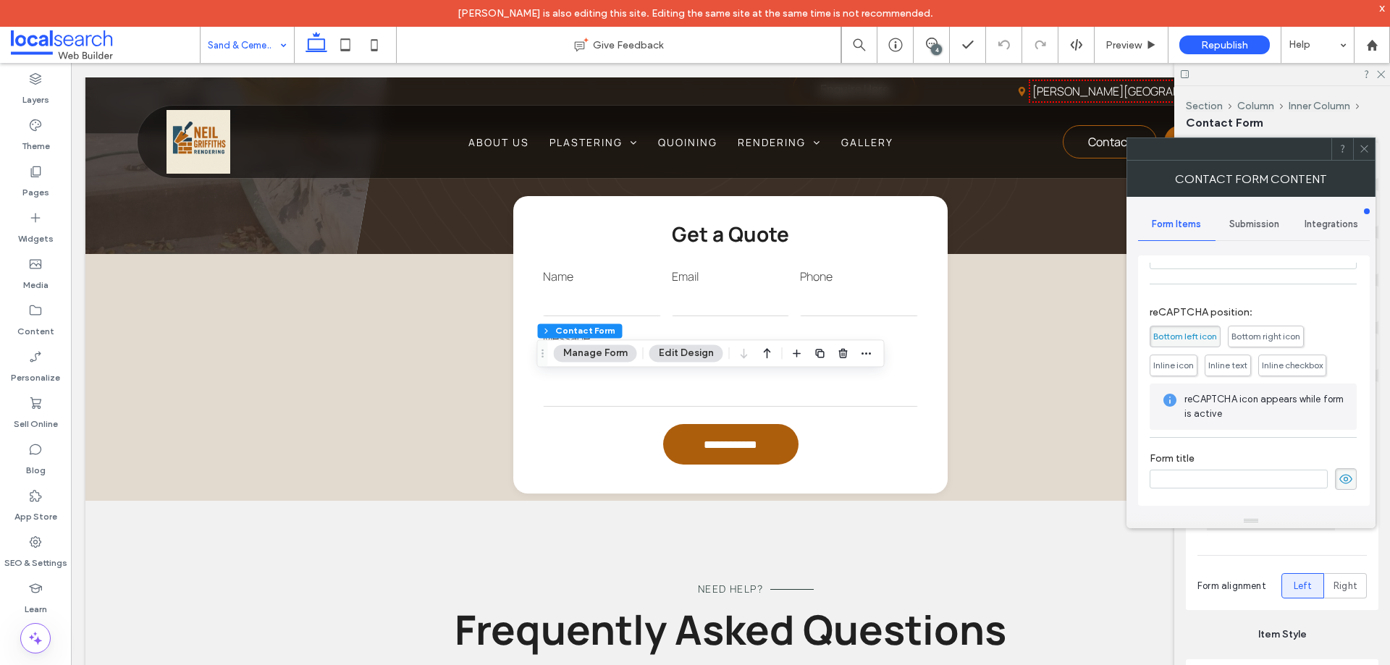
click at [1257, 233] on div "Submission" at bounding box center [1254, 225] width 77 height 32
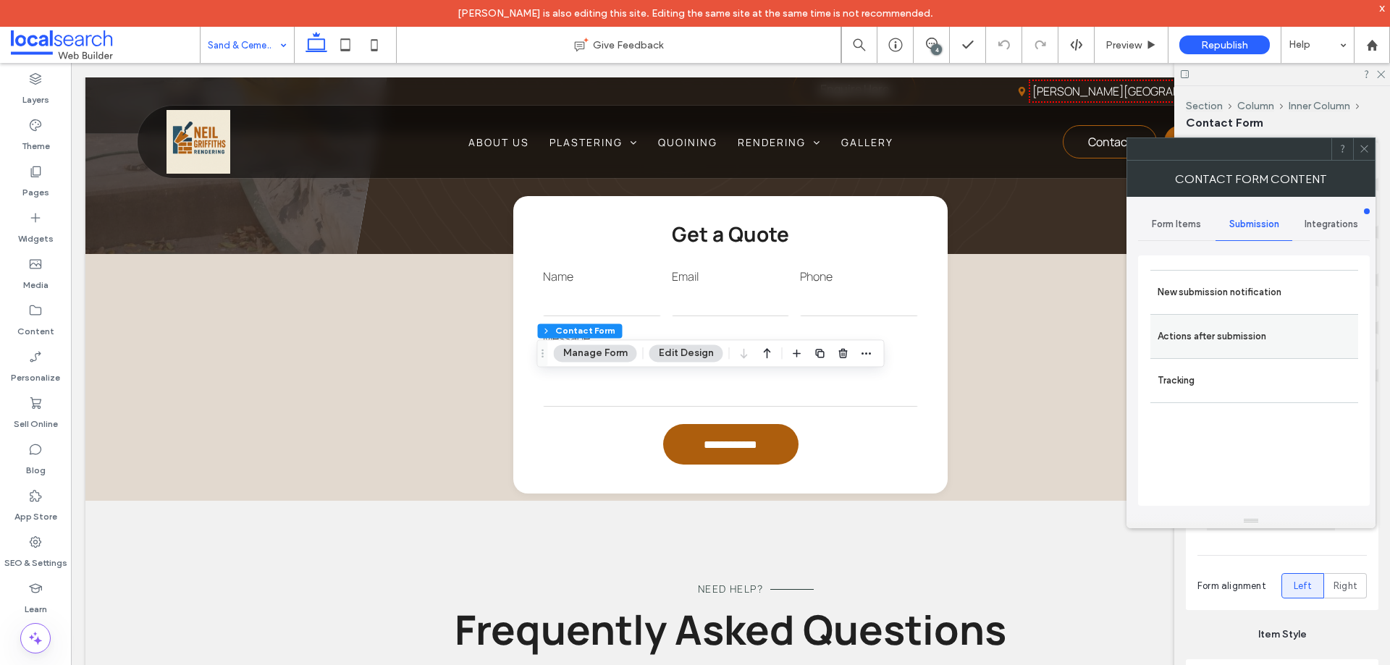
click at [1239, 312] on div "New submission notification" at bounding box center [1254, 292] width 208 height 44
drag, startPoint x: 1226, startPoint y: 297, endPoint x: 1260, endPoint y: 338, distance: 53.5
click at [1226, 297] on label "New submission notification" at bounding box center [1254, 292] width 193 height 29
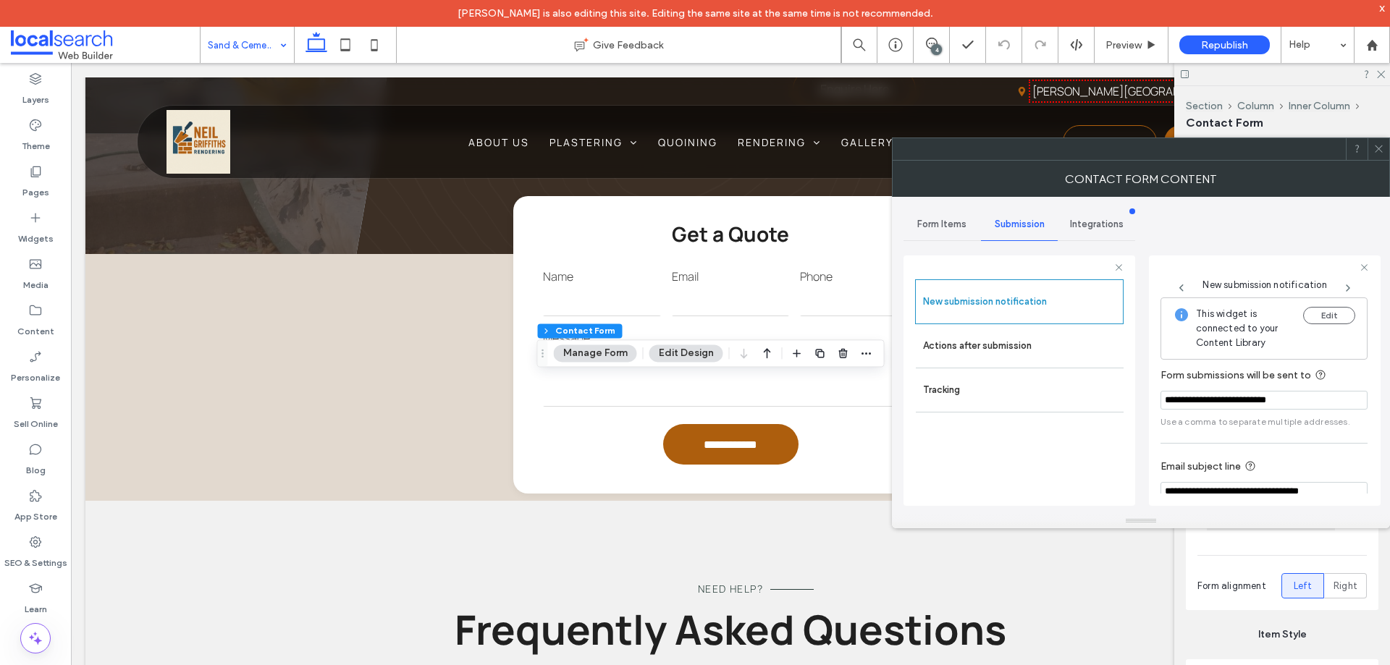
scroll to position [75, 0]
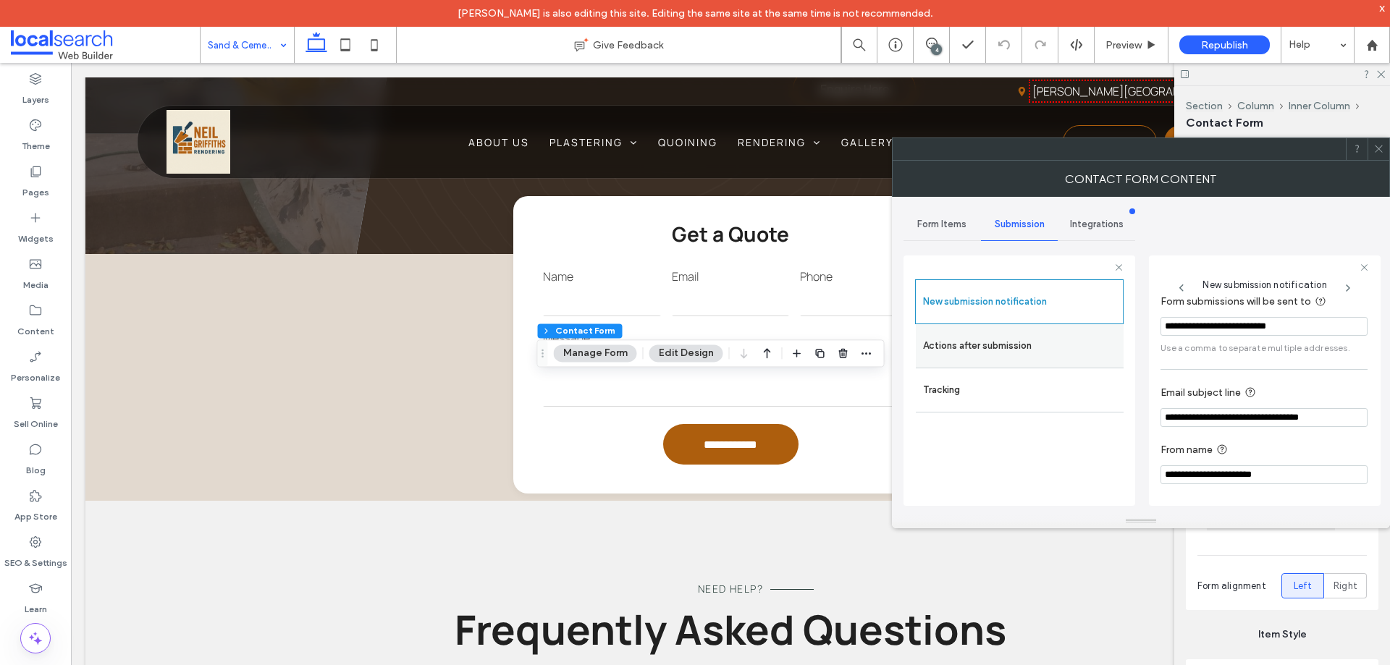
click at [1020, 352] on label "Actions after submission" at bounding box center [1019, 346] width 193 height 29
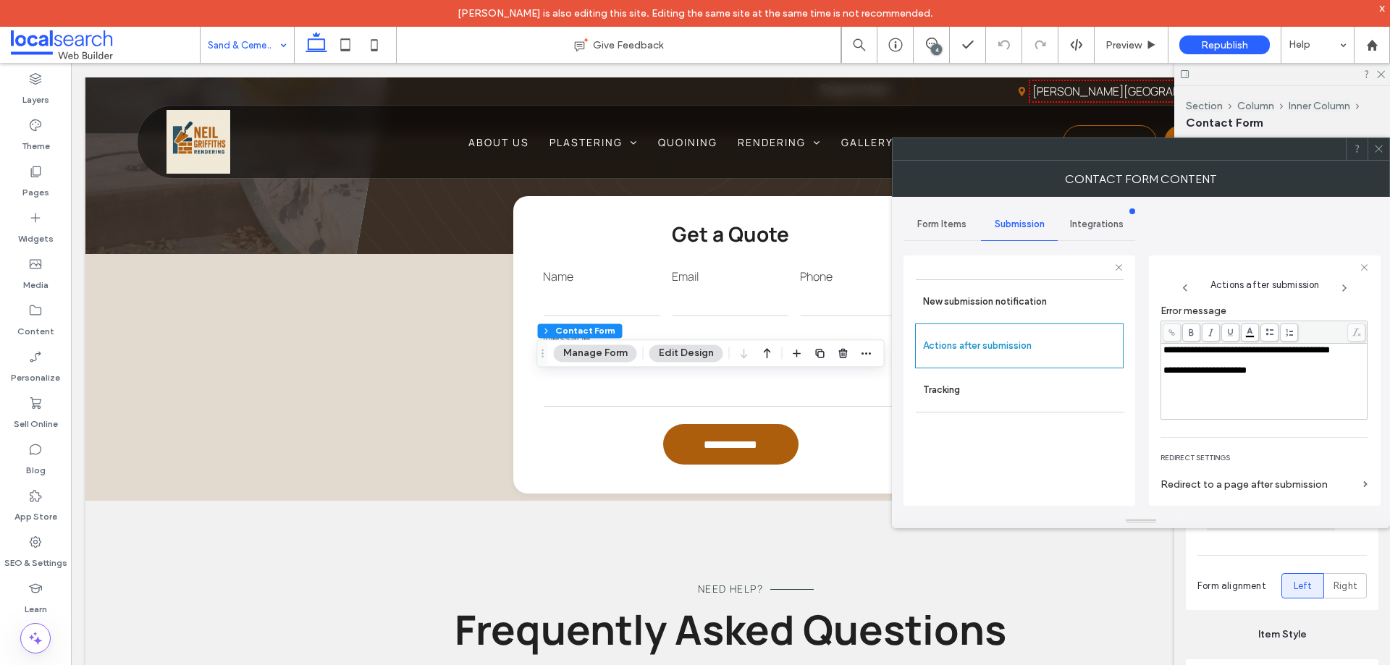
scroll to position [250, 0]
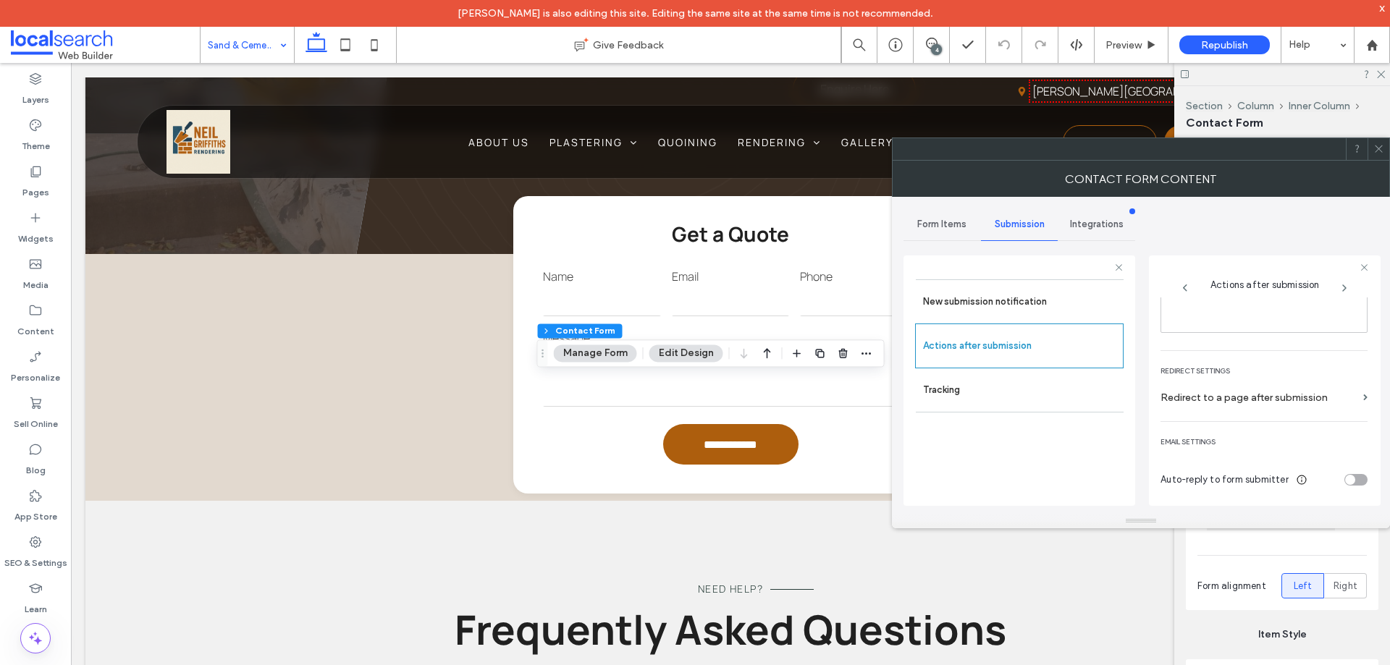
click at [1382, 142] on span at bounding box center [1378, 149] width 11 height 22
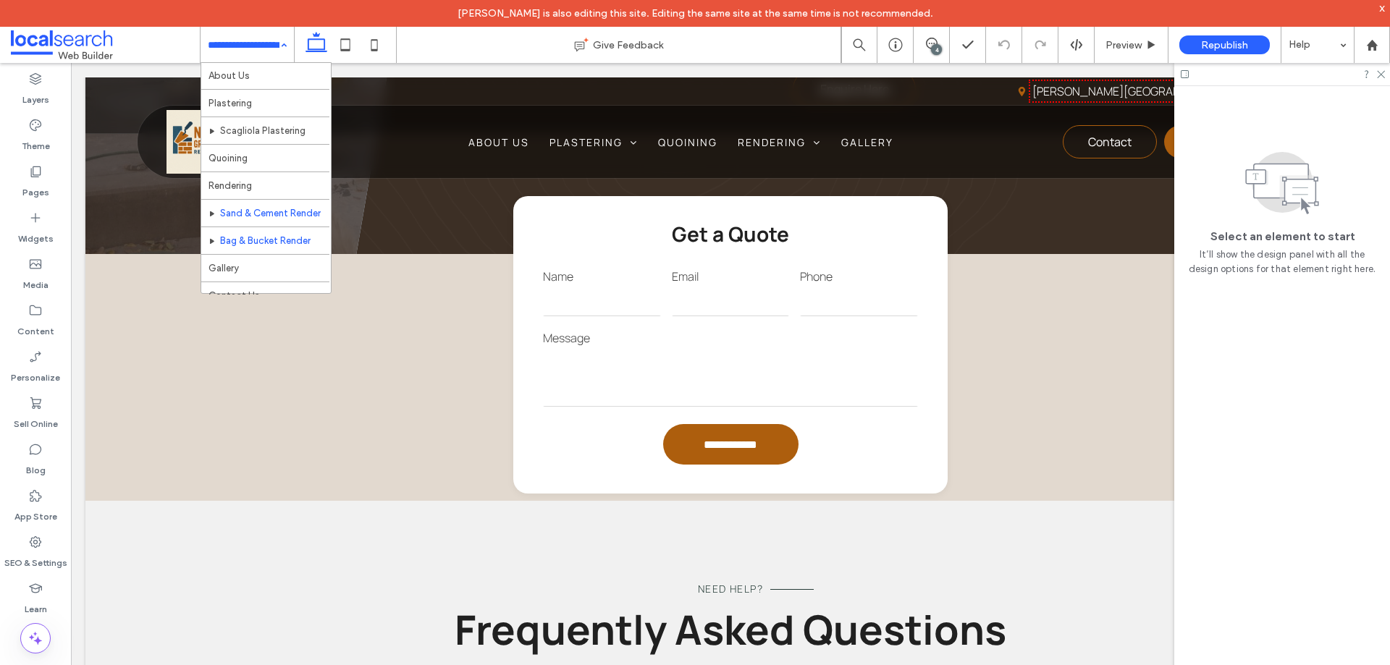
scroll to position [43, 0]
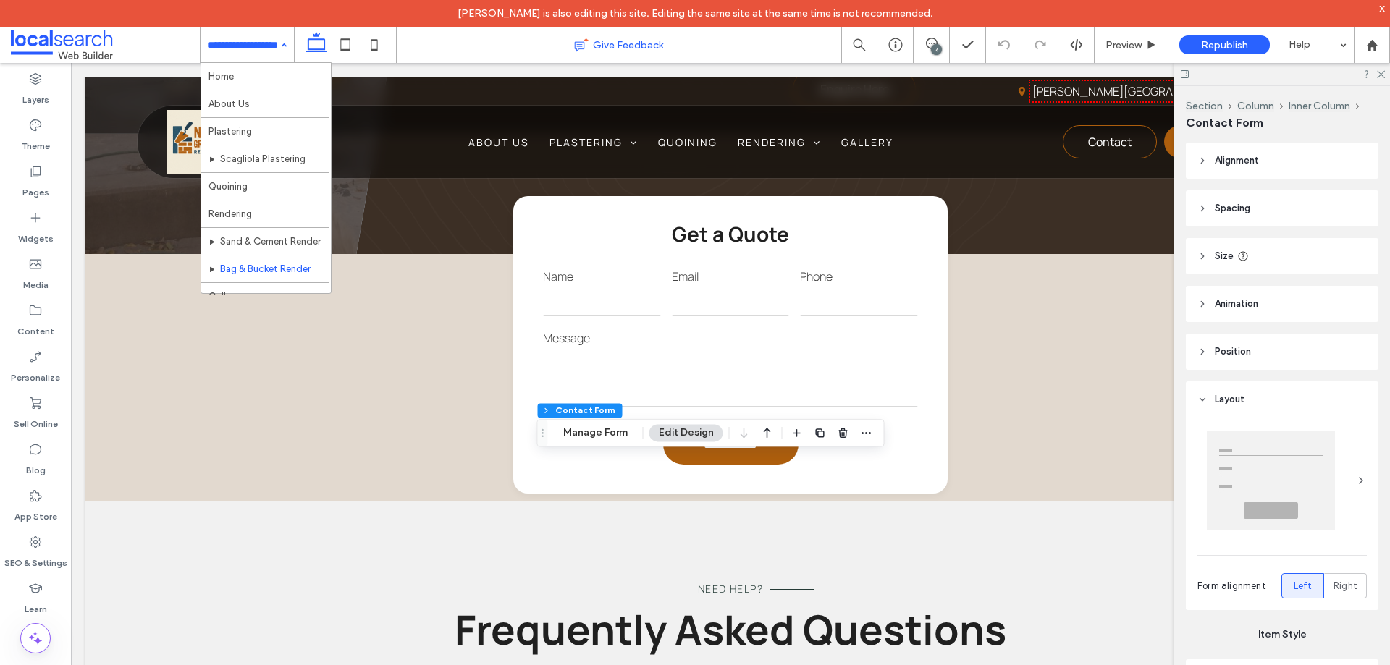
type input "*"
type input "***"
click at [605, 428] on button "Manage Form" at bounding box center [595, 432] width 83 height 17
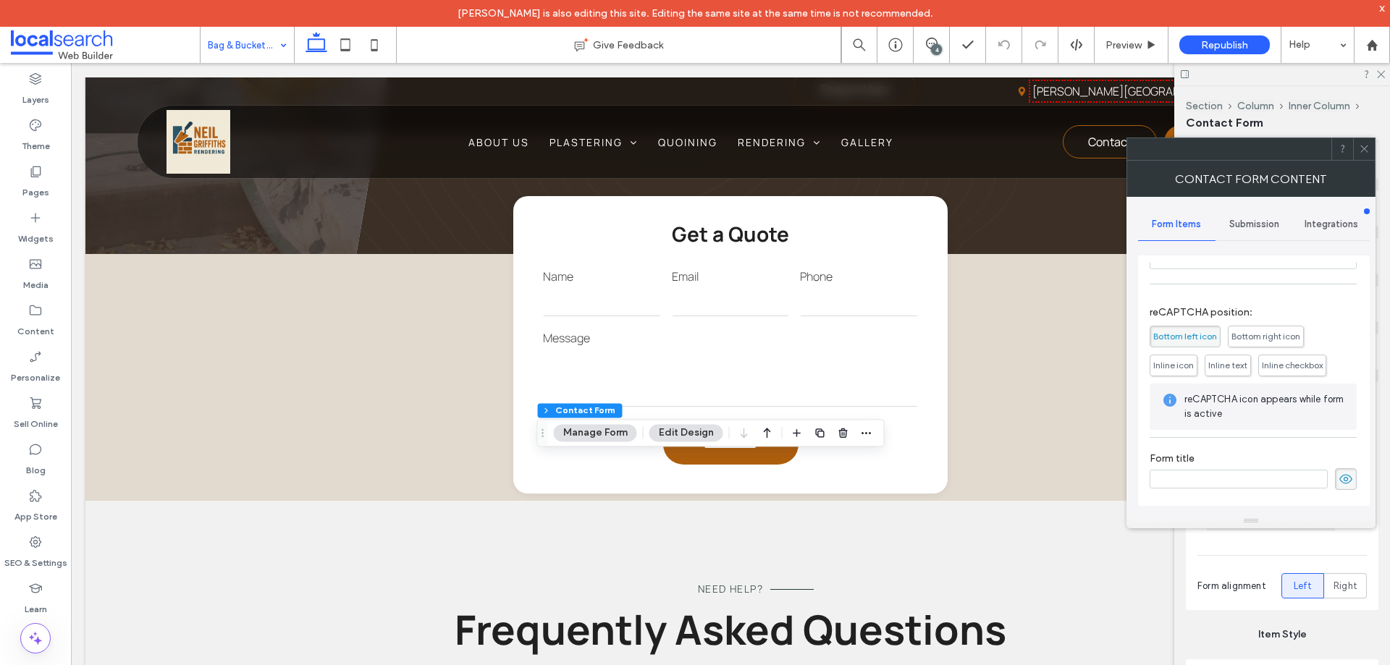
scroll to position [293, 0]
click at [1258, 226] on span "Submission" at bounding box center [1254, 225] width 50 height 12
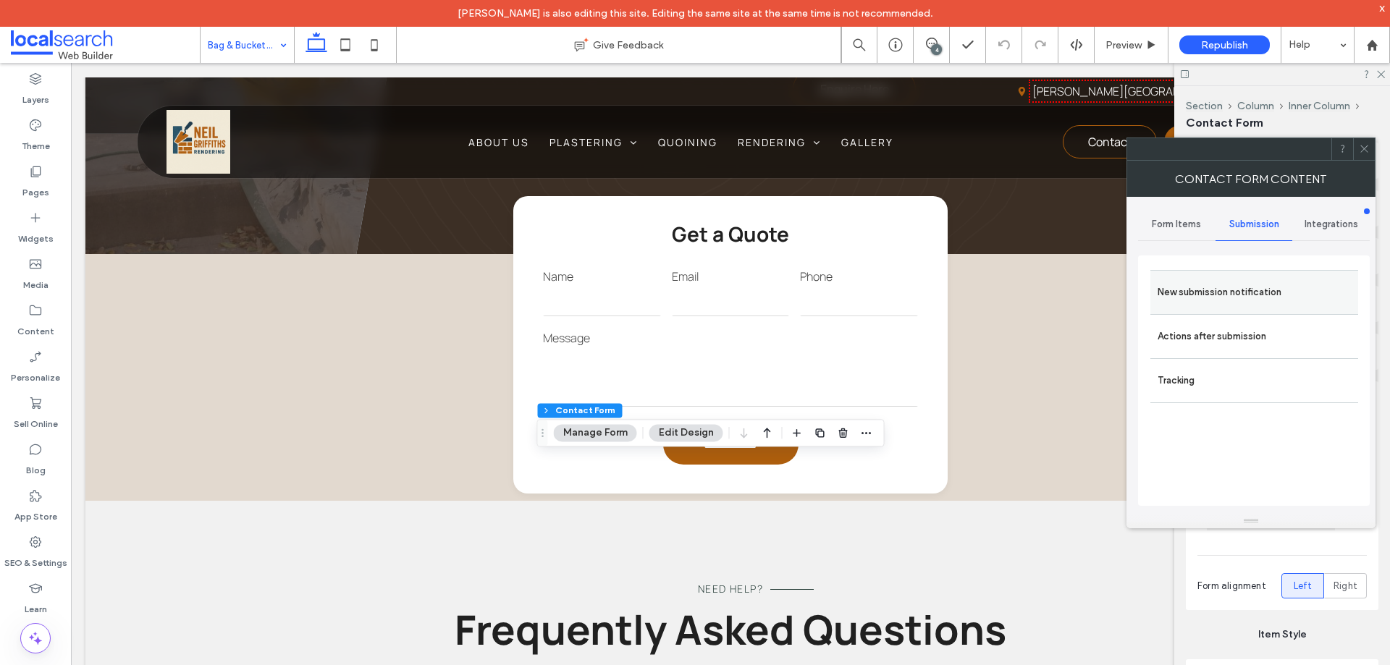
click at [1235, 307] on div "New submission notification" at bounding box center [1254, 292] width 208 height 44
click at [1213, 293] on label "New submission notification" at bounding box center [1254, 292] width 193 height 29
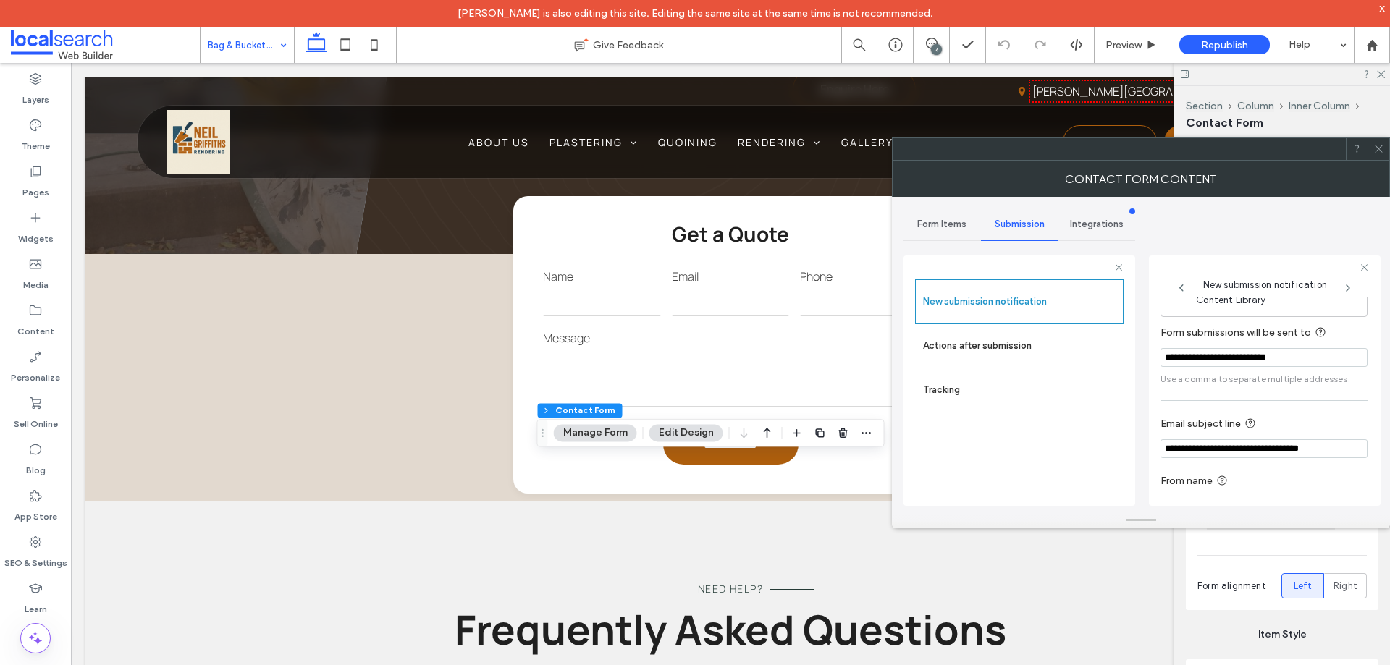
scroll to position [75, 0]
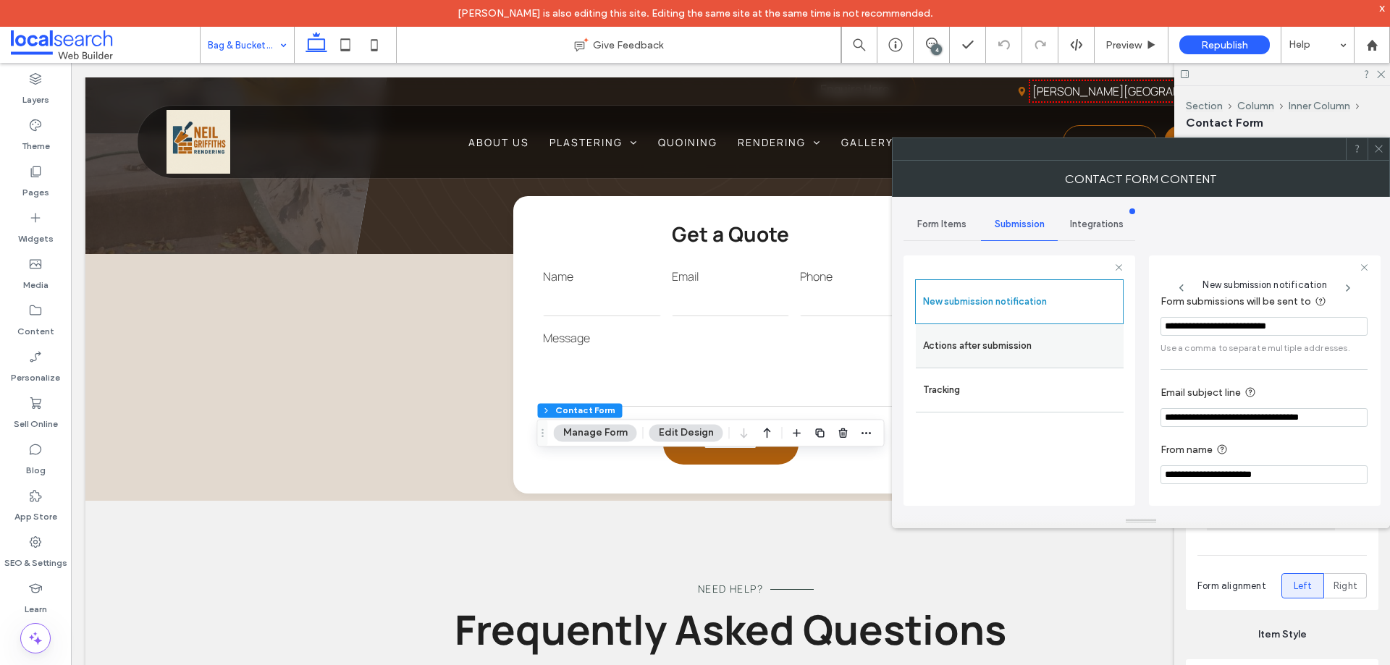
click at [1010, 341] on label "Actions after submission" at bounding box center [1019, 346] width 193 height 29
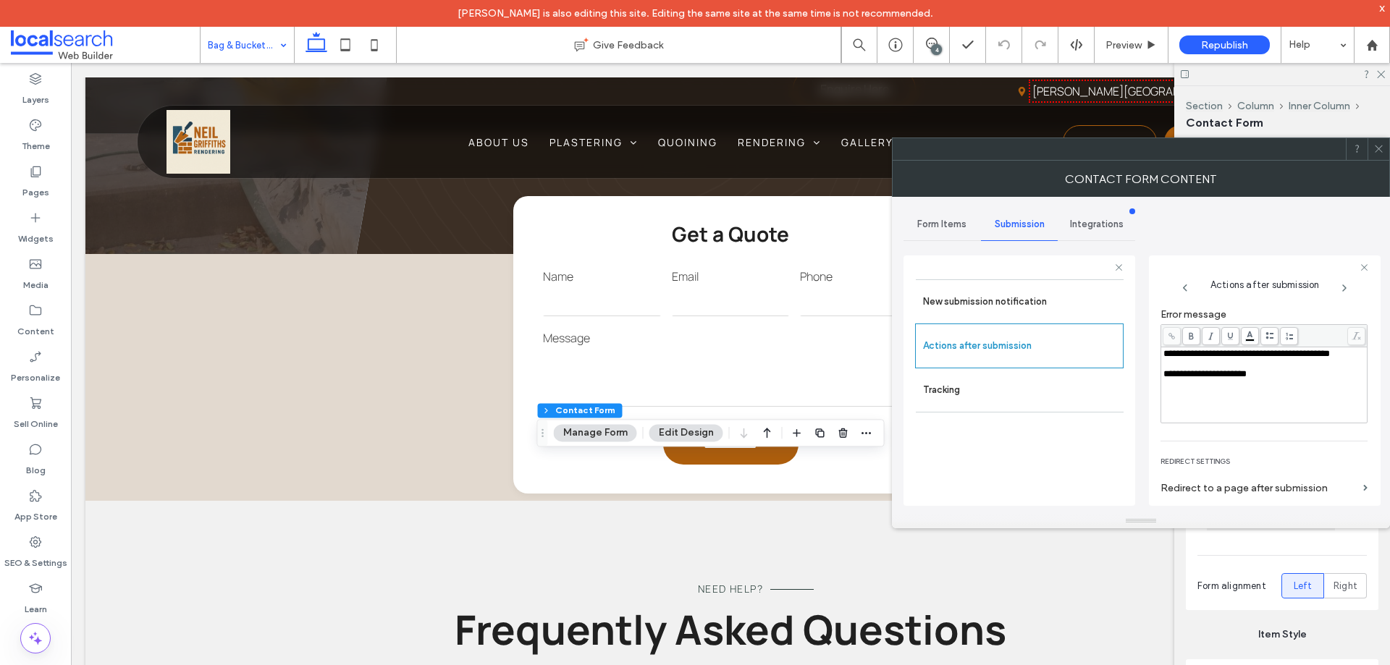
scroll to position [250, 0]
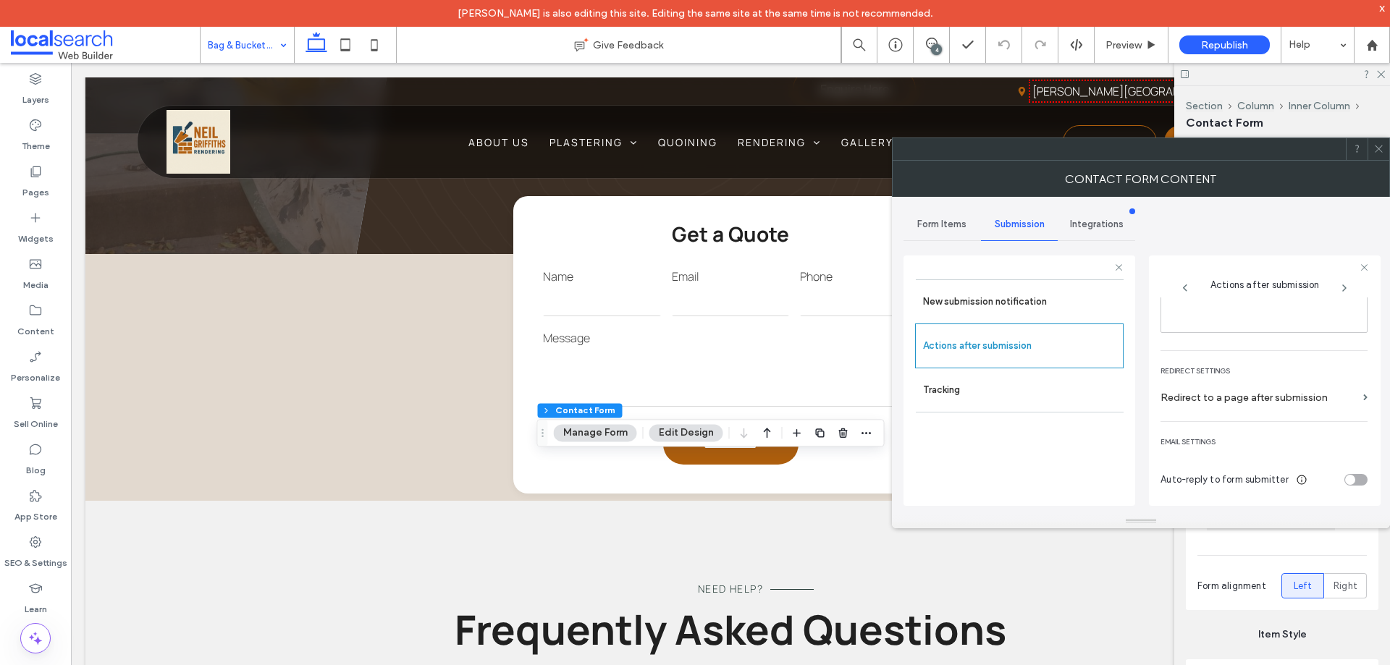
click at [1378, 151] on icon at bounding box center [1378, 148] width 11 height 11
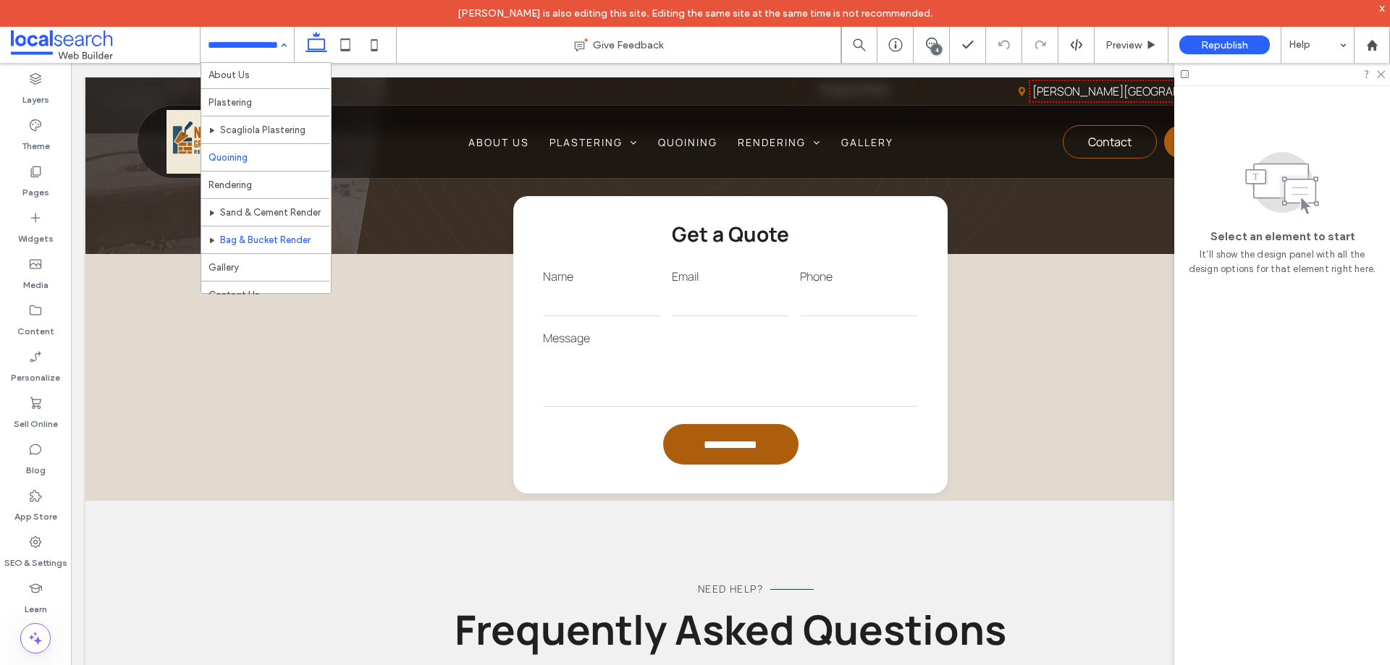
scroll to position [43, 0]
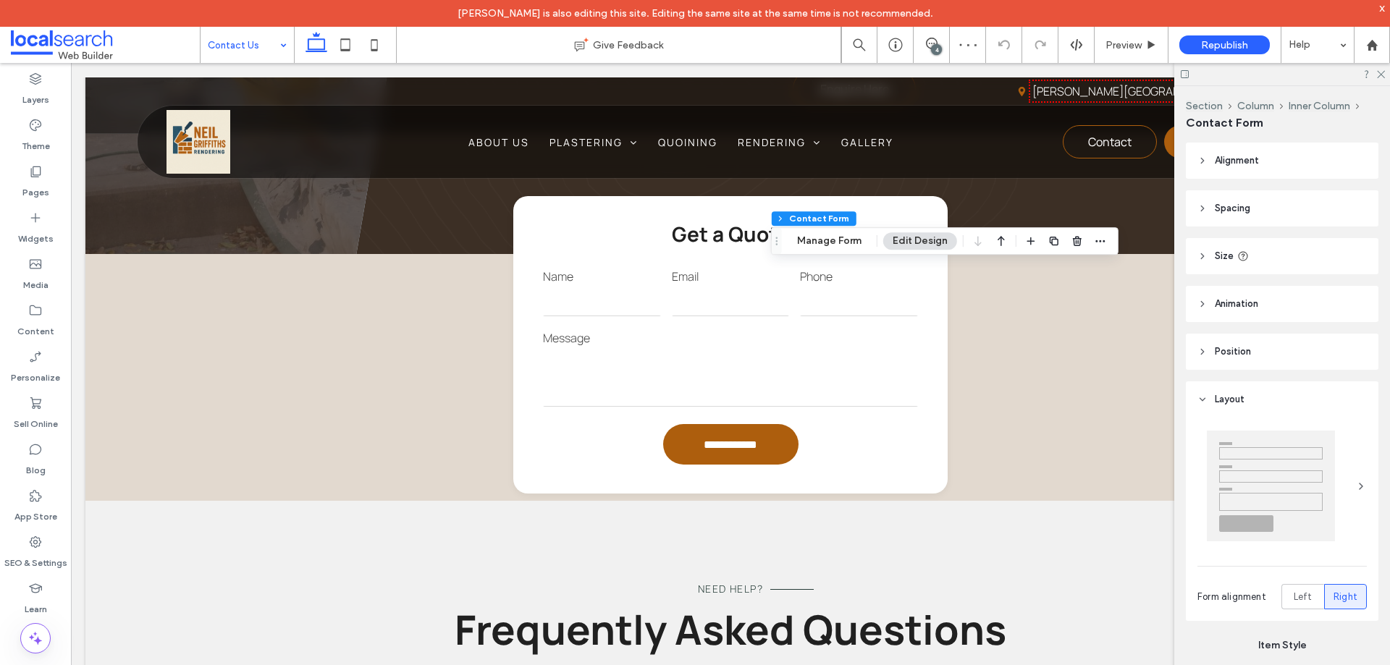
type input "*"
type input "***"
click at [844, 247] on button "Manage Form" at bounding box center [829, 240] width 83 height 17
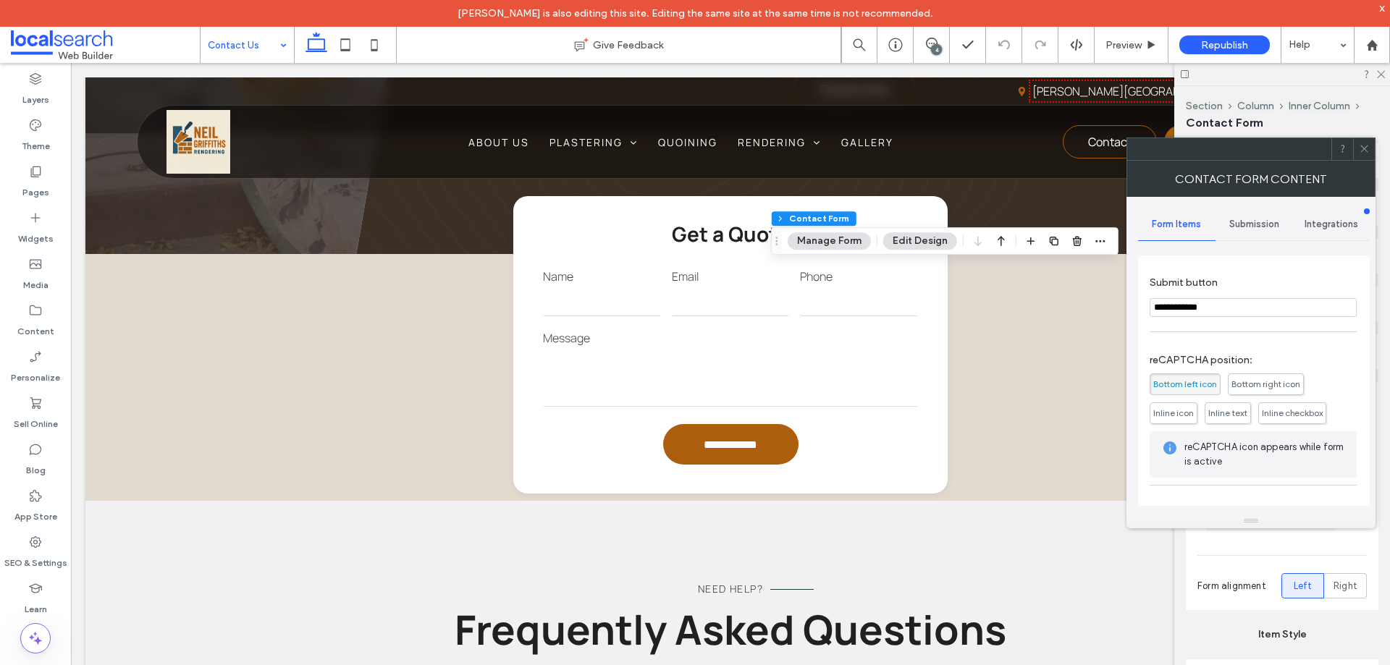
scroll to position [221, 0]
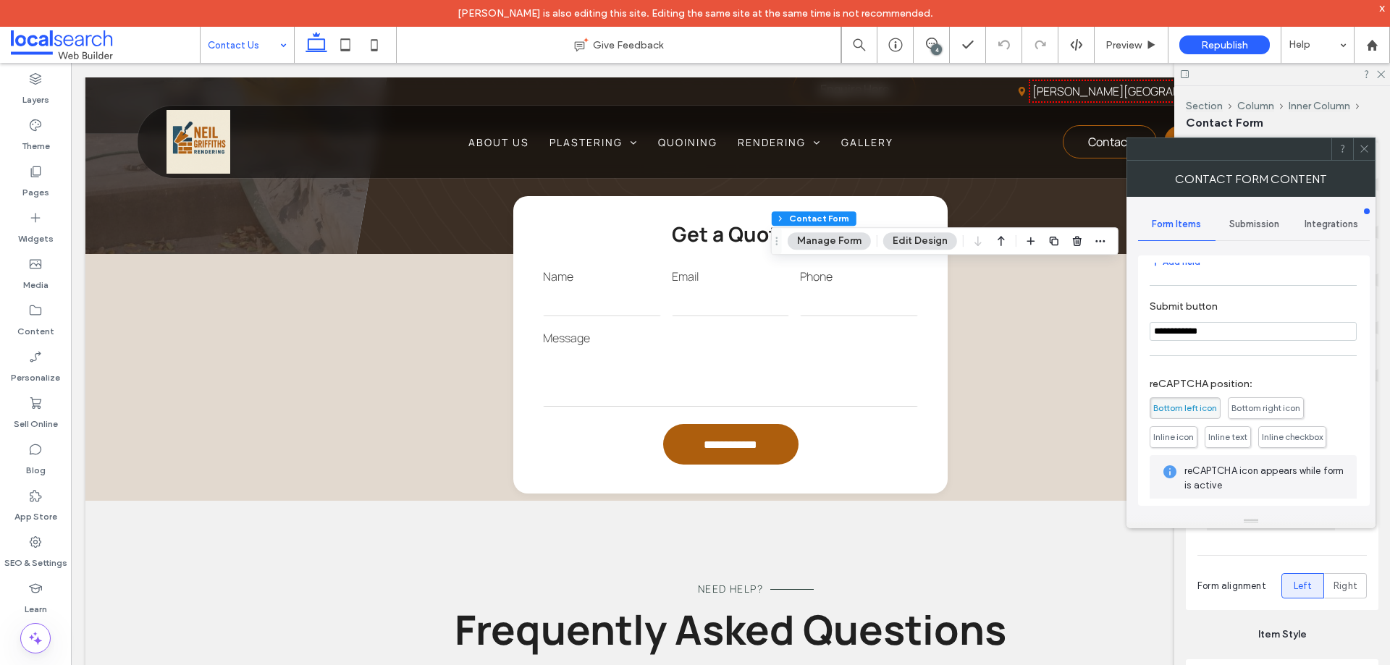
click at [1265, 219] on span "Submission" at bounding box center [1254, 225] width 50 height 12
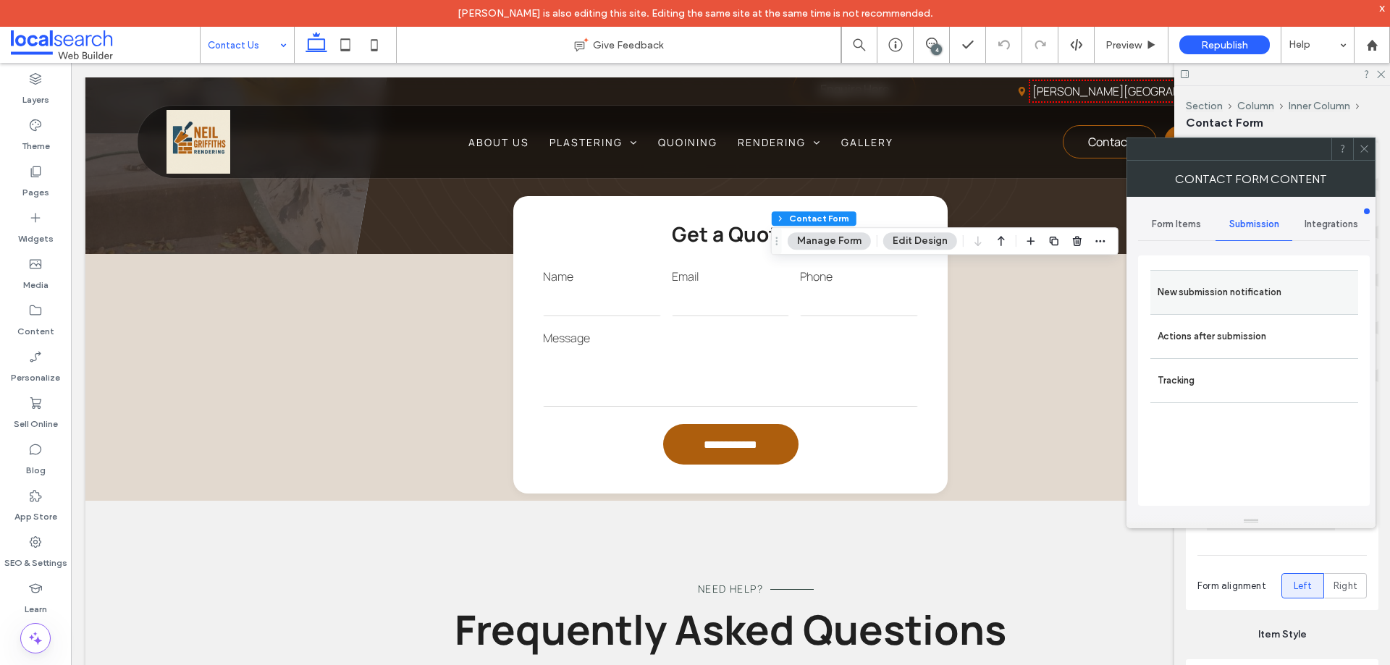
click at [1248, 279] on label "New submission notification" at bounding box center [1254, 292] width 193 height 29
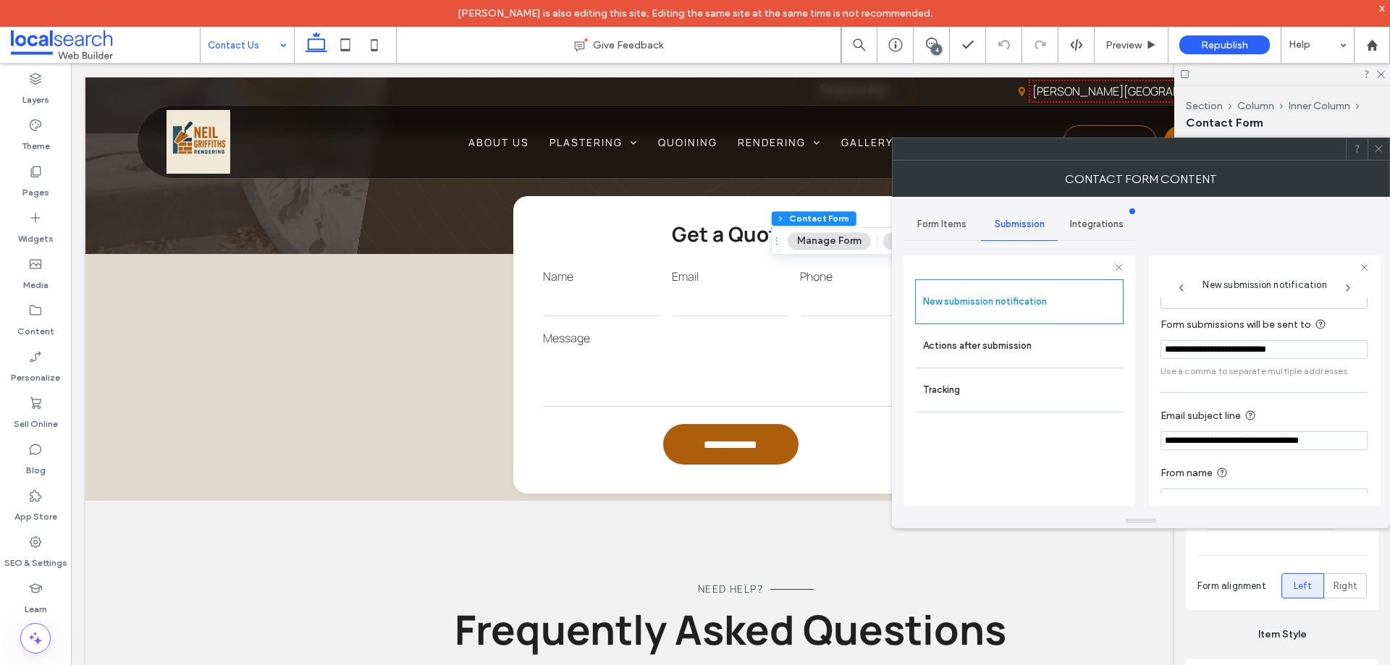
scroll to position [75, 0]
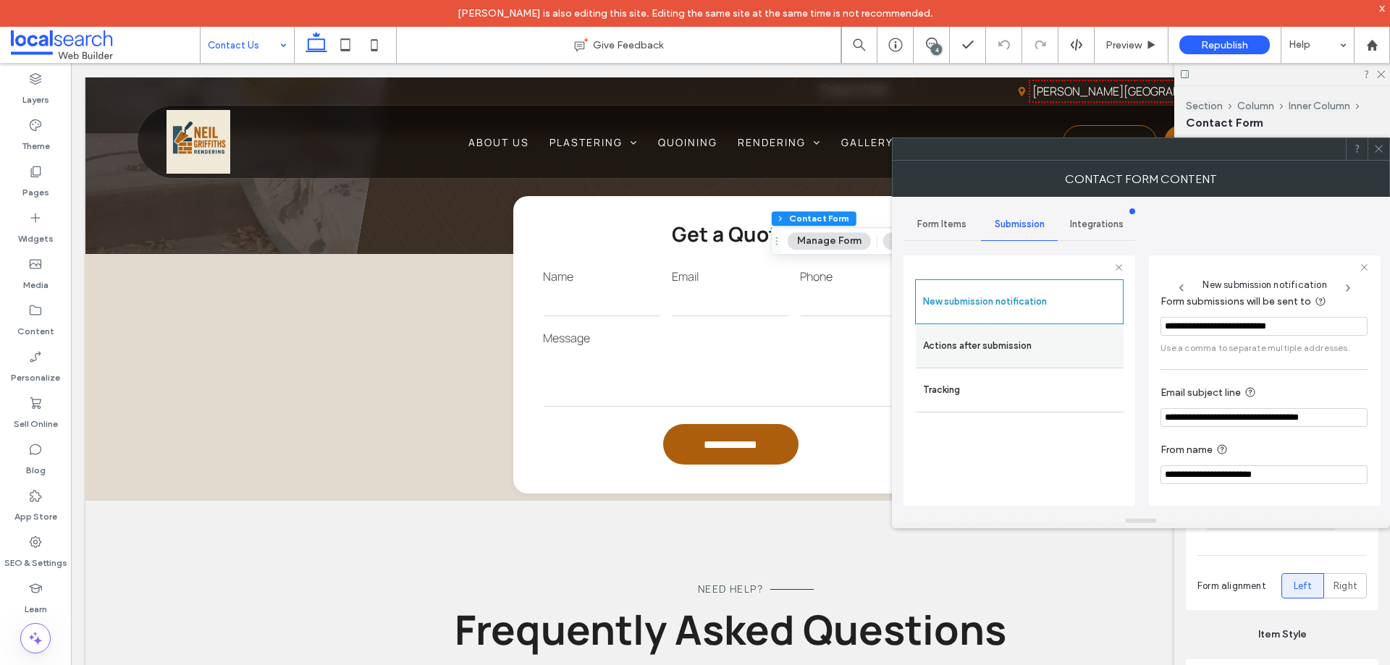
click at [987, 343] on label "Actions after submission" at bounding box center [1019, 346] width 193 height 29
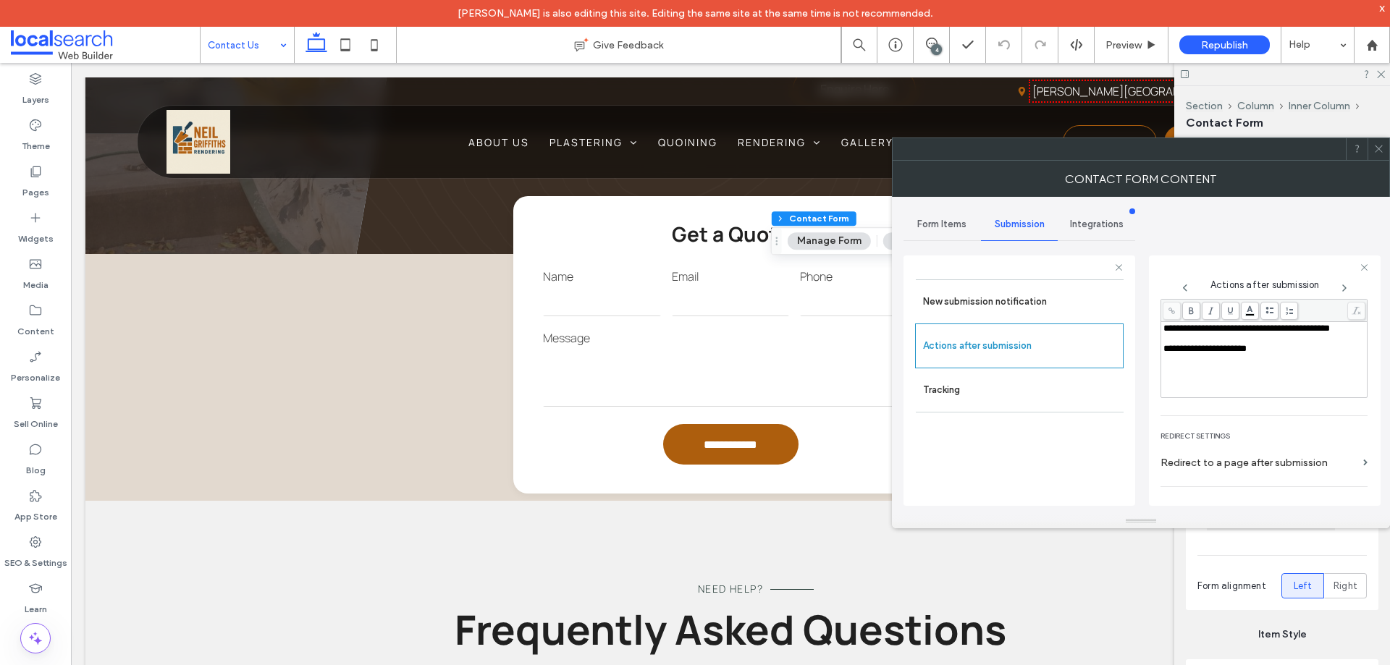
scroll to position [250, 0]
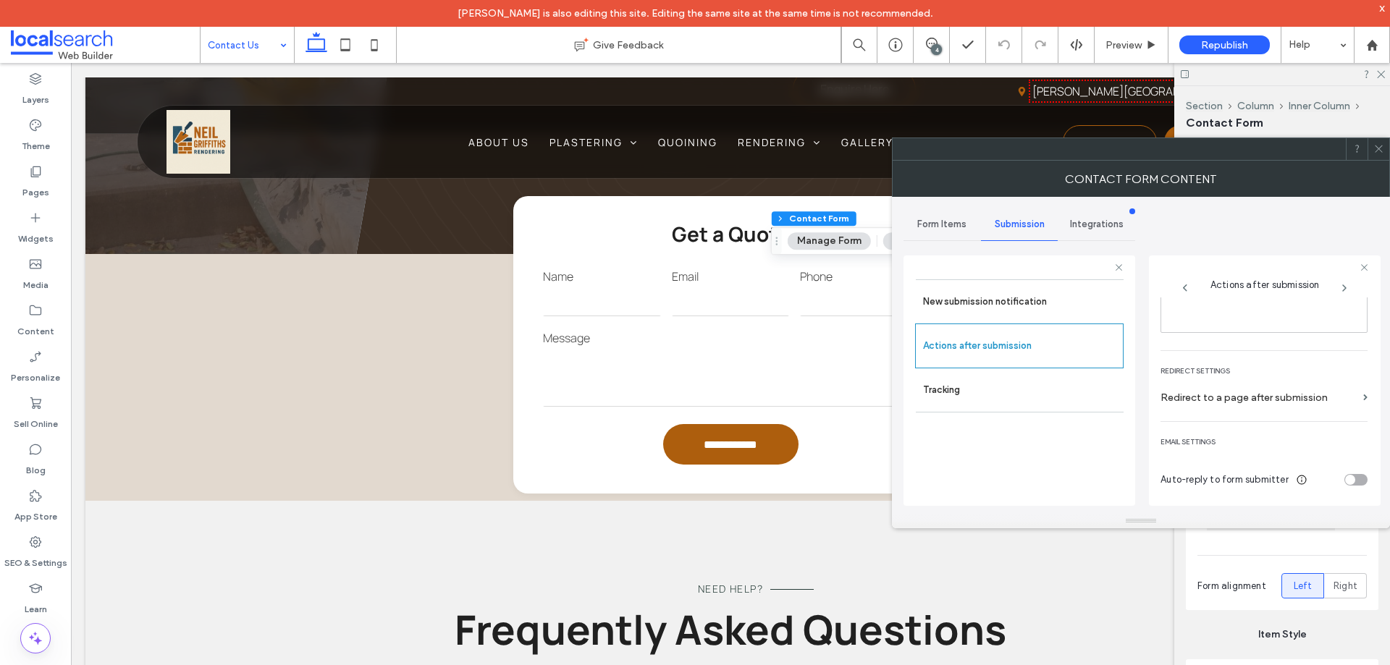
click at [1378, 146] on icon at bounding box center [1378, 148] width 11 height 11
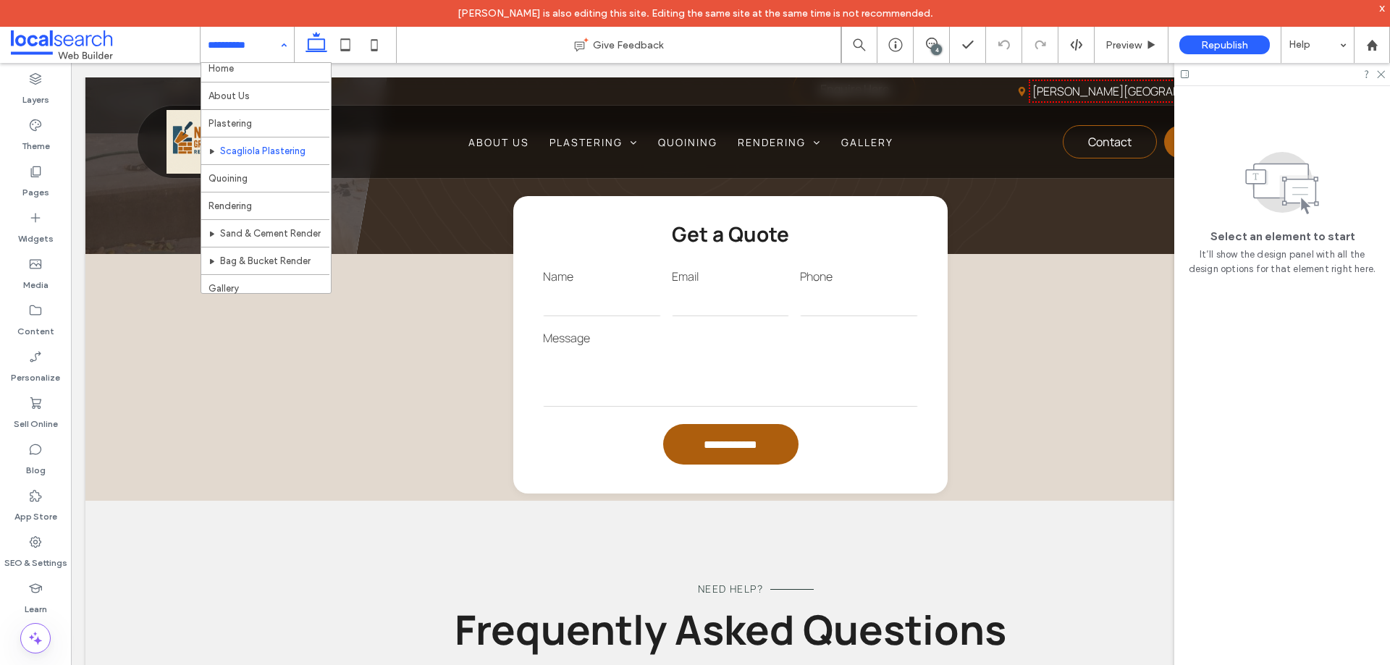
scroll to position [0, 0]
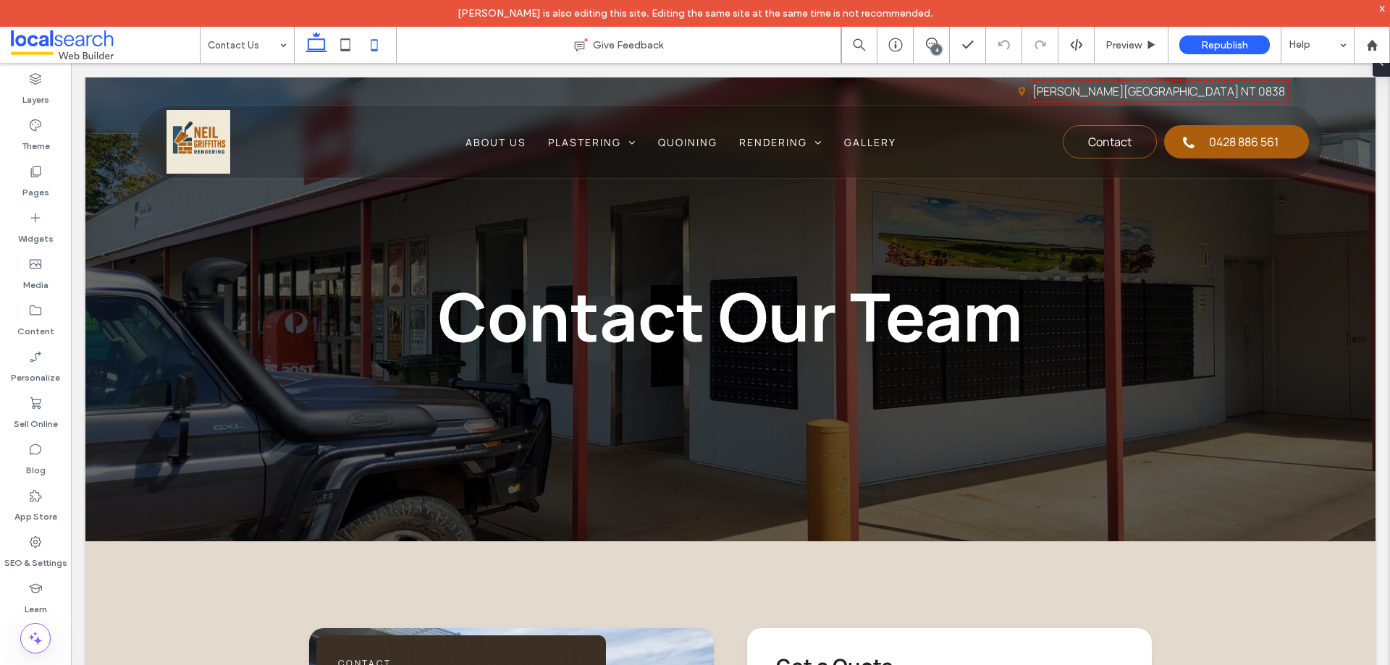
click at [367, 42] on icon at bounding box center [374, 44] width 29 height 29
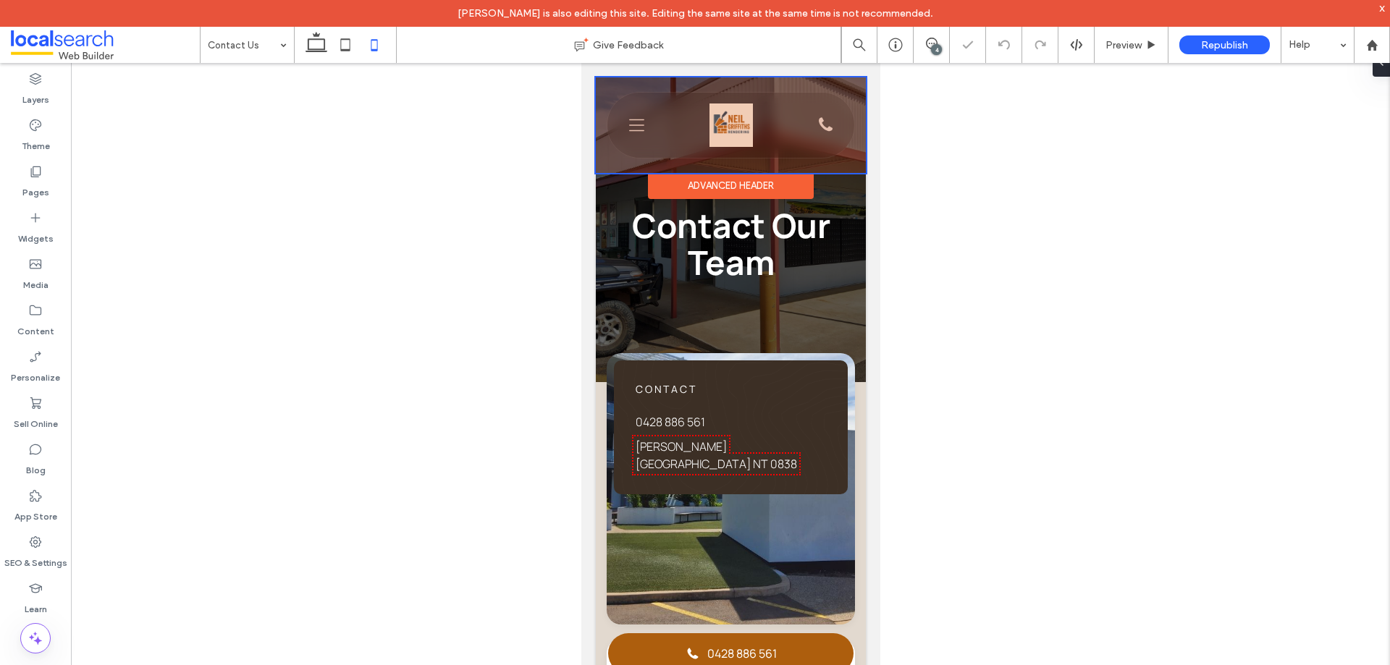
click at [817, 128] on div at bounding box center [730, 125] width 270 height 96
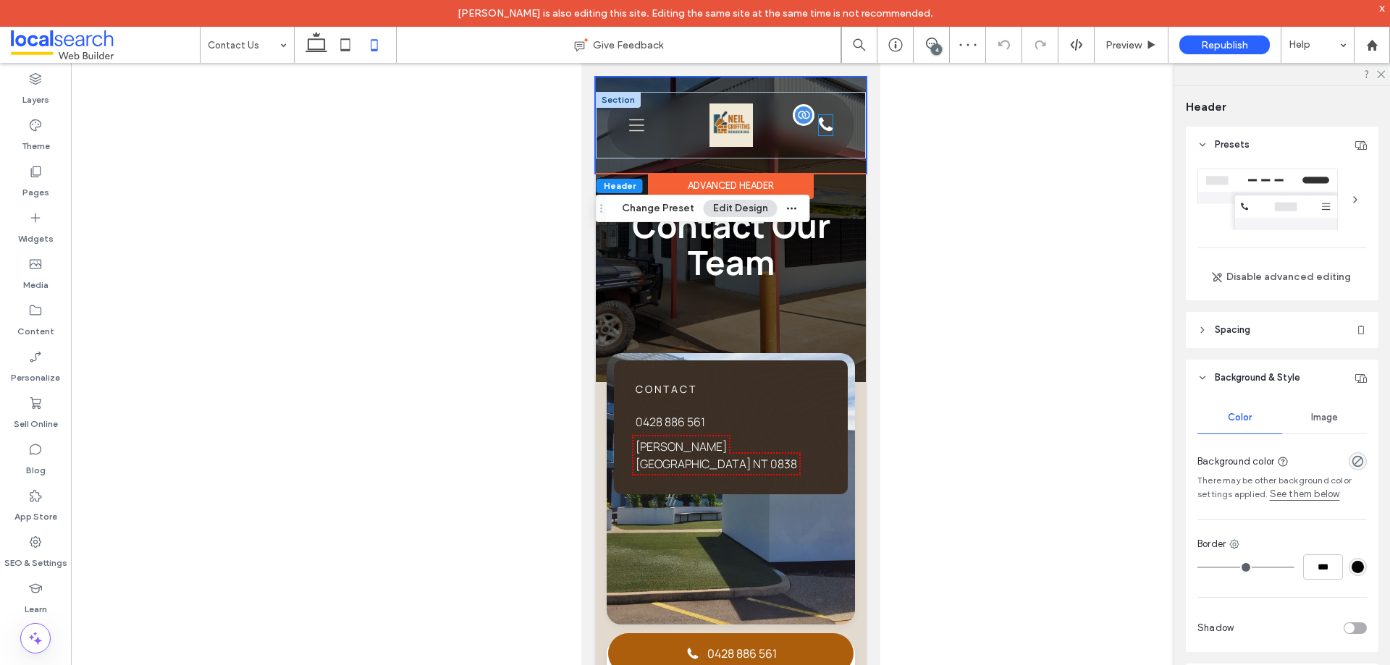
click at [818, 130] on icon at bounding box center [825, 124] width 14 height 14
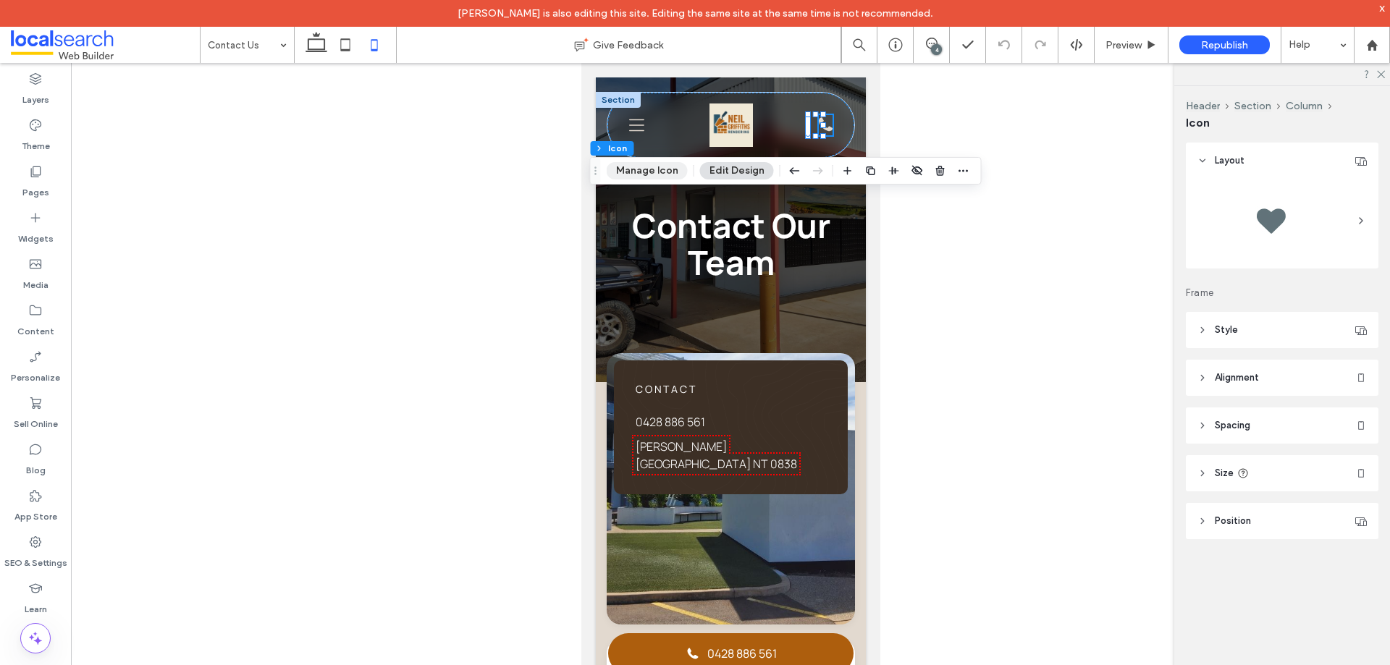
click at [657, 169] on button "Manage Icon" at bounding box center [647, 170] width 81 height 17
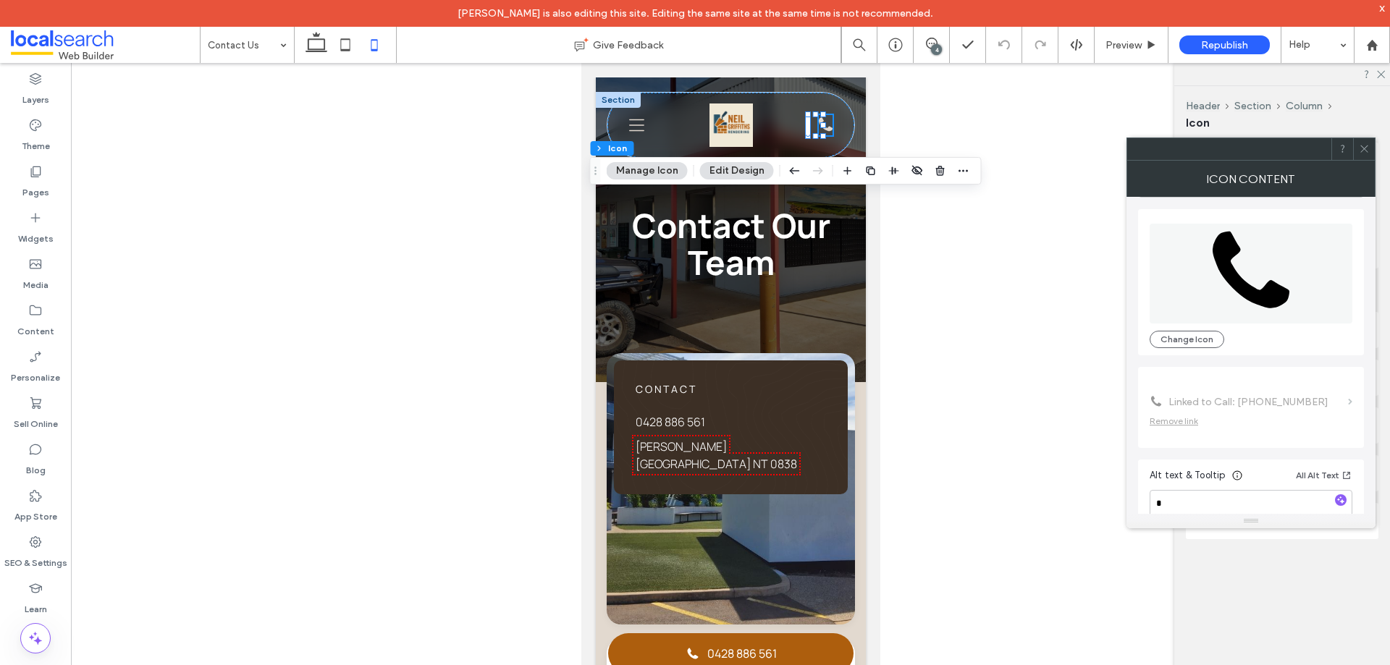
scroll to position [88, 0]
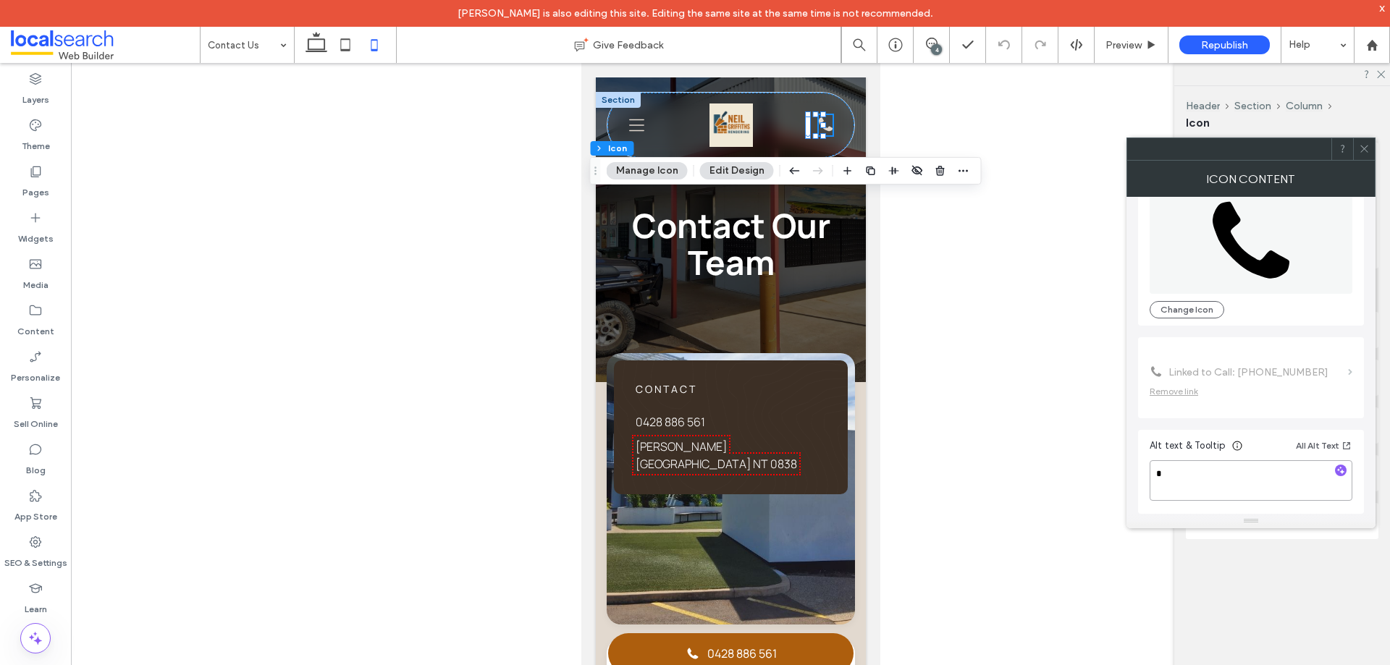
click at [1218, 482] on textarea "*" at bounding box center [1251, 480] width 203 height 41
type textarea "**********"
click at [1258, 451] on div "Alt text & Tooltip All Alt Text" at bounding box center [1251, 448] width 203 height 23
click at [1364, 149] on use at bounding box center [1363, 149] width 7 height 7
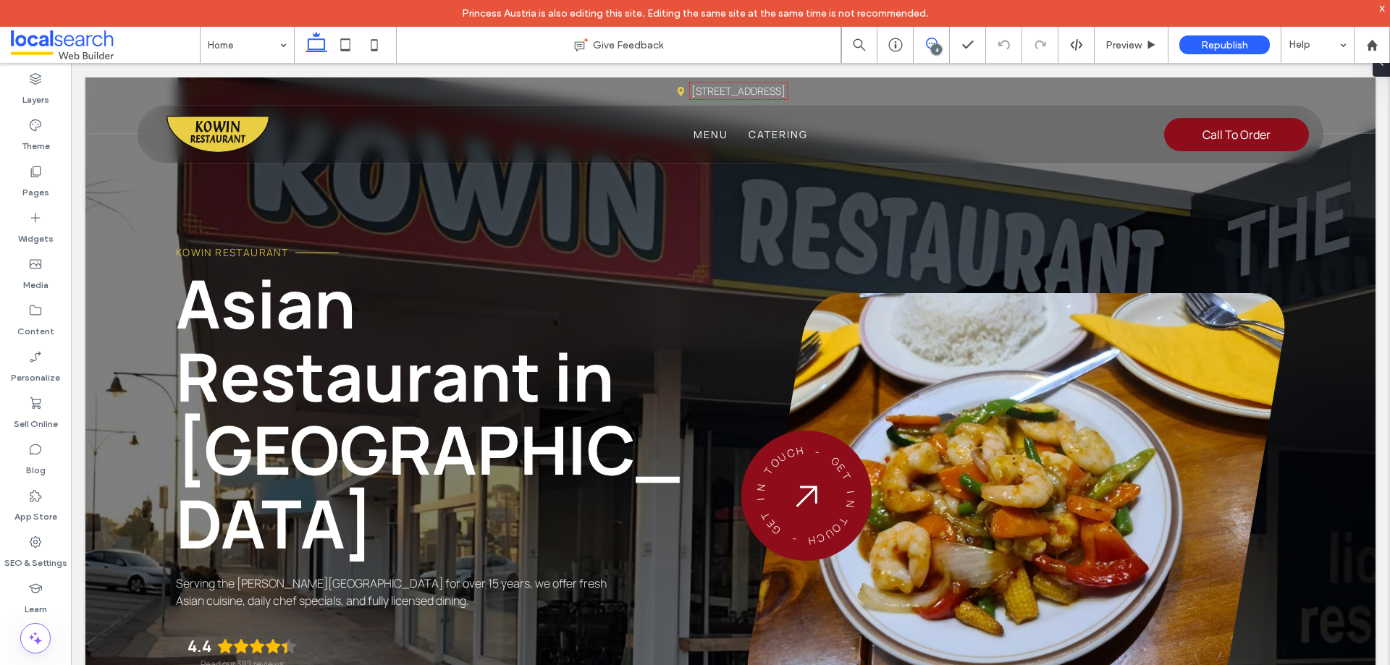
click at [927, 47] on icon at bounding box center [932, 44] width 12 height 12
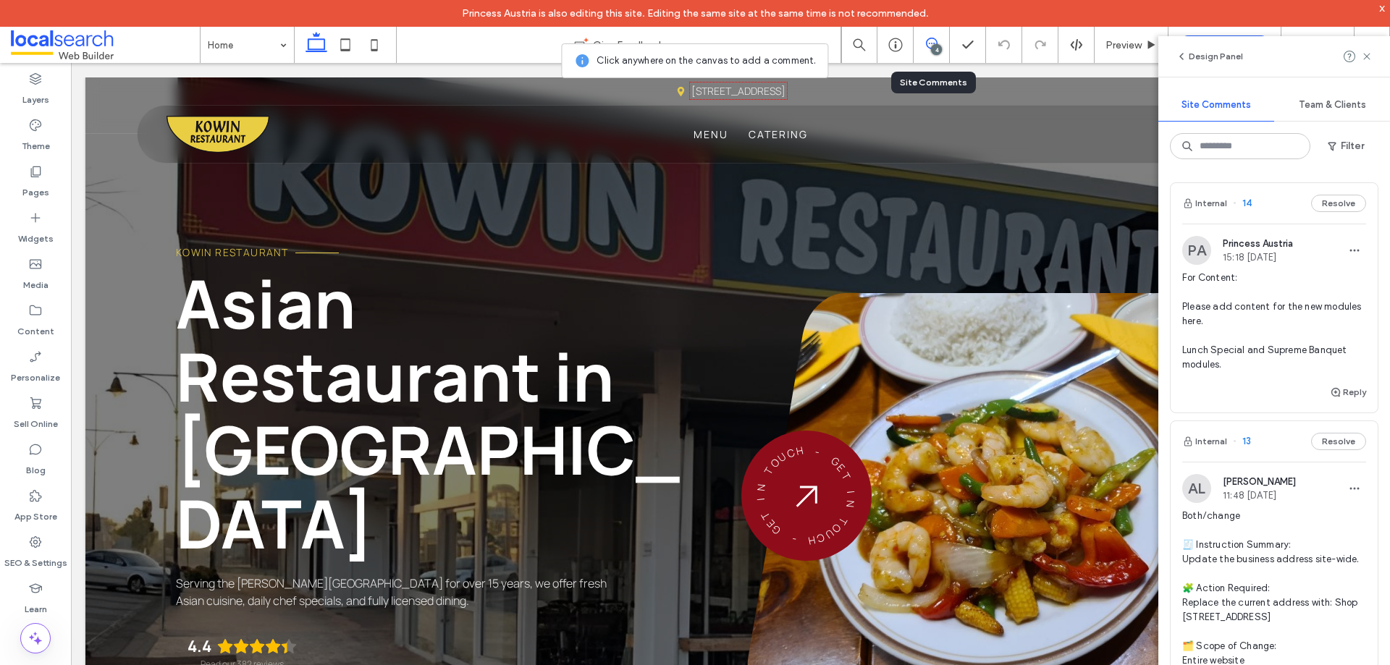
click at [1255, 310] on span "For Content: Please add content for the new modules here. Lunch Special and Sup…" at bounding box center [1274, 321] width 184 height 101
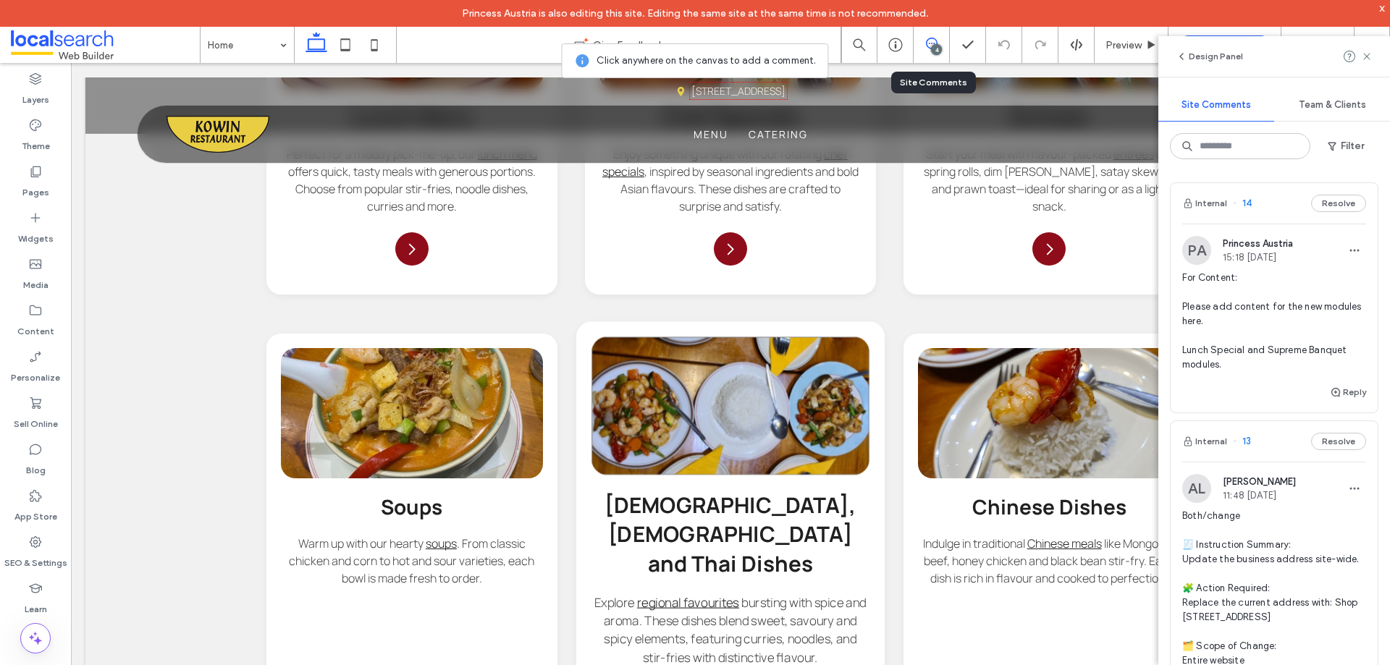
scroll to position [1960, 0]
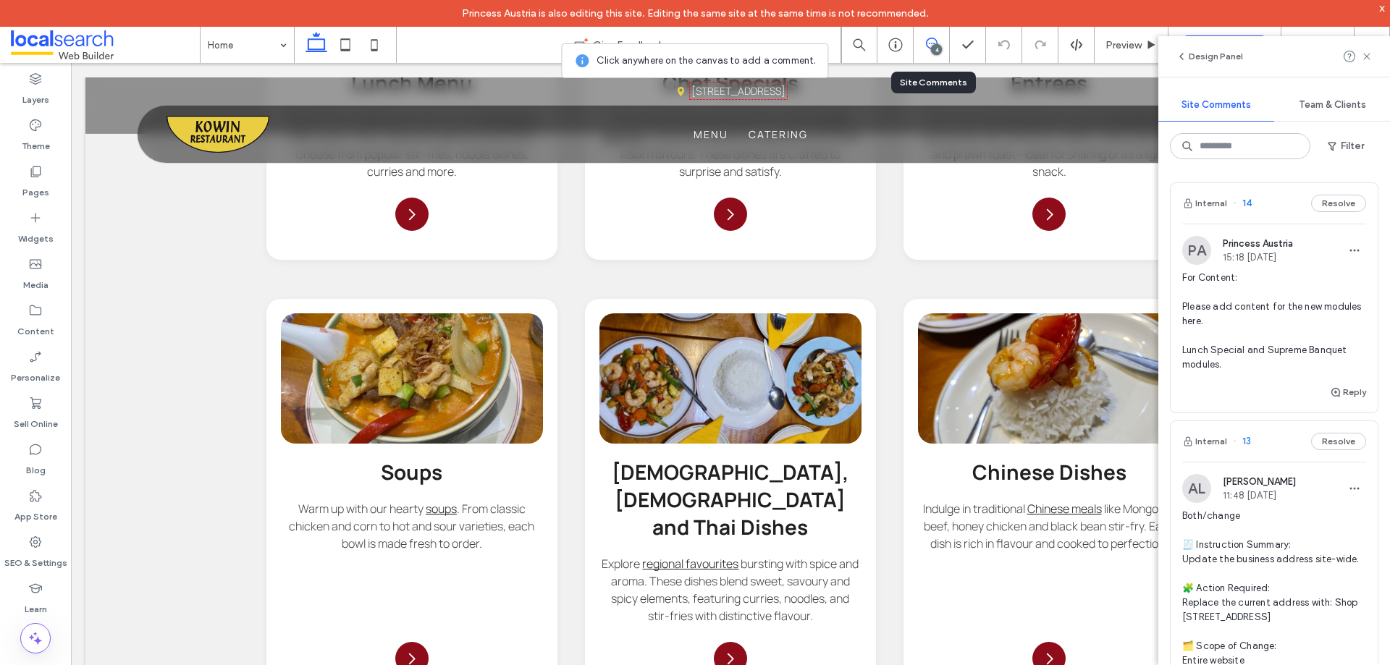
click at [1231, 320] on span "For Content: Please add content for the new modules here. Lunch Special and Sup…" at bounding box center [1274, 321] width 184 height 101
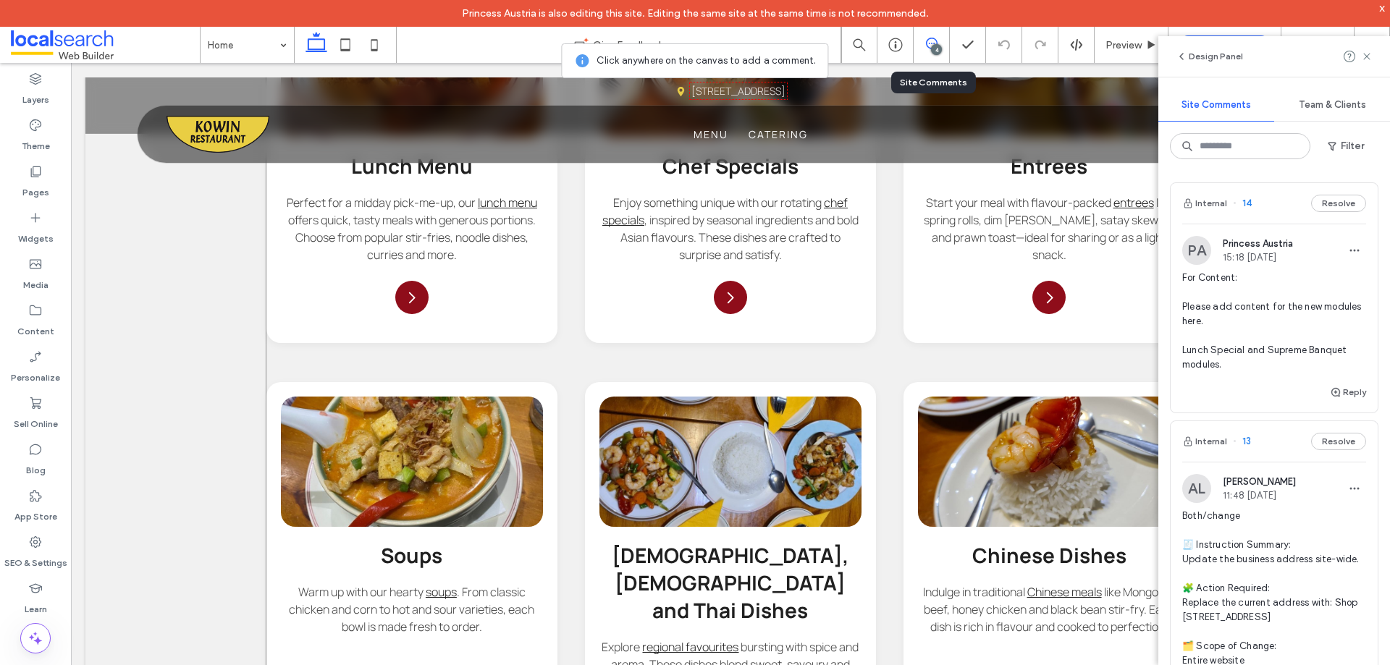
scroll to position [1816, 0]
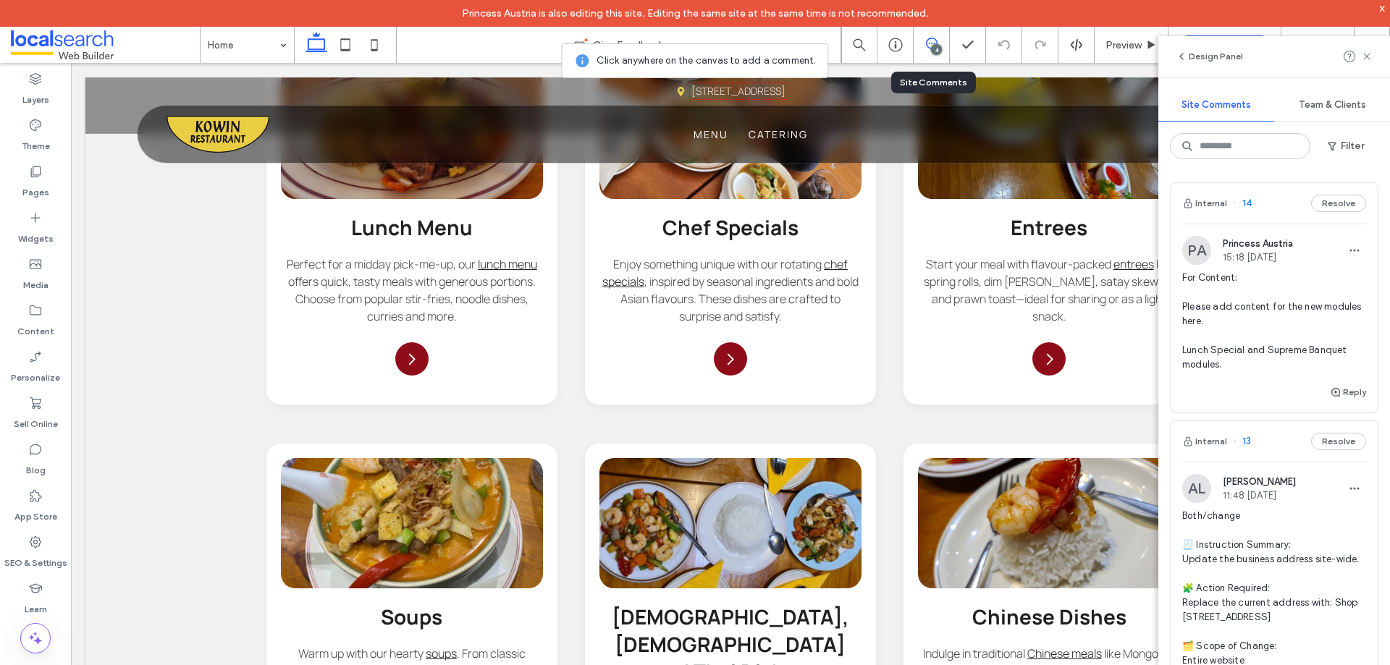
click at [1233, 344] on span "For Content: Please add content for the new modules here. Lunch Special and Sup…" at bounding box center [1274, 321] width 184 height 101
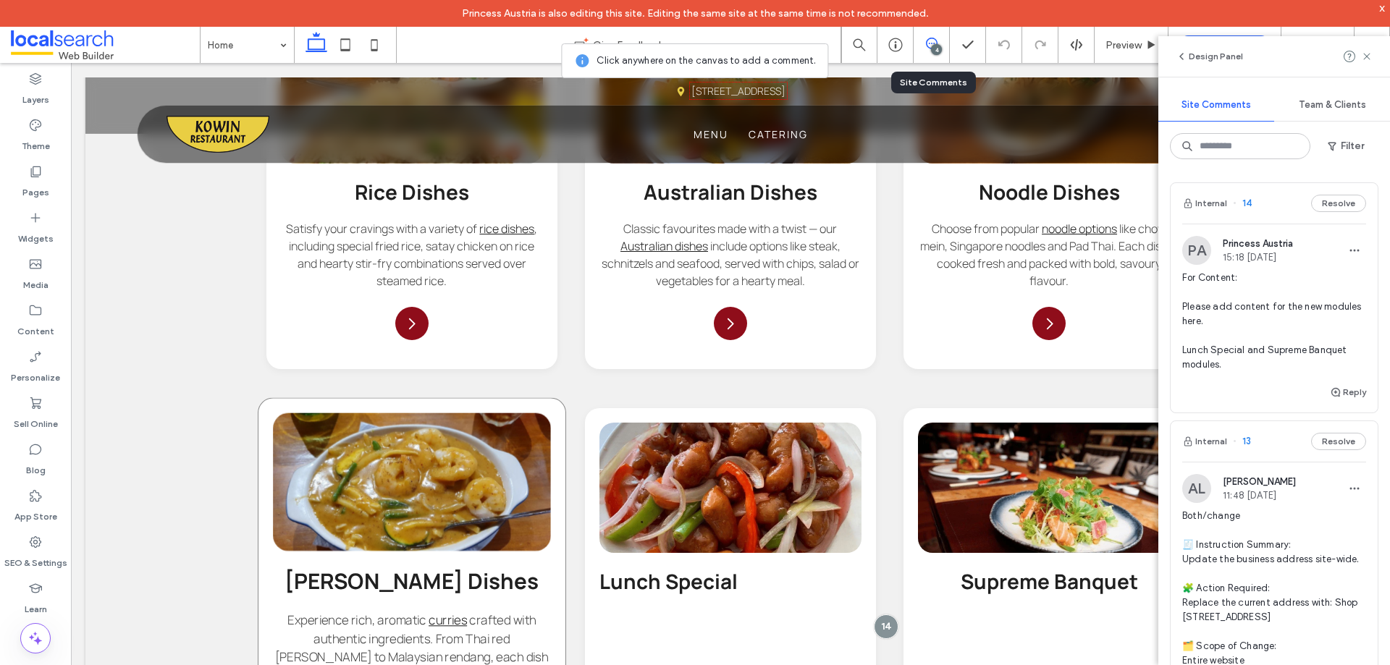
scroll to position [2684, 0]
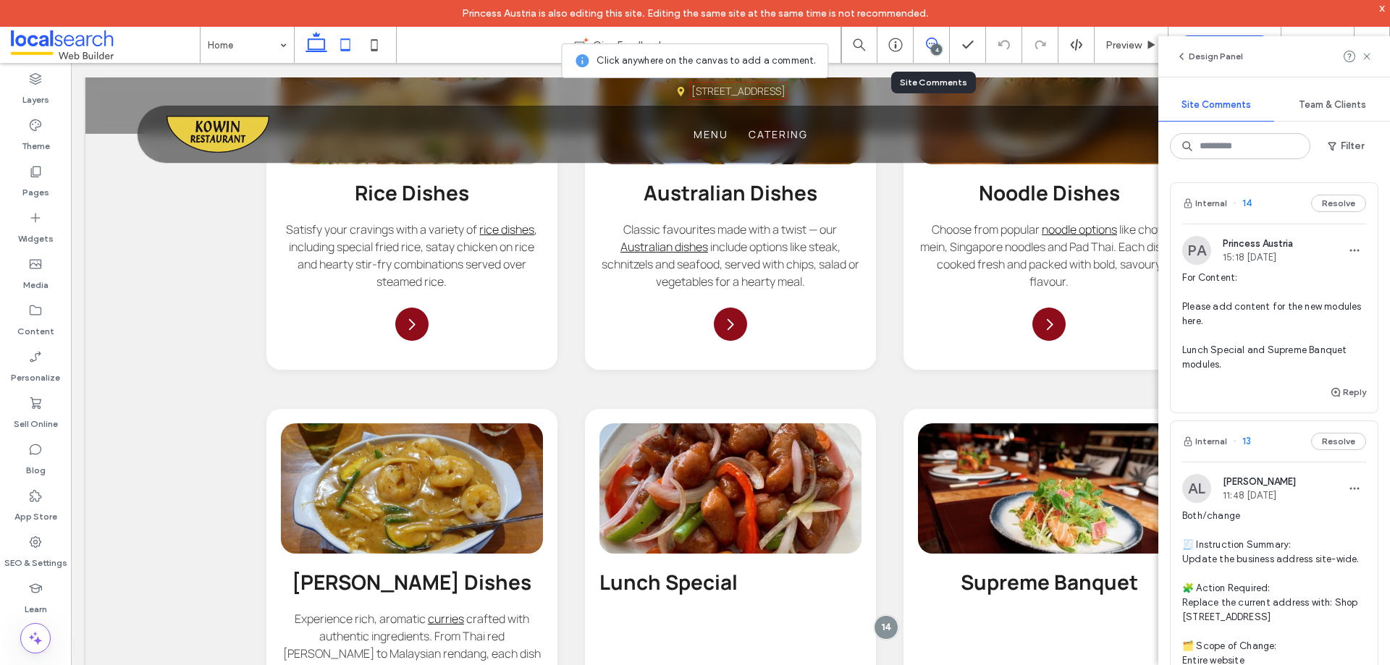
click at [343, 42] on icon at bounding box center [345, 44] width 29 height 29
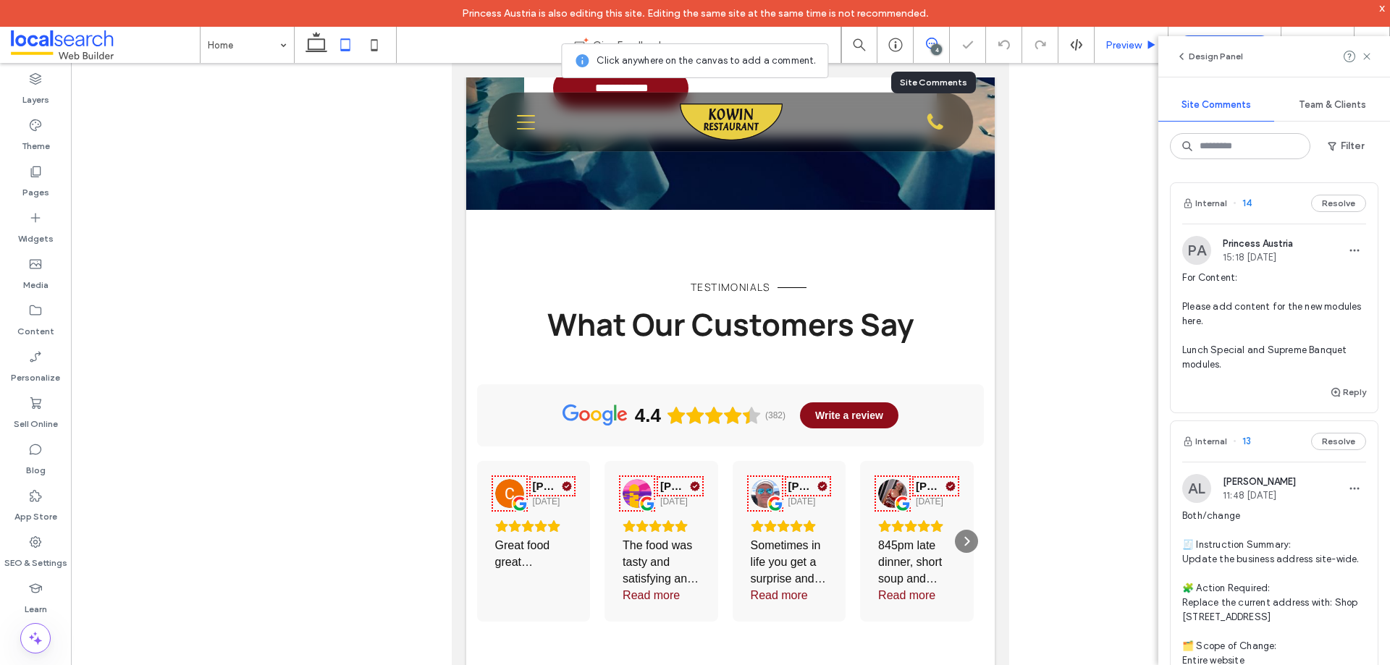
scroll to position [1790, 0]
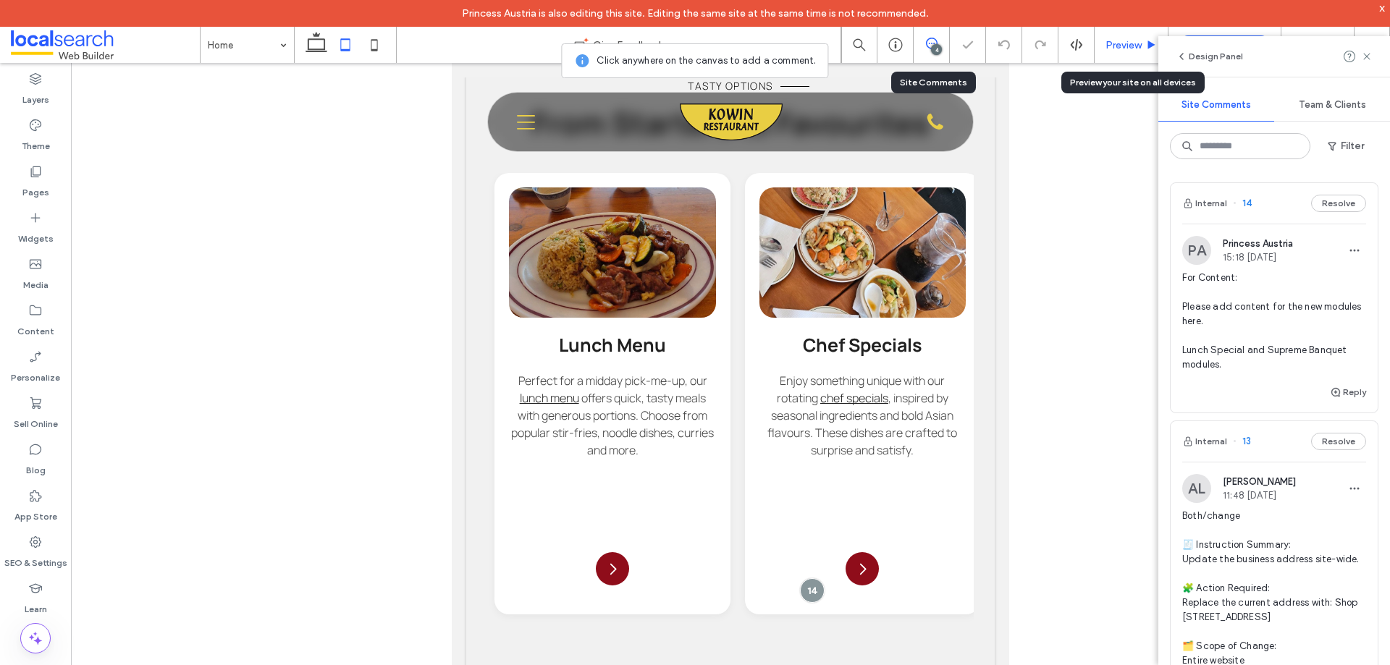
click at [1122, 41] on span "Preview" at bounding box center [1123, 45] width 36 height 12
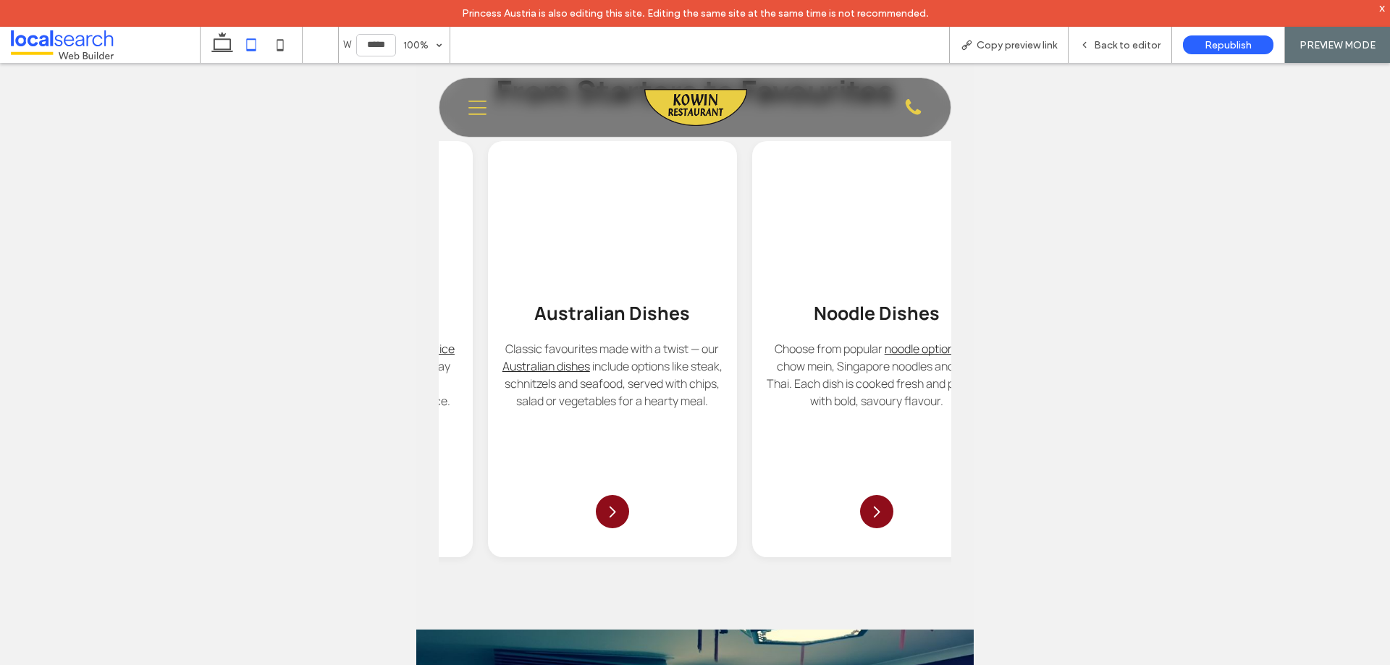
scroll to position [0, 1805]
click at [1116, 54] on div "Back to editor" at bounding box center [1121, 45] width 104 height 36
drag, startPoint x: 1111, startPoint y: 51, endPoint x: 547, endPoint y: 22, distance: 563.9
click at [1111, 51] on span "Back to editor" at bounding box center [1127, 45] width 67 height 12
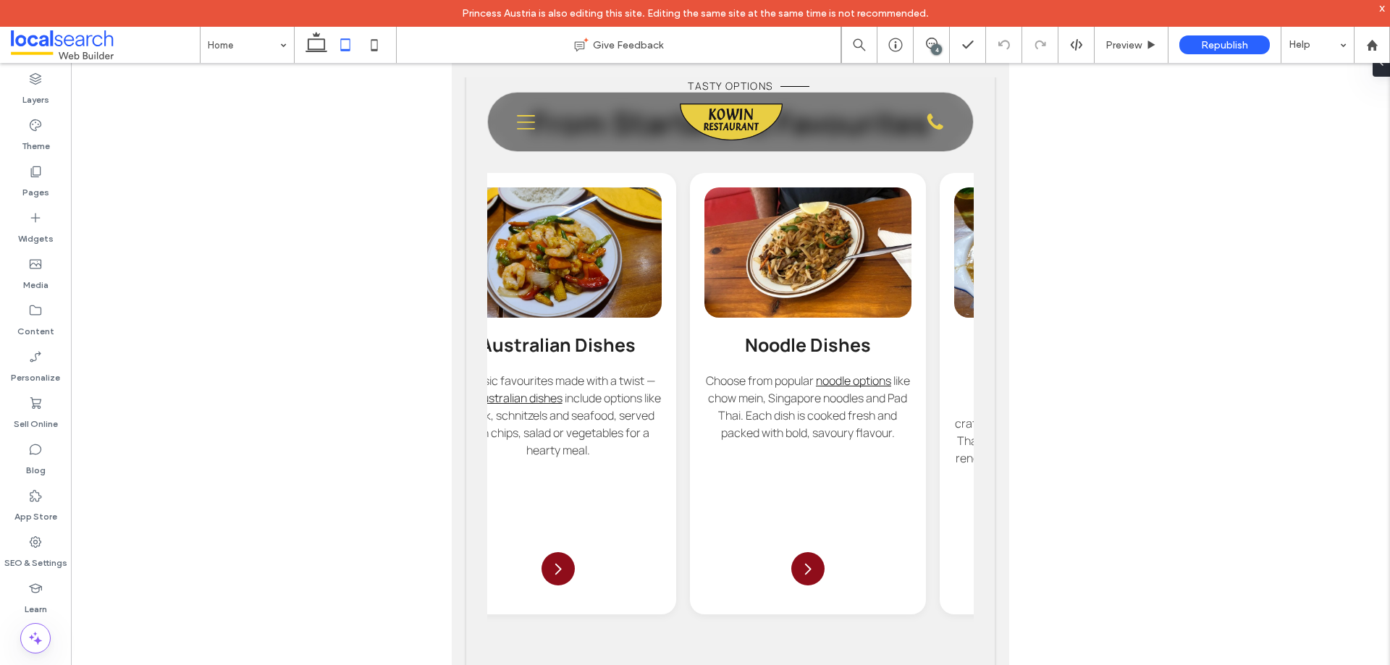
scroll to position [0, 1706]
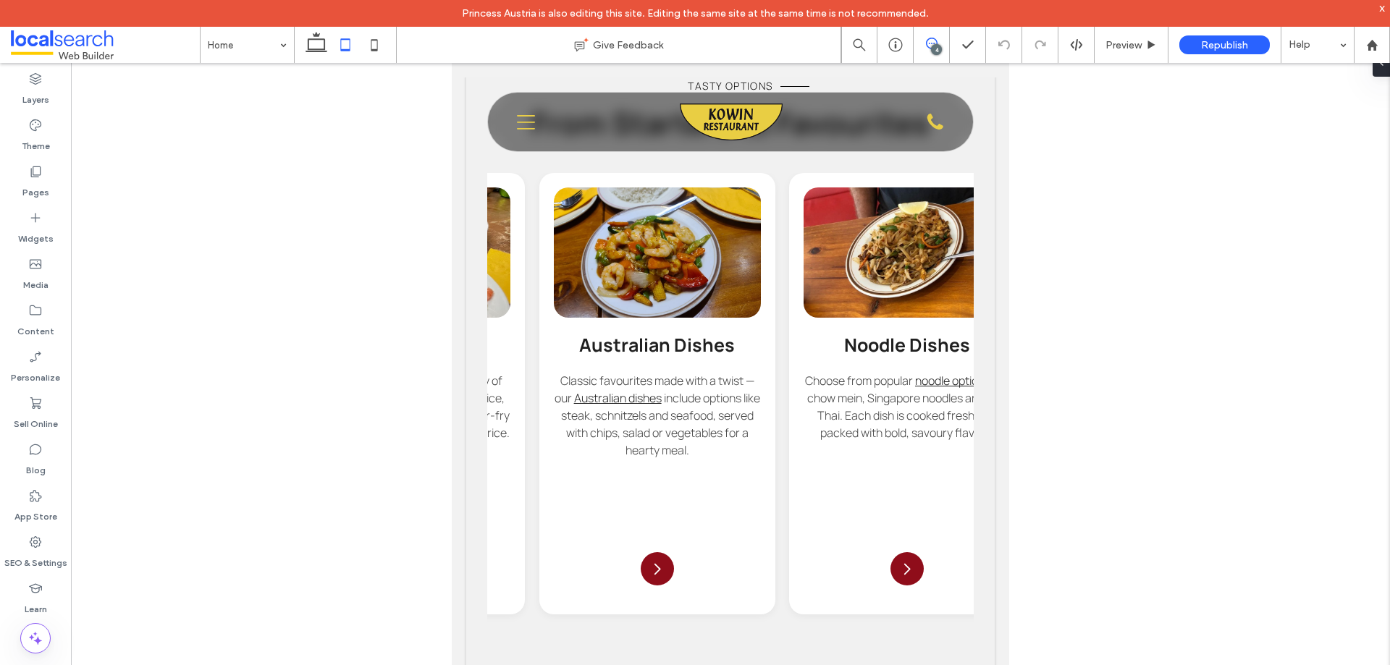
click at [933, 41] on icon at bounding box center [932, 44] width 12 height 12
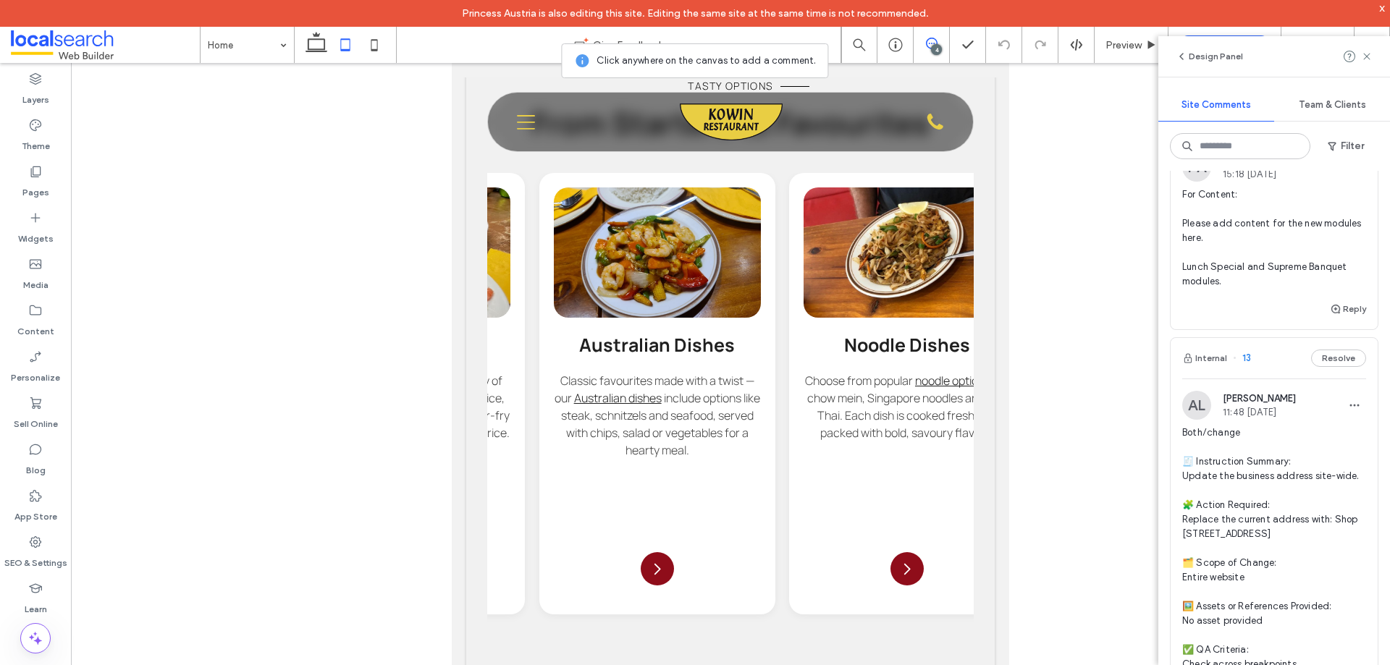
scroll to position [145, 0]
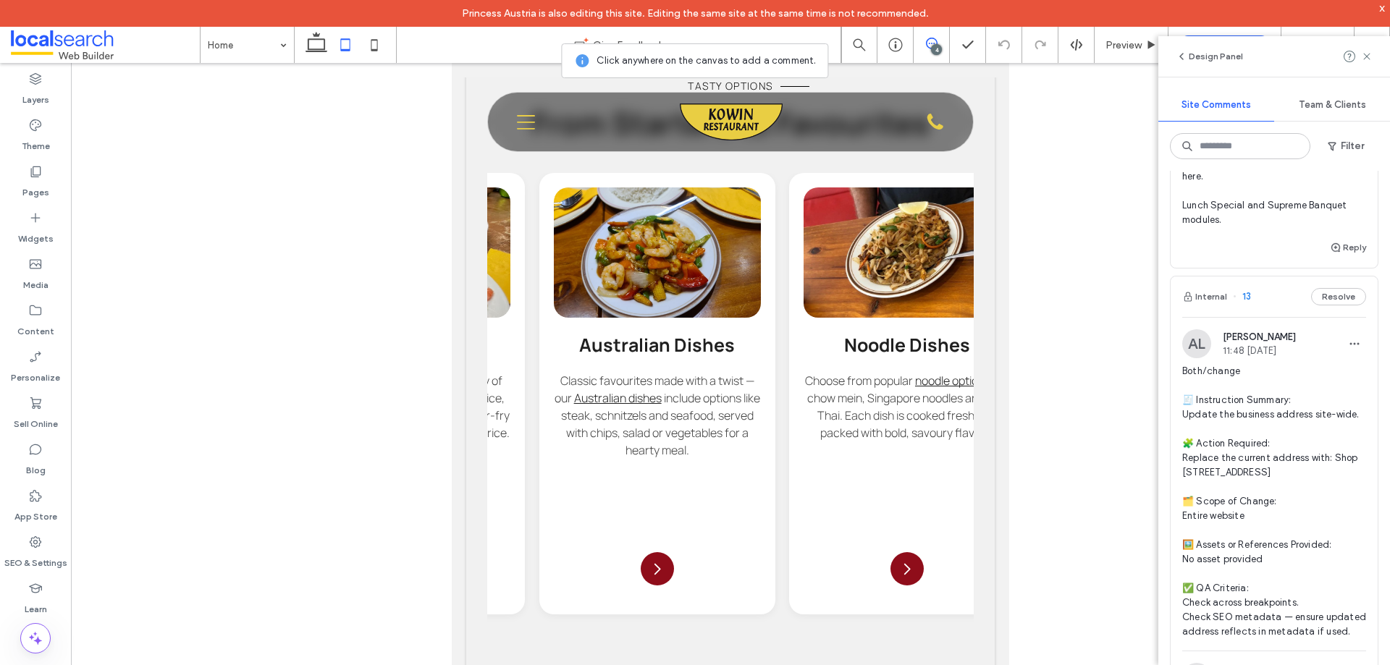
click at [1256, 414] on span "Both/change 🧾 Instruction Summary: Update the business address site-wide. 🧩 Act…" at bounding box center [1274, 501] width 184 height 275
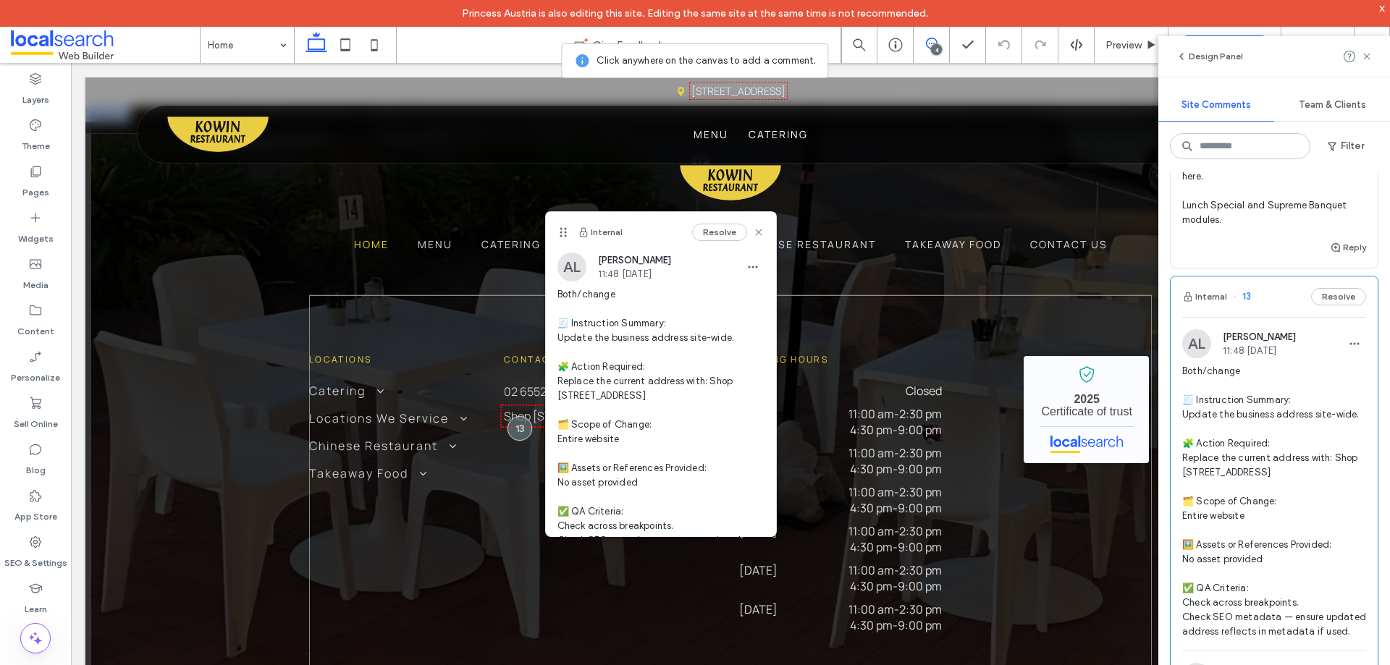
scroll to position [5234, 0]
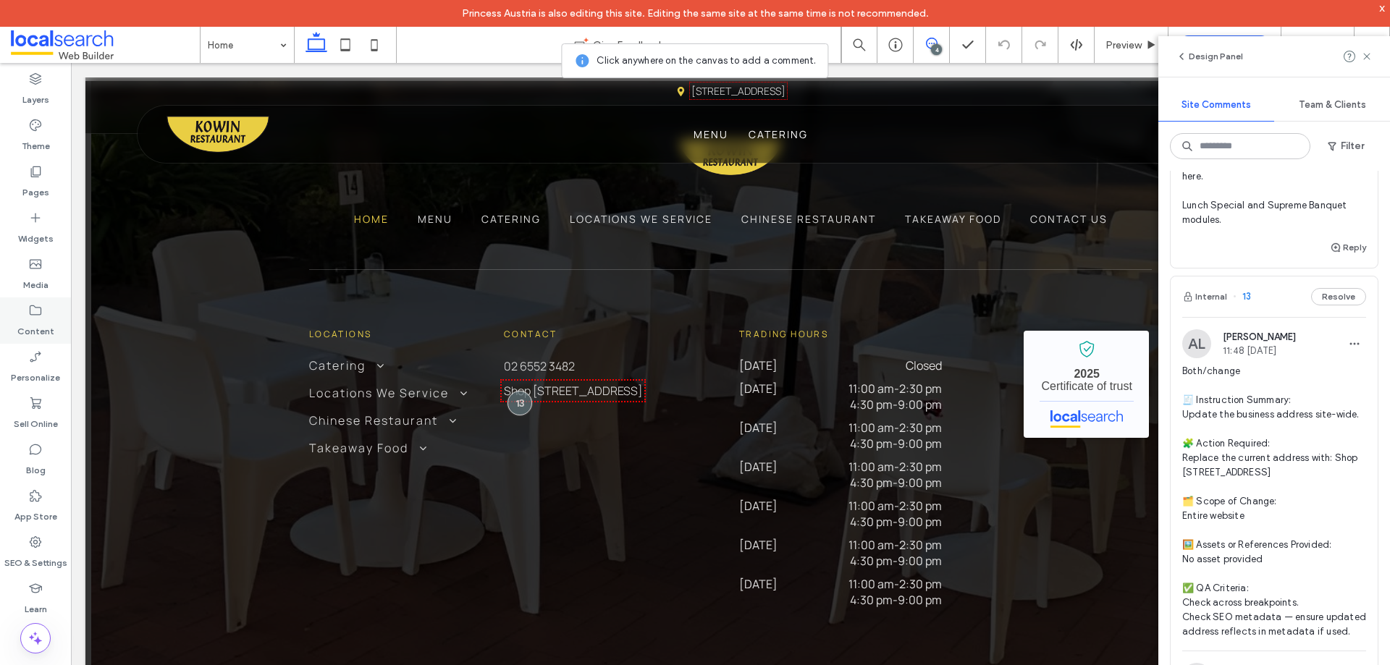
click at [36, 311] on icon at bounding box center [35, 310] width 14 height 14
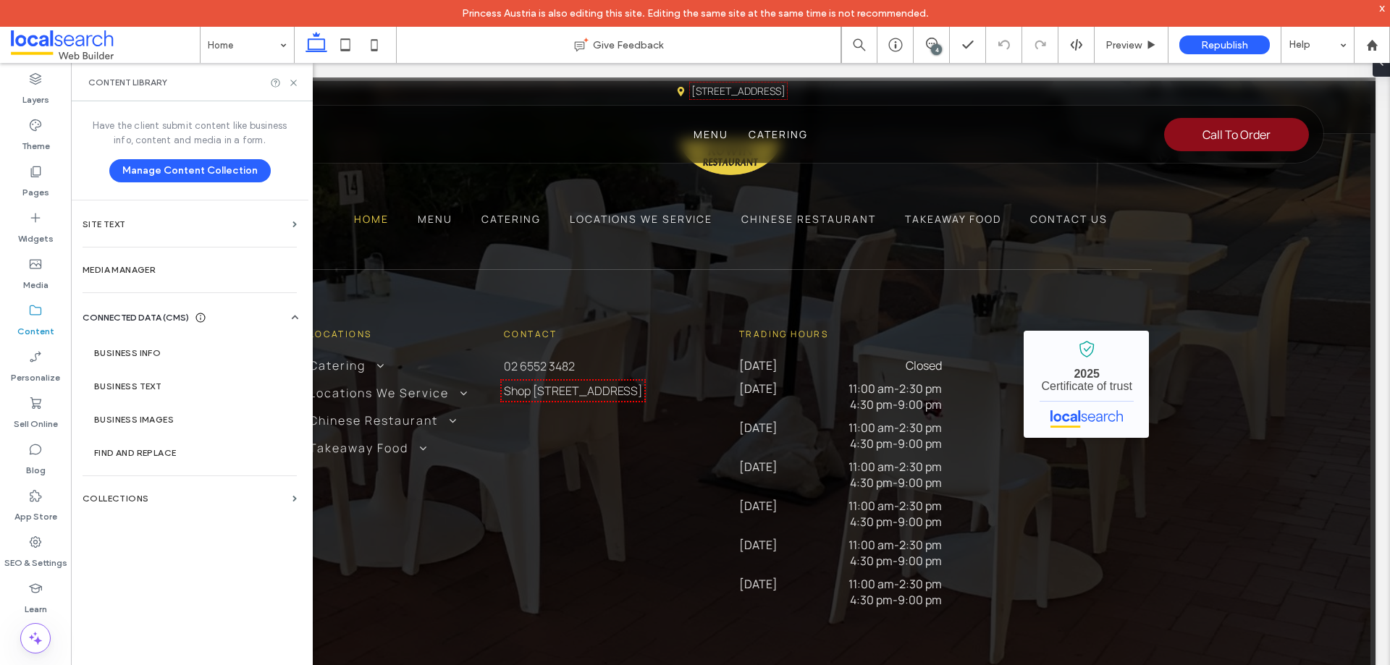
scroll to position [0, 0]
click at [159, 345] on section "Business Info" at bounding box center [193, 353] width 220 height 33
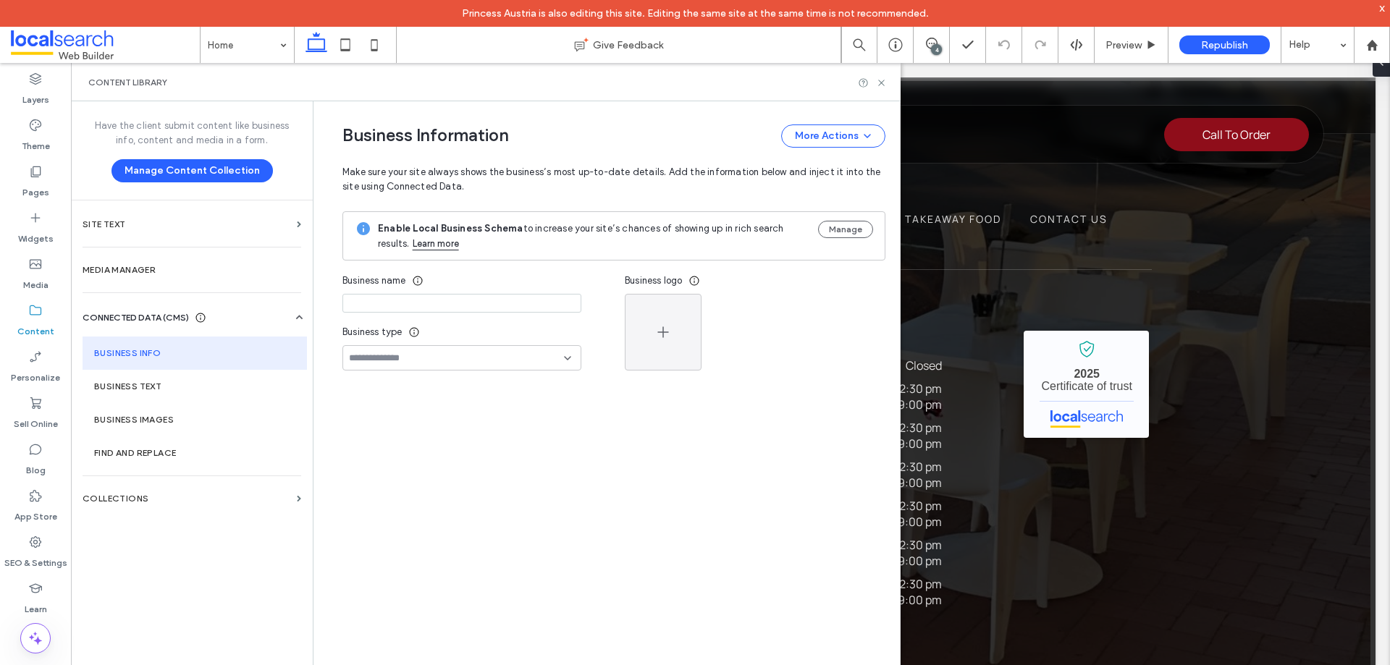
type input "**********"
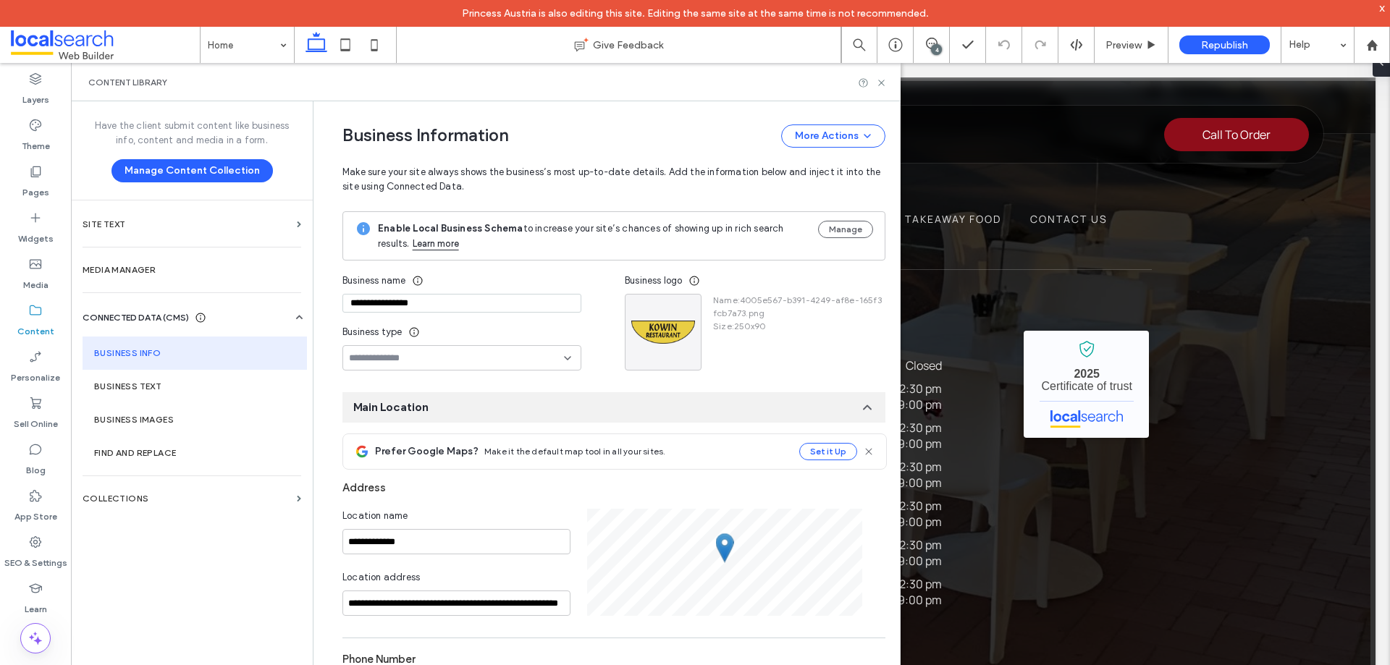
scroll to position [129, 0]
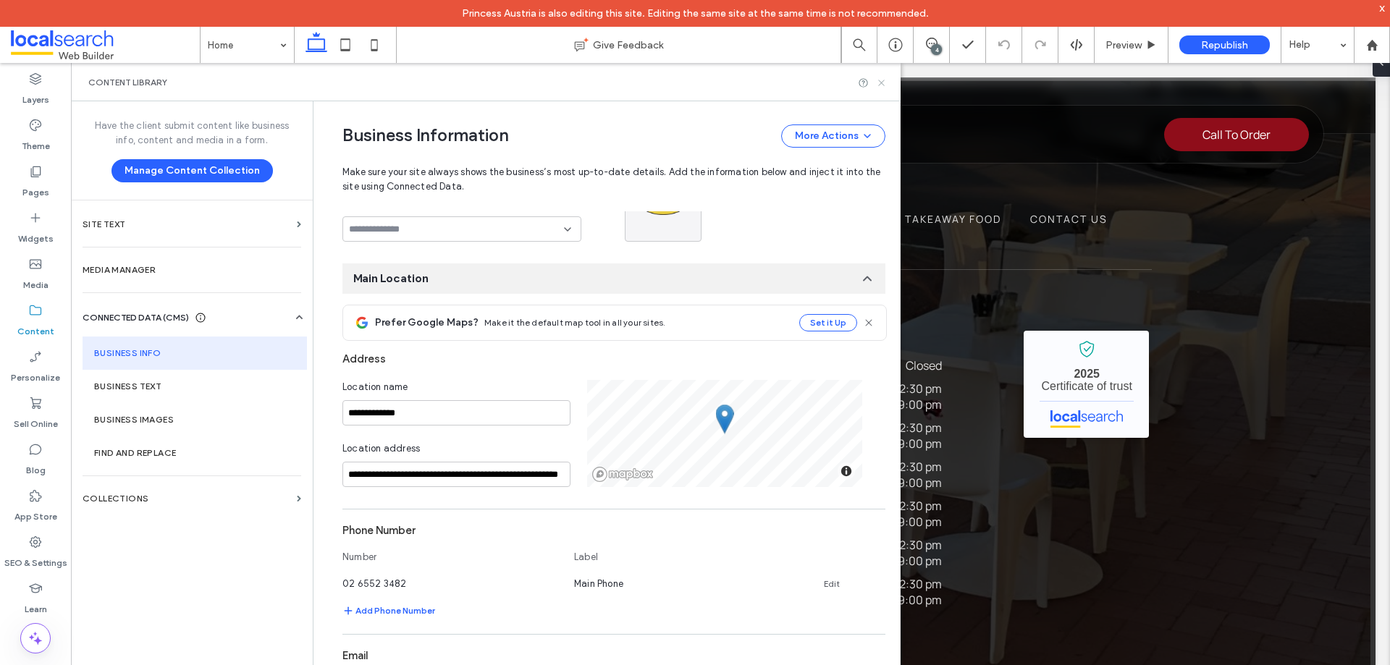
click at [882, 83] on use at bounding box center [881, 83] width 6 height 6
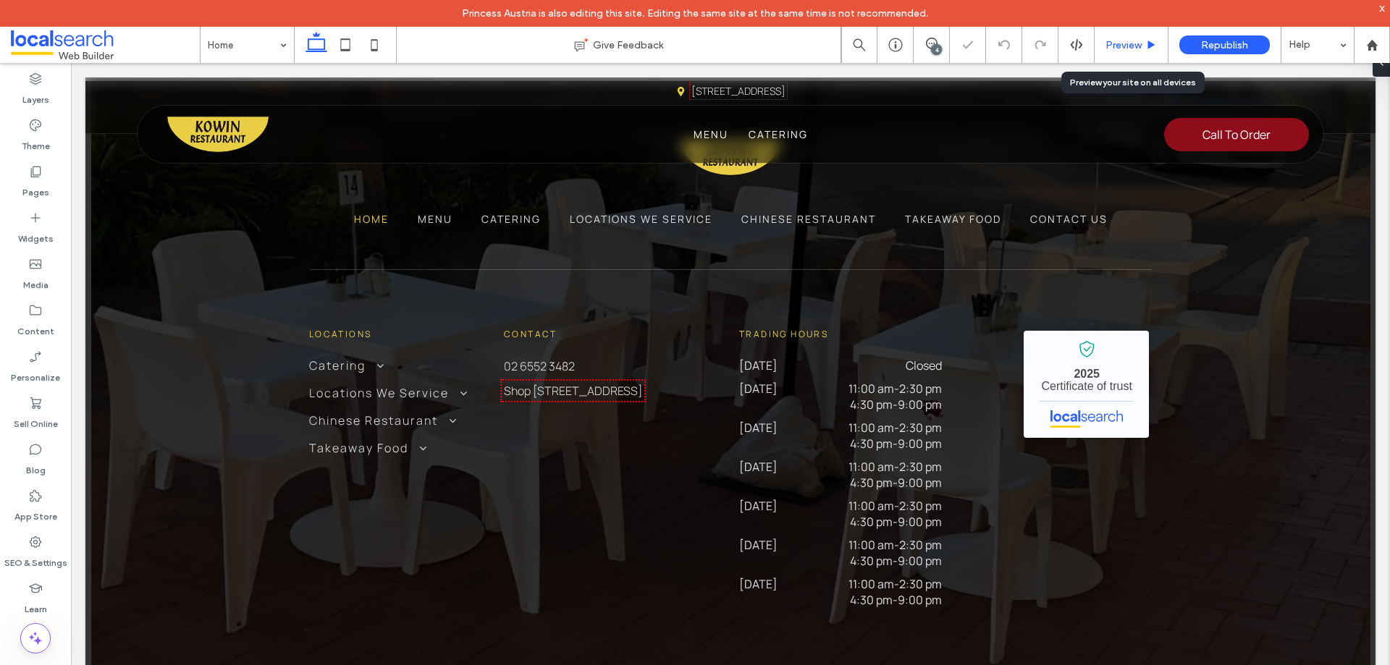
click at [1118, 43] on span "Preview" at bounding box center [1123, 45] width 36 height 12
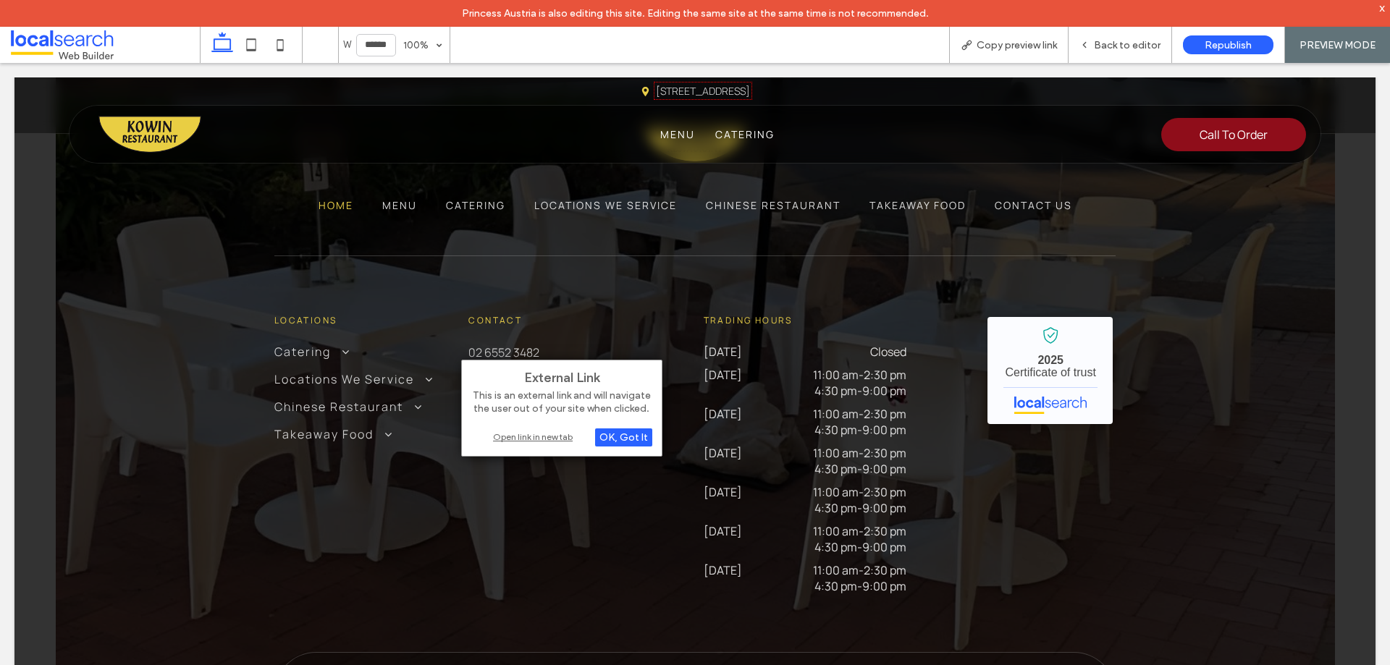
click at [536, 442] on div "Open link in new tab" at bounding box center [561, 436] width 181 height 15
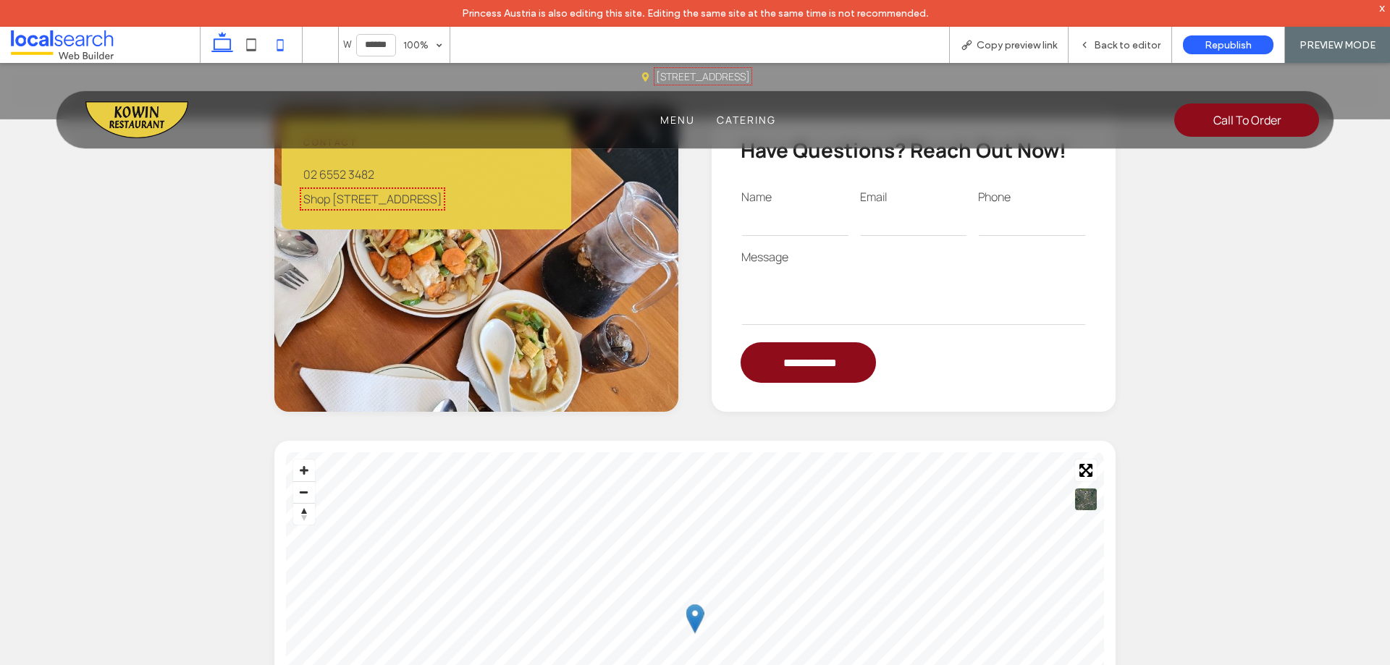
click at [281, 41] on icon at bounding box center [280, 44] width 29 height 29
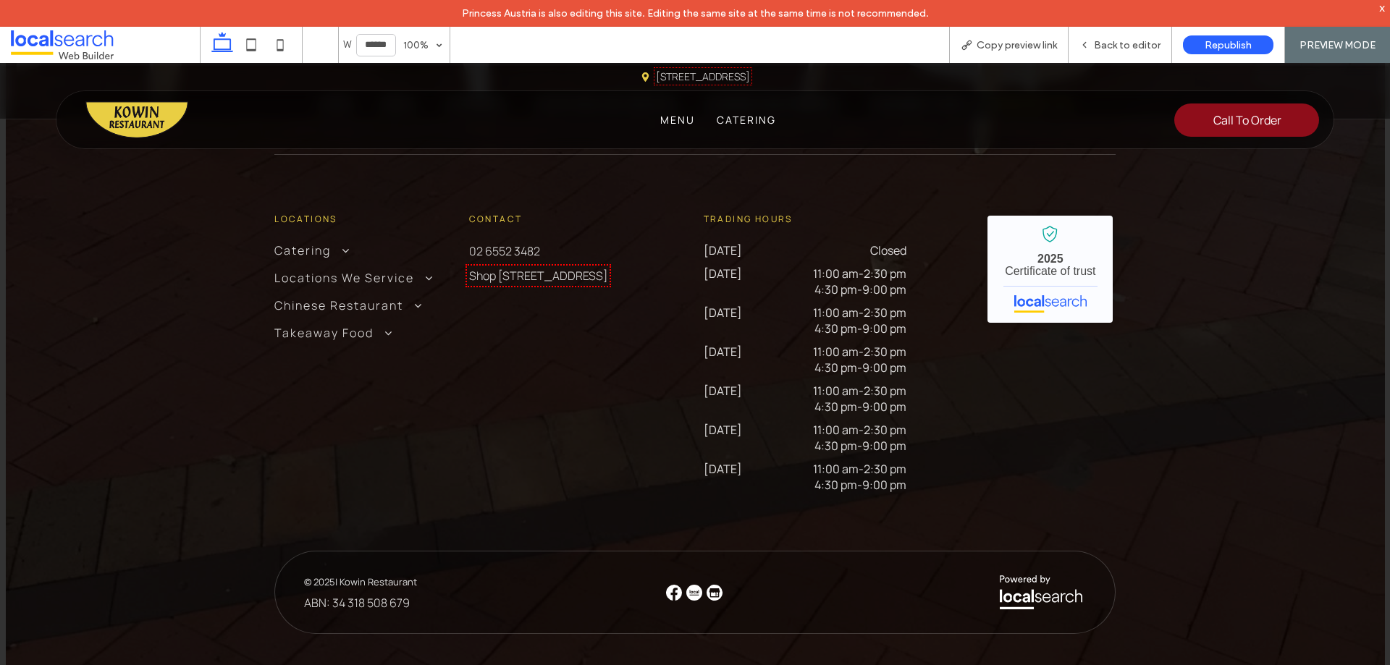
type input "*****"
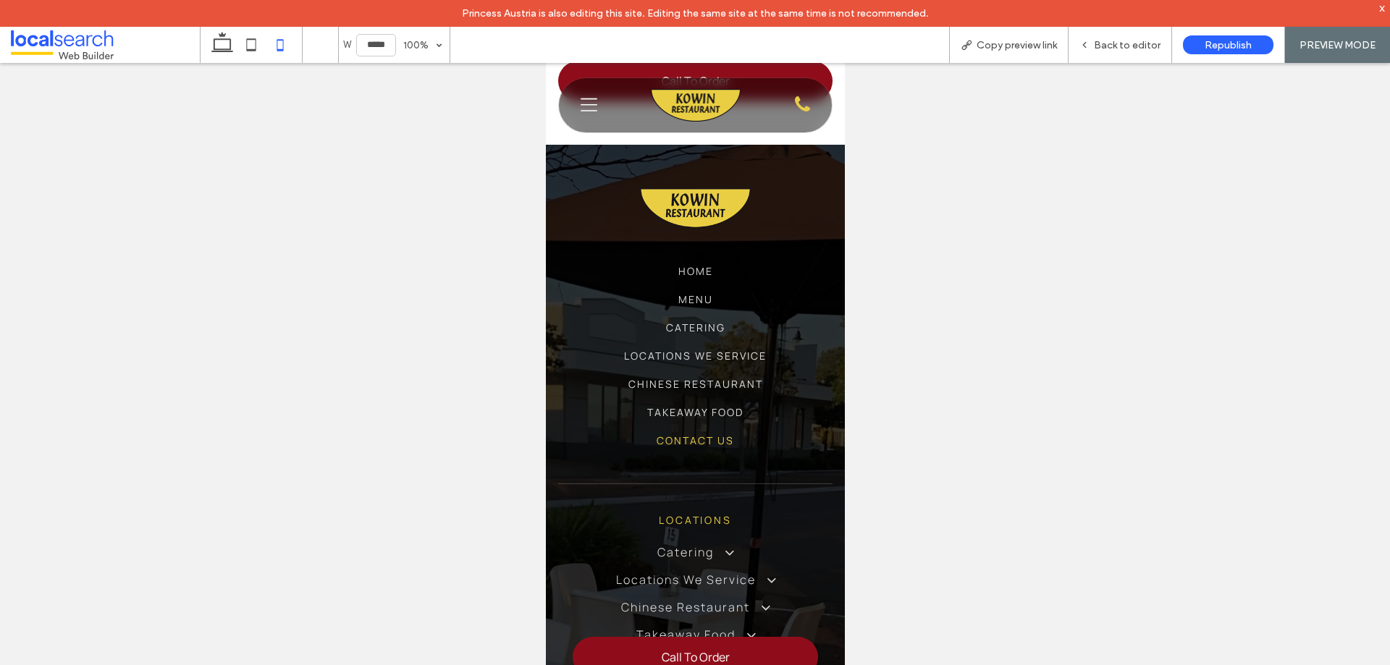
click at [585, 106] on icon "Menu Icon" at bounding box center [588, 105] width 17 height 22
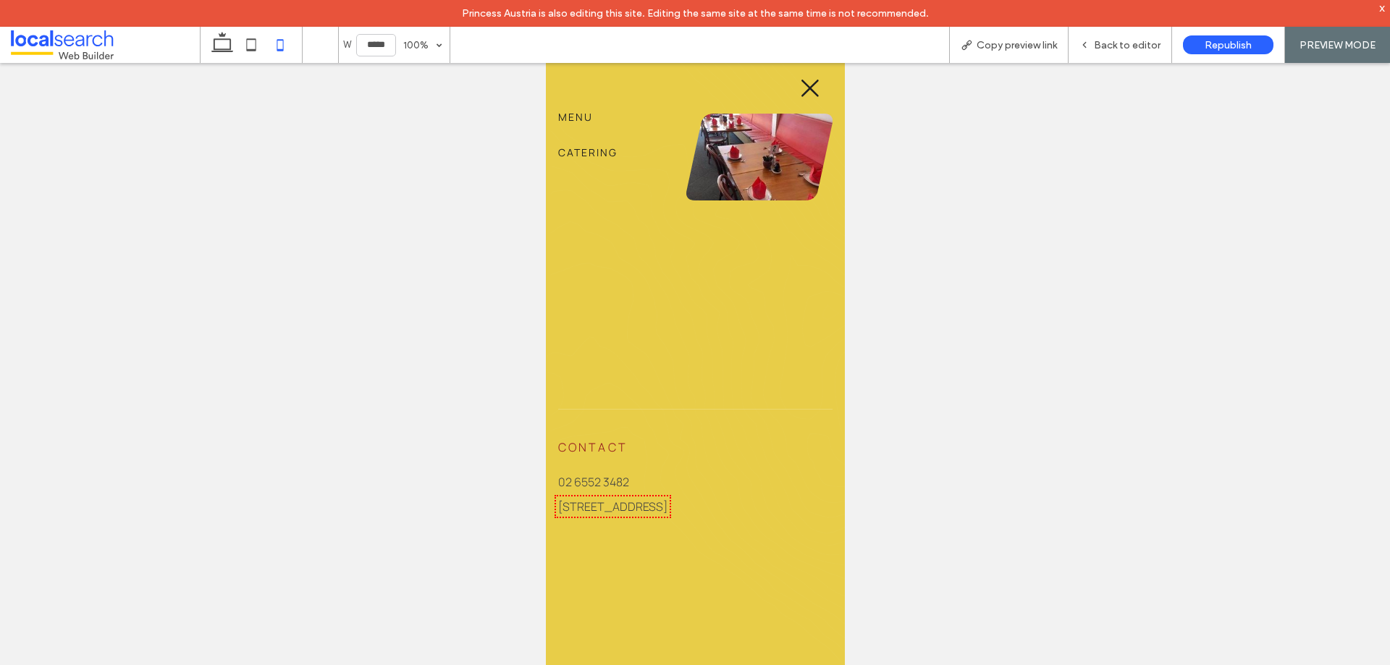
click at [801, 85] on icon at bounding box center [809, 88] width 17 height 17
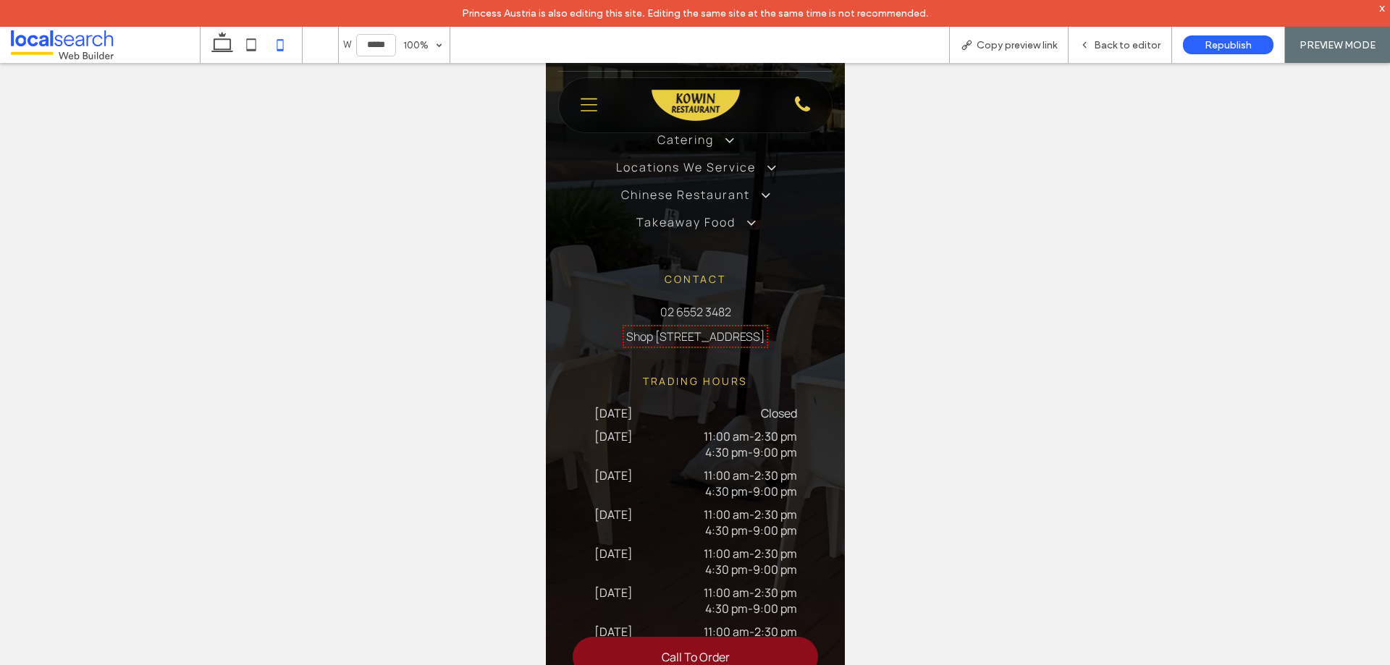
scroll to position [2456, 0]
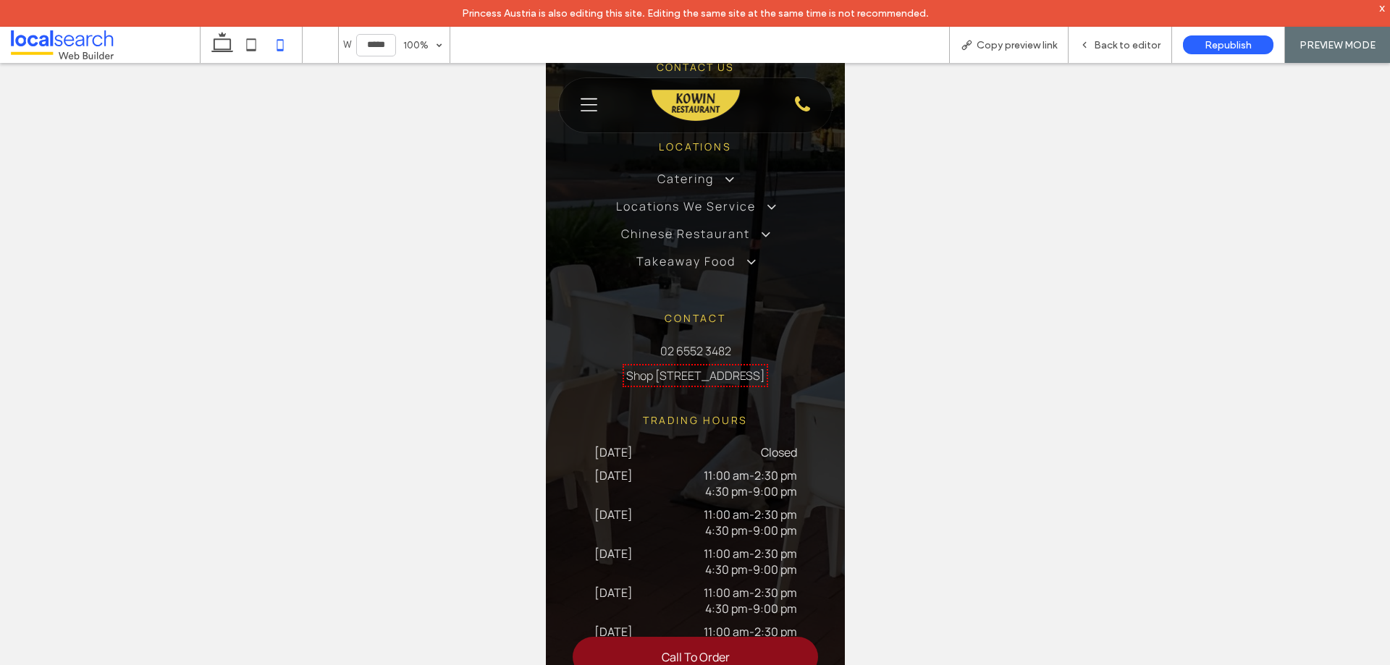
click at [587, 109] on icon "Menu Icon" at bounding box center [588, 105] width 17 height 22
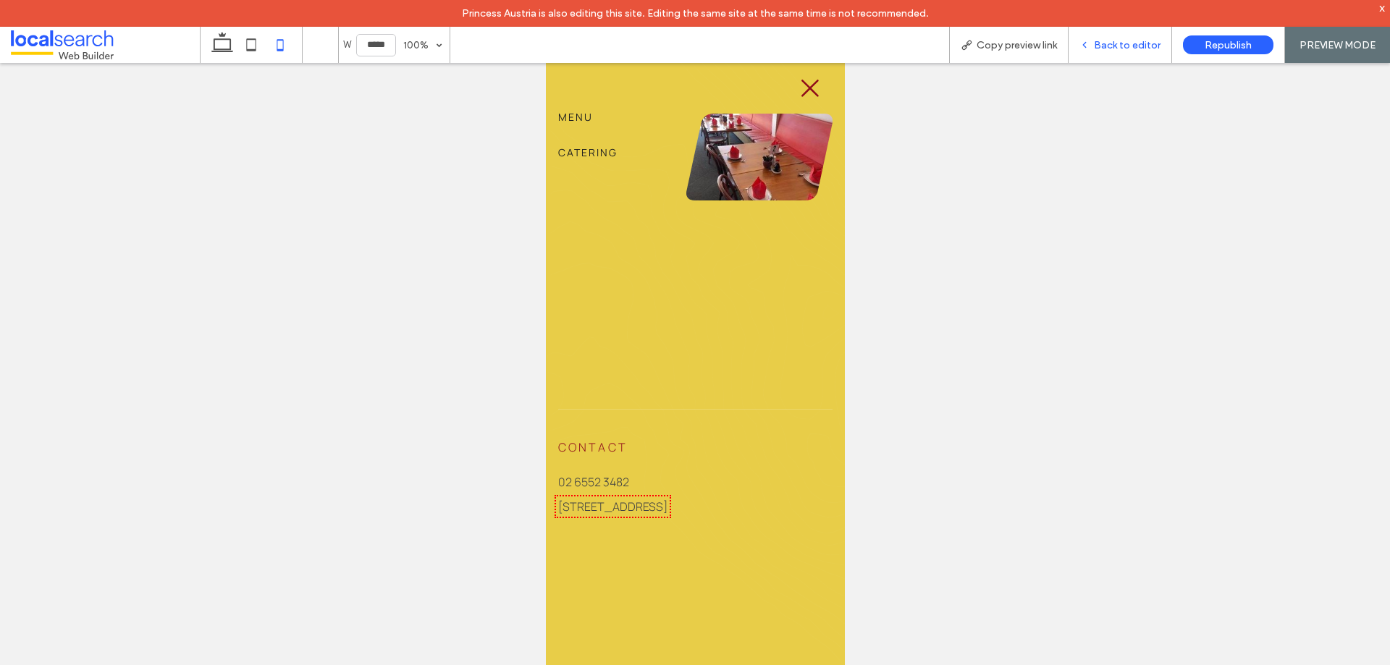
click at [1113, 41] on span "Back to editor" at bounding box center [1127, 45] width 67 height 12
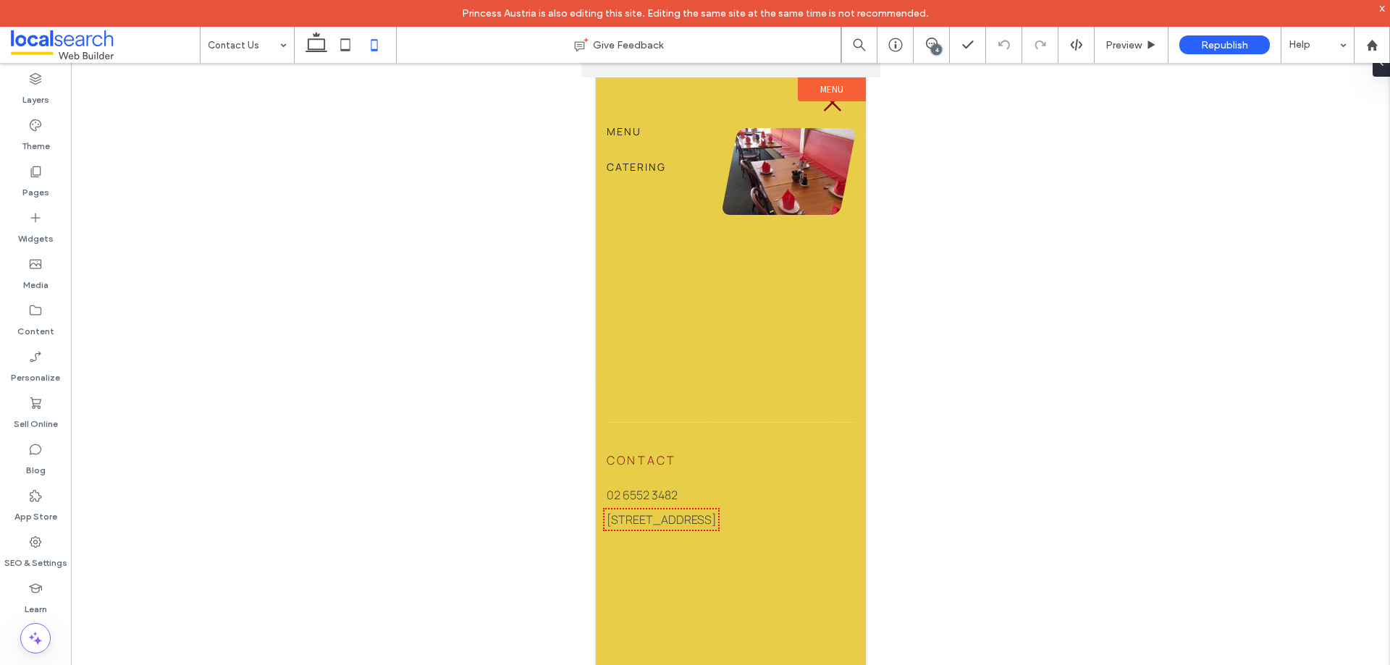
click at [938, 46] on div "4" at bounding box center [936, 49] width 11 height 11
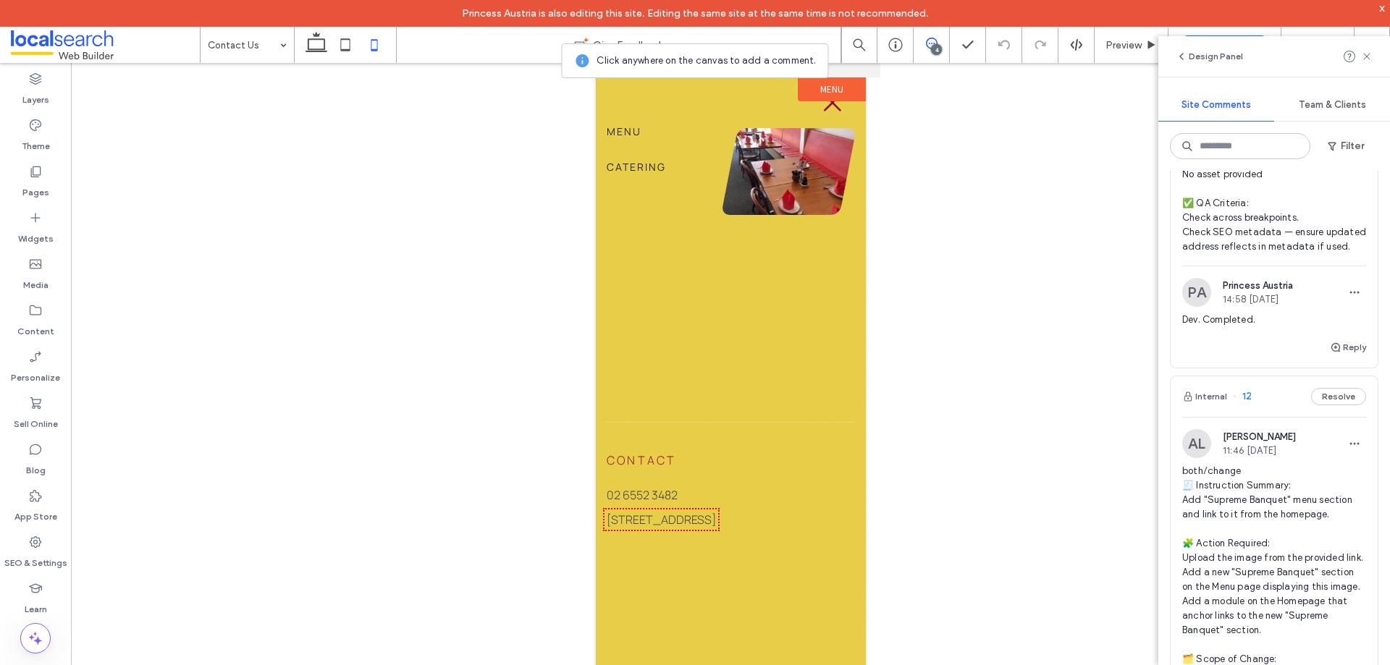
scroll to position [579, 0]
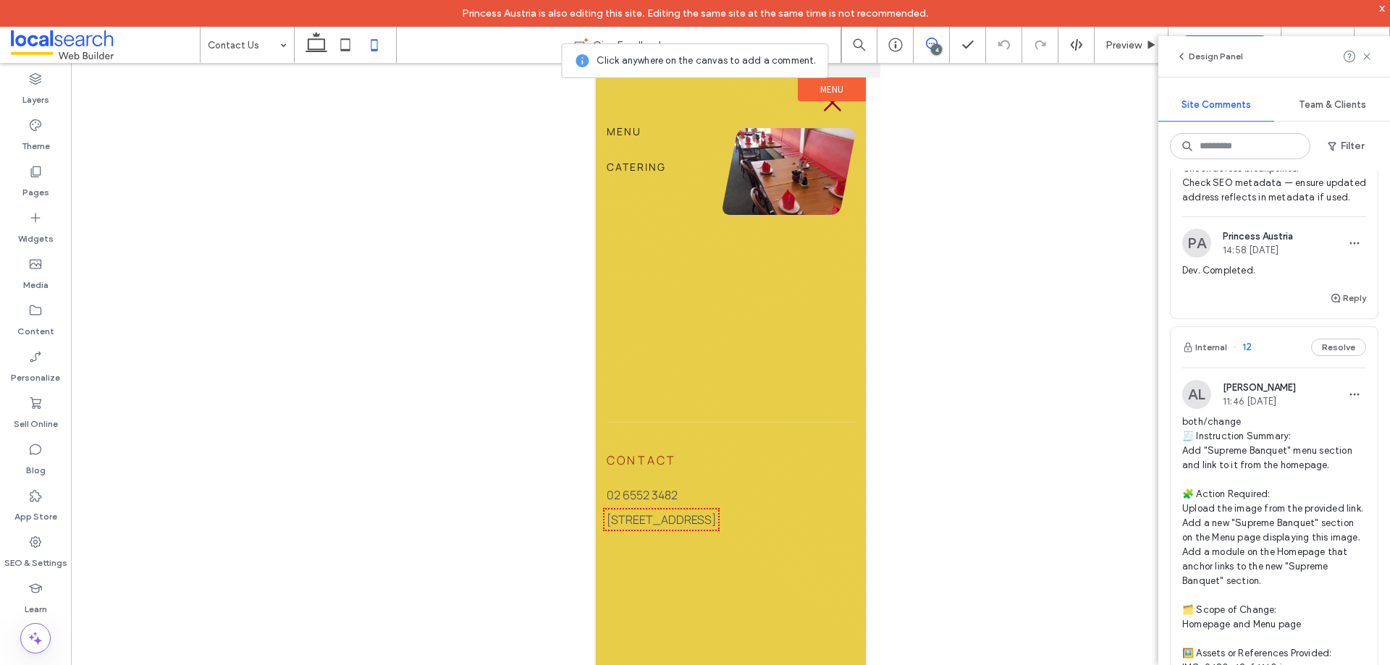
click at [1260, 489] on span "both/change 🧾 Instruction Summary: Add "Supreme Banquet" menu section and link …" at bounding box center [1274, 610] width 184 height 391
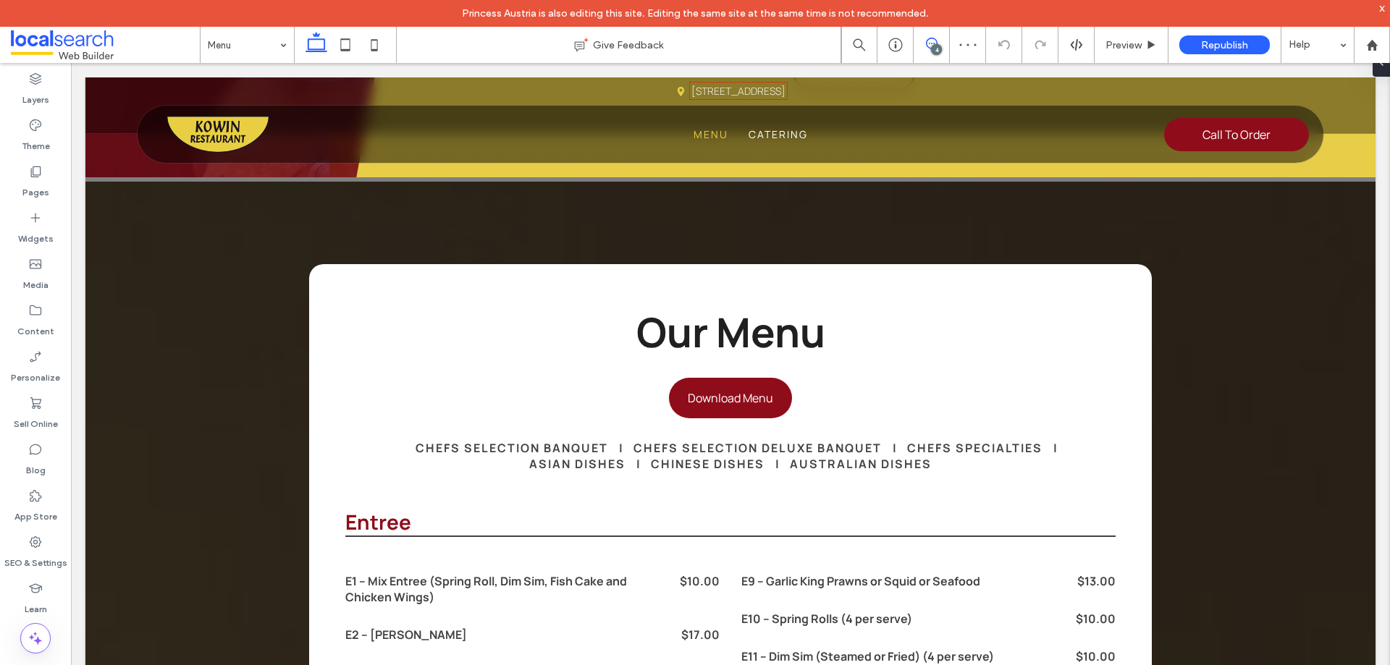
click at [935, 43] on icon at bounding box center [932, 44] width 12 height 12
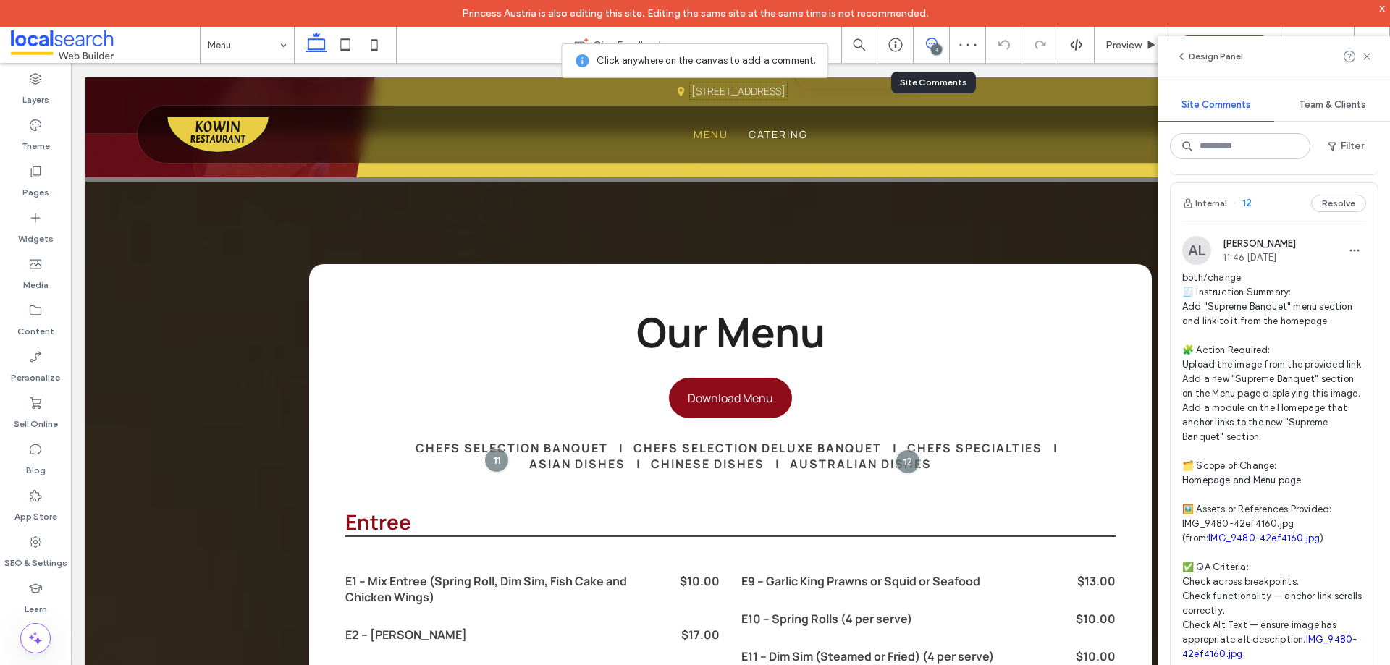
scroll to position [724, 0]
click at [1259, 381] on span "both/change 🧾 Instruction Summary: Add "Supreme Banquet" menu section and link …" at bounding box center [1274, 465] width 184 height 391
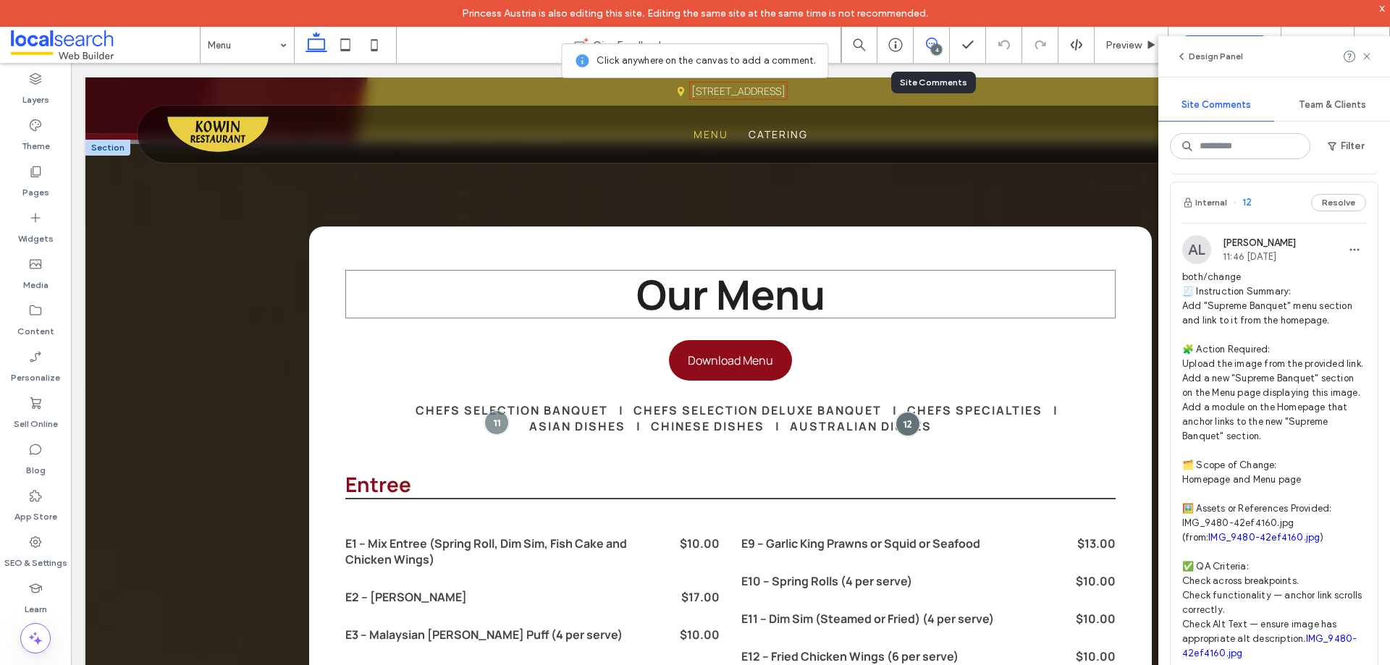
scroll to position [1271, 0]
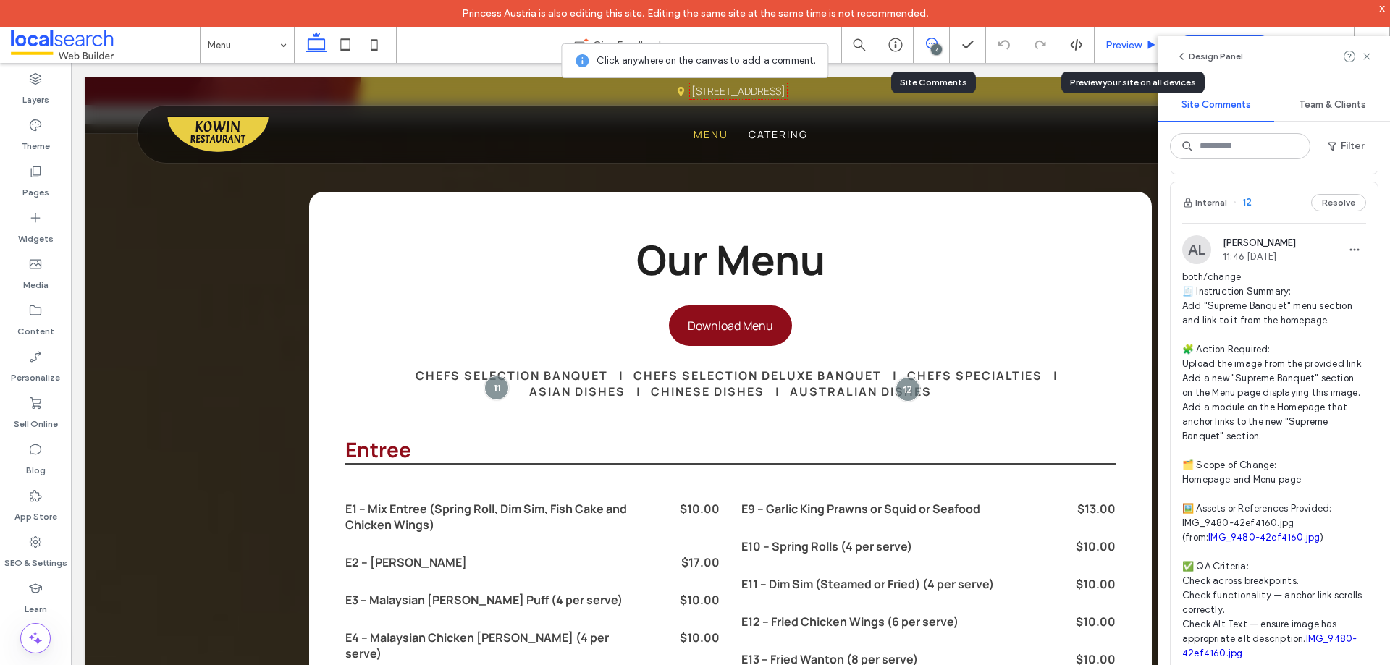
drag, startPoint x: 1126, startPoint y: 43, endPoint x: 824, endPoint y: 327, distance: 414.3
click at [1126, 43] on span "Preview" at bounding box center [1123, 45] width 36 height 12
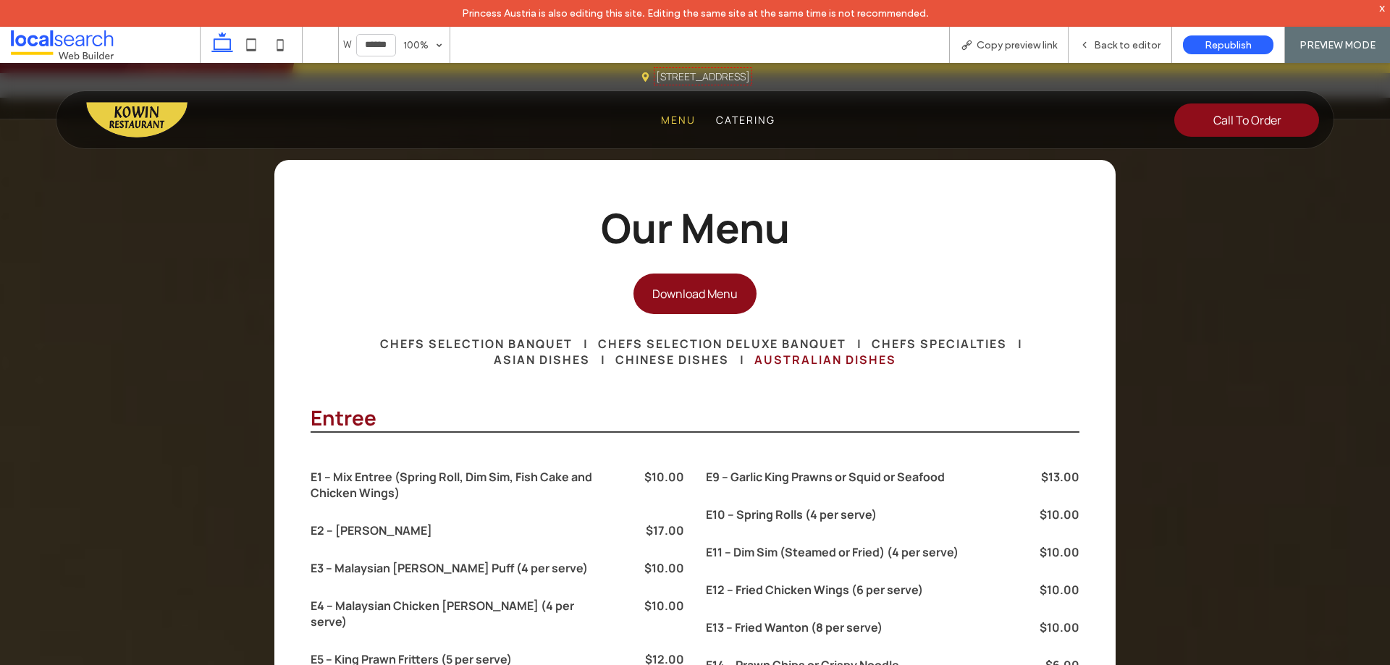
click at [822, 352] on span "Australian Dishes" at bounding box center [825, 360] width 142 height 16
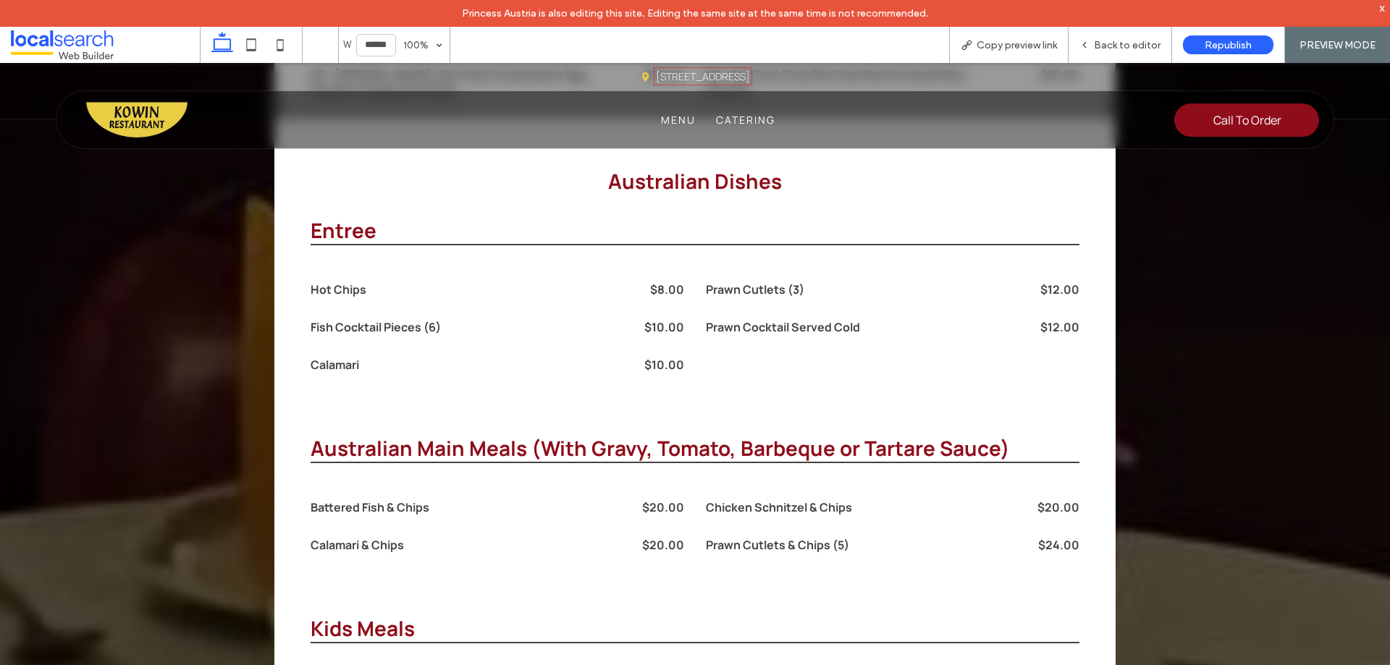
scroll to position [8147, 0]
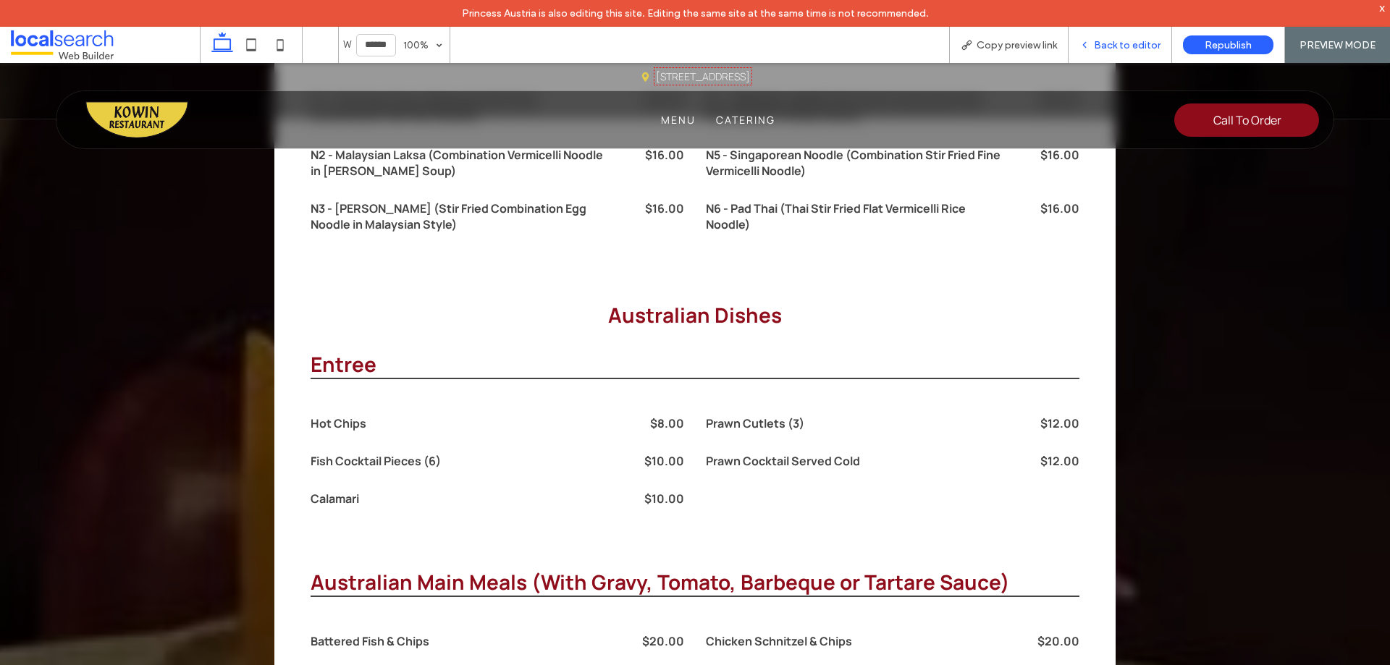
click at [1112, 41] on span "Back to editor" at bounding box center [1127, 45] width 67 height 12
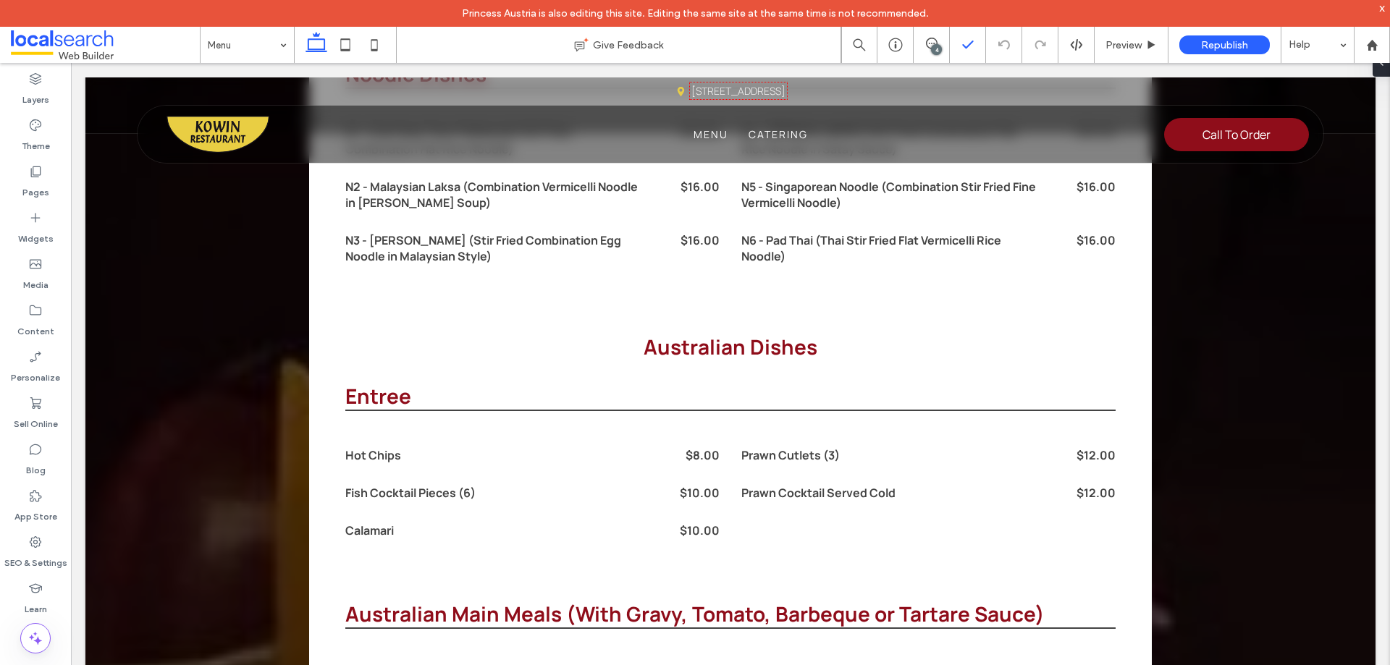
scroll to position [8164, 0]
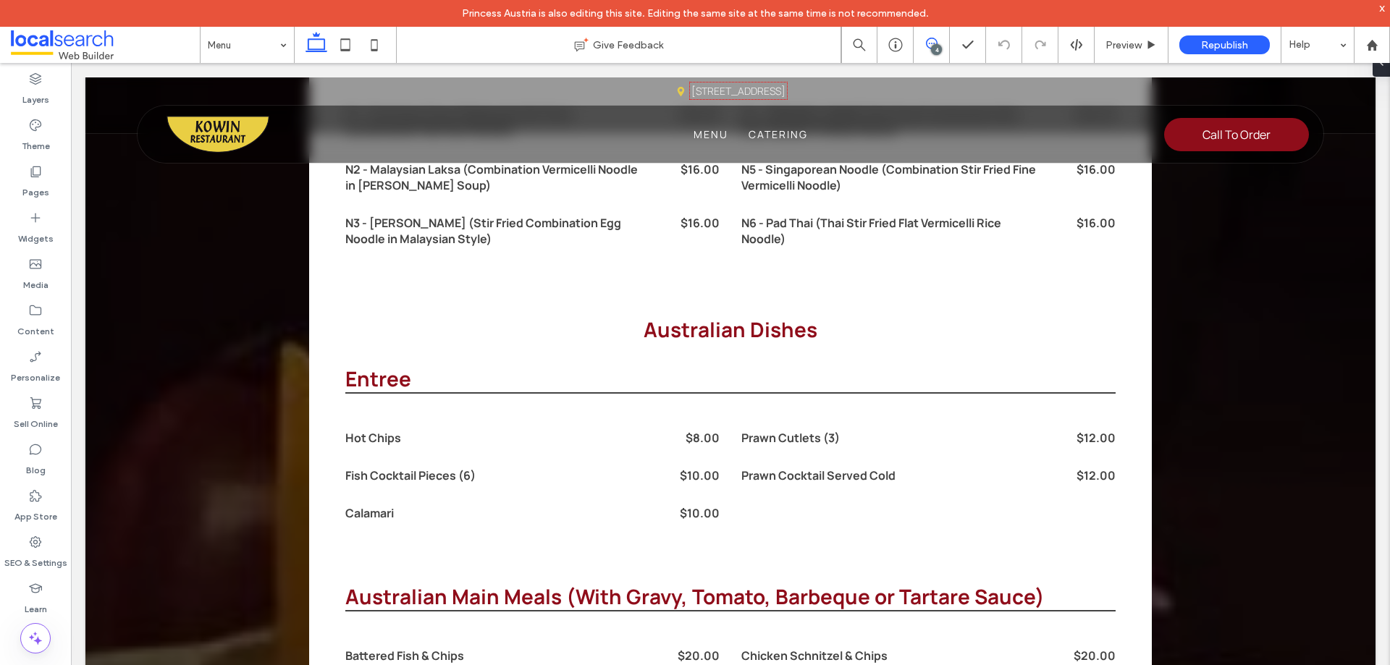
click at [930, 39] on icon at bounding box center [932, 44] width 12 height 12
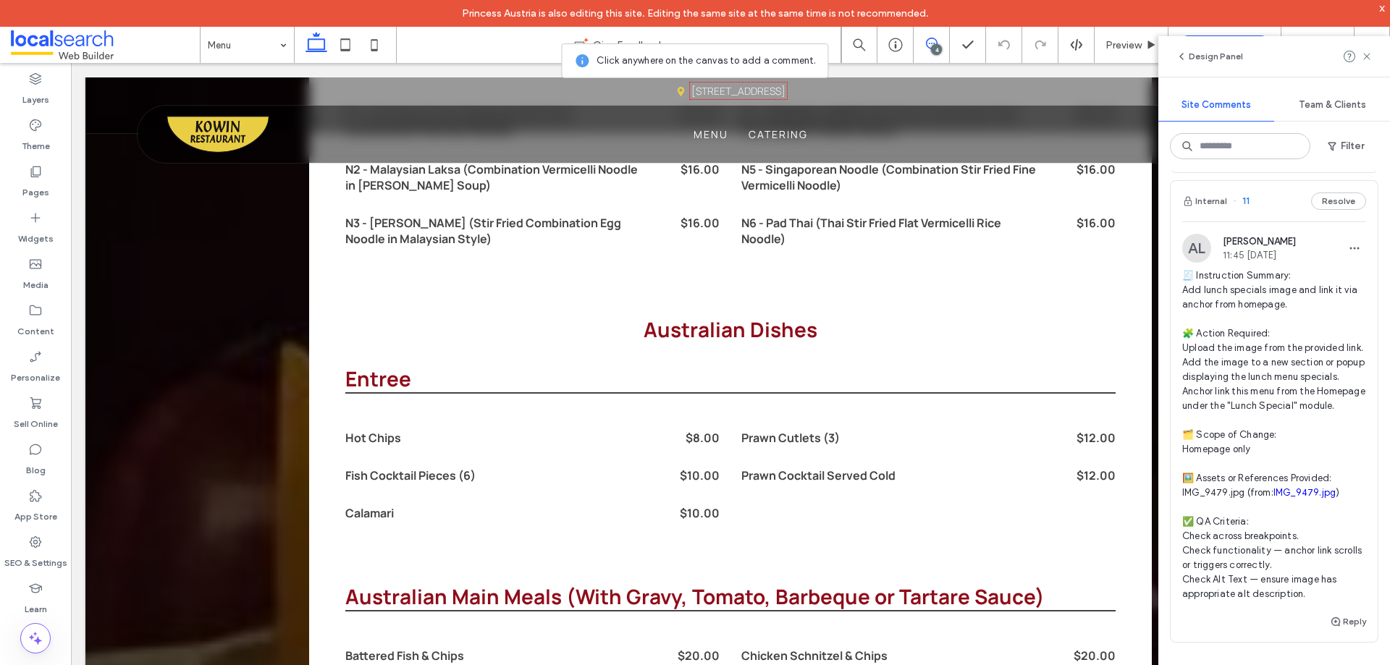
scroll to position [1448, 0]
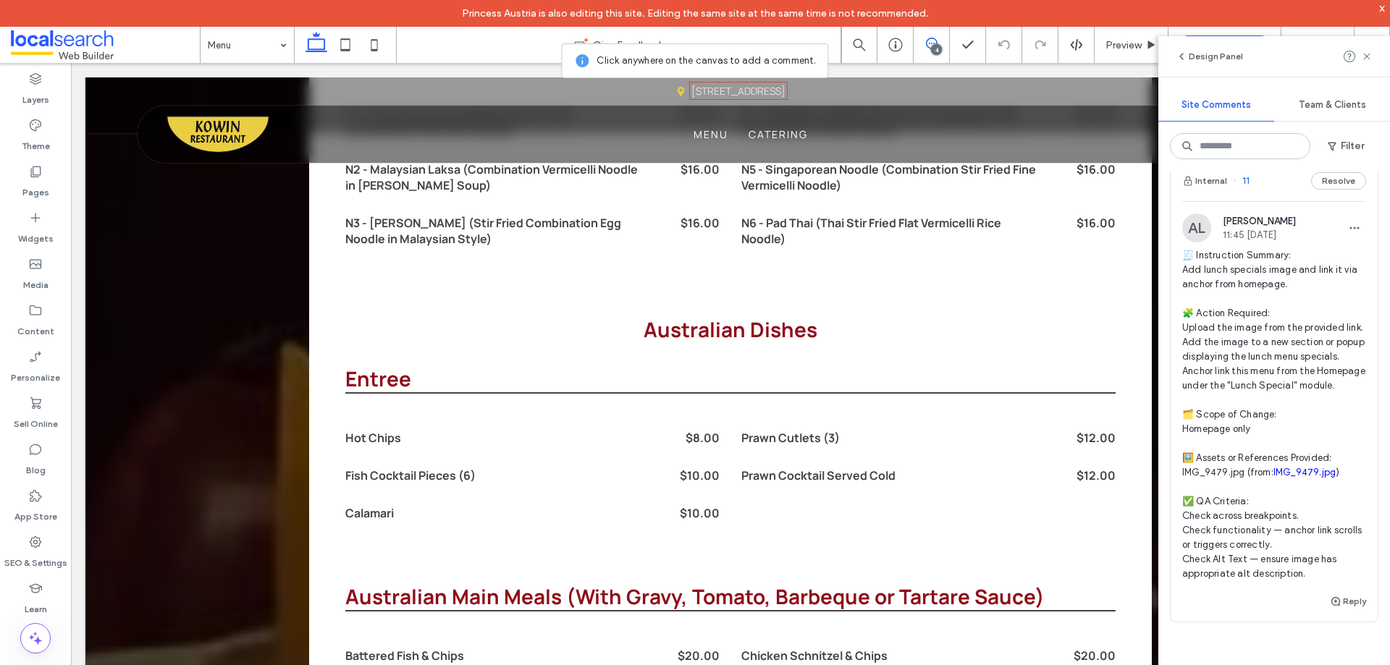
click at [1250, 342] on span "🧾 Instruction Summary: Add lunch specials image and link it via anchor from hom…" at bounding box center [1274, 414] width 184 height 333
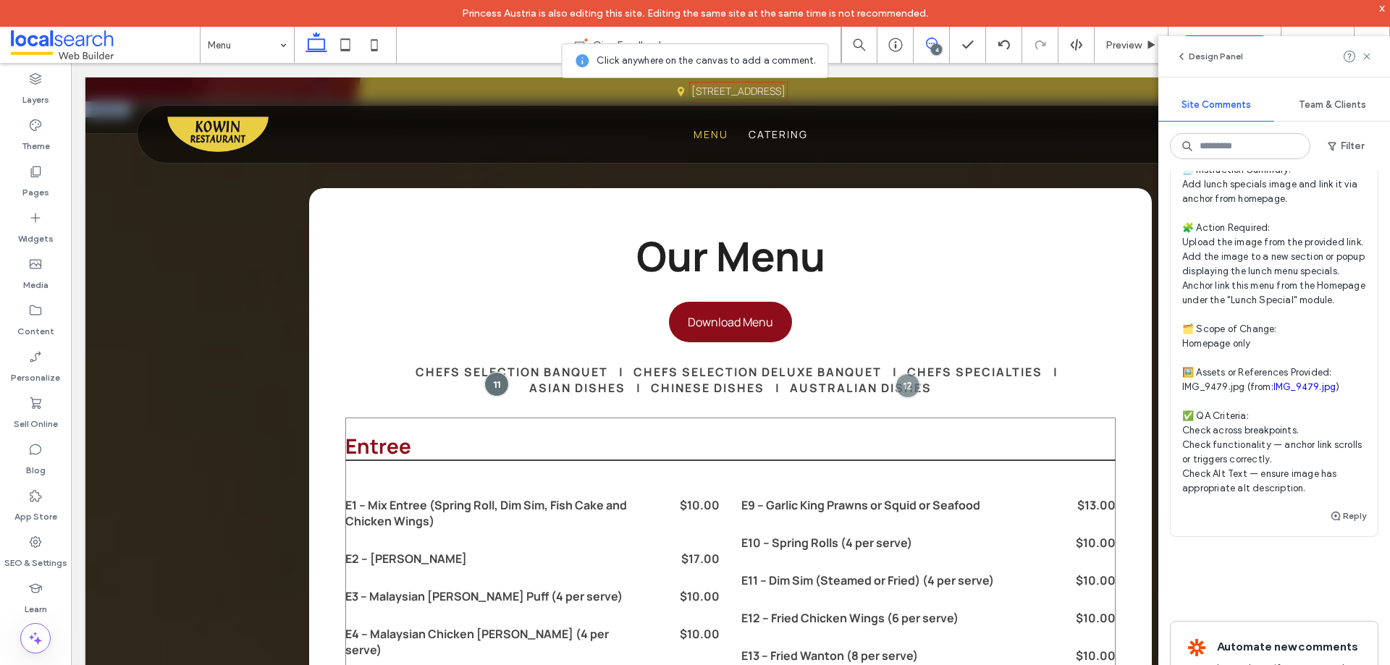
scroll to position [1488, 0]
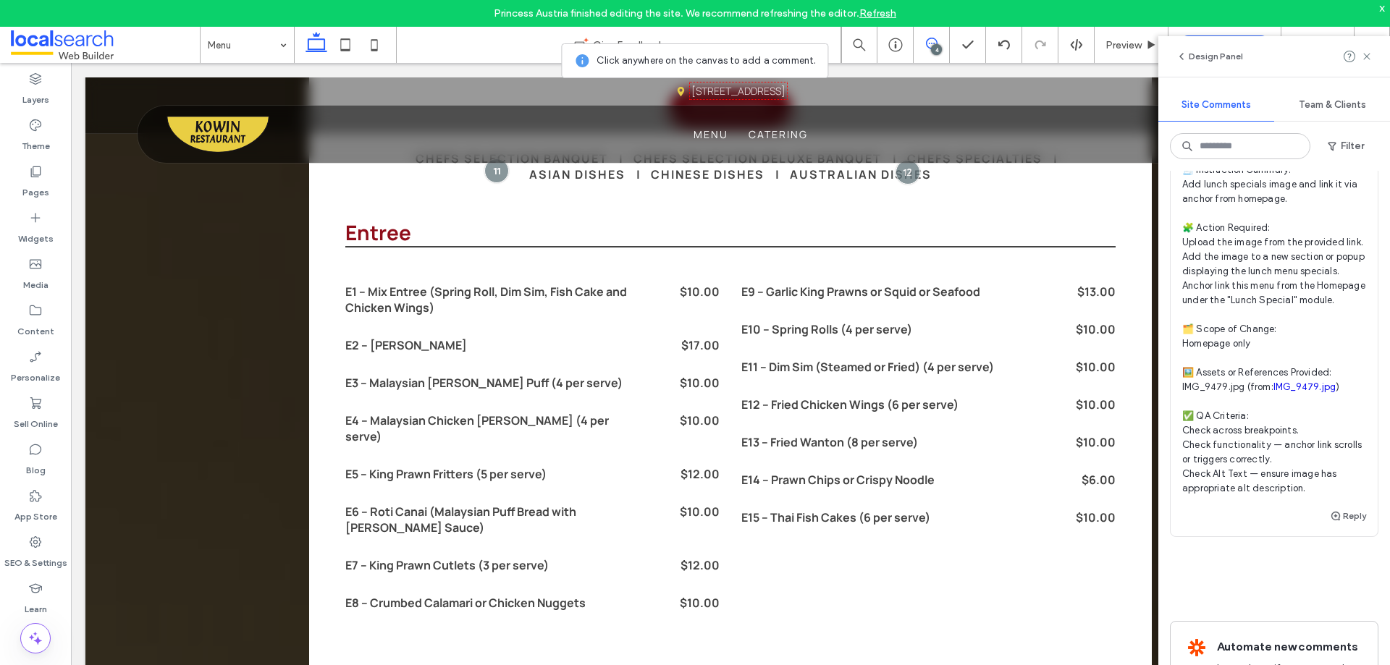
click at [1234, 255] on span "🧾 Instruction Summary: Add lunch specials image and link it via anchor from hom…" at bounding box center [1274, 329] width 184 height 333
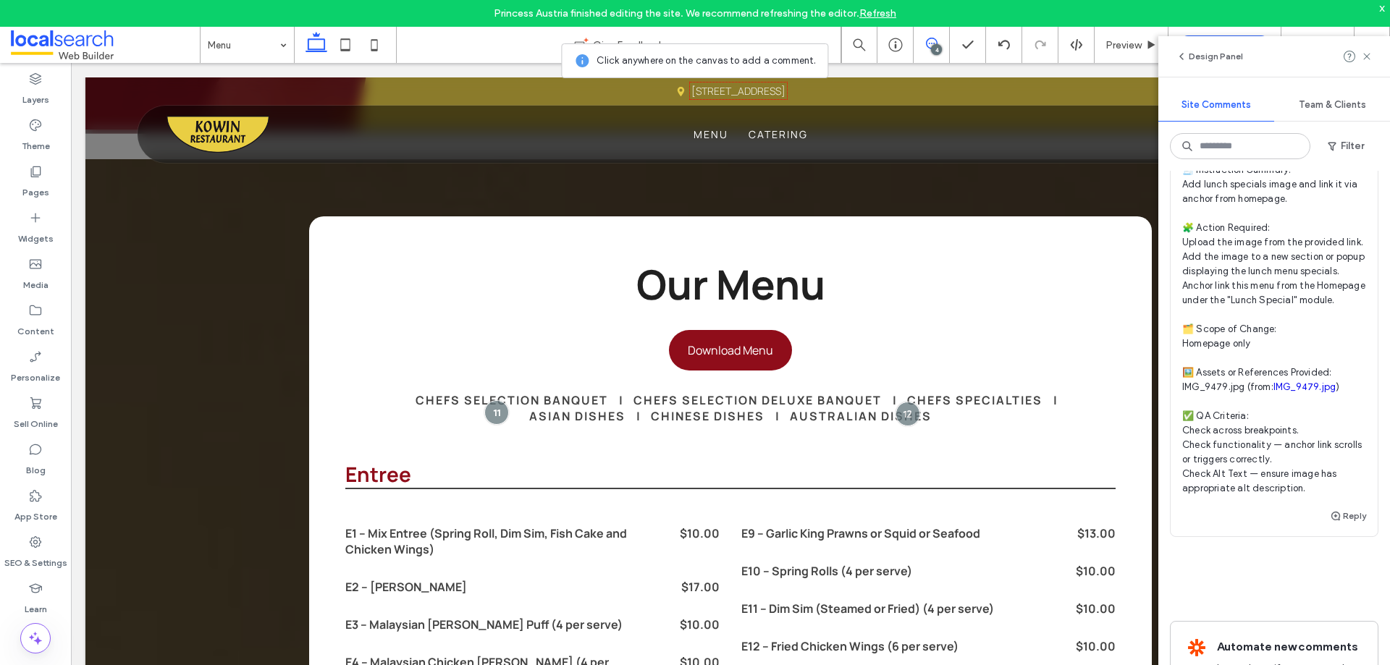
scroll to position [1198, 0]
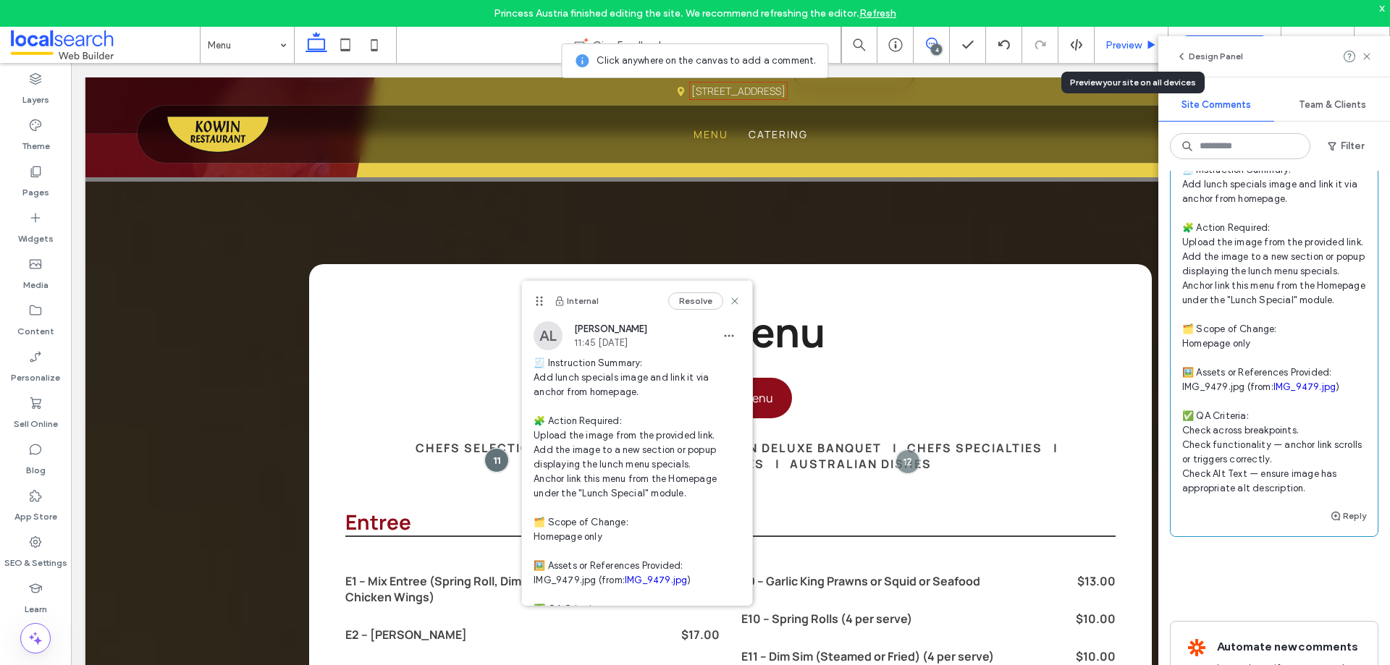
click at [1116, 39] on span "Preview" at bounding box center [1123, 45] width 36 height 12
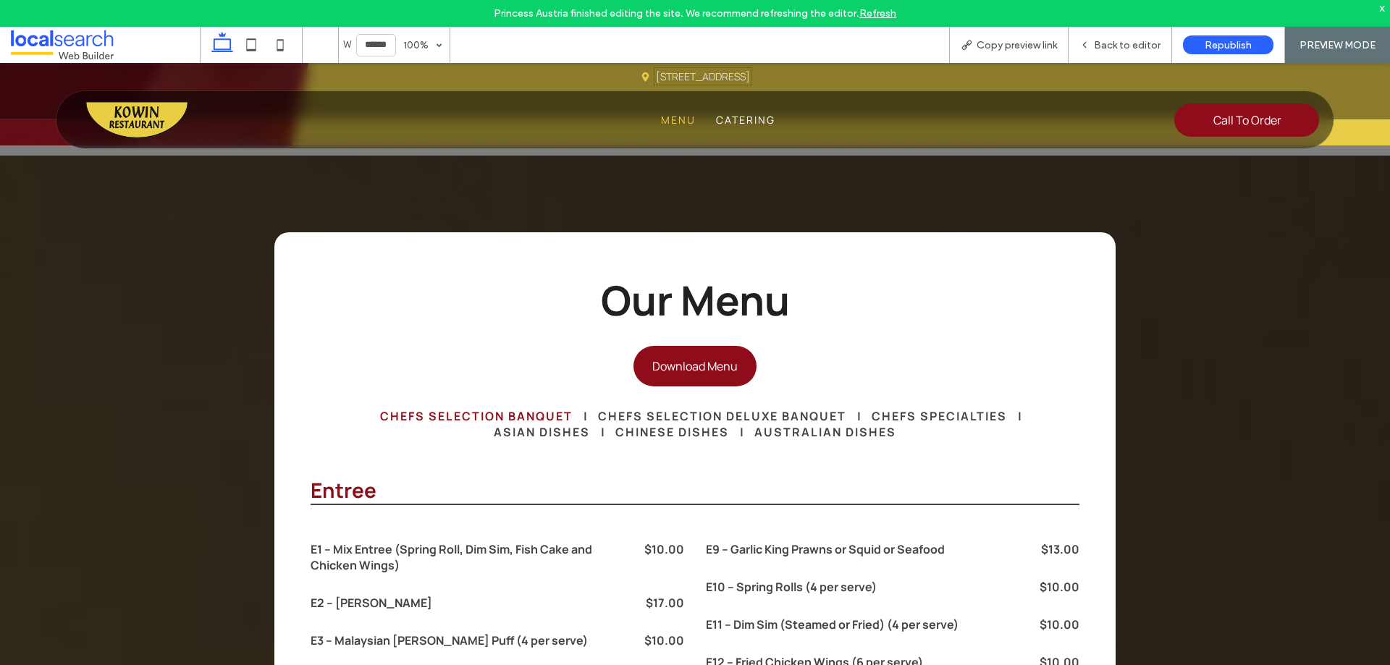
click at [450, 408] on span "Chefs Selection Banquet" at bounding box center [476, 416] width 193 height 16
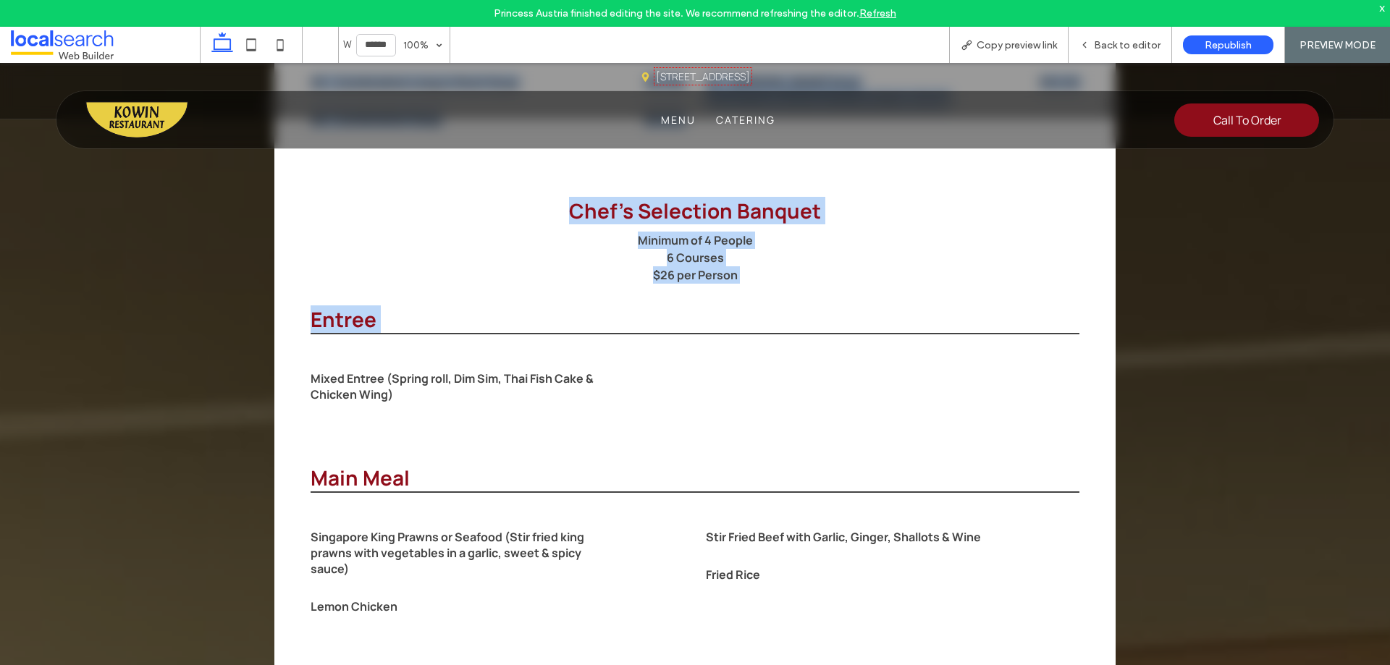
drag, startPoint x: 568, startPoint y: 306, endPoint x: 182, endPoint y: 324, distance: 385.6
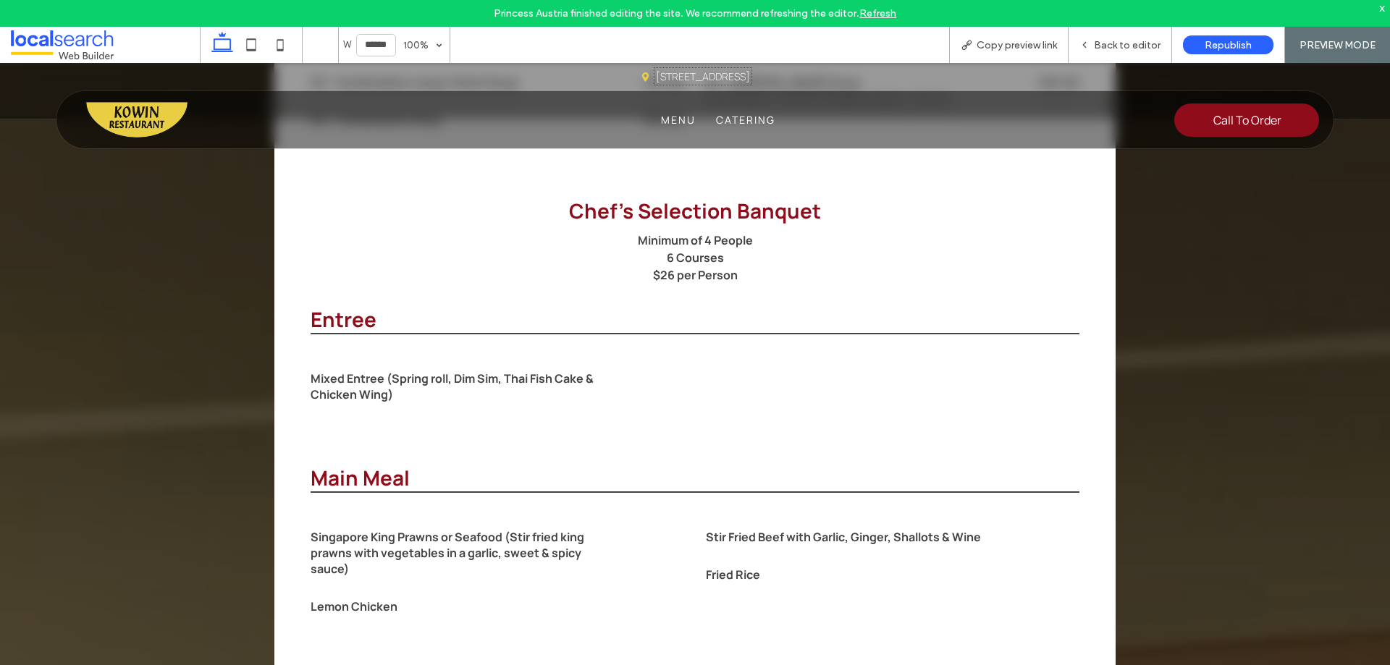
click at [645, 360] on div "Mixed Entree (Spring roll, Dim Sim, Thai Fish Cake & Chicken Wing)" at bounding box center [498, 387] width 374 height 54
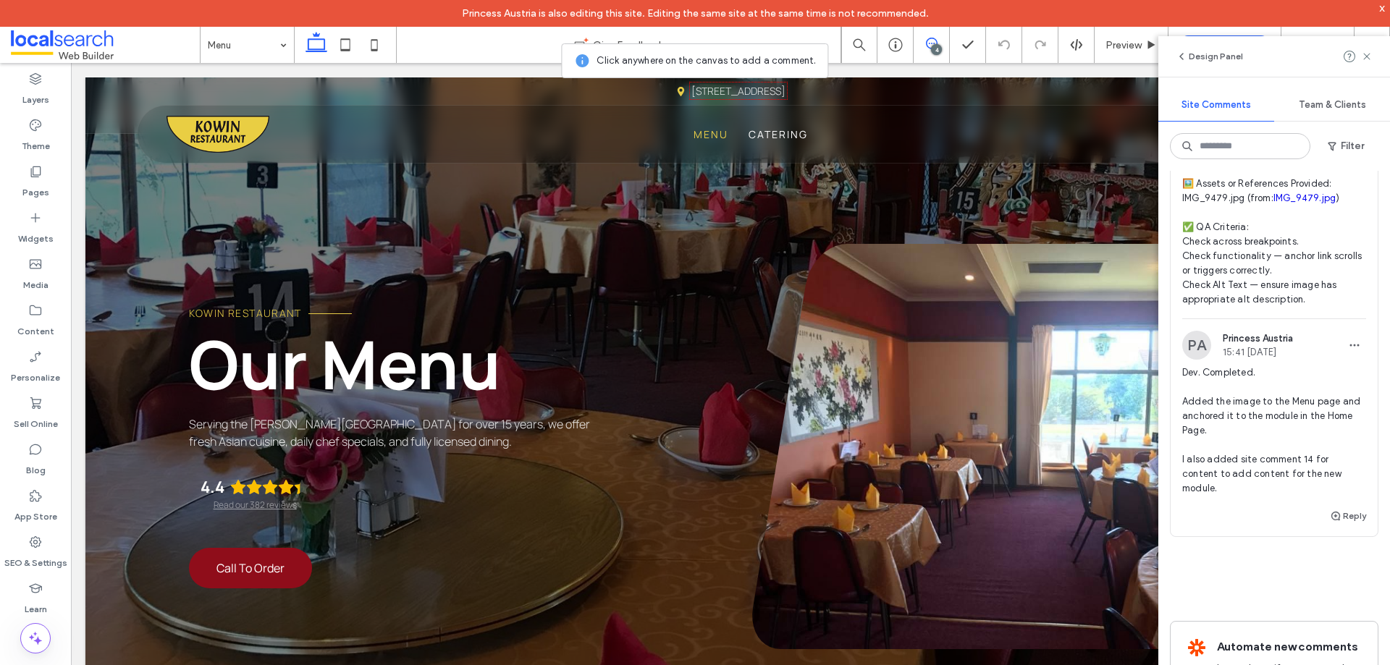
scroll to position [1809, 0]
